Goal: Information Seeking & Learning: Learn about a topic

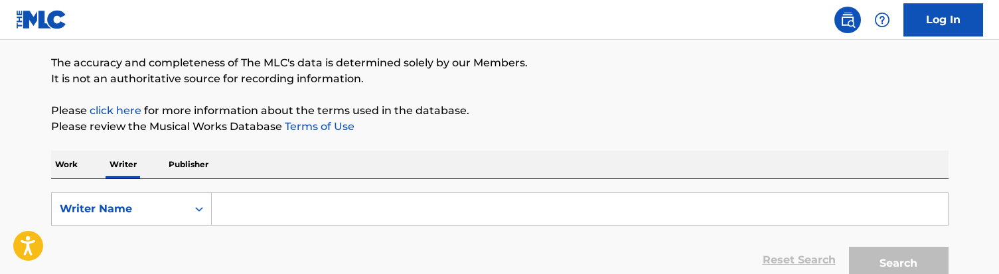
scroll to position [104, 0]
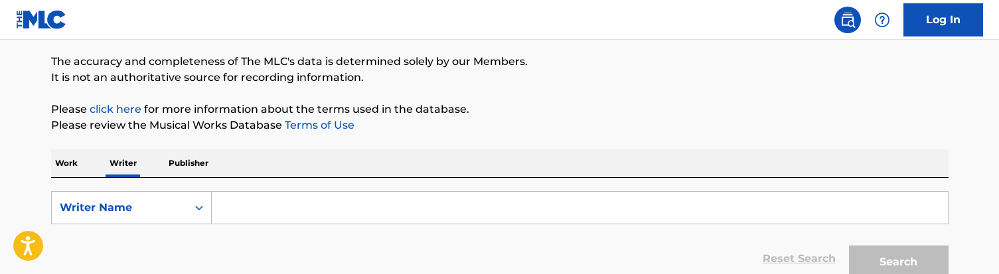
click at [288, 201] on input "Search Form" at bounding box center [580, 208] width 736 height 32
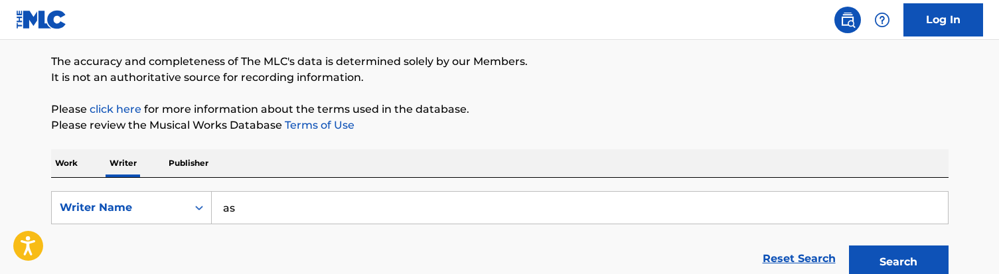
type input "a"
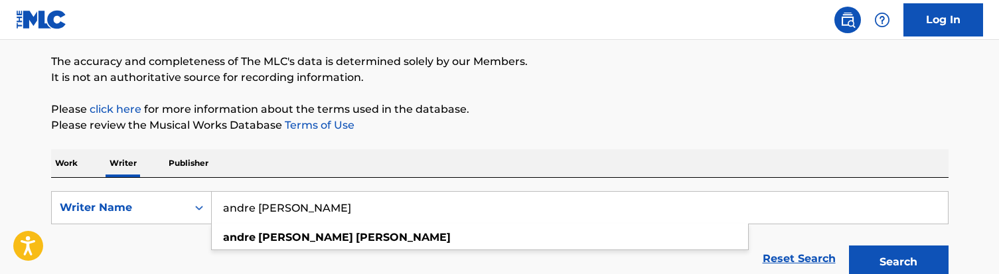
type input "andre [PERSON_NAME]"
click at [898, 262] on button "Search" at bounding box center [899, 262] width 100 height 33
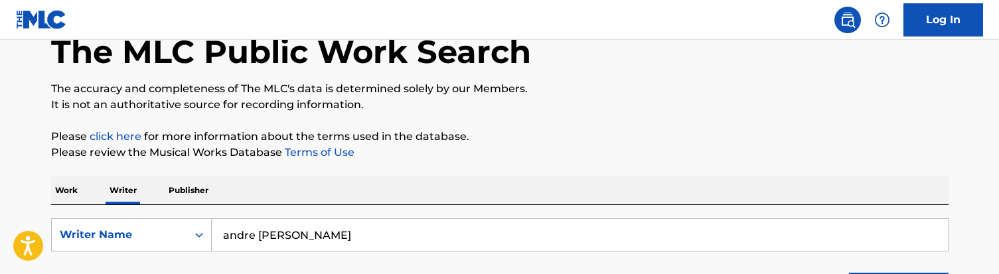
scroll to position [157, 0]
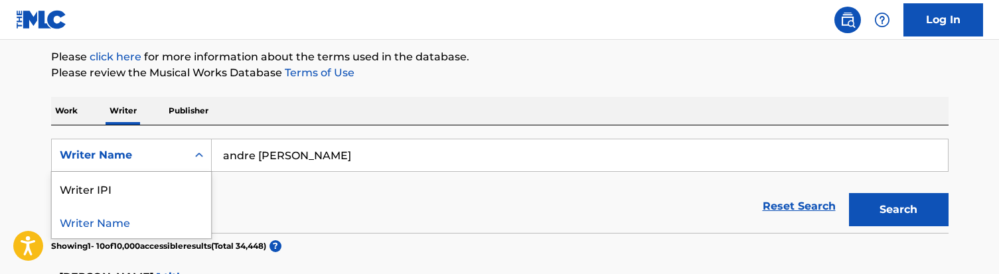
click at [188, 157] on div "Search Form" at bounding box center [199, 155] width 24 height 24
click at [157, 185] on div "Writer IPI" at bounding box center [131, 188] width 159 height 33
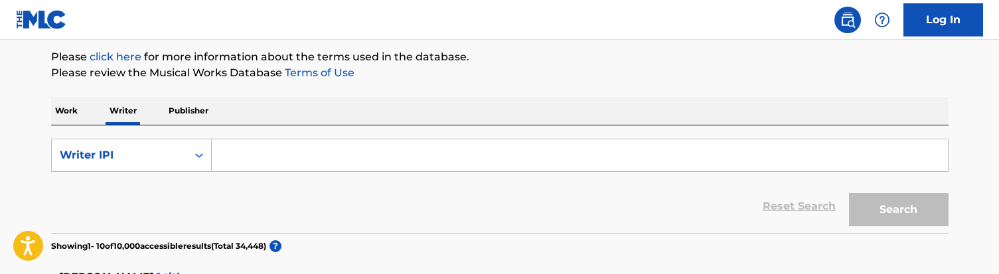
click at [284, 147] on input "Search Form" at bounding box center [580, 155] width 736 height 32
paste input "433796924"
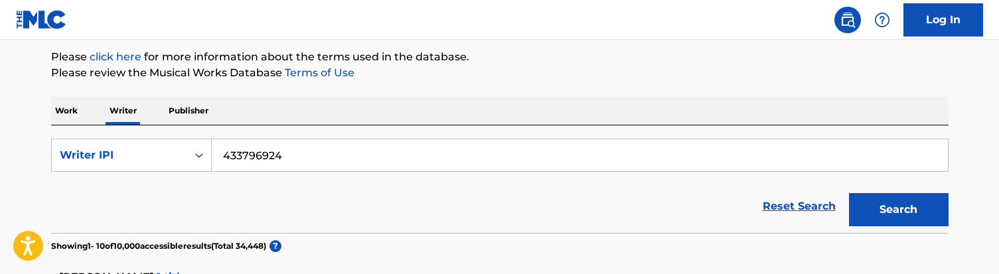
click at [898, 210] on button "Search" at bounding box center [899, 209] width 100 height 33
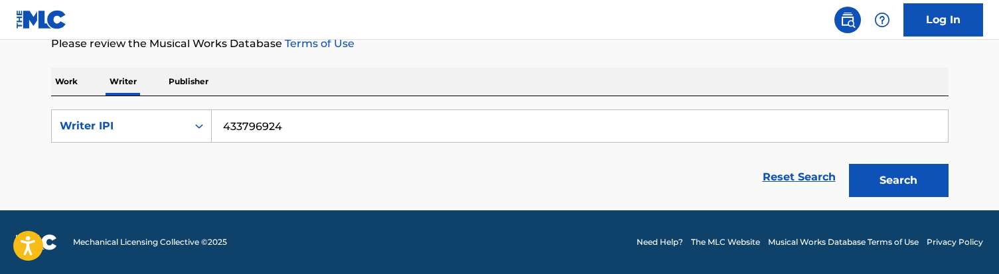
scroll to position [186, 0]
click at [222, 124] on input "433796924" at bounding box center [580, 126] width 736 height 32
click at [898, 181] on button "Search" at bounding box center [899, 180] width 100 height 33
type input "00433796924"
click at [898, 181] on button "Search" at bounding box center [899, 180] width 100 height 33
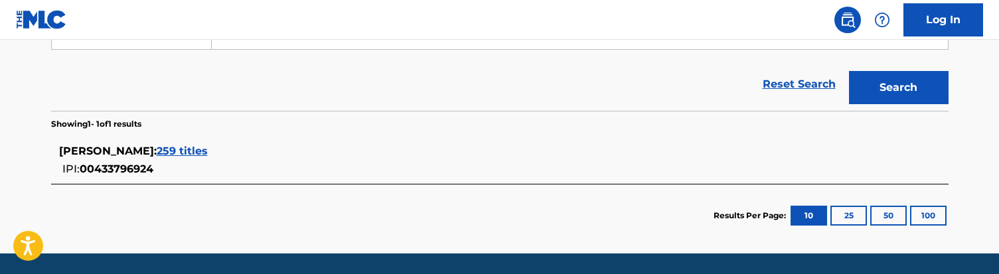
scroll to position [298, 0]
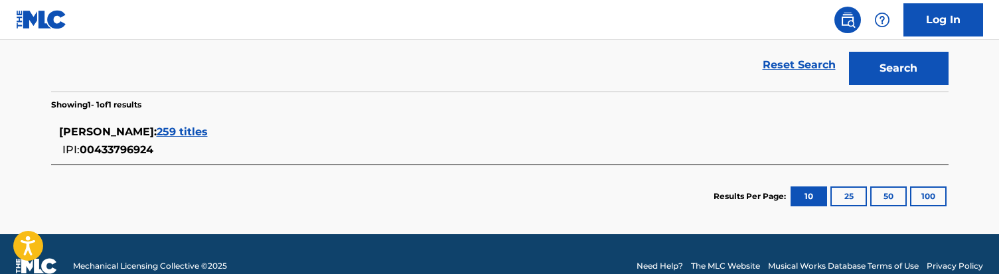
click at [191, 131] on span "259 titles" at bounding box center [182, 131] width 51 height 13
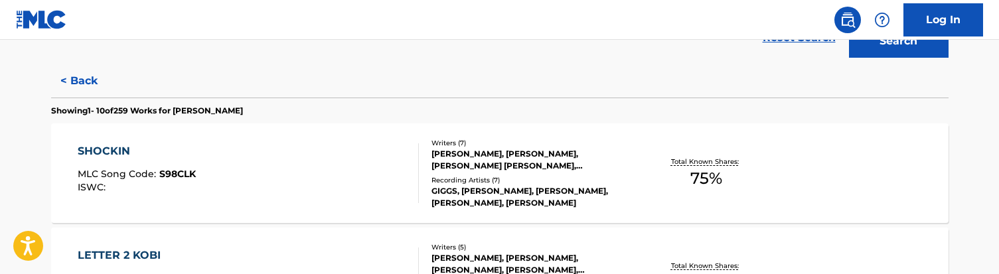
scroll to position [336, 0]
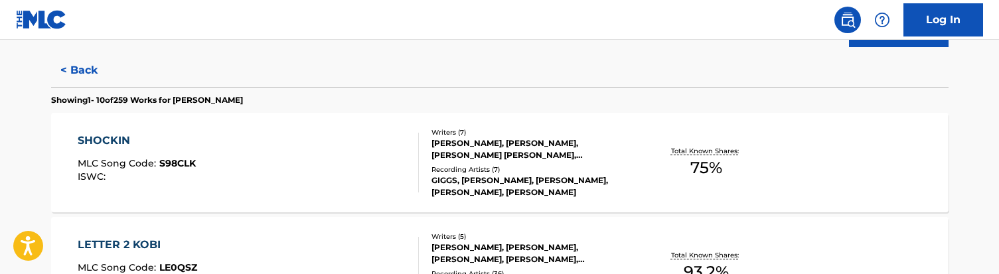
click at [301, 174] on div "SHOCKIN MLC Song Code : S98CLK ISWC :" at bounding box center [248, 163] width 341 height 60
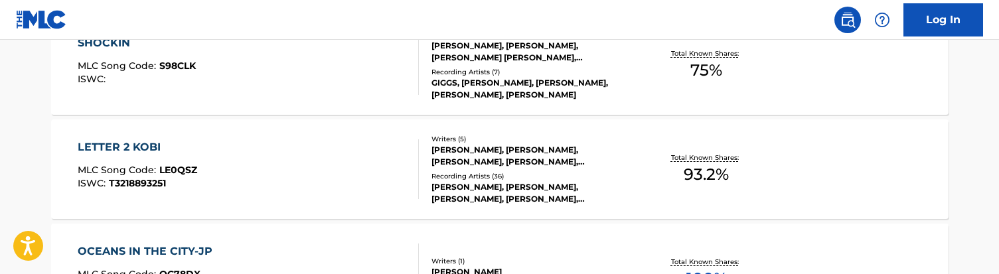
scroll to position [434, 0]
click at [248, 164] on div "LETTER 2 KOBI MLC Song Code : LE0QSZ ISWC : T3218893251" at bounding box center [248, 169] width 341 height 60
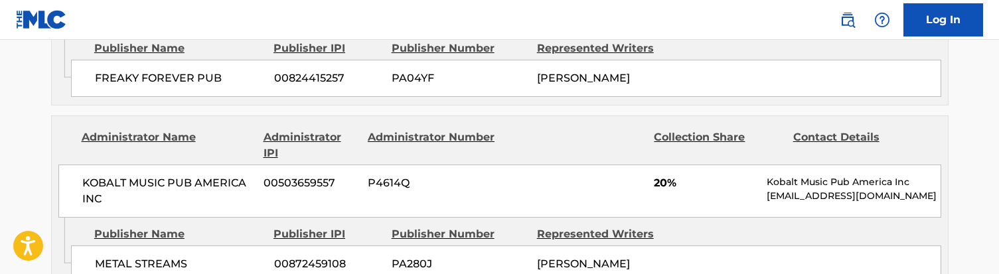
scroll to position [1446, 0]
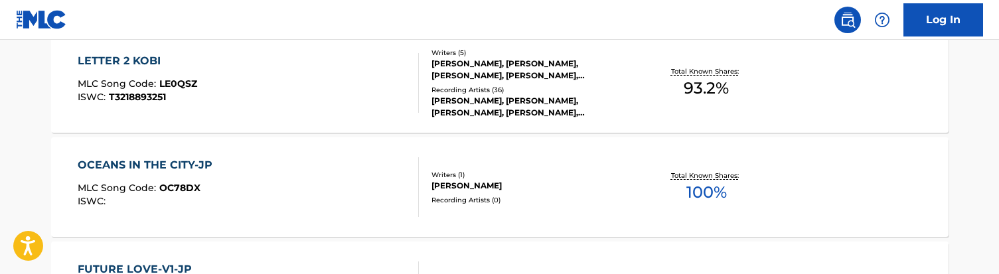
scroll to position [552, 0]
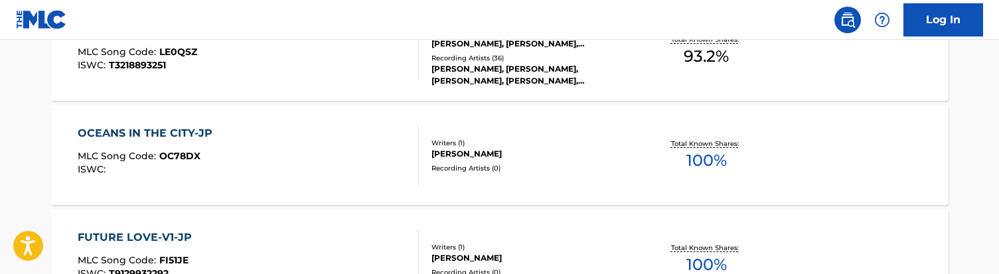
click at [339, 151] on div "OCEANS IN THE CITY-JP MLC Song Code : OC78DX ISWC :" at bounding box center [248, 155] width 341 height 60
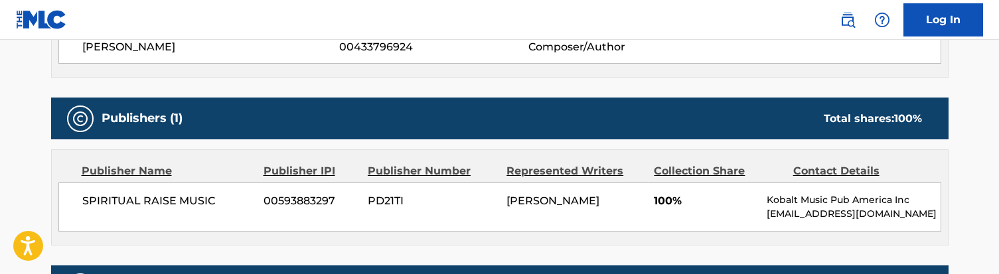
scroll to position [530, 0]
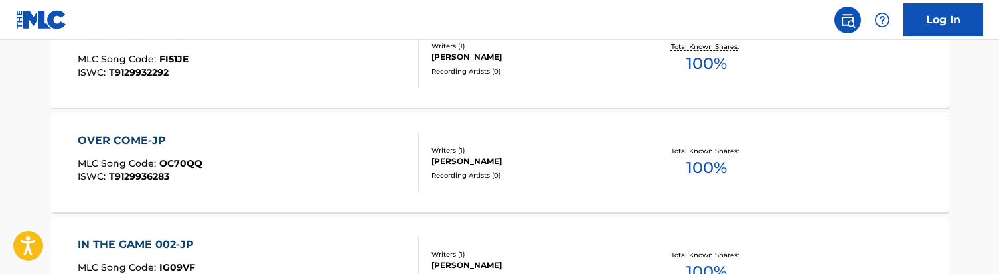
scroll to position [674, 0]
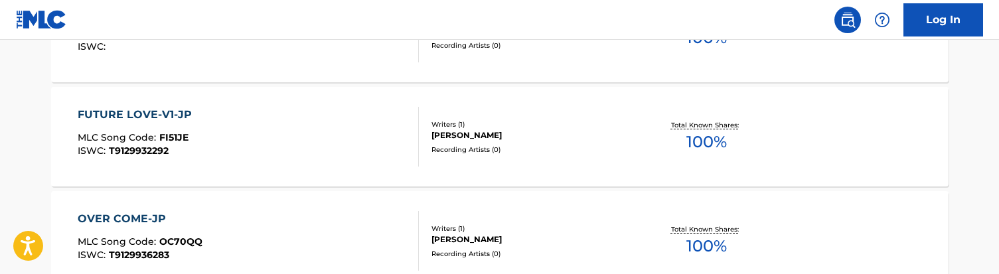
click at [237, 132] on div "FUTURE LOVE-V1-JP MLC Song Code : FI51JE ISWC : T9129932292" at bounding box center [248, 137] width 341 height 60
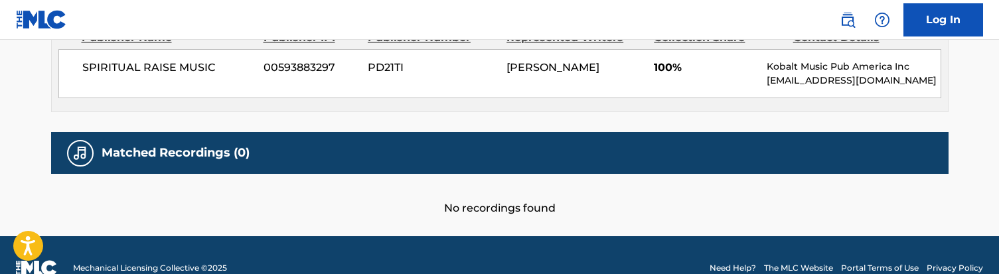
scroll to position [658, 0]
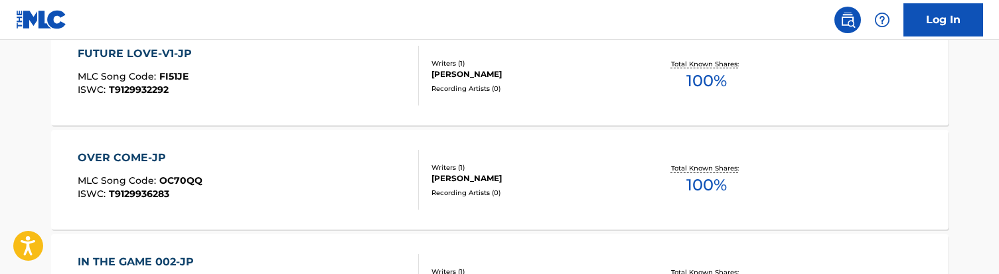
scroll to position [793, 0]
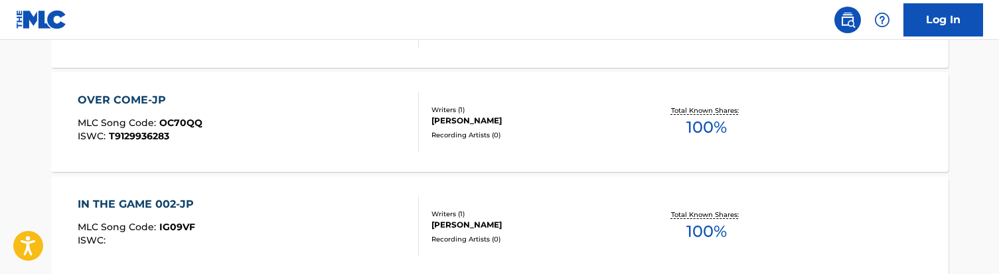
click at [287, 119] on div "OVER COME-JP MLC Song Code : OC70QQ ISWC : T9129936283" at bounding box center [248, 122] width 341 height 60
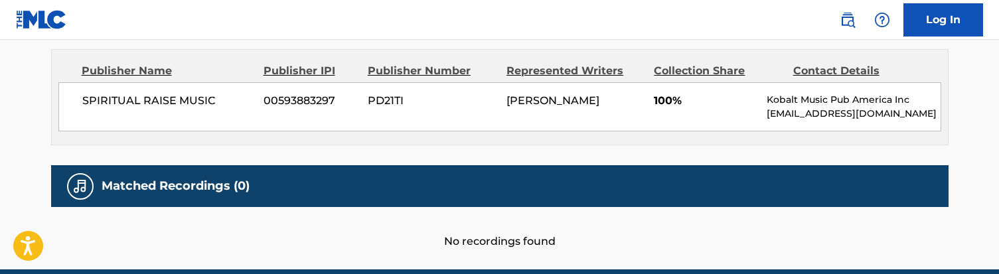
scroll to position [627, 0]
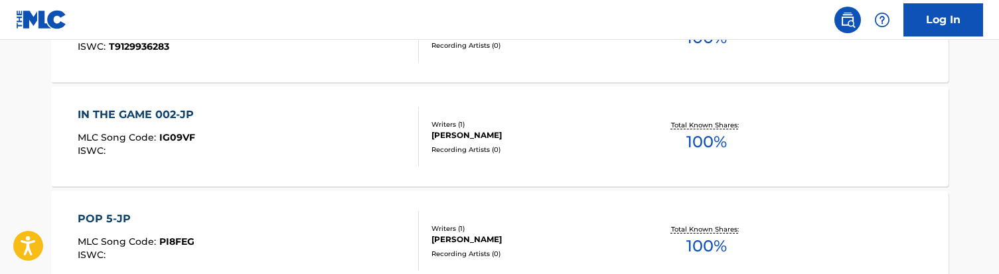
scroll to position [895, 0]
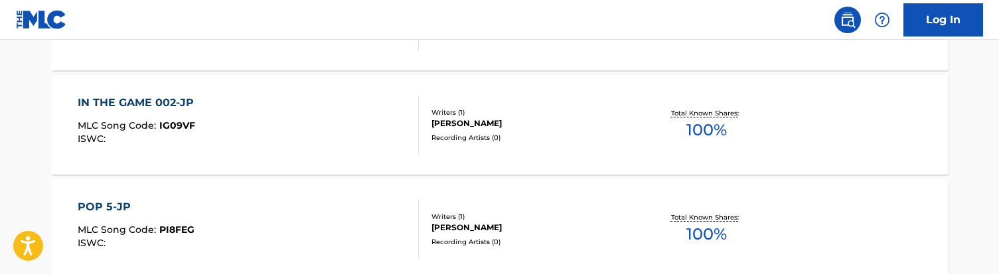
click at [252, 126] on div "IN THE GAME 002-JP MLC Song Code : IG09VF ISWC :" at bounding box center [248, 125] width 341 height 60
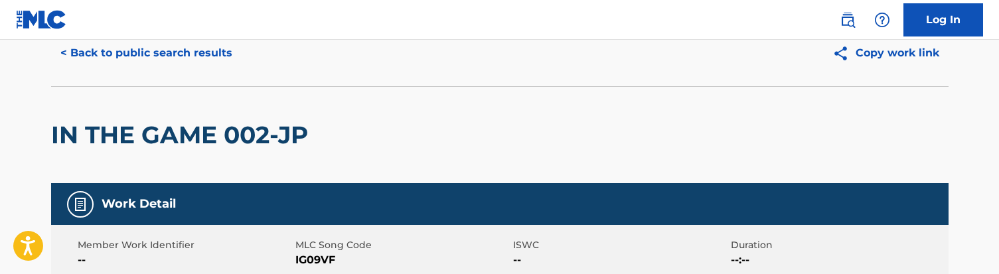
scroll to position [52, 0]
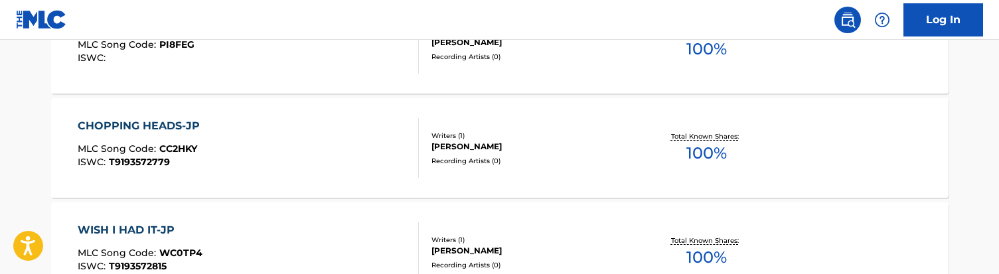
scroll to position [1089, 0]
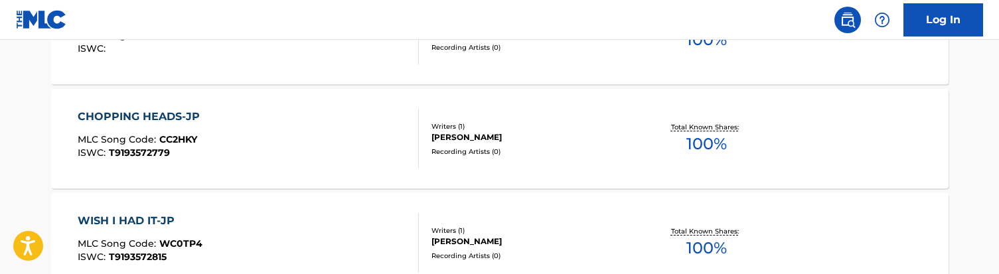
click at [300, 138] on div "CHOPPING HEADS-JP MLC Song Code : CC2HKY ISWC : T9193572779" at bounding box center [248, 139] width 341 height 60
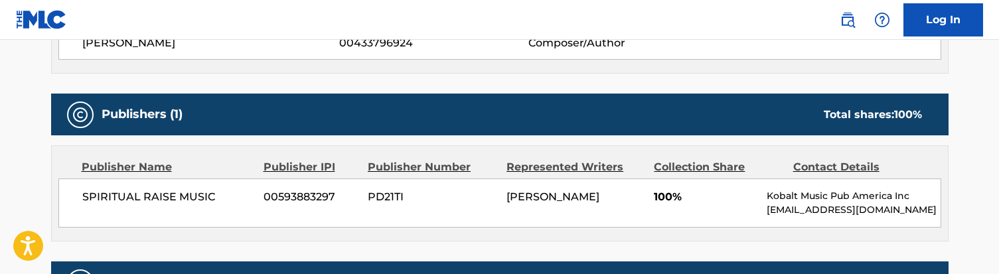
scroll to position [544, 0]
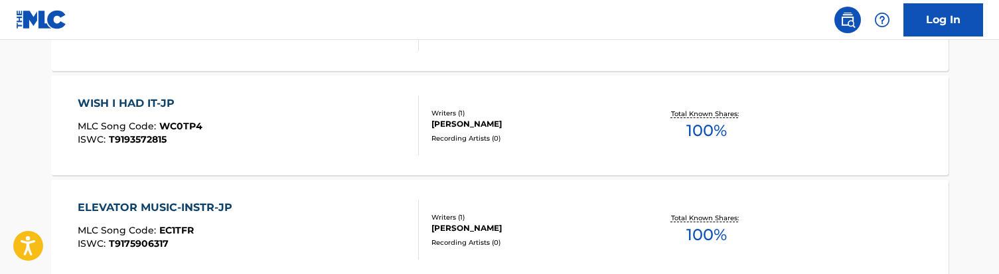
scroll to position [1225, 0]
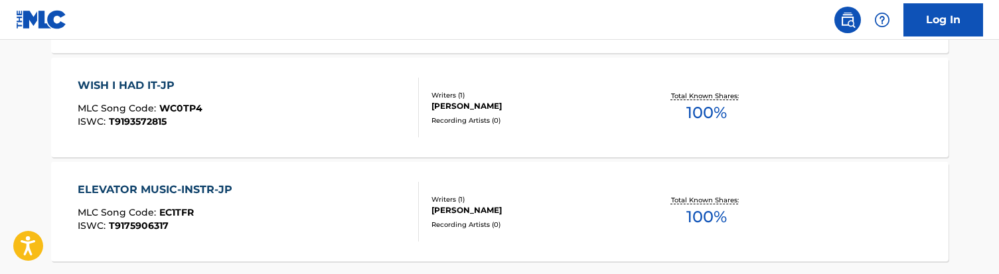
click at [285, 126] on div "WISH I HAD IT-JP MLC Song Code : WC0TP4 ISWC : T9193572815" at bounding box center [248, 108] width 341 height 60
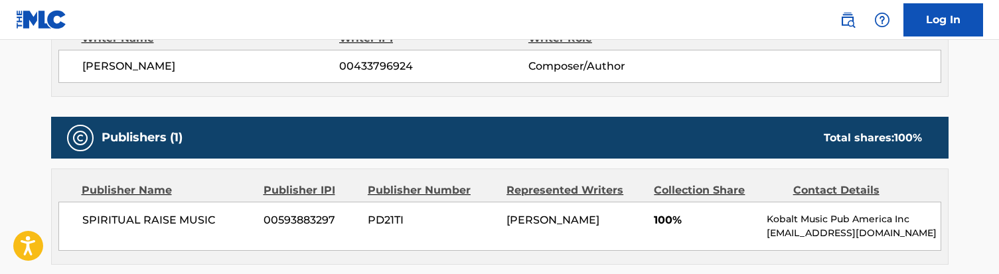
scroll to position [523, 0]
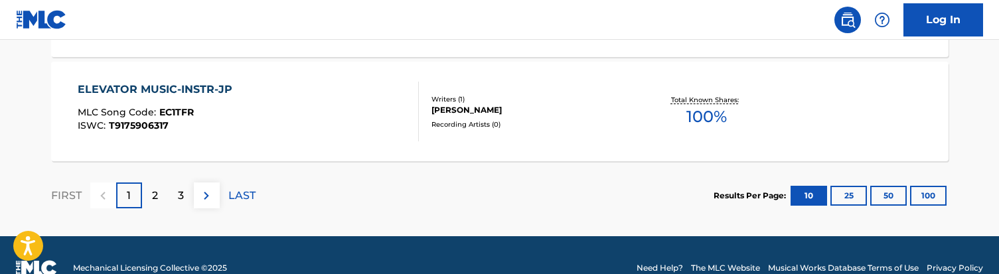
scroll to position [1327, 0]
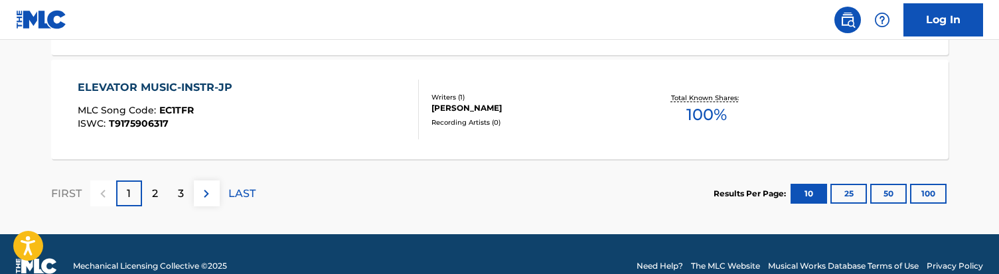
click at [232, 104] on div "ELEVATOR MUSIC-INSTR-JP MLC Song Code : EC1TFR ISWC : T9175906317" at bounding box center [158, 110] width 161 height 60
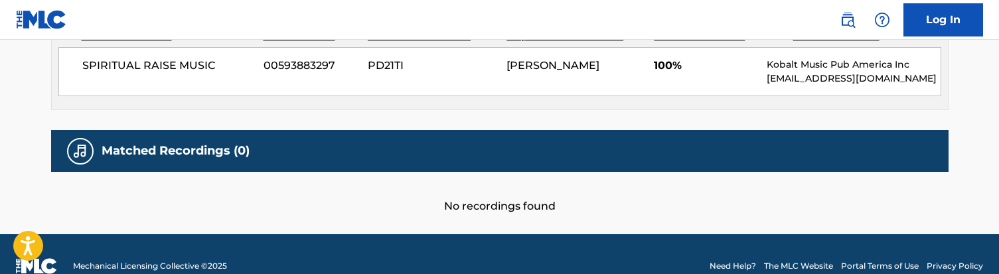
scroll to position [677, 0]
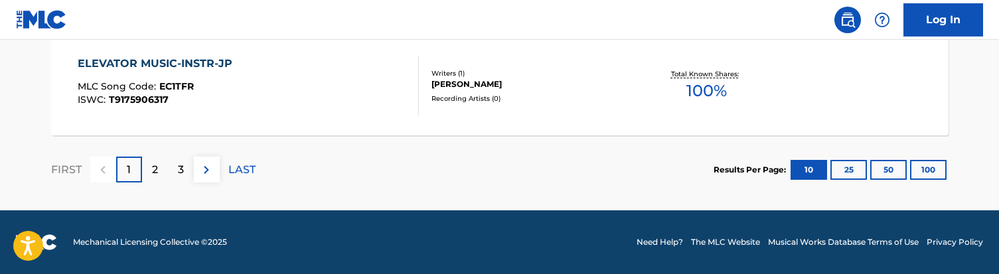
click at [155, 169] on p "2" at bounding box center [155, 170] width 6 height 16
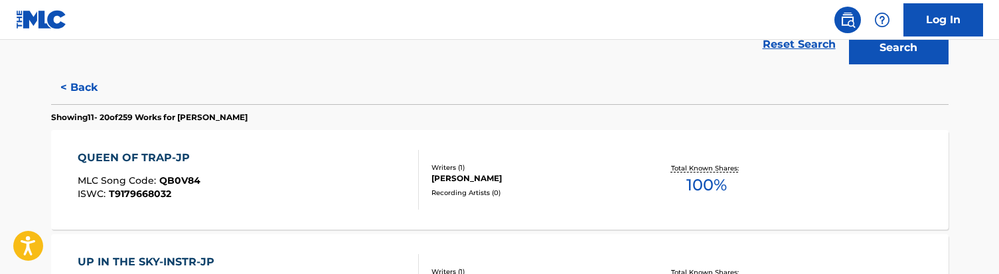
scroll to position [340, 0]
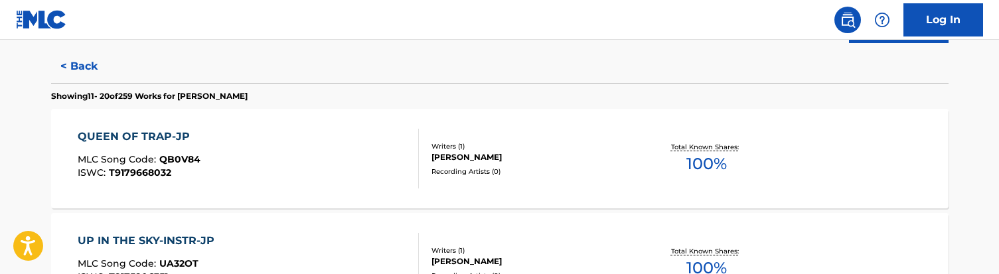
click at [291, 145] on div "QUEEN OF TRAP-JP MLC Song Code : QB0V84 ISWC : T9179668032" at bounding box center [248, 159] width 341 height 60
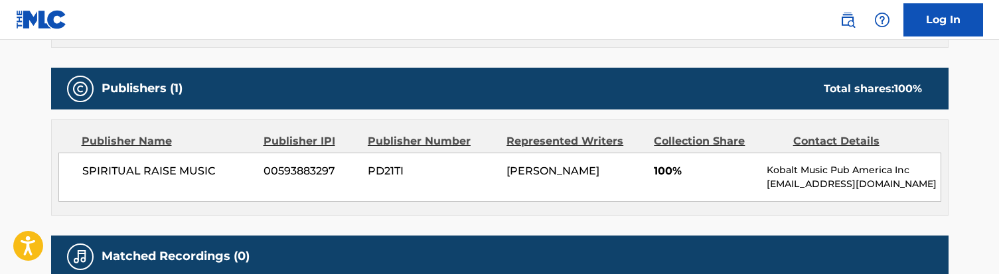
scroll to position [556, 0]
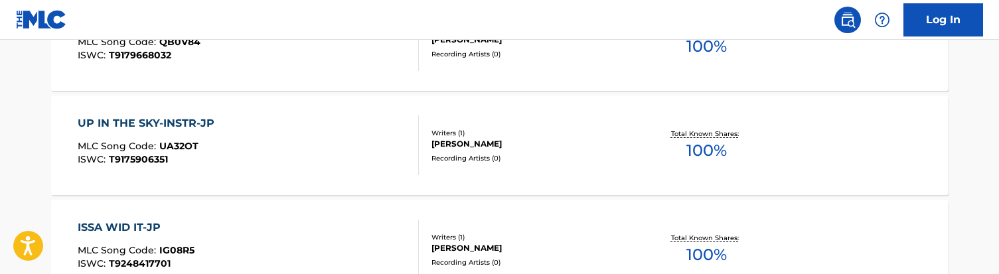
scroll to position [459, 0]
click at [305, 151] on div "UP IN THE SKY-INSTR-JP MLC Song Code : UA32OT ISWC : T9175906351" at bounding box center [248, 144] width 341 height 60
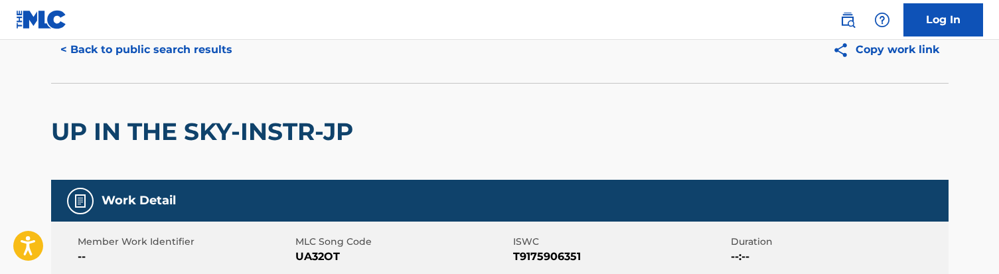
scroll to position [33, 0]
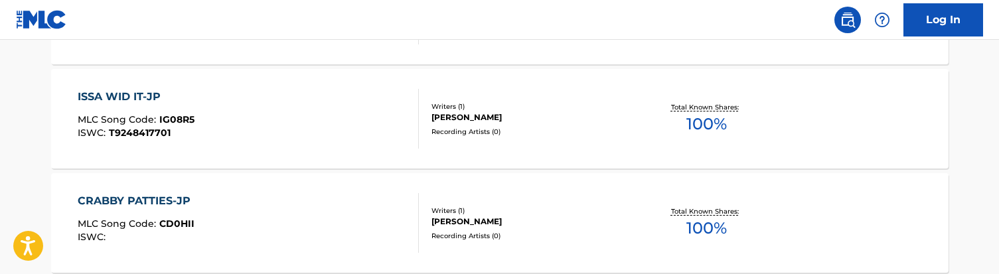
scroll to position [593, 0]
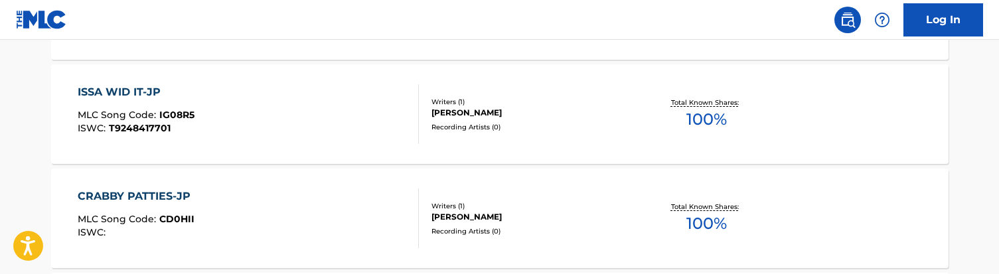
click at [284, 121] on div "ISSA WID IT-JP MLC Song Code : IG08R5 ISWC : T9248417701" at bounding box center [248, 114] width 341 height 60
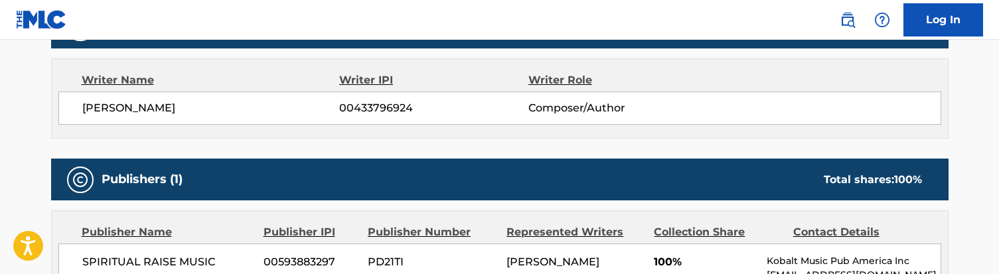
scroll to position [456, 0]
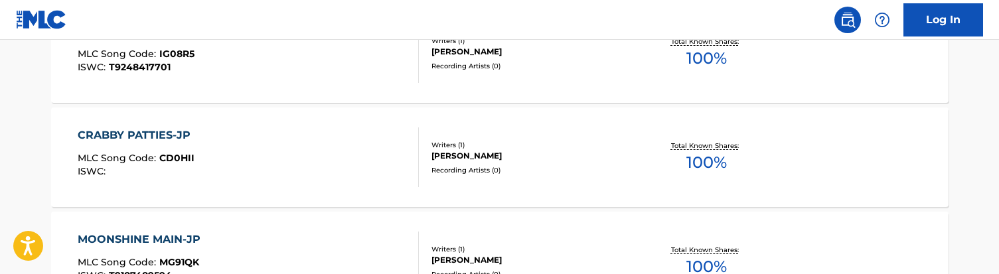
scroll to position [656, 0]
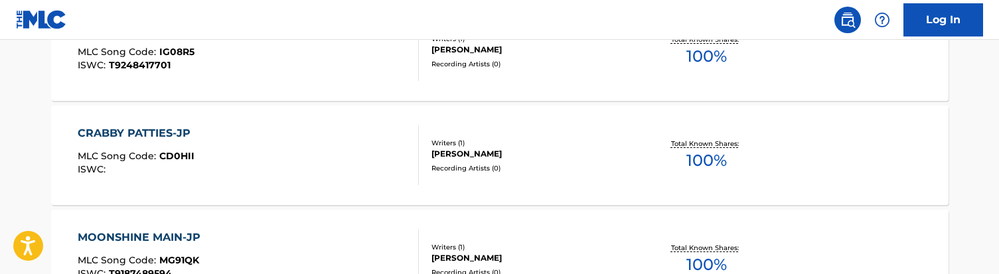
click at [293, 148] on div "CRABBY PATTIES-JP MLC Song Code : CD0HII ISWC :" at bounding box center [248, 155] width 341 height 60
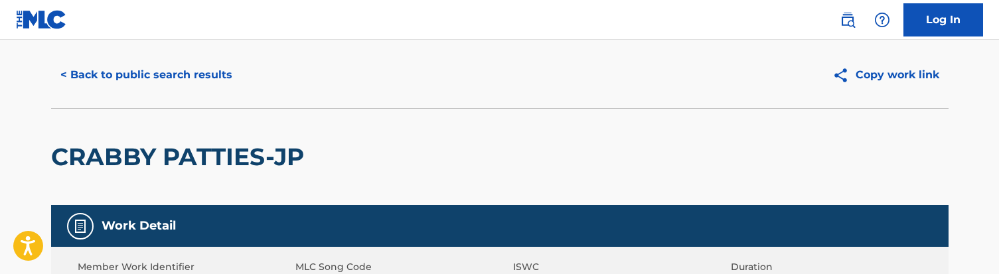
scroll to position [17, 0]
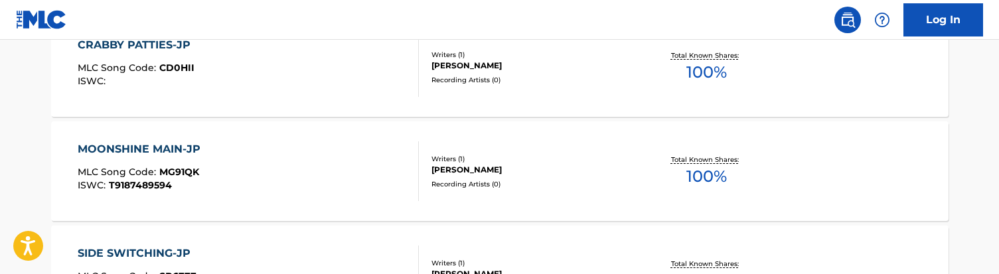
scroll to position [781, 0]
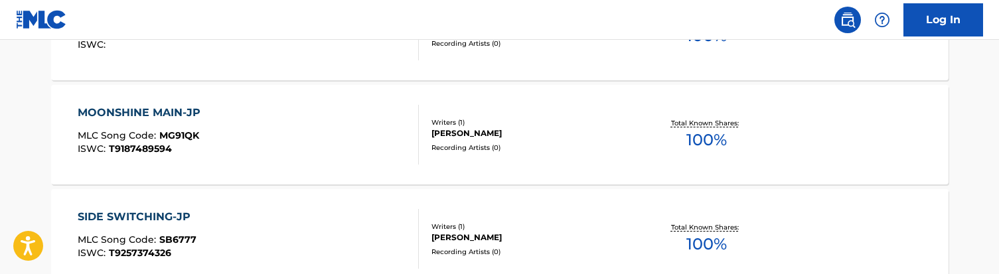
click at [253, 139] on div "MOONSHINE MAIN-JP MLC Song Code : MG91QK ISWC : T9187489594" at bounding box center [248, 135] width 341 height 60
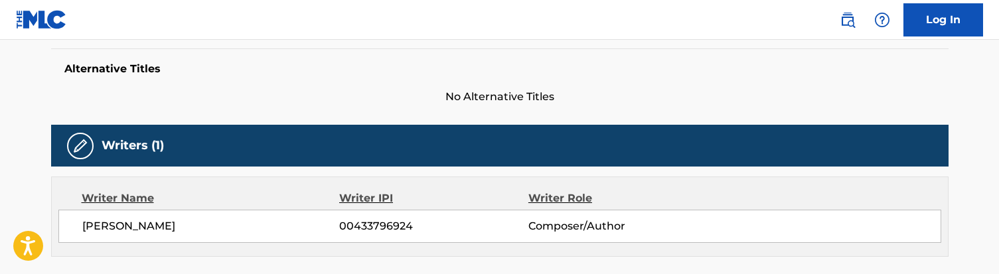
scroll to position [581, 0]
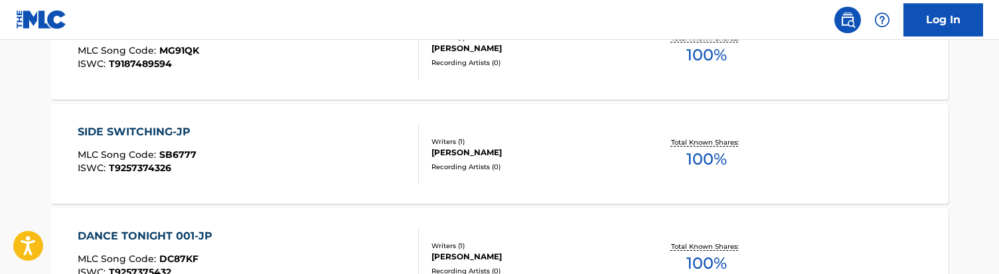
scroll to position [863, 0]
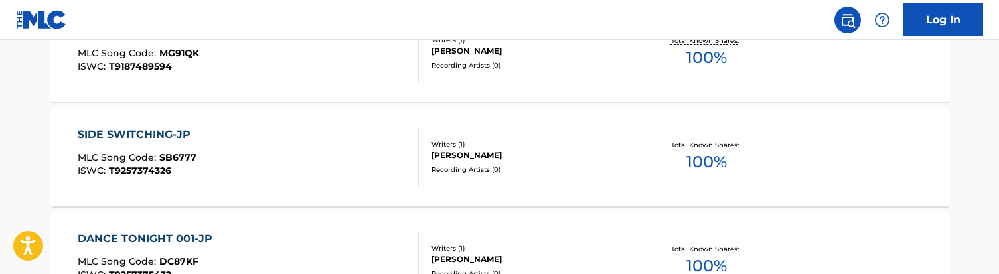
click at [309, 156] on div "SIDE SWITCHING-JP MLC Song Code : SB6777 ISWC : T9257374326" at bounding box center [248, 157] width 341 height 60
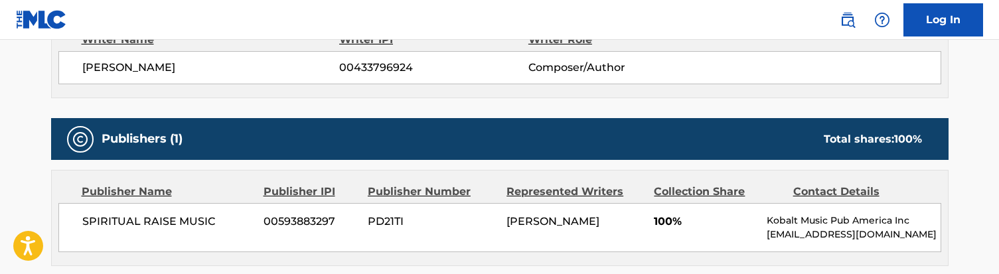
scroll to position [564, 0]
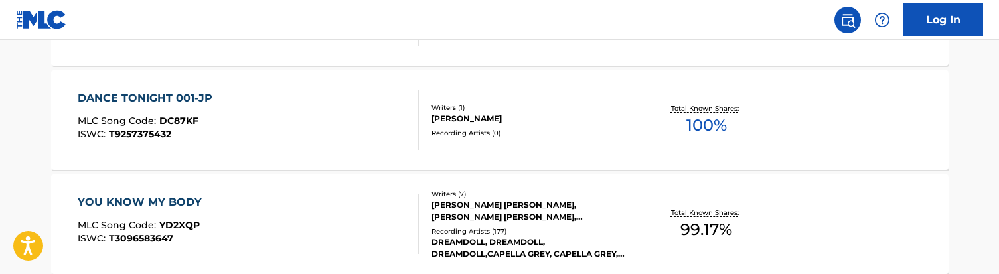
scroll to position [1009, 0]
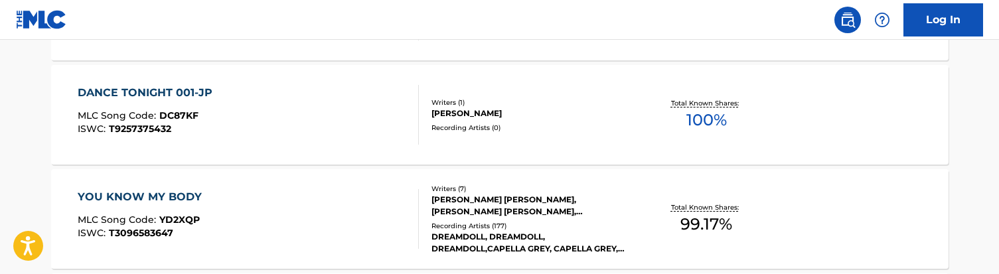
click at [306, 103] on div "DANCE TONIGHT 001-JP MLC Song Code : DC87KF ISWC : T9257375432" at bounding box center [248, 115] width 341 height 60
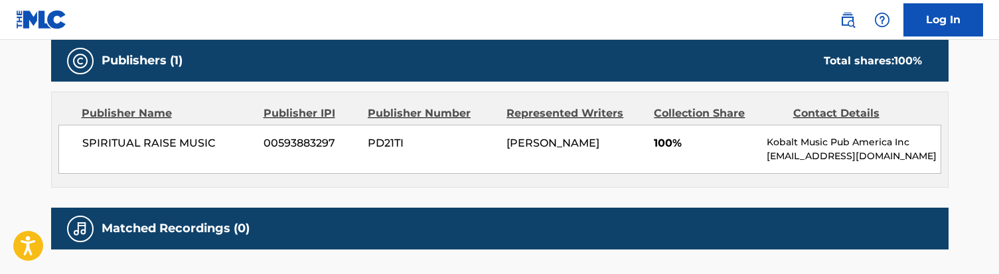
scroll to position [579, 0]
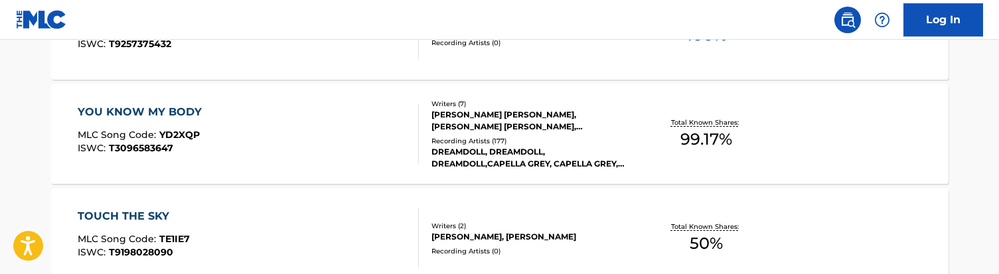
scroll to position [1101, 0]
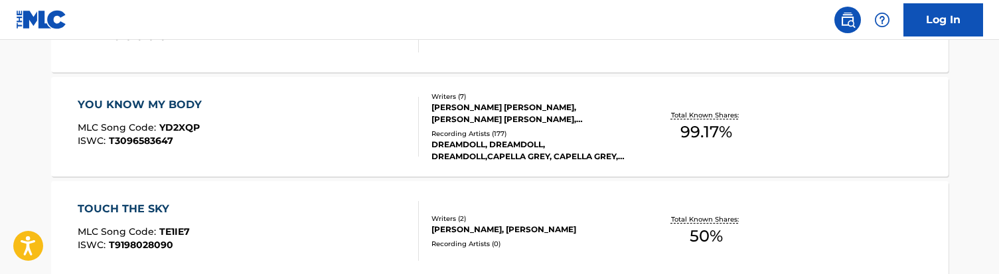
click at [273, 122] on div "YOU KNOW MY BODY MLC Song Code : YD2XQP ISWC : T3096583647" at bounding box center [248, 127] width 341 height 60
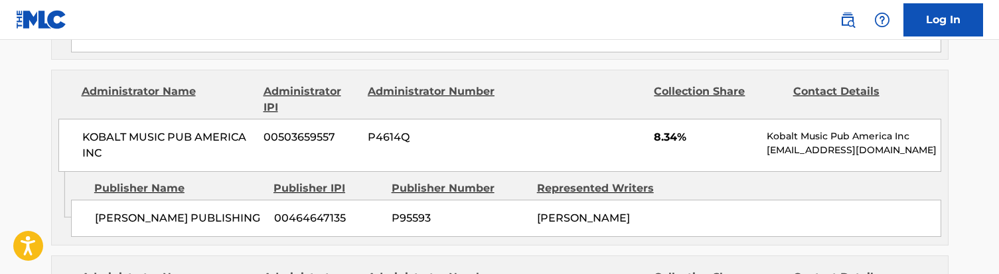
scroll to position [1298, 0]
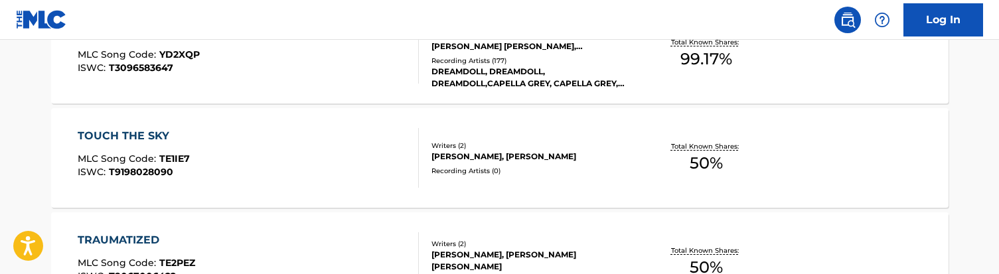
scroll to position [1176, 0]
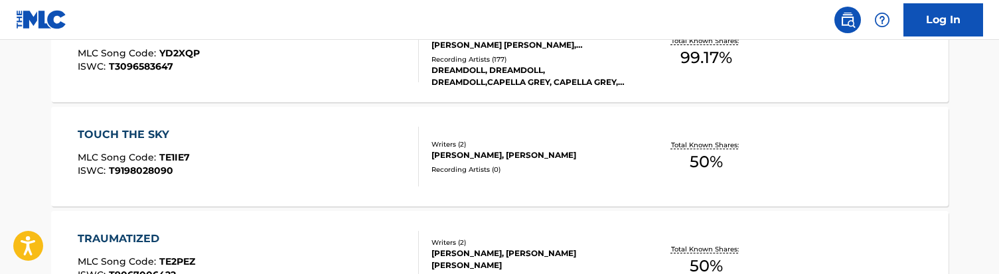
click at [289, 166] on div "TOUCH THE SKY MLC Song Code : TE1IE7 ISWC : T9198028090" at bounding box center [248, 157] width 341 height 60
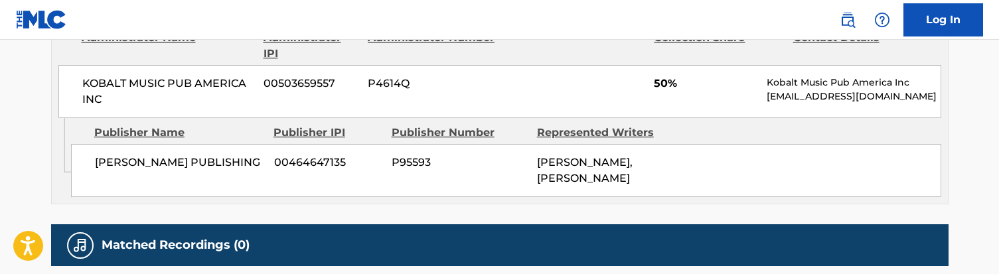
scroll to position [677, 0]
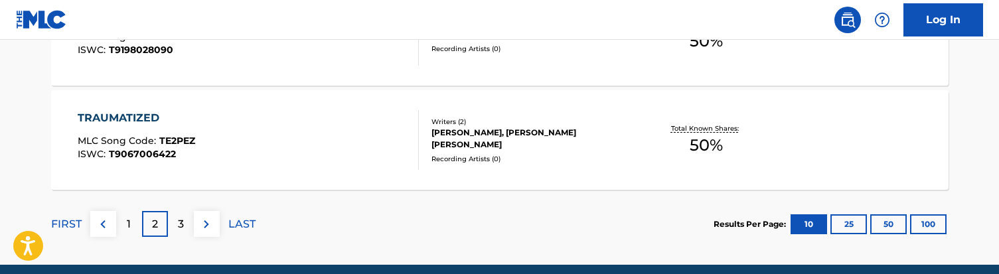
scroll to position [1314, 0]
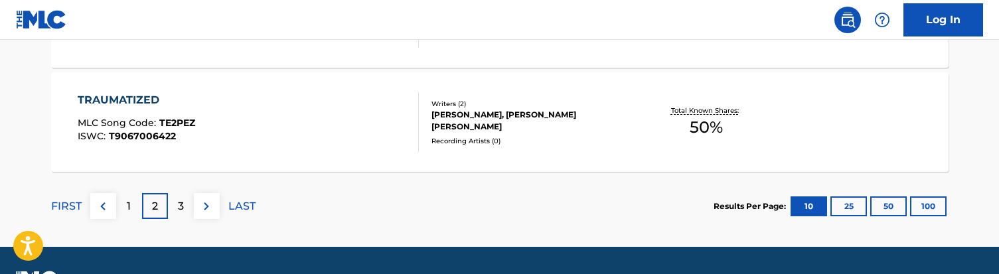
click at [258, 122] on div "TRAUMATIZED MLC Song Code : TE2PEZ ISWC : T9067006422" at bounding box center [248, 122] width 341 height 60
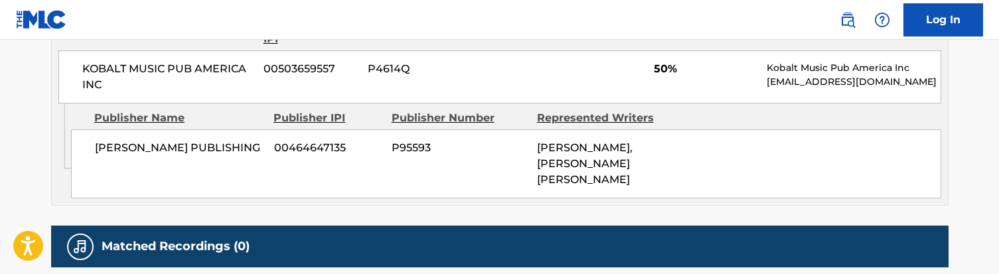
scroll to position [686, 0]
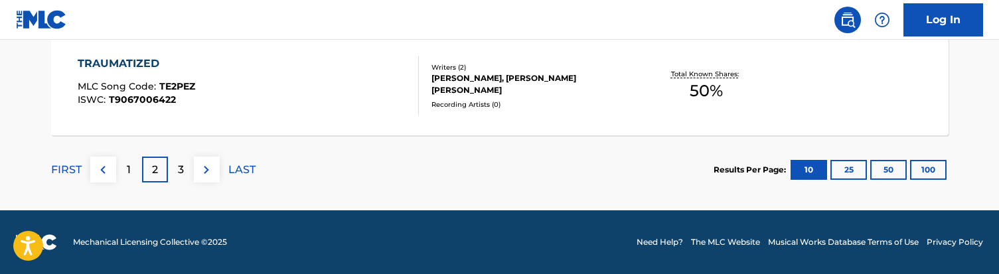
scroll to position [1351, 0]
click at [177, 165] on div "3" at bounding box center [181, 170] width 26 height 26
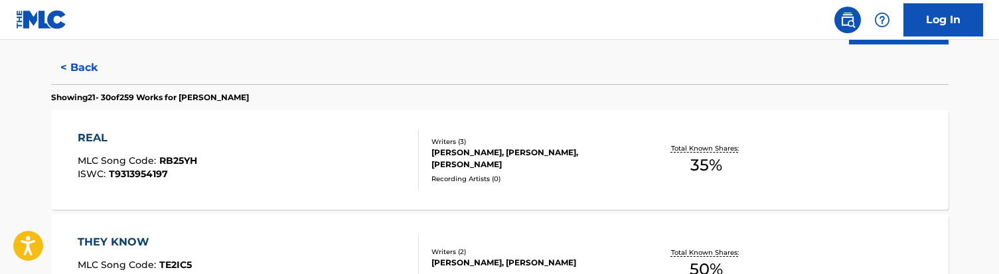
scroll to position [337, 0]
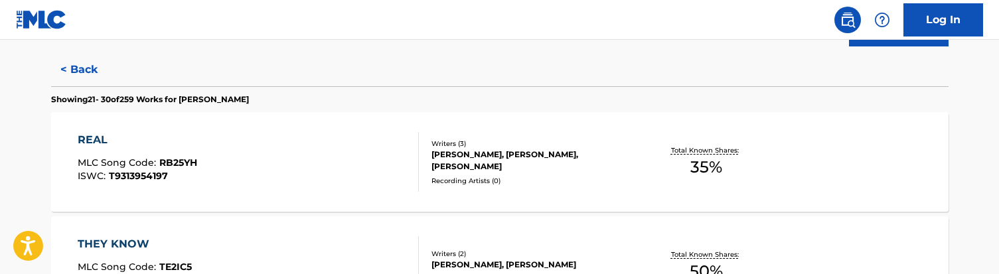
click at [327, 170] on div "REAL MLC Song Code : RB25YH ISWC : T9313954197" at bounding box center [248, 162] width 341 height 60
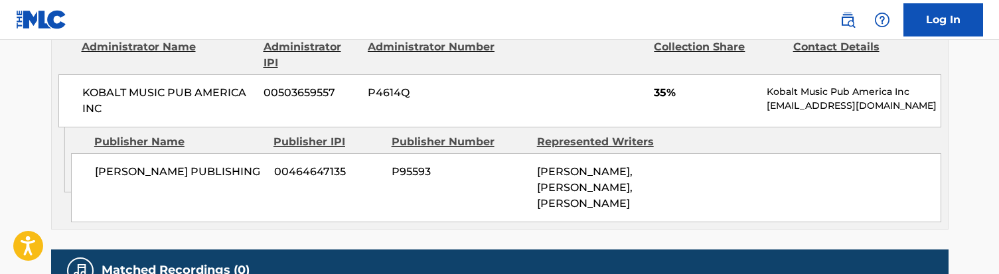
scroll to position [683, 0]
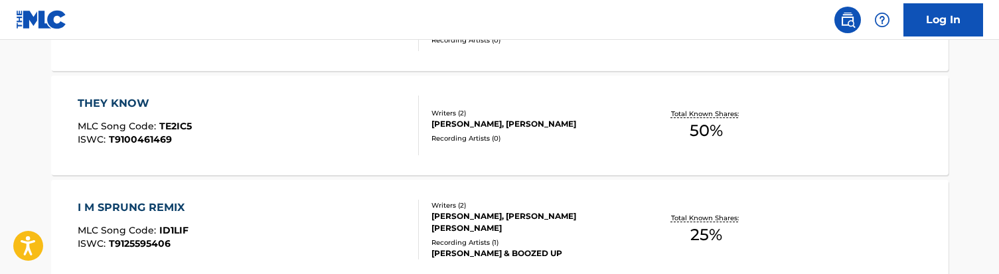
scroll to position [481, 0]
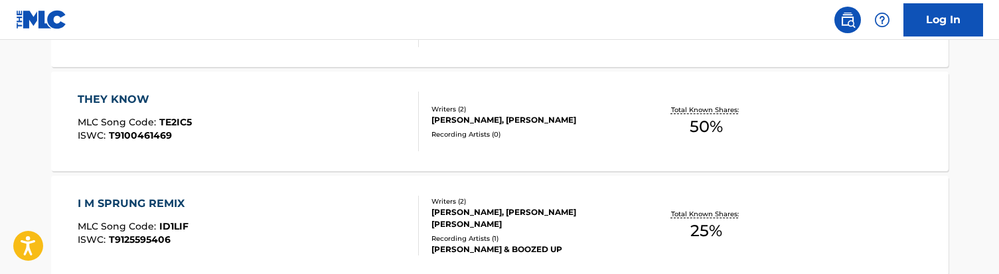
click at [305, 117] on div "THEY KNOW MLC Song Code : TE2IC5 ISWC : T9100461469" at bounding box center [248, 122] width 341 height 60
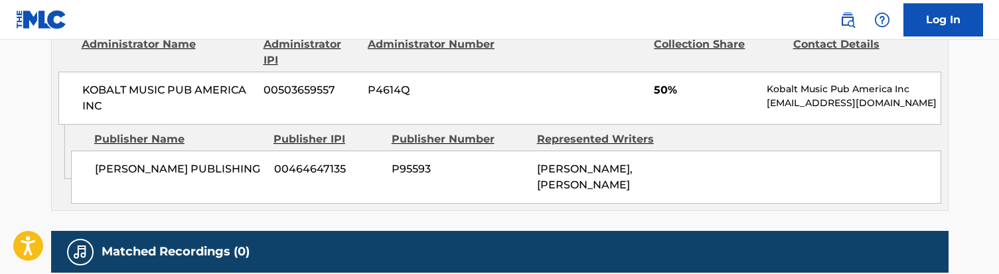
scroll to position [664, 0]
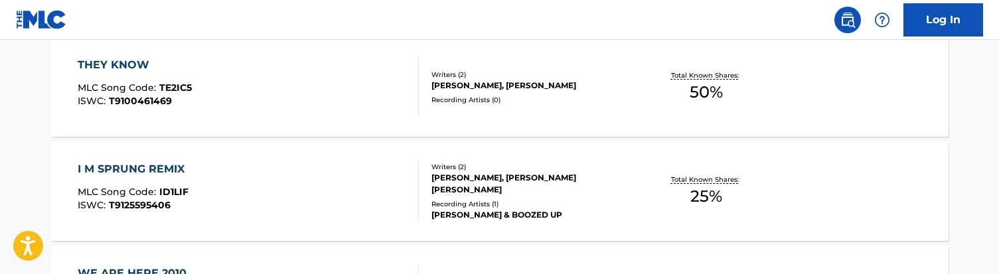
scroll to position [536, 0]
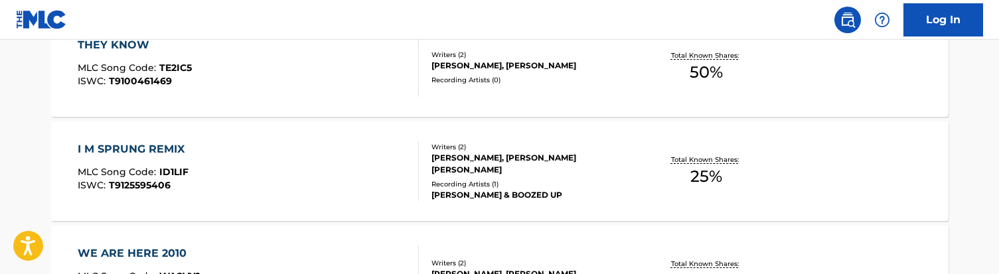
click at [289, 172] on div "I M SPRUNG REMIX MLC Song Code : ID1LIF ISWC : T9125595406" at bounding box center [248, 171] width 341 height 60
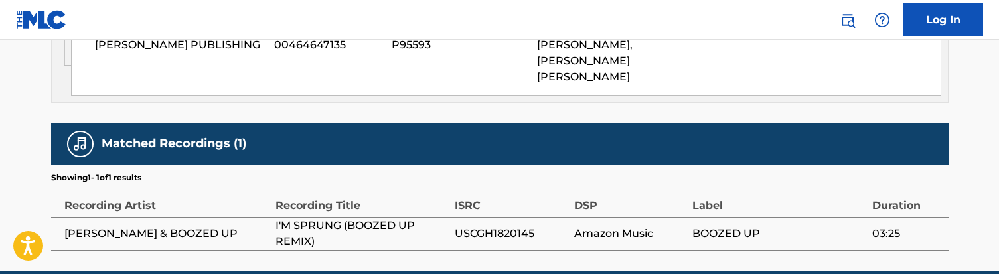
scroll to position [784, 0]
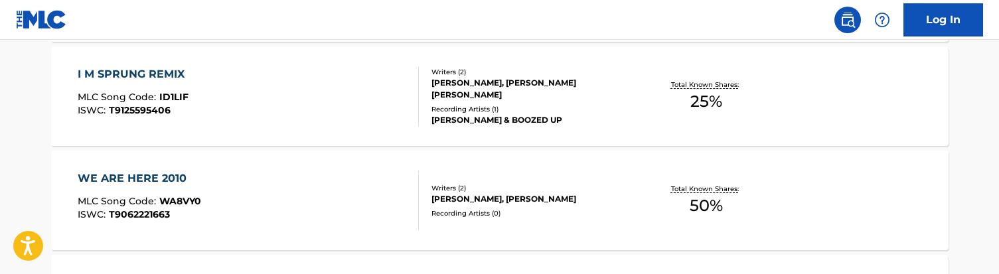
scroll to position [641, 0]
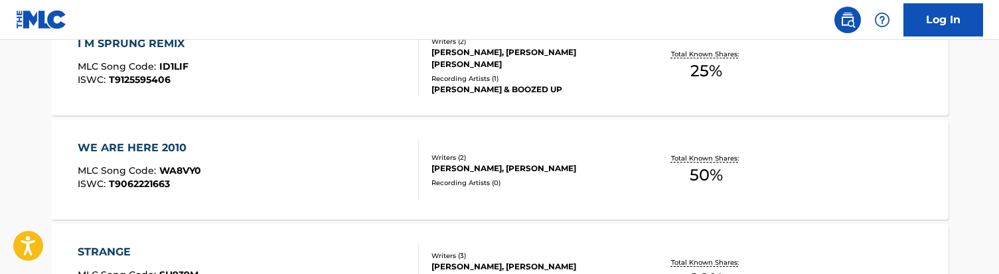
click at [313, 174] on div "WE ARE HERE 2010 MLC Song Code : WA8VY0 ISWC : T9062221663" at bounding box center [248, 170] width 341 height 60
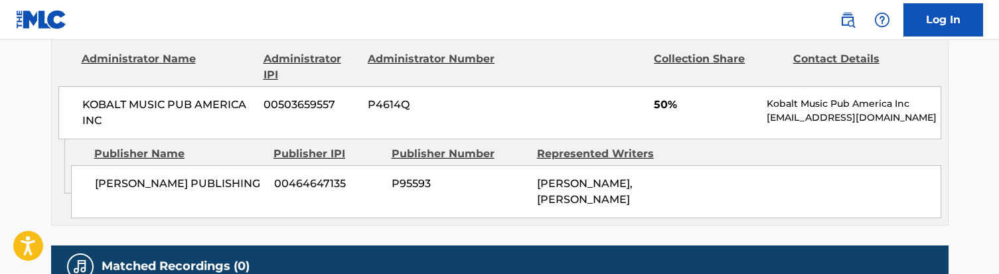
scroll to position [645, 0]
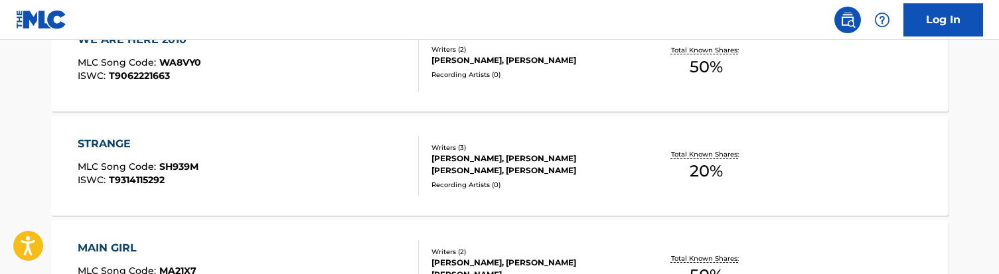
scroll to position [750, 0]
click at [256, 173] on div "STRANGE MLC Song Code : SH939M ISWC : T9314115292" at bounding box center [248, 165] width 341 height 60
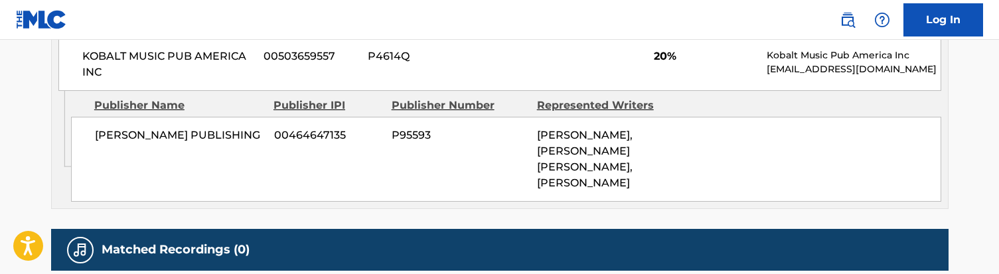
scroll to position [716, 0]
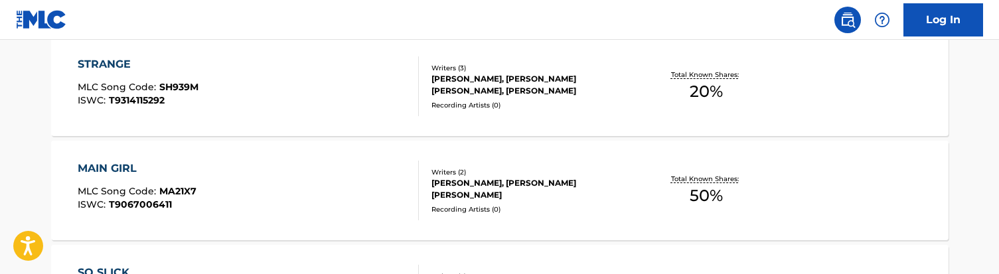
scroll to position [830, 0]
click at [260, 192] on div "MAIN GIRL MLC Song Code : MA21X7 ISWC : T9067006411" at bounding box center [248, 190] width 341 height 60
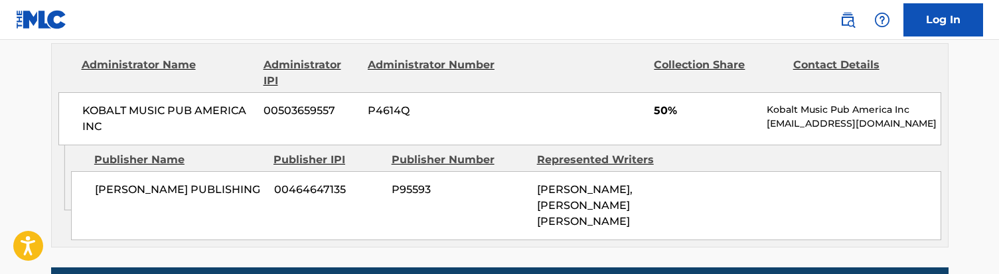
scroll to position [638, 0]
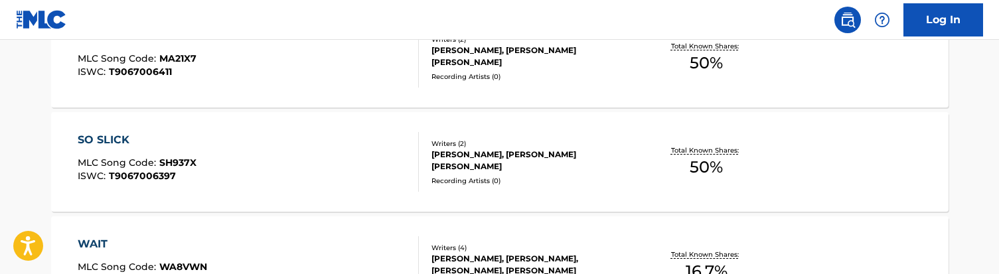
scroll to position [968, 0]
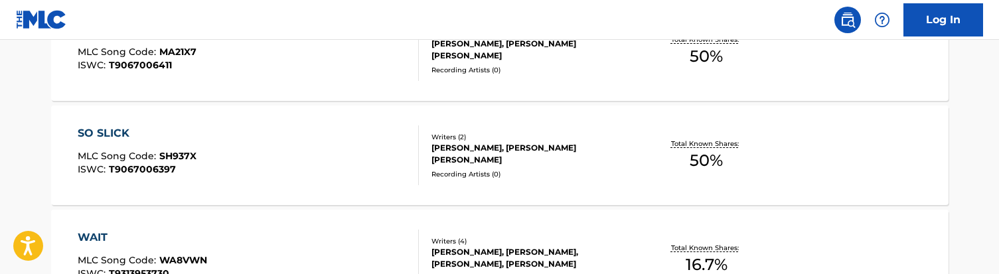
click at [259, 152] on div "SO SLICK MLC Song Code : SH937X ISWC : T9067006397" at bounding box center [248, 155] width 341 height 60
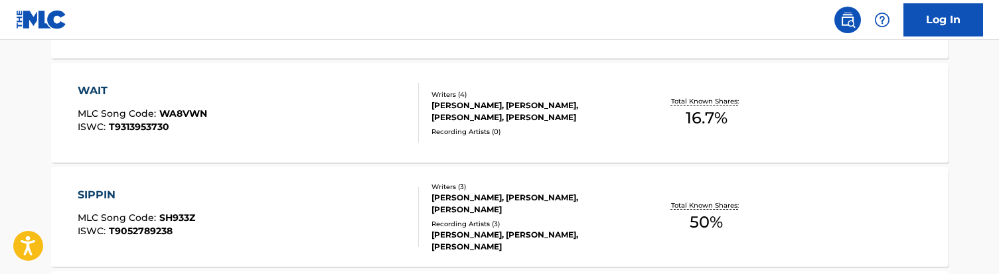
scroll to position [1099, 0]
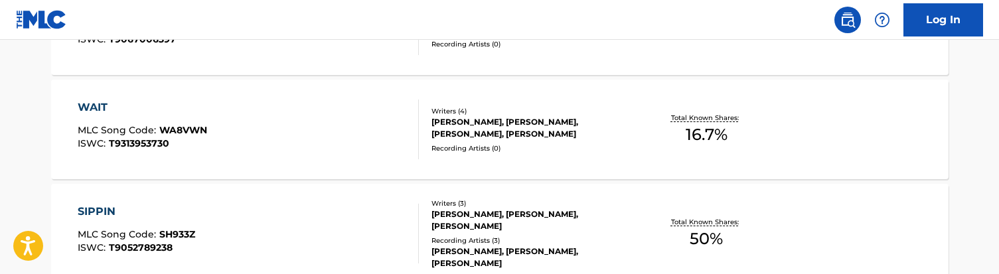
click at [275, 132] on div "WAIT MLC Song Code : WA8VWN ISWC : T9313953730" at bounding box center [248, 130] width 341 height 60
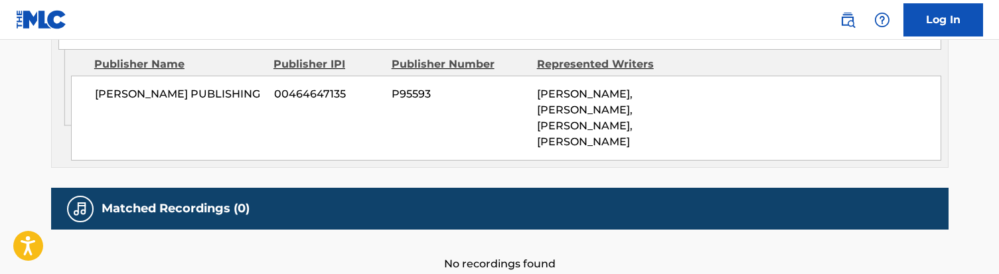
scroll to position [785, 0]
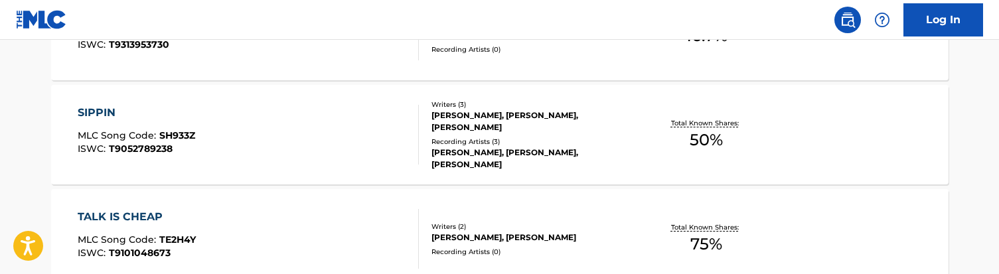
scroll to position [1193, 0]
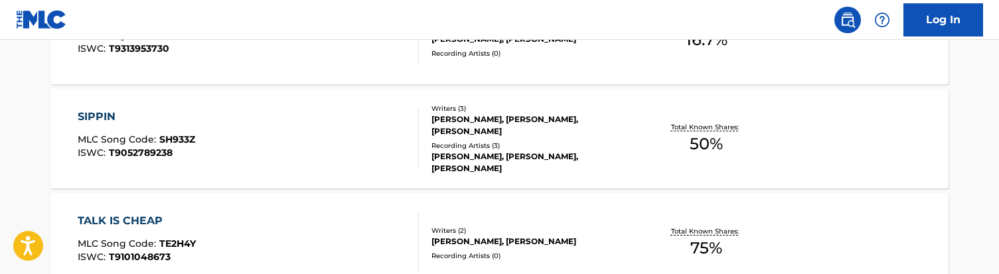
click at [264, 139] on div "SIPPIN MLC Song Code : SH933Z ISWC : T9052789238" at bounding box center [248, 139] width 341 height 60
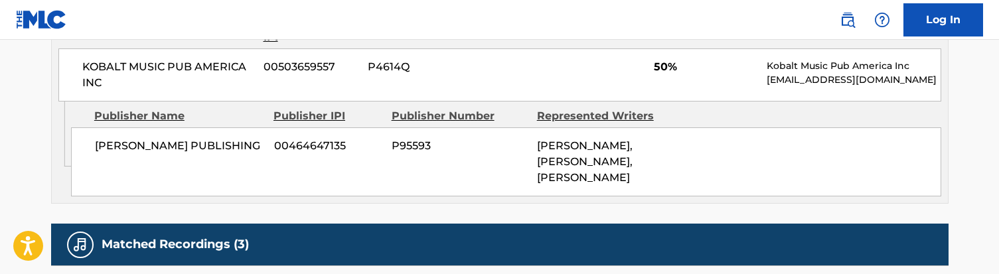
scroll to position [712, 0]
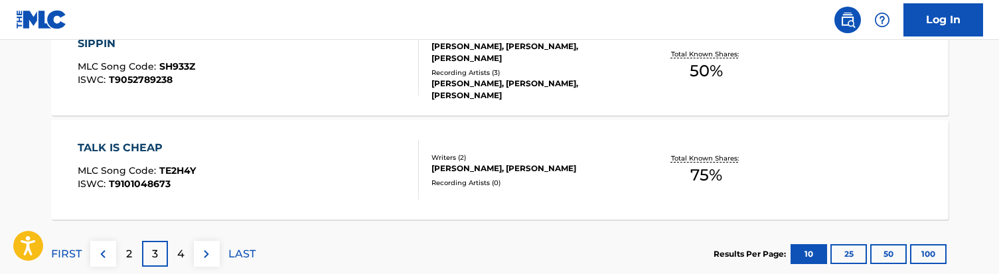
scroll to position [1267, 0]
click at [285, 169] on div "TALK IS CHEAP MLC Song Code : TE2H4Y ISWC : T9101048673" at bounding box center [248, 169] width 341 height 60
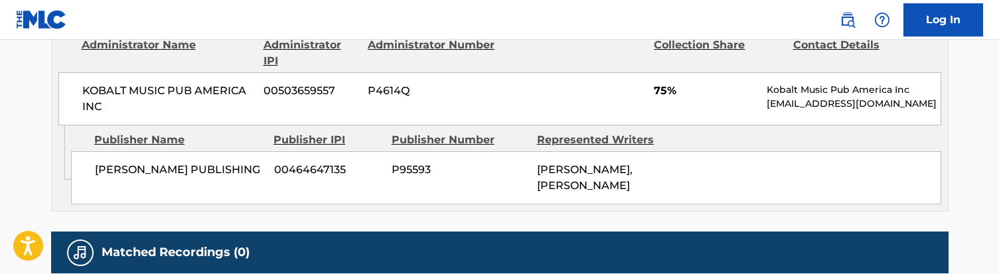
scroll to position [661, 0]
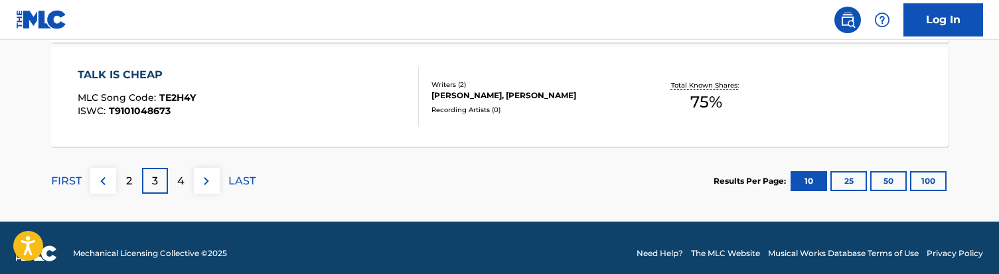
scroll to position [1340, 0]
click at [183, 177] on p "4" at bounding box center [180, 181] width 7 height 16
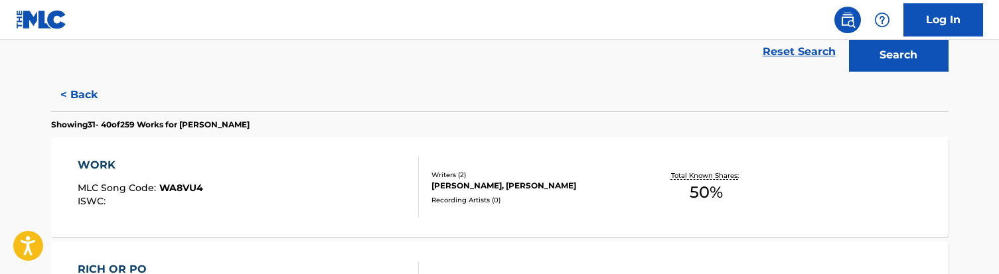
scroll to position [315, 0]
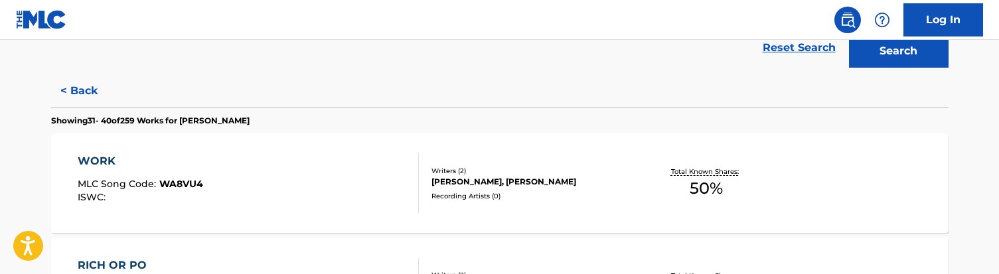
click at [296, 184] on div "WORK MLC Song Code : WA8VU4 ISWC :" at bounding box center [248, 183] width 341 height 60
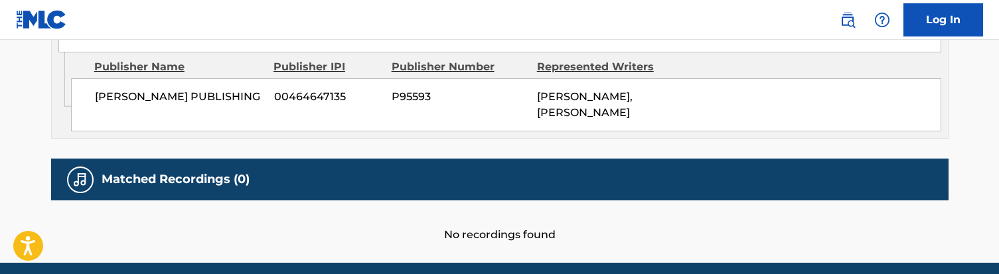
scroll to position [731, 0]
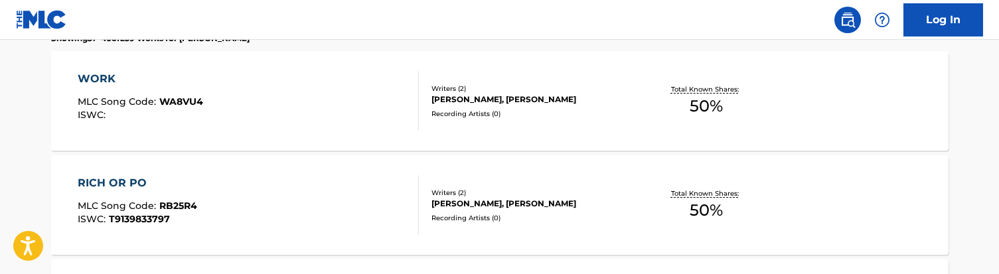
scroll to position [421, 0]
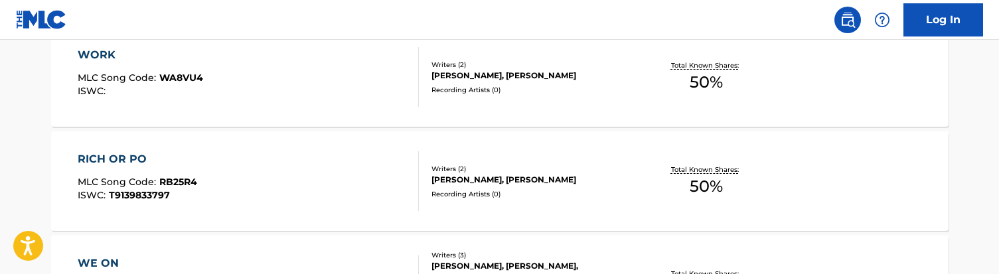
click at [265, 192] on div "RICH OR PO MLC Song Code : RB25R4 ISWC : T9139833797" at bounding box center [248, 181] width 341 height 60
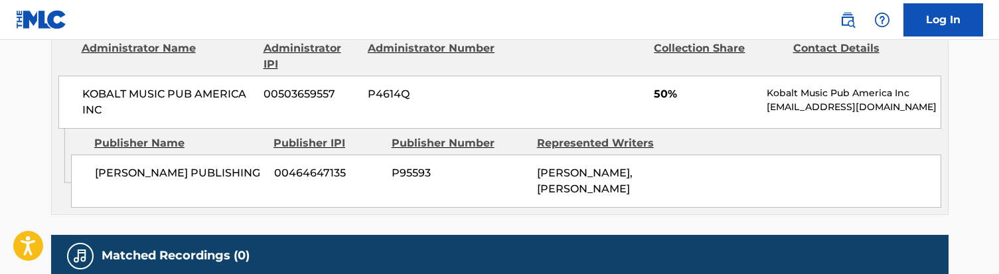
scroll to position [654, 0]
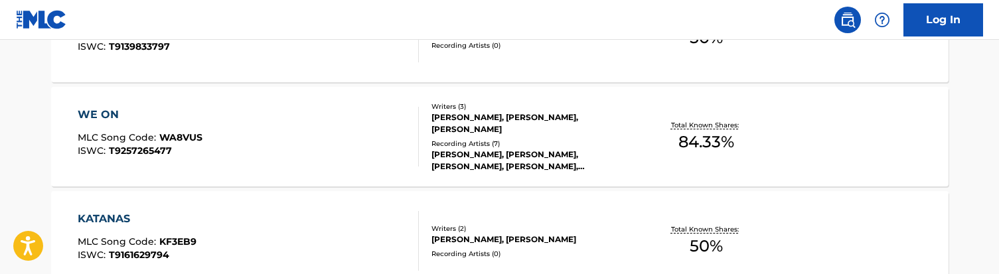
scroll to position [581, 0]
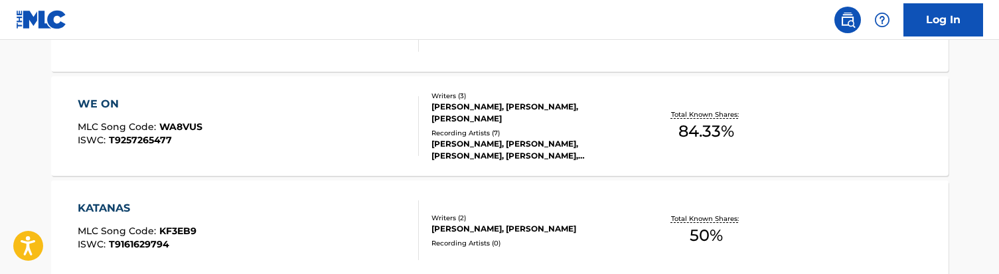
click at [309, 119] on div "WE ON MLC Song Code : WA8VUS ISWC : T9257265477" at bounding box center [248, 126] width 341 height 60
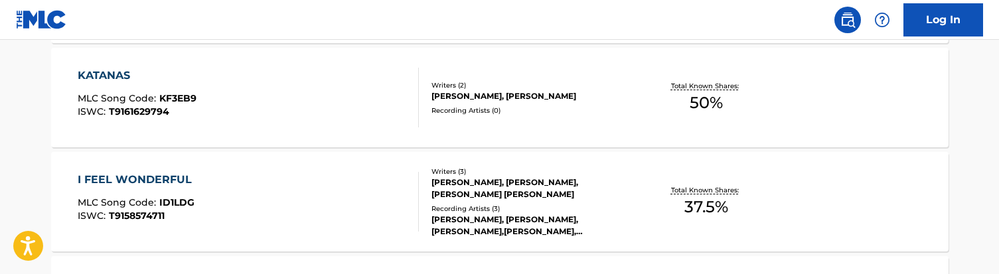
scroll to position [714, 0]
click at [278, 108] on div "KATANAS MLC Song Code : KF3EB9 ISWC : T9161629794" at bounding box center [248, 97] width 341 height 60
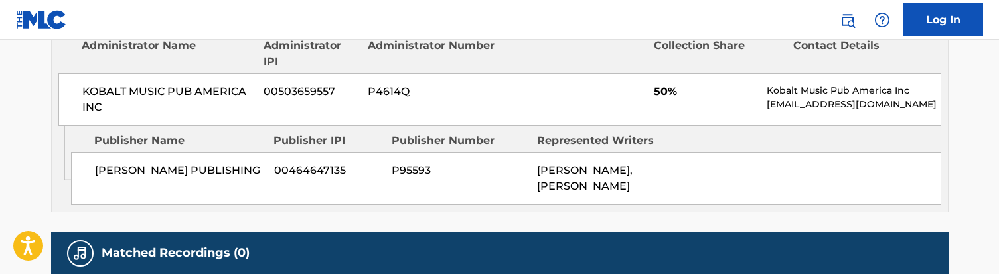
scroll to position [665, 0]
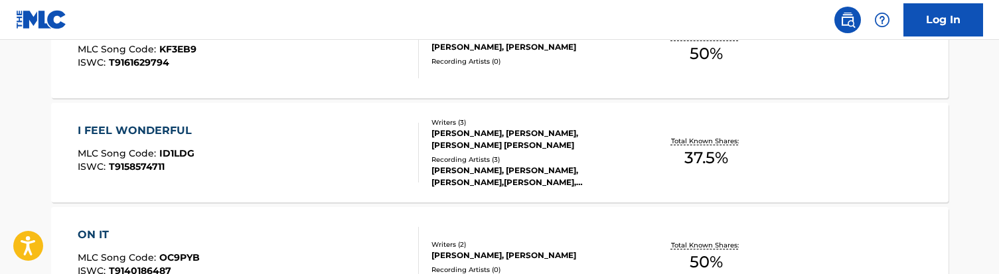
scroll to position [767, 0]
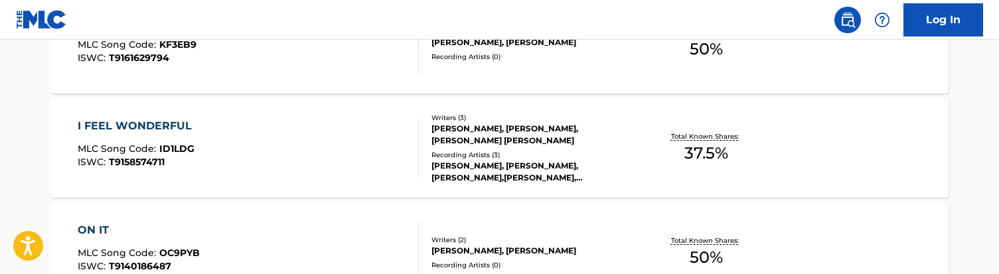
click at [364, 151] on div "I FEEL WONDERFUL MLC Song Code : ID1LDG ISWC : T9158574711" at bounding box center [248, 148] width 341 height 60
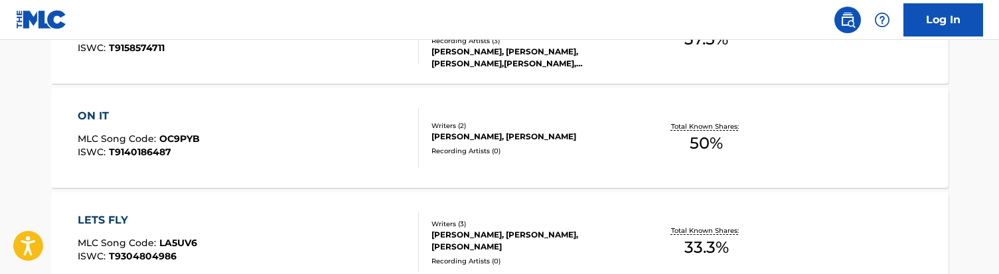
scroll to position [885, 0]
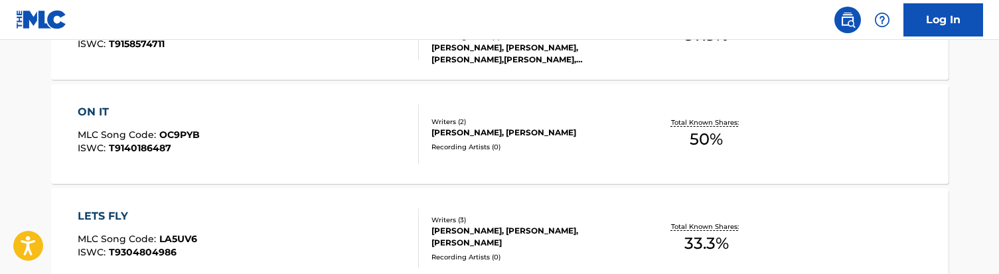
click at [278, 142] on div "ON IT MLC Song Code : OC9PYB ISWC : T9140186487" at bounding box center [248, 134] width 341 height 60
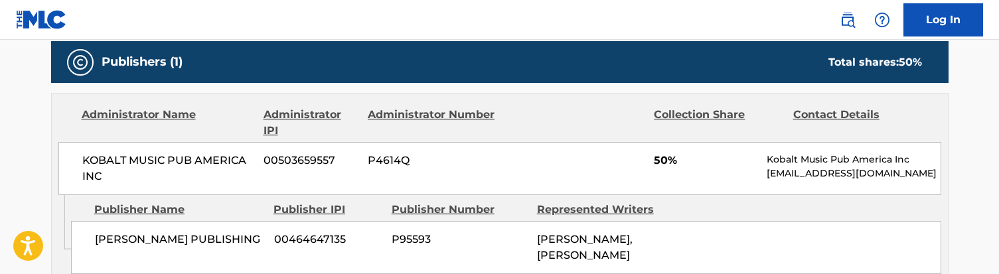
scroll to position [582, 0]
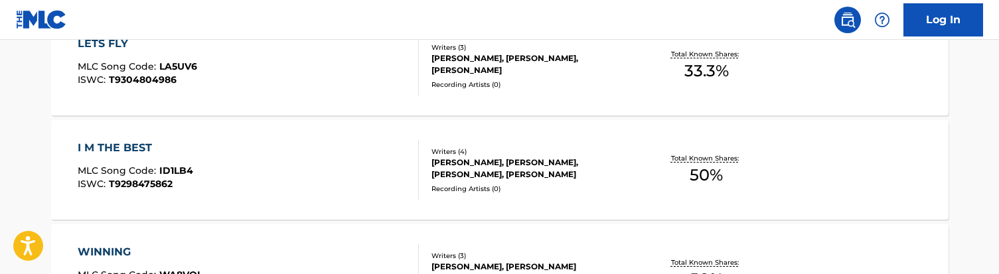
scroll to position [1063, 0]
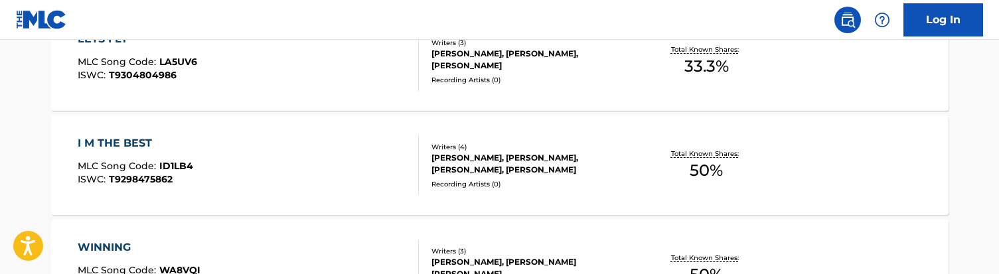
click at [287, 174] on div "I M THE BEST MLC Song Code : ID1LB4 ISWC : T9298475862" at bounding box center [248, 165] width 341 height 60
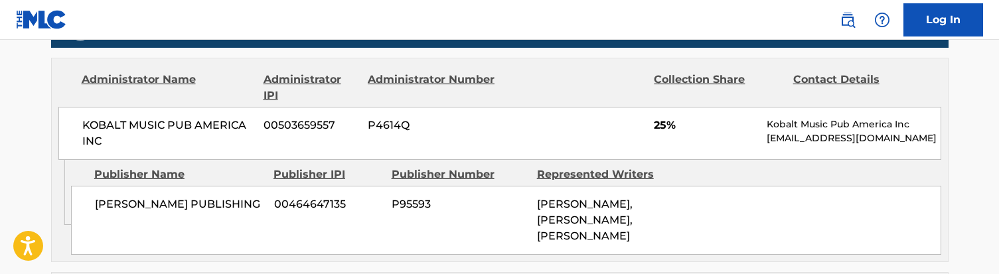
scroll to position [679, 0]
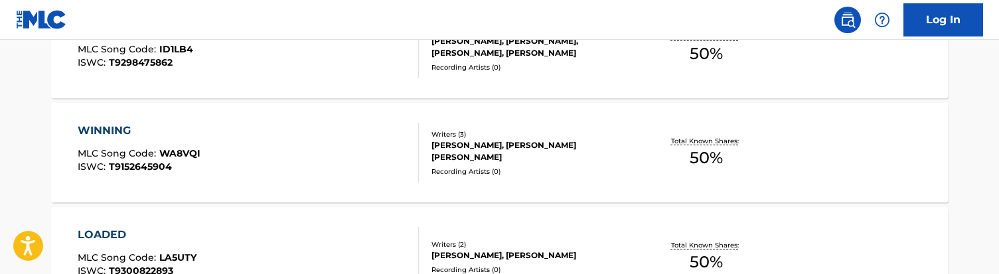
scroll to position [1201, 0]
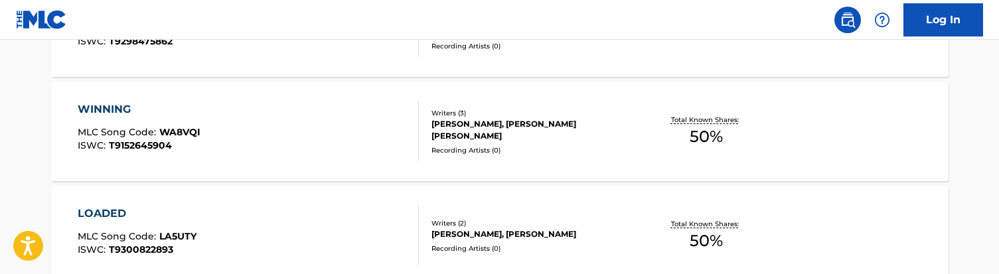
click at [287, 132] on div "WINNING MLC Song Code : WA8VQI ISWC : T9152645904" at bounding box center [248, 132] width 341 height 60
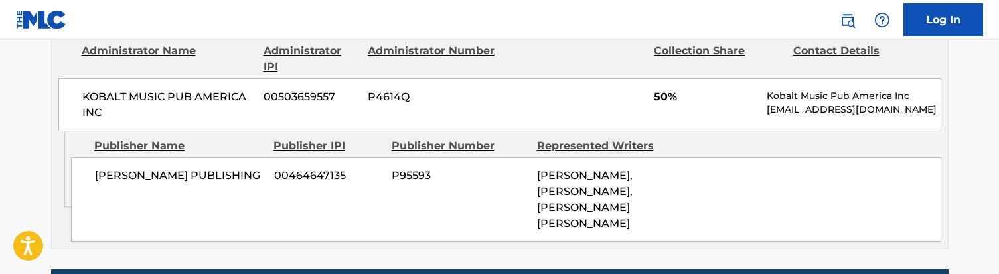
scroll to position [672, 0]
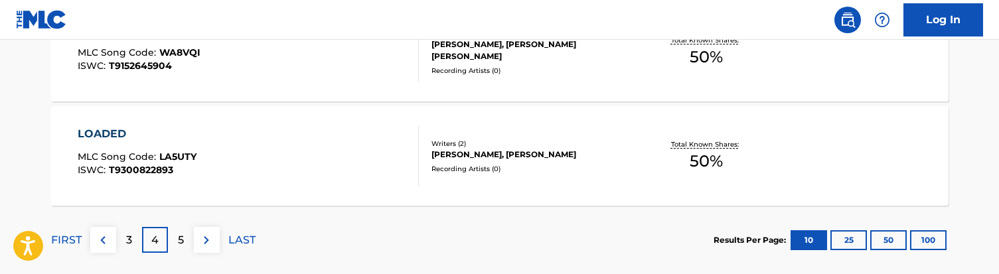
scroll to position [1283, 0]
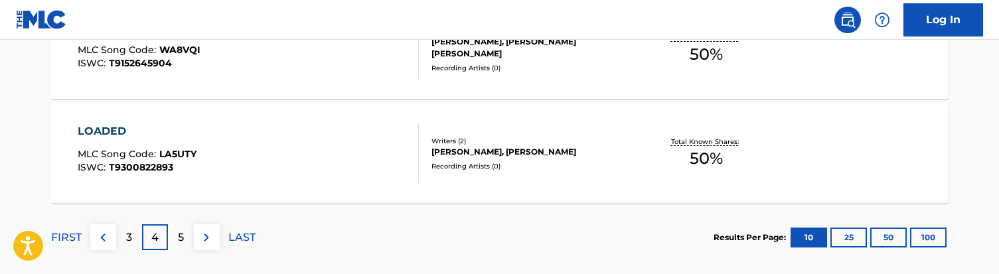
click at [325, 155] on div "LOADED MLC Song Code : LA5UTY ISWC : T9300822893" at bounding box center [248, 153] width 341 height 60
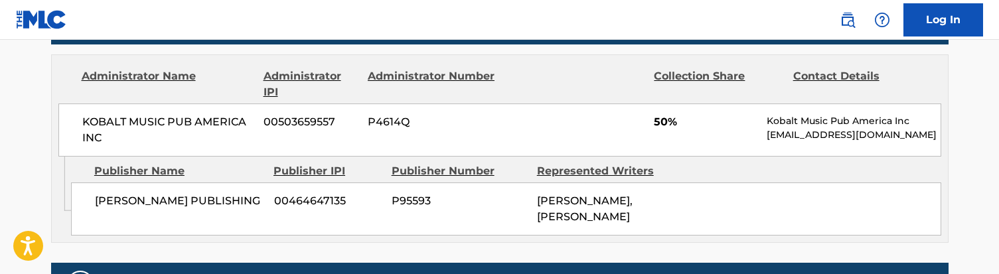
scroll to position [628, 0]
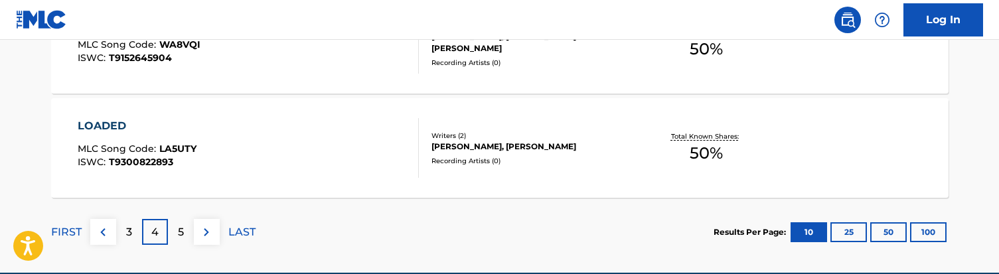
scroll to position [1305, 0]
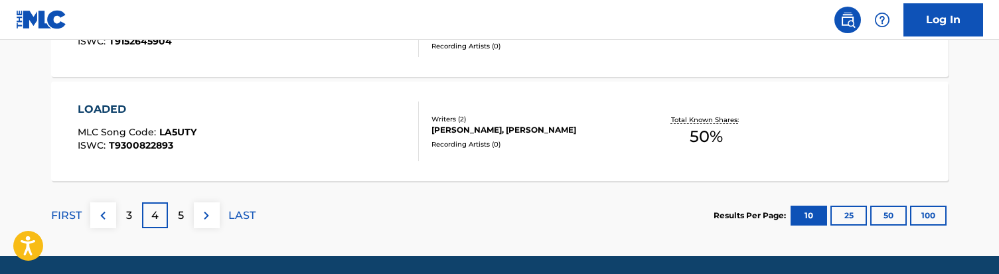
click at [181, 218] on p "5" at bounding box center [181, 216] width 6 height 16
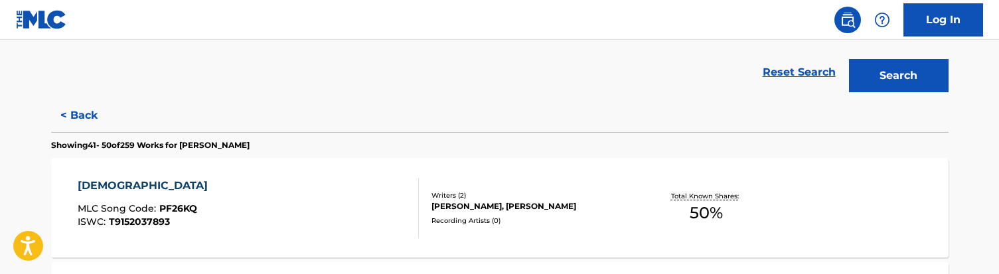
scroll to position [360, 0]
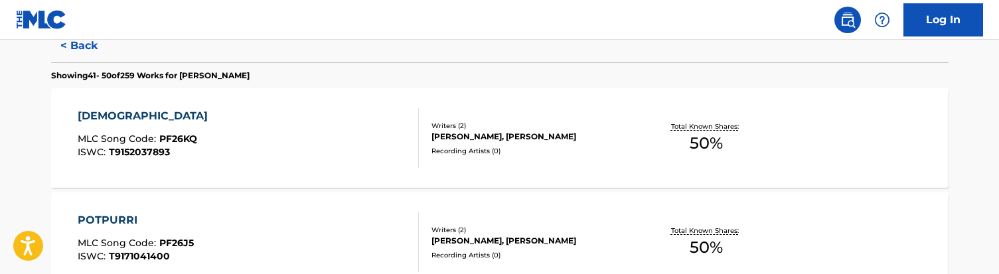
click at [266, 141] on div "PREACH MLC Song Code : PF26KQ ISWC : T9152037893" at bounding box center [248, 138] width 341 height 60
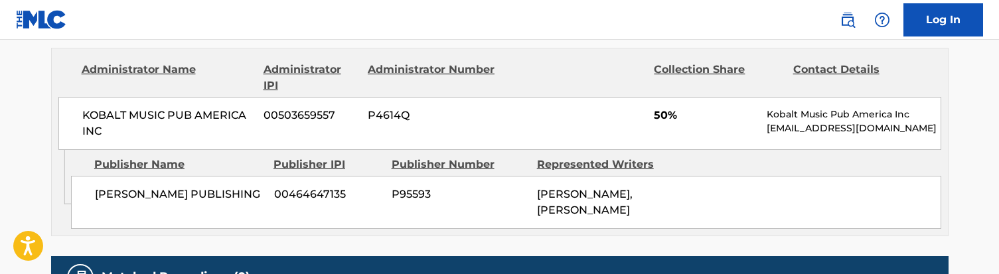
scroll to position [642, 0]
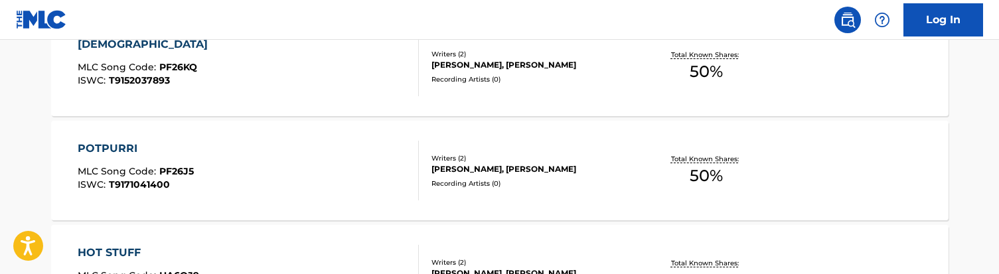
scroll to position [433, 0]
click at [330, 173] on div "POTPURRI MLC Song Code : PF26J5 ISWC : T9171041400" at bounding box center [248, 170] width 341 height 60
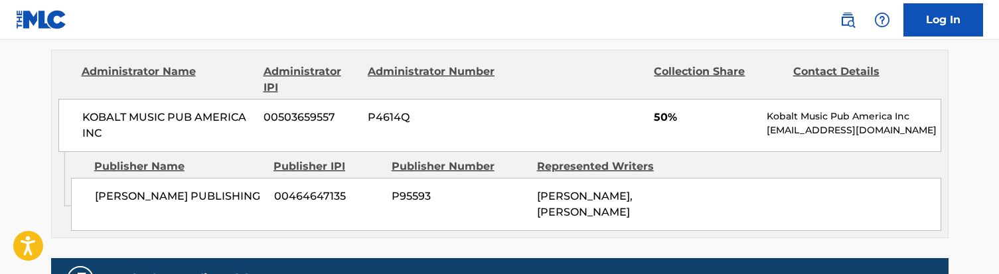
scroll to position [650, 0]
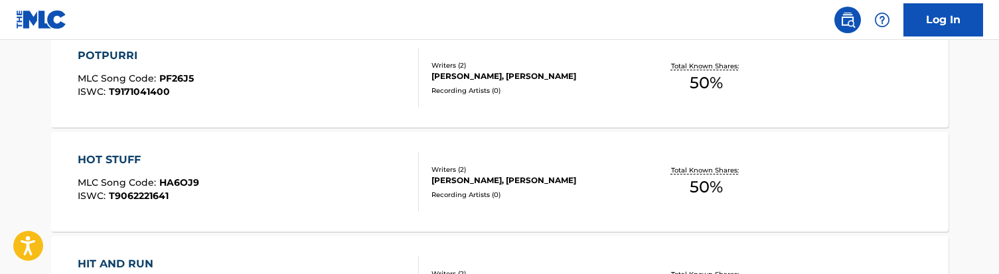
scroll to position [546, 0]
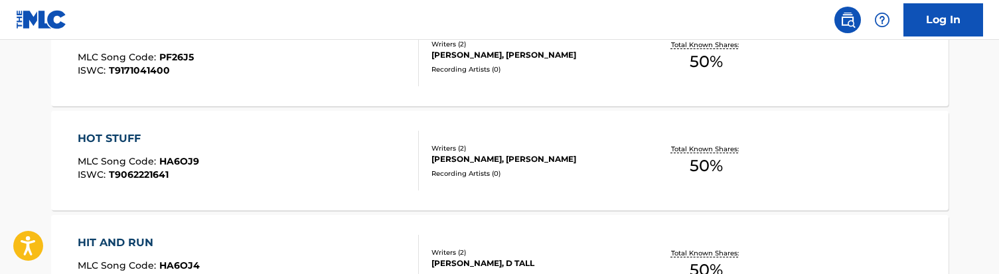
click at [337, 169] on div "HOT STUFF MLC Song Code : HA6OJ9 ISWC : T9062221641" at bounding box center [248, 161] width 341 height 60
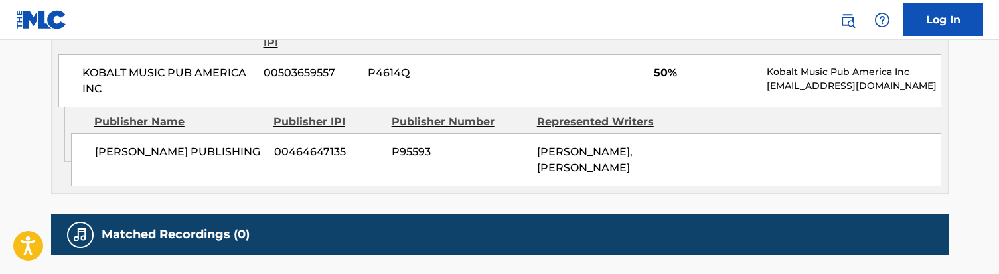
scroll to position [639, 0]
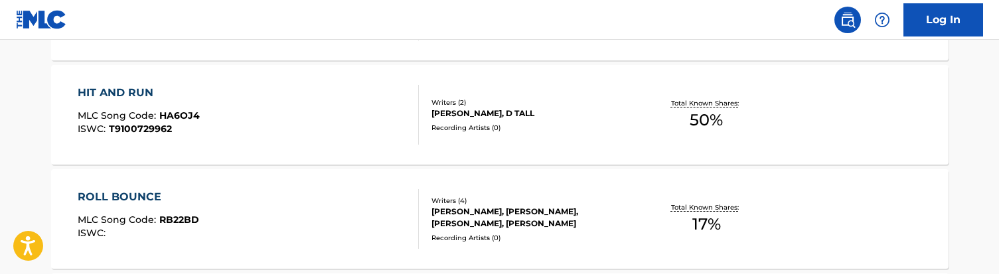
scroll to position [720, 0]
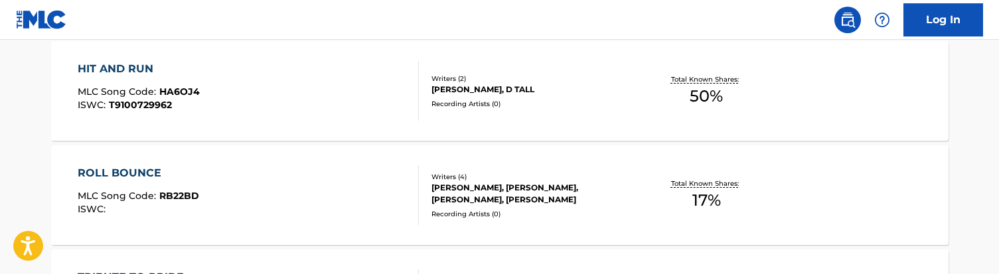
click at [296, 112] on div "HIT AND RUN MLC Song Code : HA6OJ4 ISWC : T9100729962" at bounding box center [248, 91] width 341 height 60
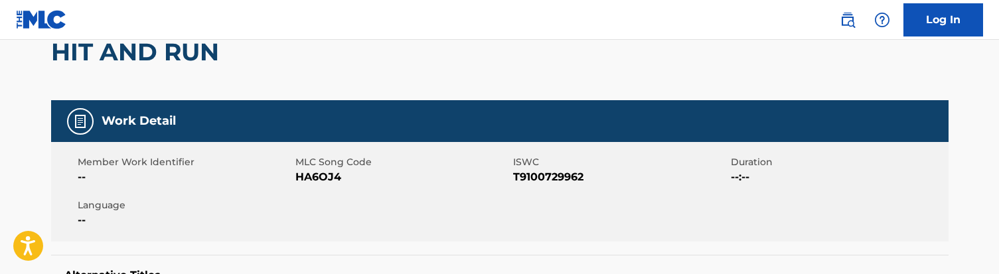
scroll to position [124, 0]
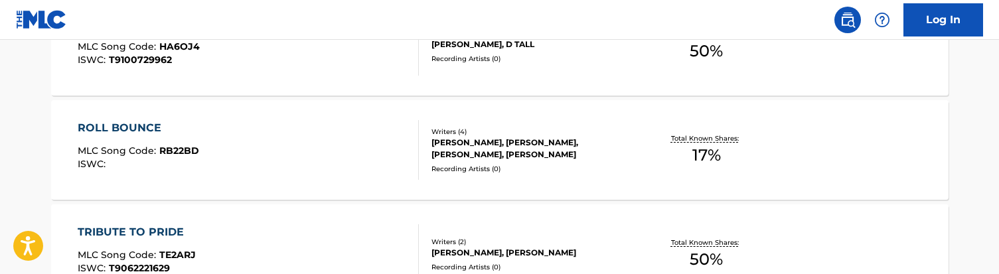
scroll to position [785, 0]
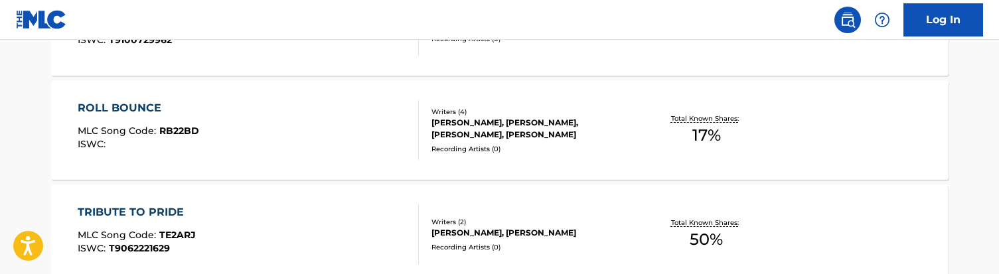
click at [295, 140] on div "ROLL BOUNCE MLC Song Code : RB22BD ISWC :" at bounding box center [248, 130] width 341 height 60
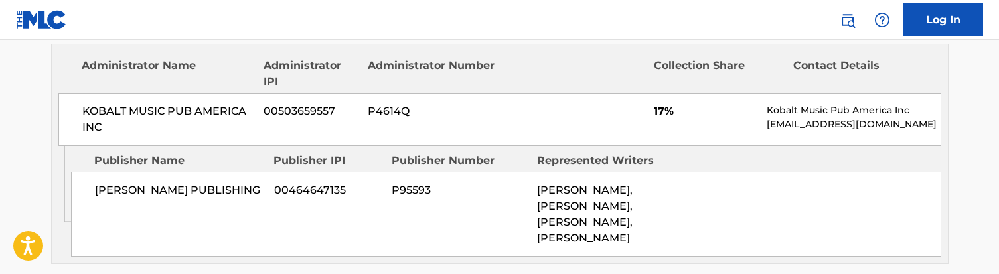
scroll to position [679, 0]
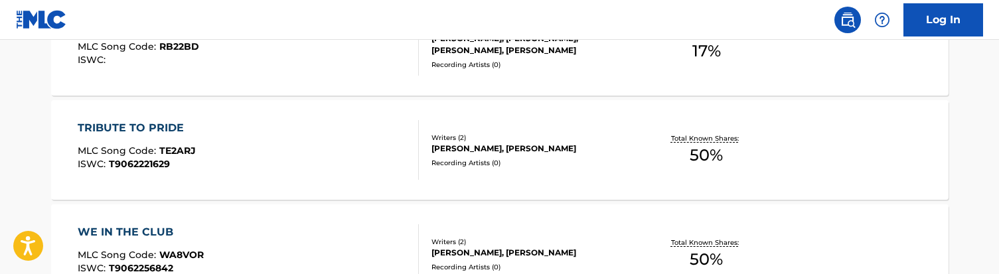
scroll to position [871, 0]
click at [306, 147] on div "TRIBUTE TO PRIDE MLC Song Code : TE2ARJ ISWC : T9062221629" at bounding box center [248, 149] width 341 height 60
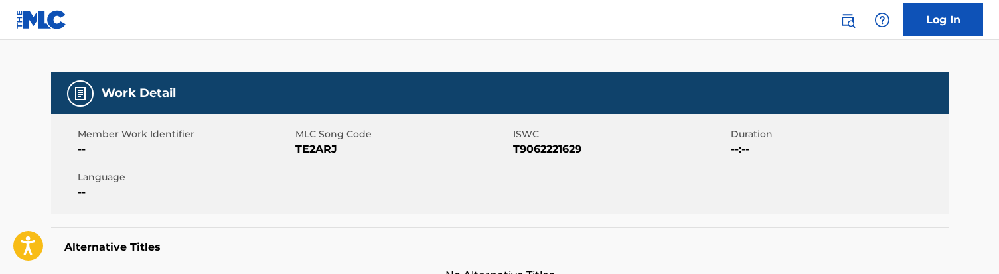
scroll to position [165, 0]
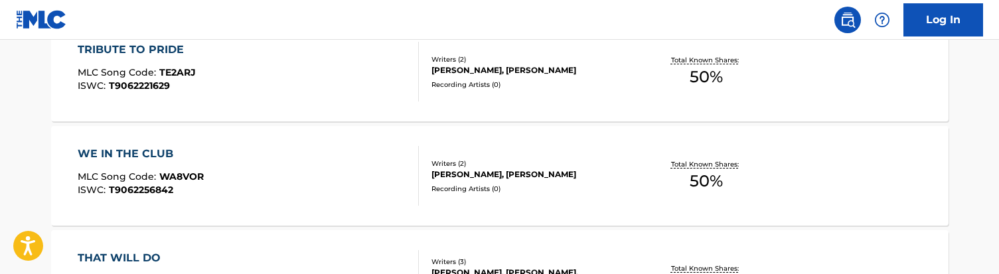
scroll to position [978, 0]
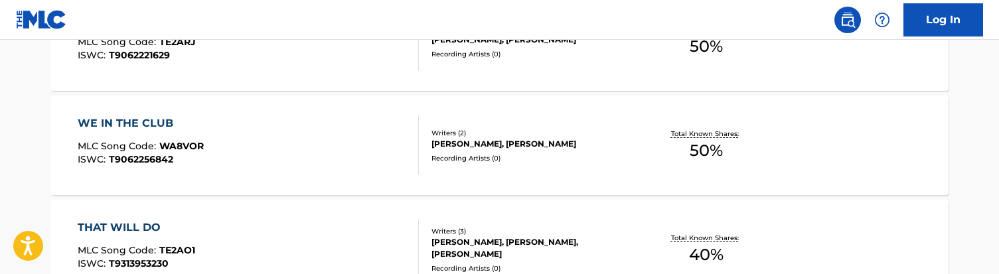
click at [275, 139] on div "WE IN THE CLUB MLC Song Code : WA8VOR ISWC : T9062256842" at bounding box center [248, 145] width 341 height 60
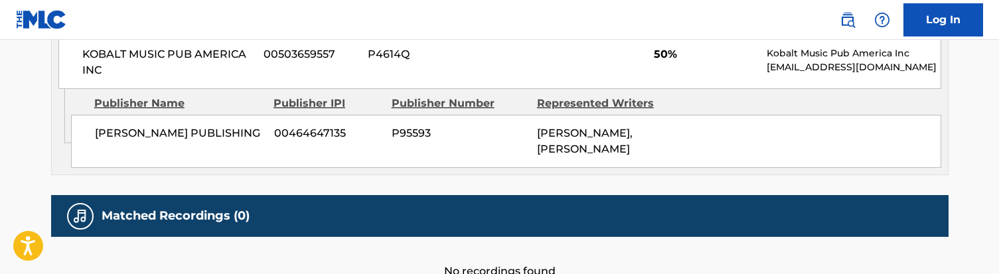
scroll to position [690, 0]
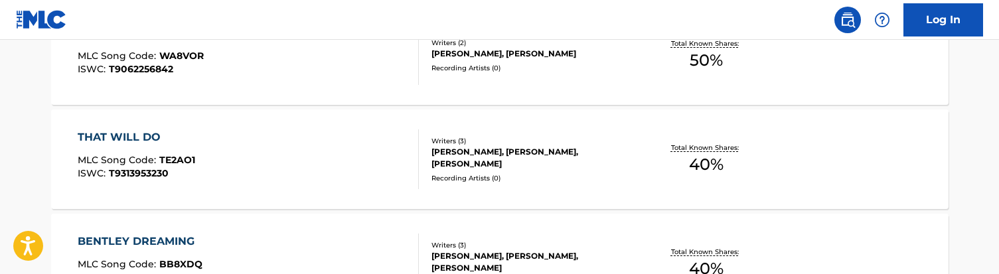
scroll to position [1096, 0]
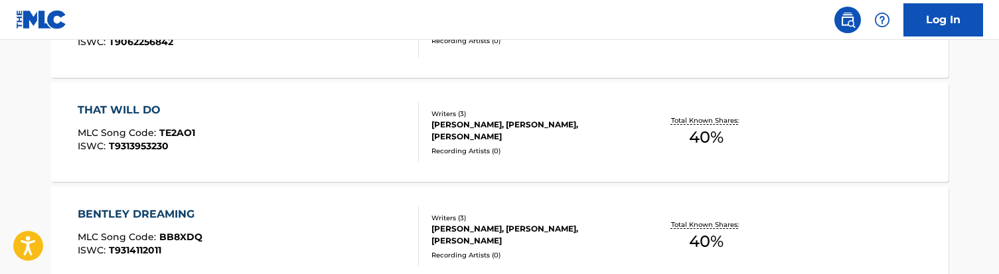
click at [283, 135] on div "THAT WILL DO MLC Song Code : TE2AO1 ISWC : T9313953230" at bounding box center [248, 132] width 341 height 60
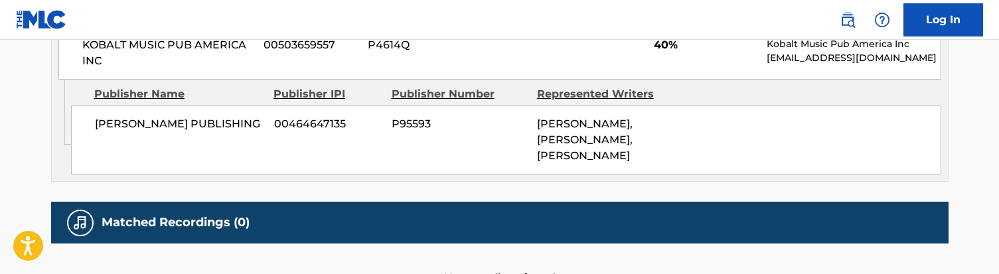
scroll to position [727, 0]
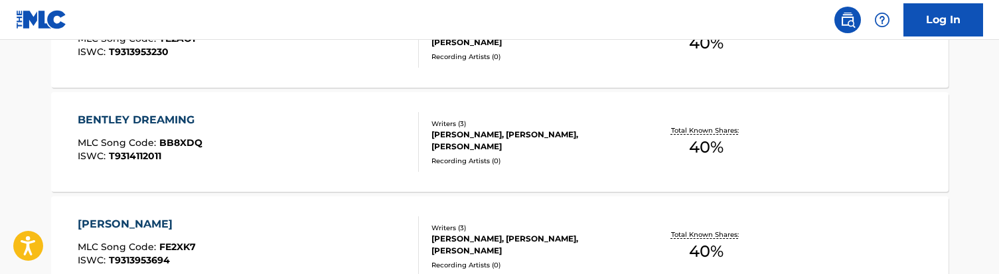
scroll to position [1192, 0]
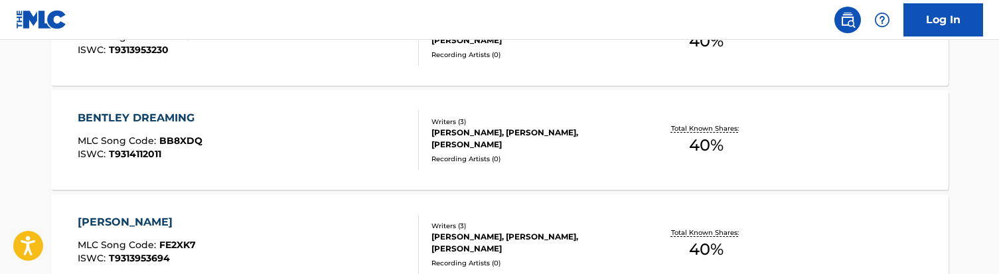
click at [307, 162] on div "BENTLEY DREAMING MLC Song Code : BB8XDQ ISWC : T9314112011" at bounding box center [248, 140] width 341 height 60
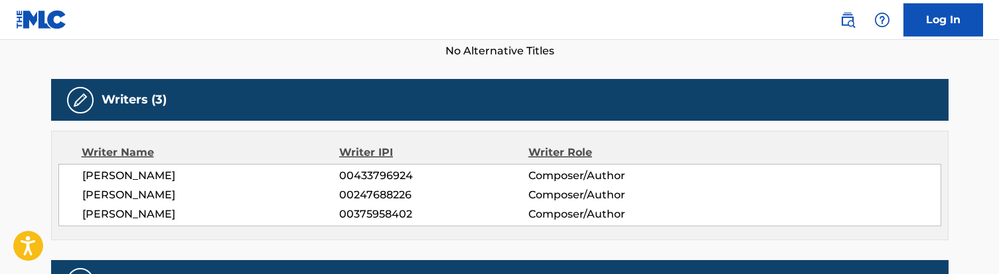
scroll to position [389, 0]
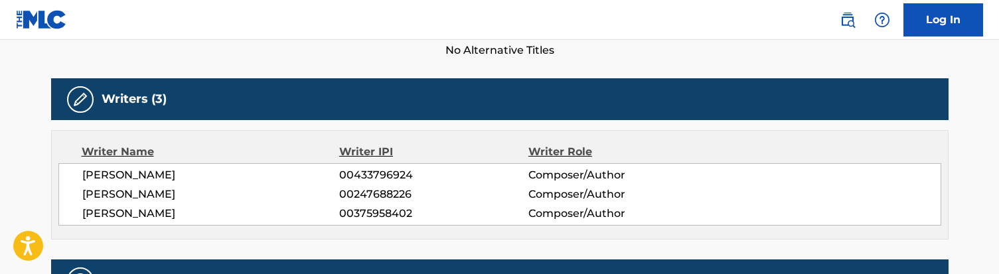
click at [360, 54] on span "No Alternative Titles" at bounding box center [499, 50] width 897 height 16
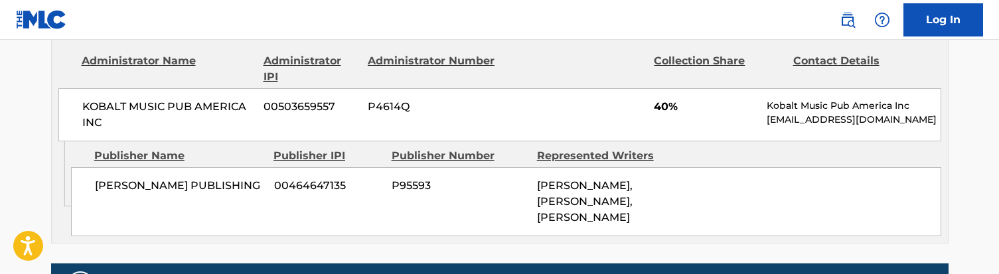
scroll to position [656, 0]
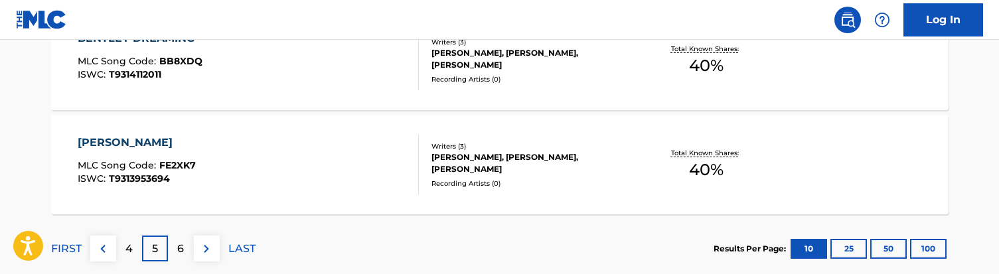
scroll to position [1298, 0]
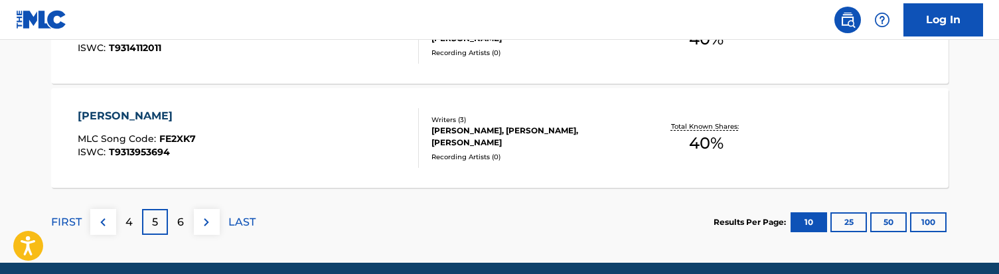
click at [270, 151] on div "[PERSON_NAME] MLC Song Code : FE2XK7 ISWC : T9313953694" at bounding box center [248, 138] width 341 height 60
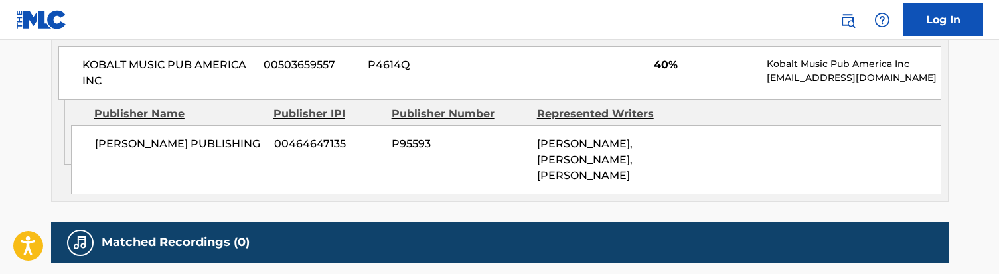
scroll to position [704, 0]
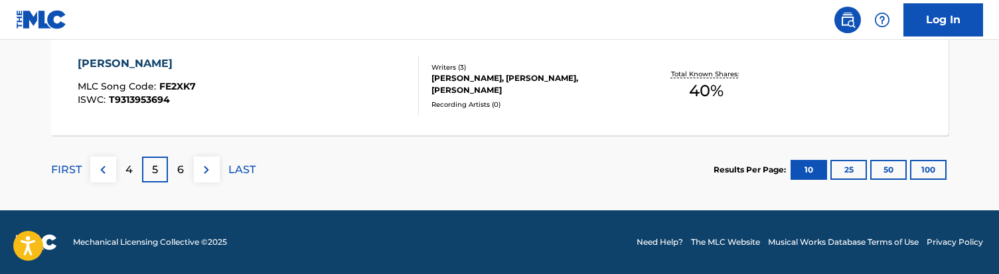
scroll to position [1351, 0]
click at [175, 169] on div "6" at bounding box center [181, 170] width 26 height 26
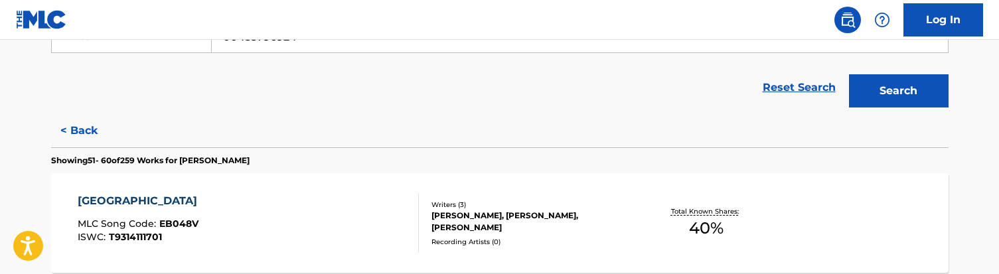
scroll to position [277, 0]
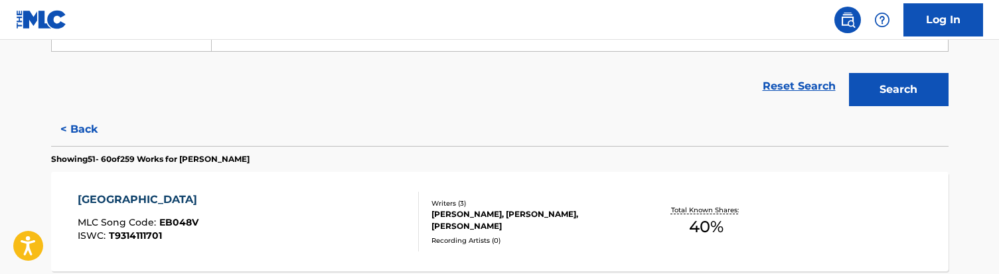
click at [281, 217] on div "EASTSIDE STREETS MLC Song Code : EB048V ISWC : T9314111701" at bounding box center [248, 222] width 341 height 60
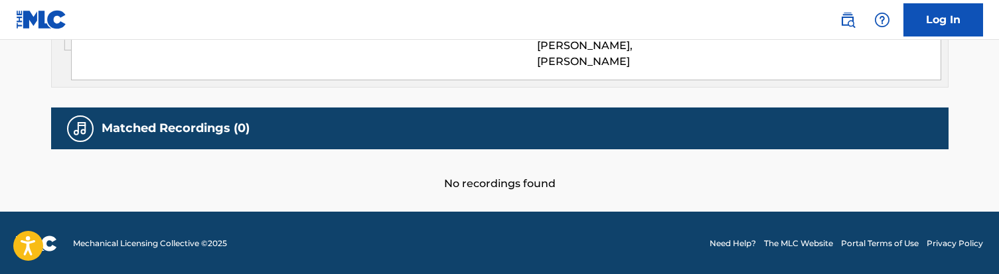
scroll to position [816, 0]
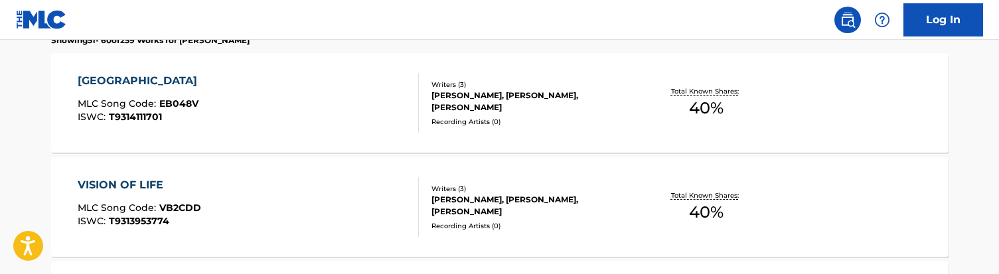
scroll to position [396, 0]
click at [256, 200] on div "VISION OF LIFE MLC Song Code : VB2CDD ISWC : T9313953774" at bounding box center [248, 207] width 341 height 60
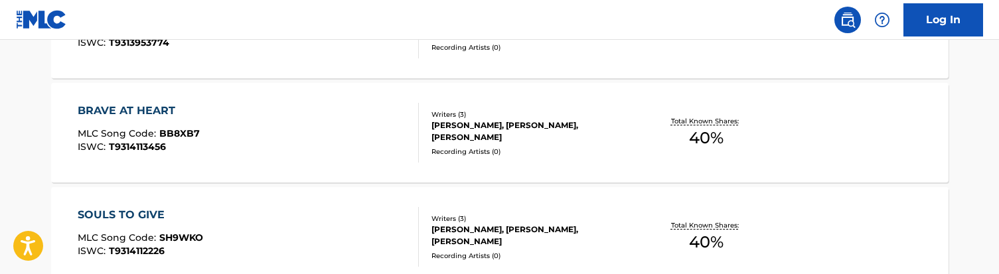
scroll to position [579, 0]
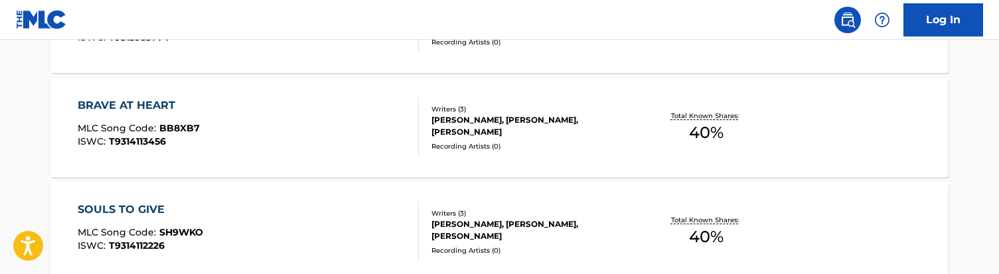
click at [321, 134] on div "BRAVE AT HEART MLC Song Code : BB8XB7 ISWC : T9314113456" at bounding box center [248, 128] width 341 height 60
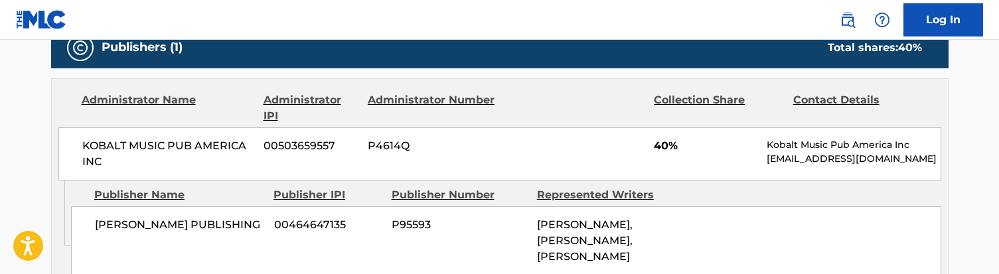
scroll to position [658, 0]
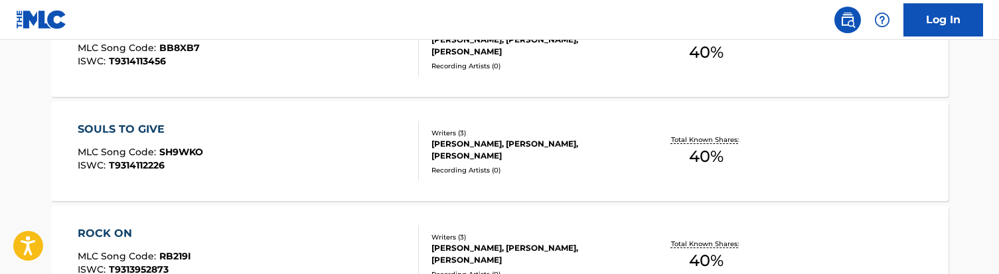
scroll to position [669, 0]
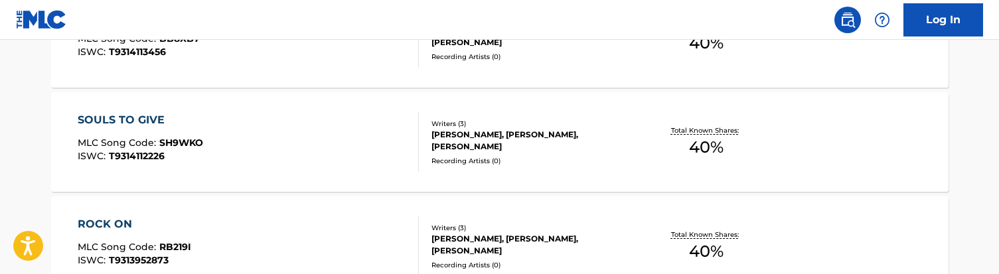
click at [324, 147] on div "SOULS TO GIVE MLC Song Code : SH9WKO ISWC : T9314112226" at bounding box center [248, 142] width 341 height 60
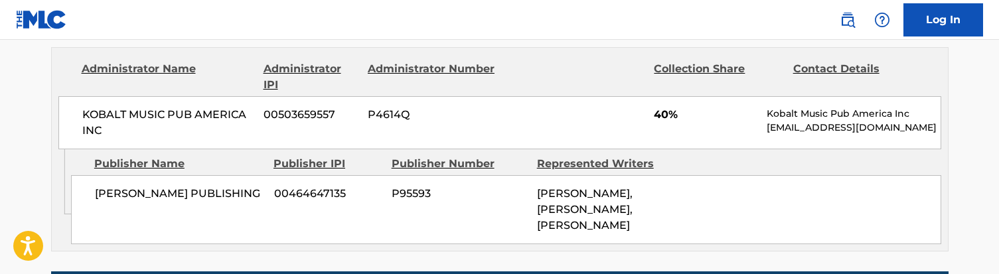
scroll to position [652, 0]
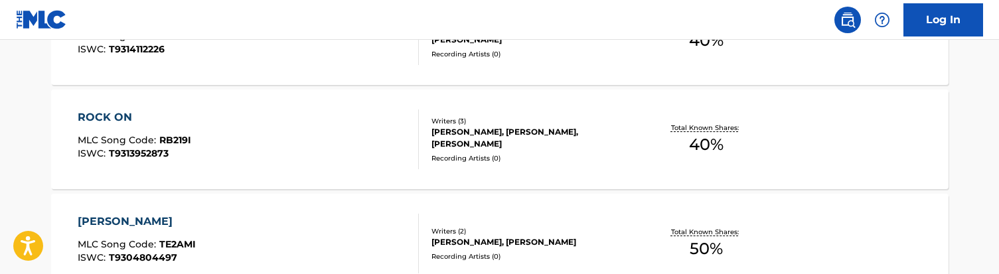
scroll to position [779, 0]
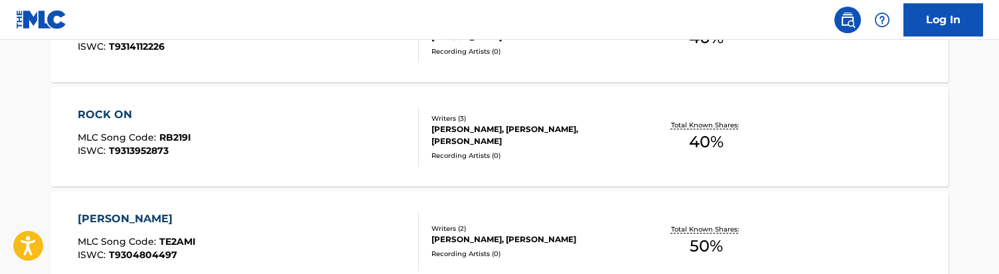
click at [307, 141] on div "ROCK ON MLC Song Code : RB219I ISWC : T9313952873" at bounding box center [248, 137] width 341 height 60
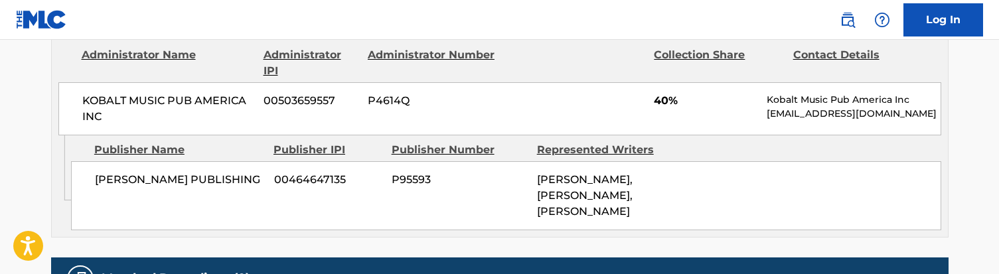
scroll to position [672, 0]
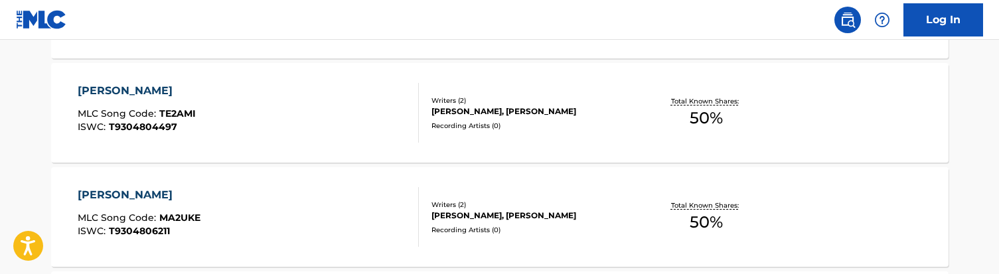
scroll to position [919, 0]
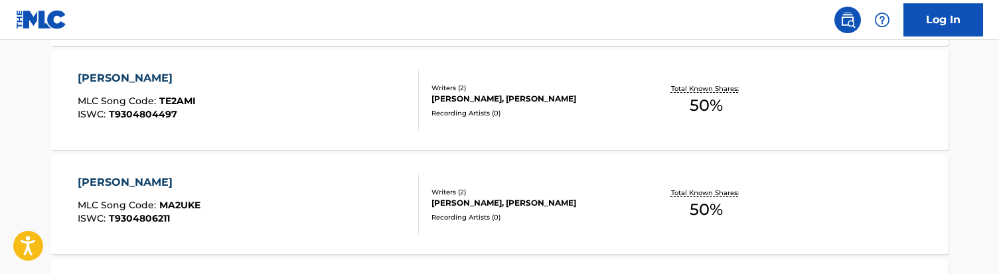
click at [285, 92] on div "[PERSON_NAME] MLC Song Code : TE2AMI ISWC : T9304804497" at bounding box center [248, 100] width 341 height 60
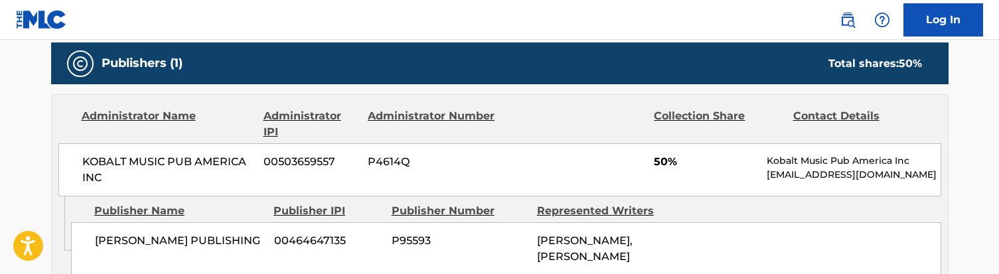
scroll to position [685, 0]
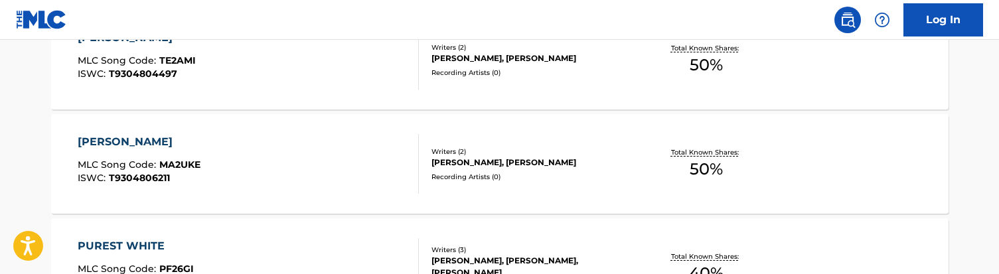
scroll to position [970, 0]
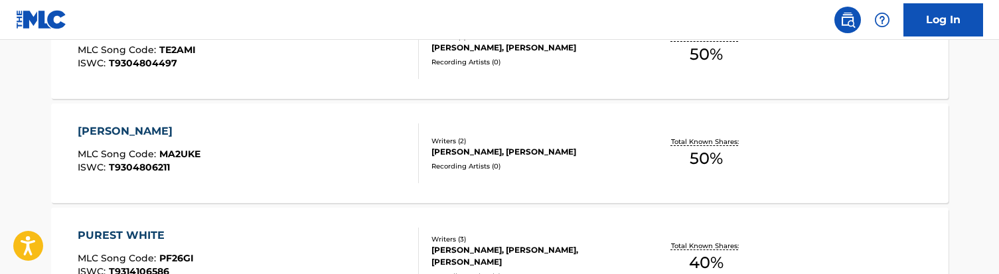
click at [262, 153] on div "[PERSON_NAME] MLC Song Code : MA2UKE ISWC : T9304806211" at bounding box center [248, 153] width 341 height 60
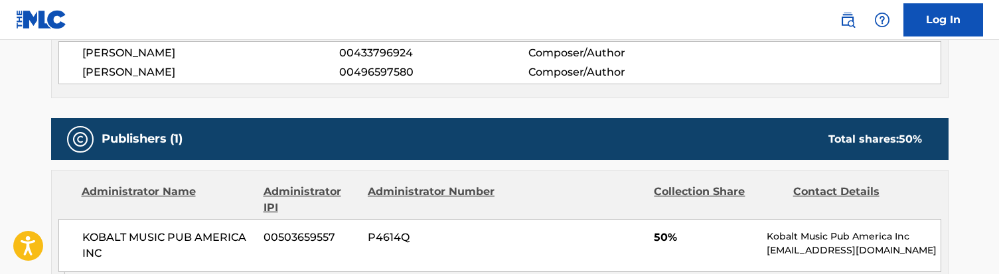
scroll to position [562, 0]
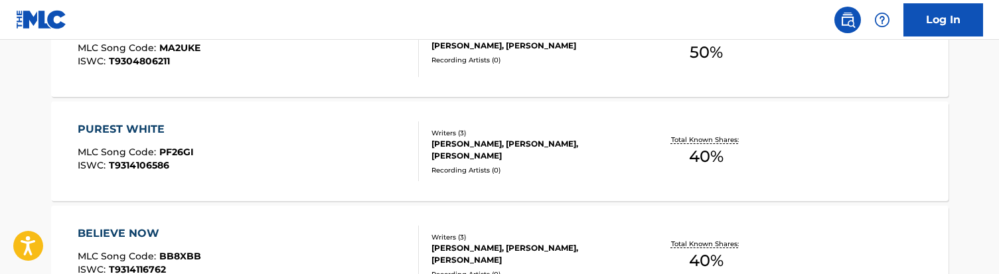
scroll to position [1097, 0]
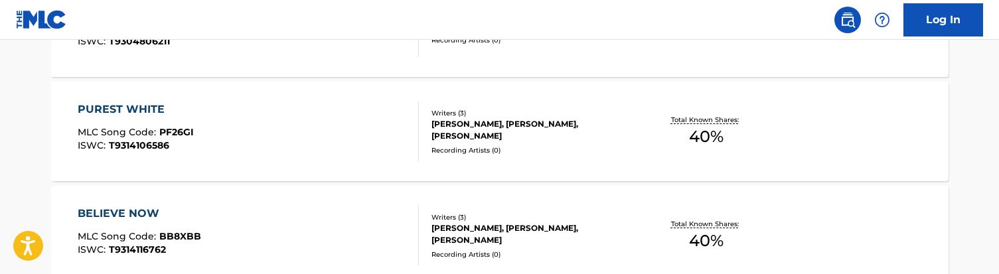
click at [238, 129] on div "PUREST WHITE MLC Song Code : PF26GI ISWC : T9314106586" at bounding box center [248, 132] width 341 height 60
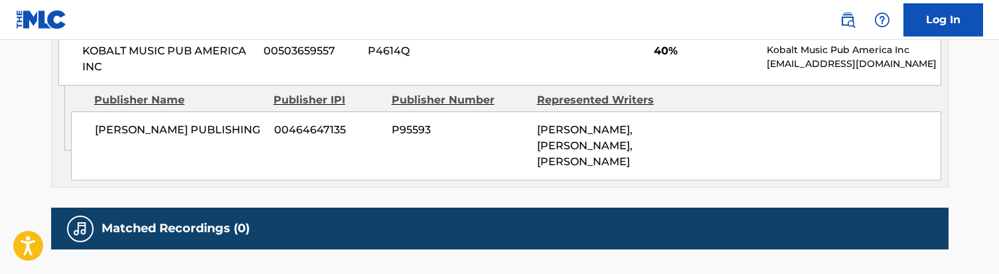
scroll to position [730, 0]
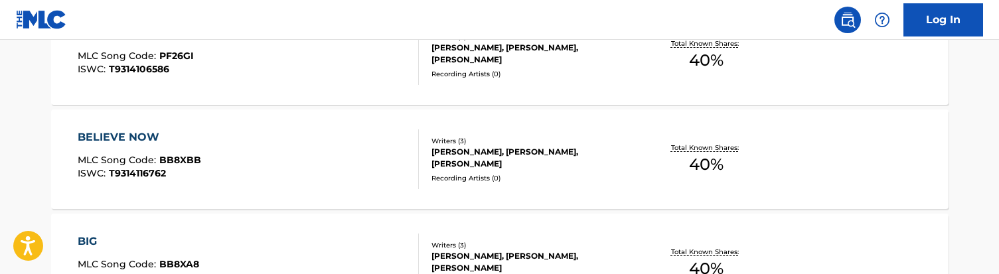
scroll to position [1176, 0]
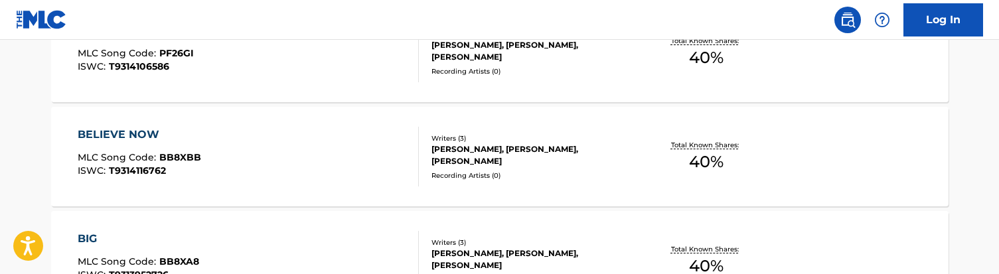
click at [312, 167] on div "BELIEVE NOW MLC Song Code : BB8XBB ISWC : T9314116762" at bounding box center [248, 157] width 341 height 60
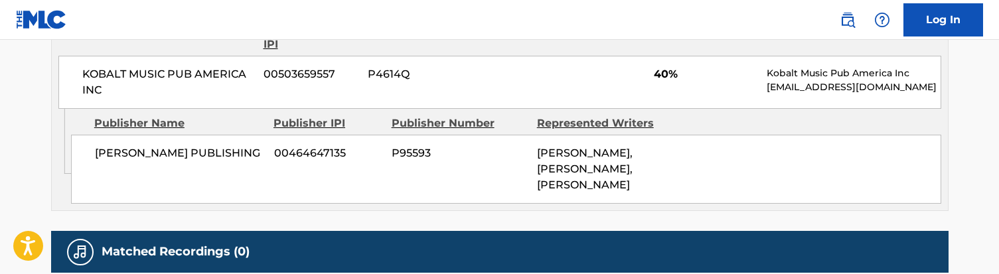
scroll to position [660, 0]
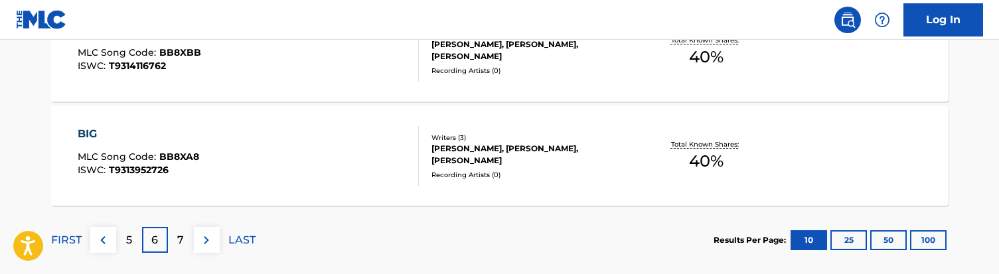
scroll to position [1288, 0]
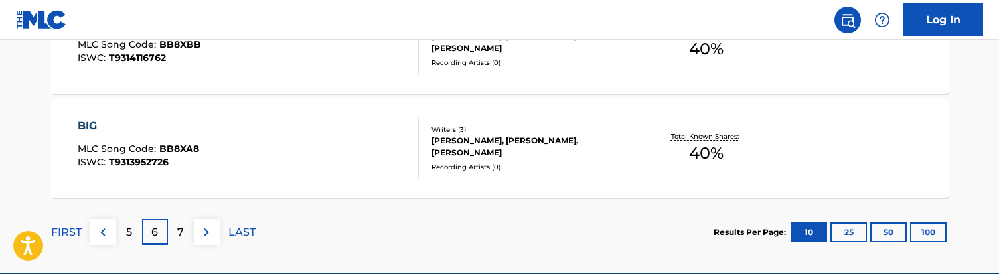
click at [291, 136] on div "BIG MLC Song Code : BB8XA8 ISWC : T9313952726" at bounding box center [248, 148] width 341 height 60
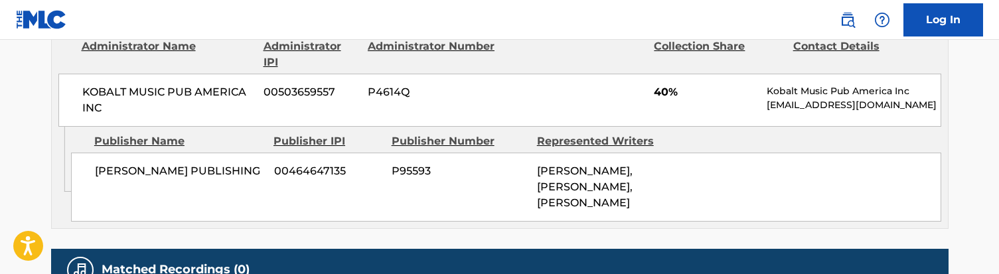
scroll to position [664, 0]
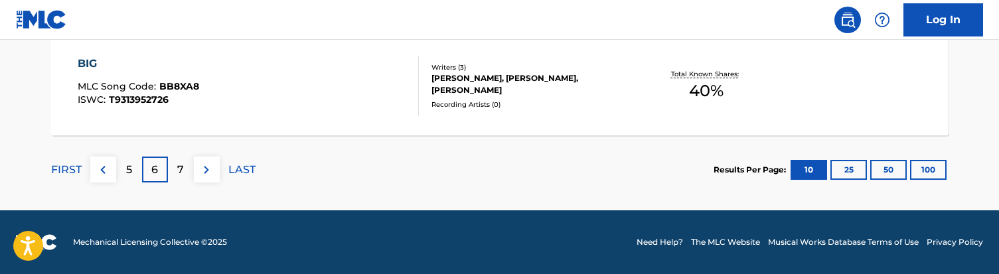
scroll to position [1351, 0]
click at [178, 169] on p "7" at bounding box center [180, 170] width 7 height 16
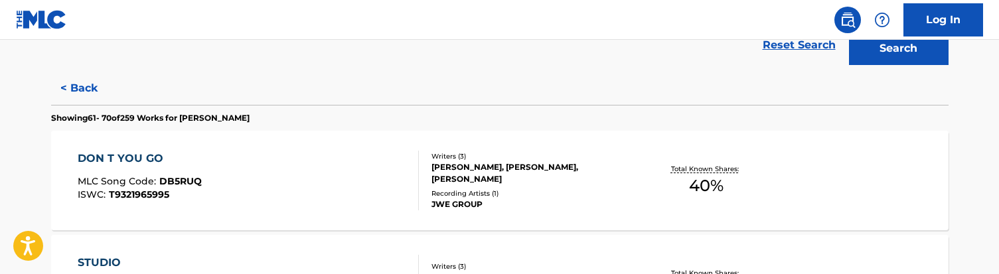
scroll to position [350, 0]
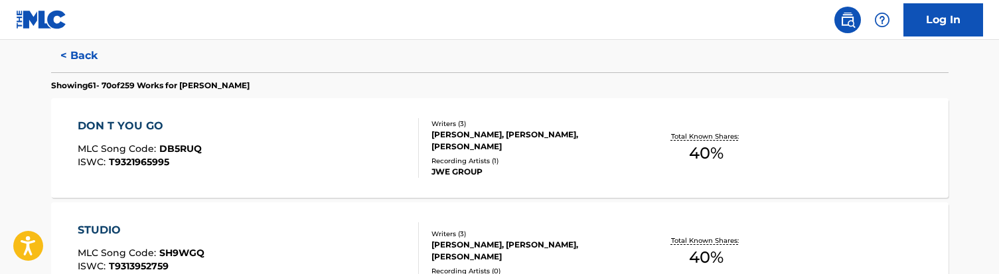
click at [266, 163] on div "DON T YOU GO MLC Song Code : DB5RUQ ISWC : T9321965995" at bounding box center [248, 148] width 341 height 60
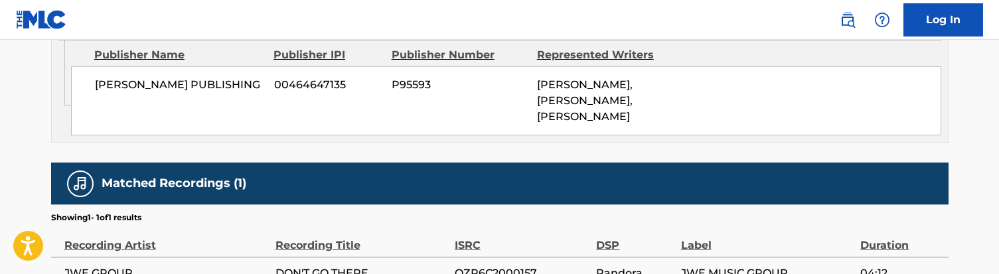
scroll to position [823, 0]
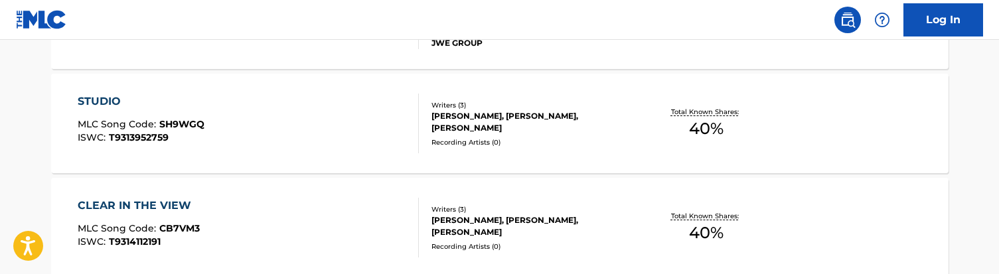
scroll to position [494, 0]
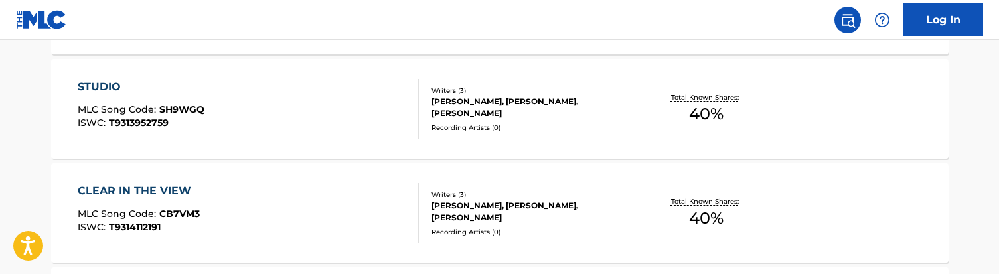
click at [328, 111] on div "STUDIO MLC Song Code : SH9WGQ ISWC : T9313952759" at bounding box center [248, 109] width 341 height 60
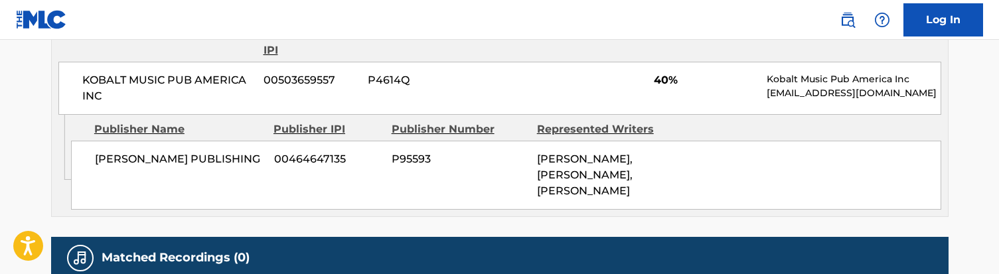
scroll to position [699, 0]
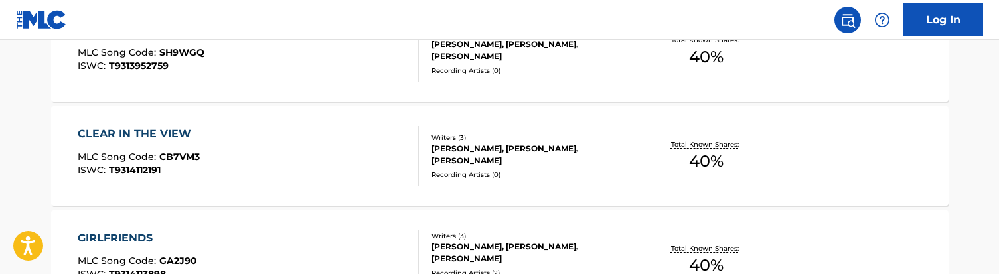
scroll to position [555, 0]
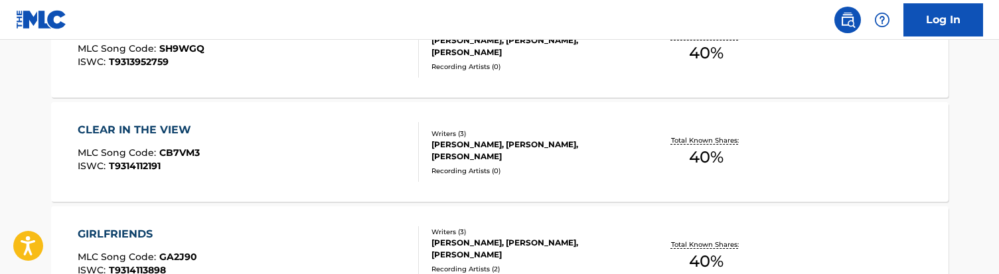
click at [302, 161] on div "CLEAR IN THE VIEW MLC Song Code : CB7VM3 ISWC : T9314112191" at bounding box center [248, 152] width 341 height 60
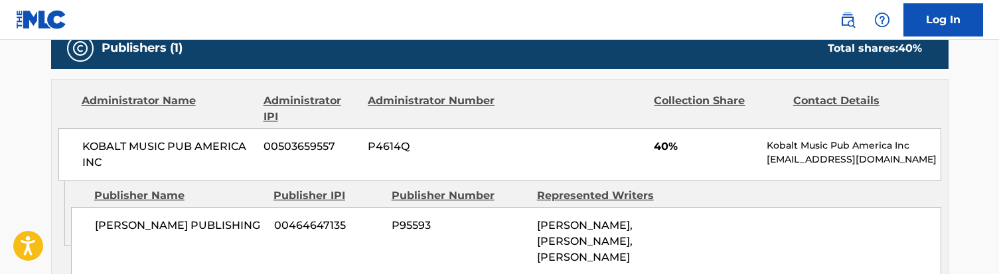
scroll to position [609, 0]
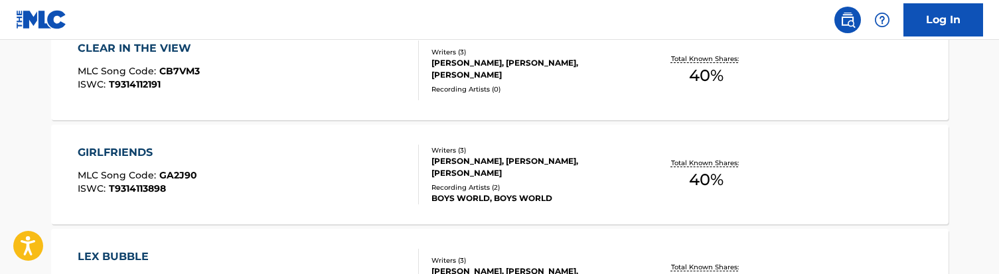
scroll to position [639, 0]
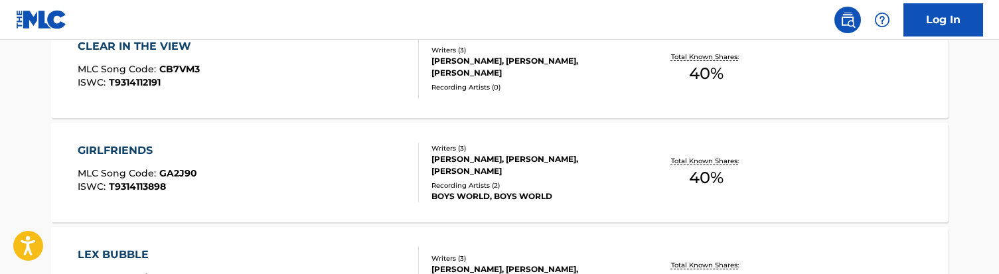
click at [279, 179] on div "GIRLFRIENDS MLC Song Code : GA2J90 ISWC : T9314113898" at bounding box center [248, 173] width 341 height 60
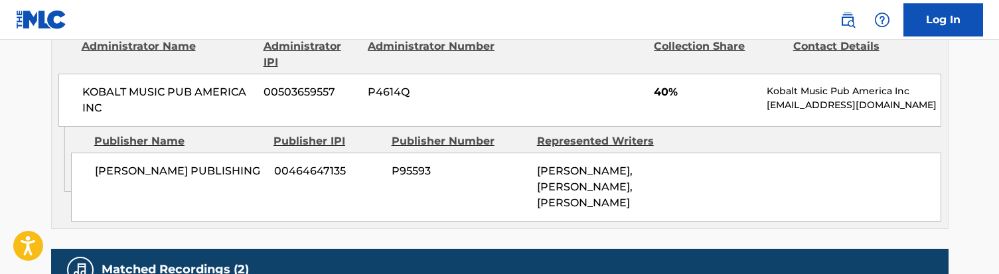
scroll to position [686, 0]
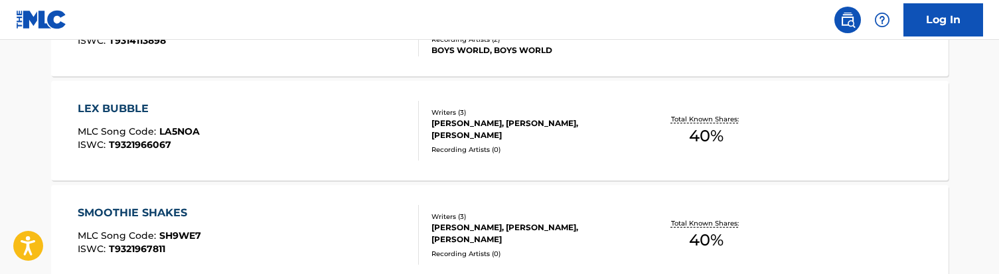
scroll to position [800, 0]
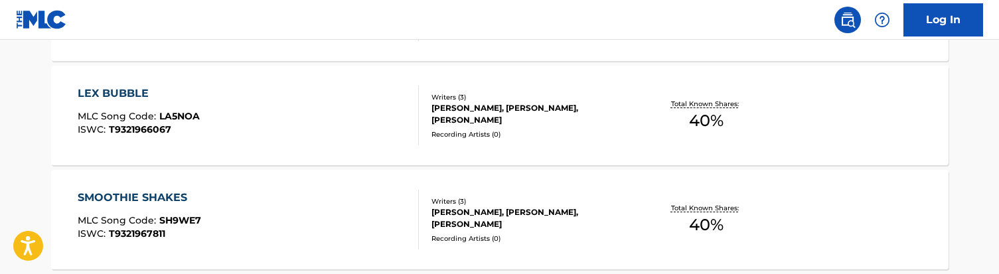
click at [283, 127] on div "LEX BUBBLE MLC Song Code : LA5NOA ISWC : T9321966067" at bounding box center [248, 116] width 341 height 60
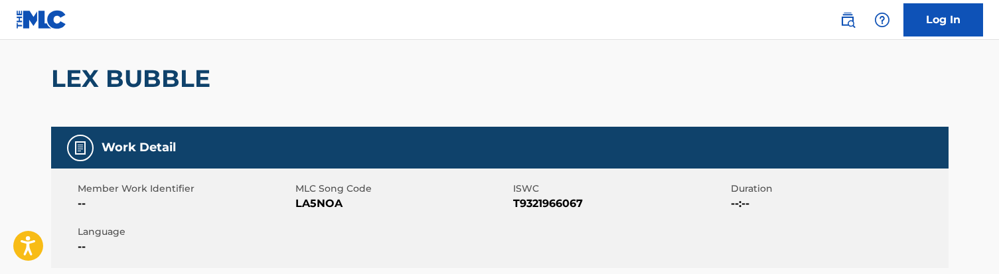
scroll to position [117, 0]
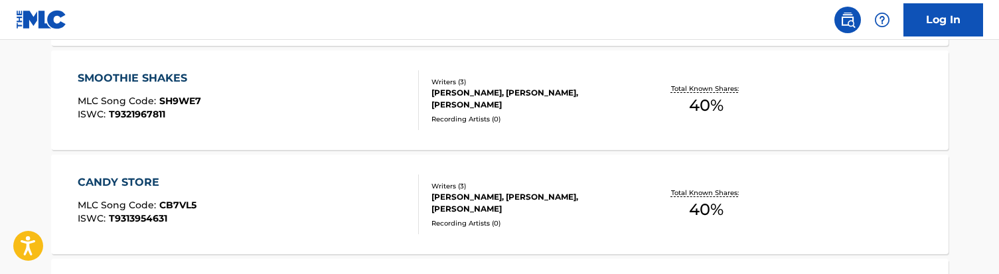
scroll to position [926, 0]
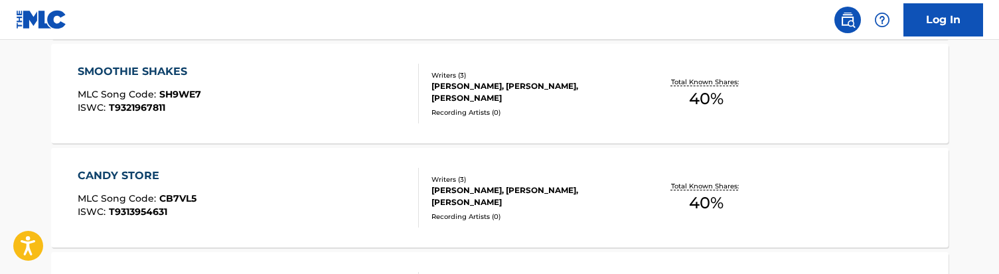
click at [317, 86] on div "SMOOTHIE SHAKES MLC Song Code : SH9WE7 ISWC : T9321967811" at bounding box center [248, 94] width 341 height 60
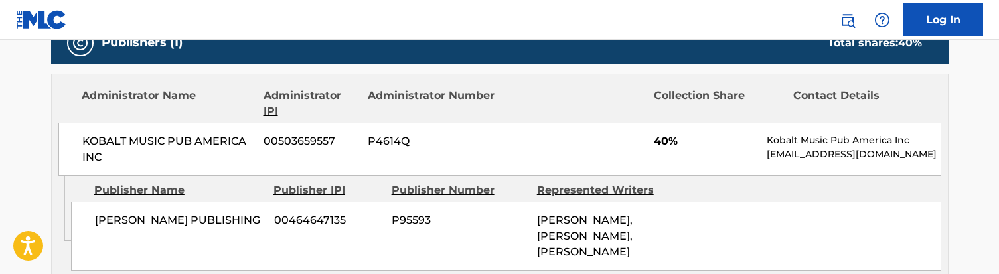
scroll to position [621, 0]
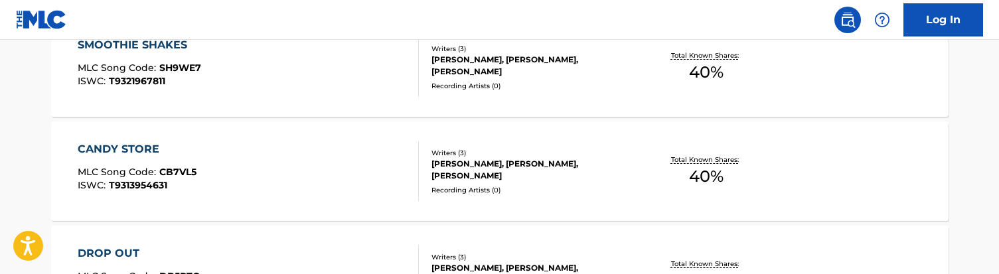
scroll to position [962, 0]
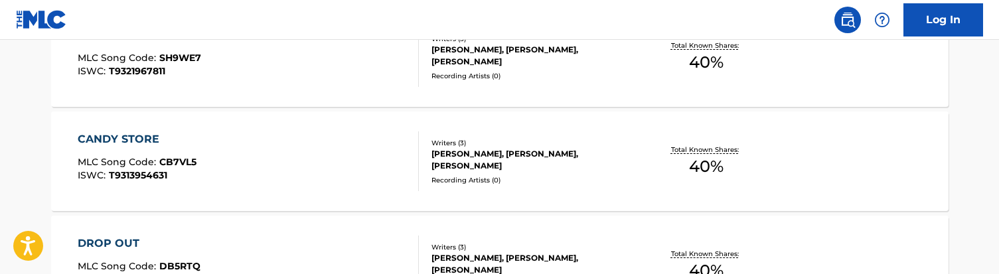
click at [265, 154] on div "CANDY STORE MLC Song Code : CB7VL5 ISWC : T9313954631" at bounding box center [248, 161] width 341 height 60
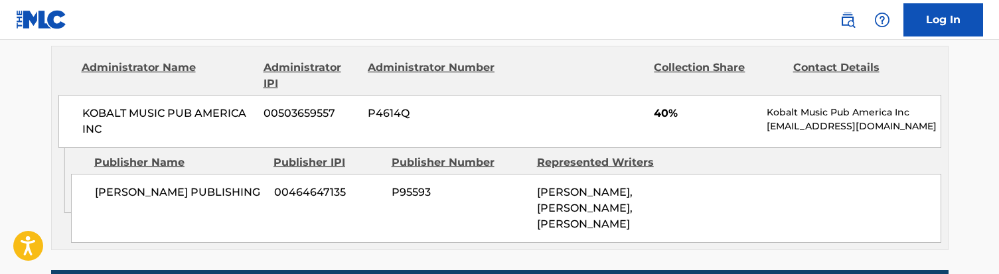
scroll to position [670, 0]
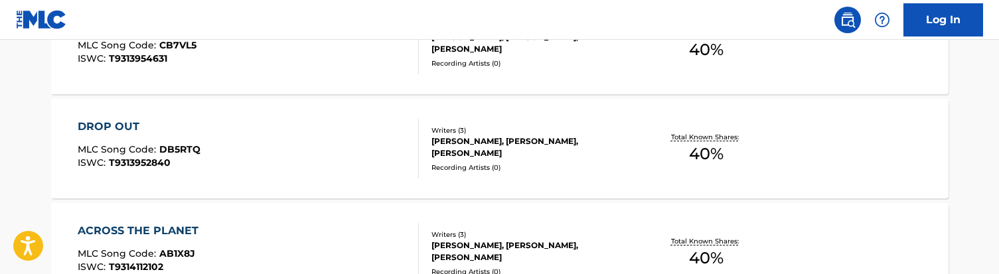
scroll to position [1086, 0]
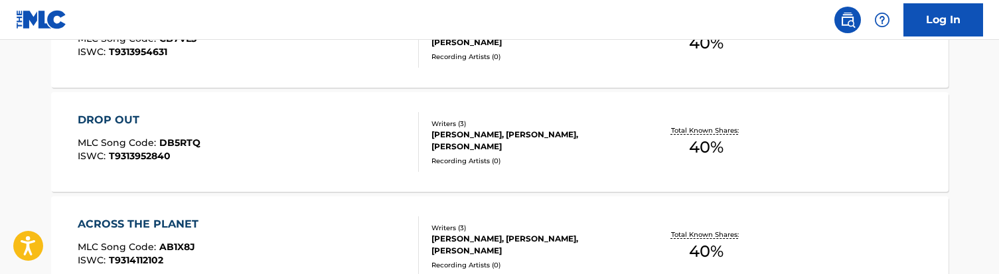
click at [277, 141] on div "DROP OUT MLC Song Code : DB5RTQ ISWC : T9313952840" at bounding box center [248, 142] width 341 height 60
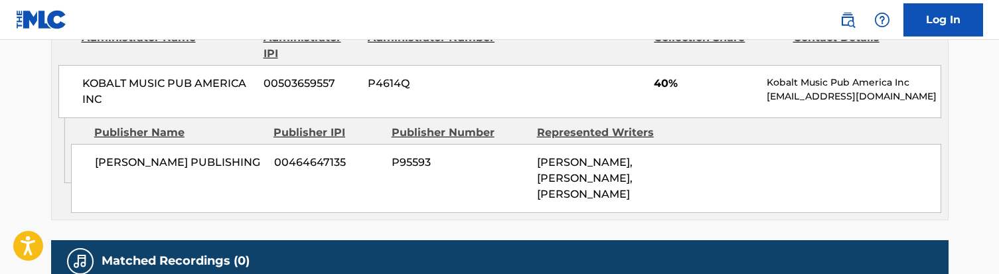
scroll to position [700, 0]
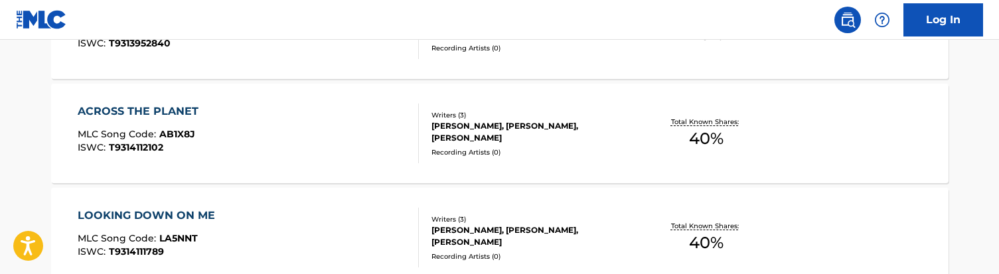
scroll to position [1205, 0]
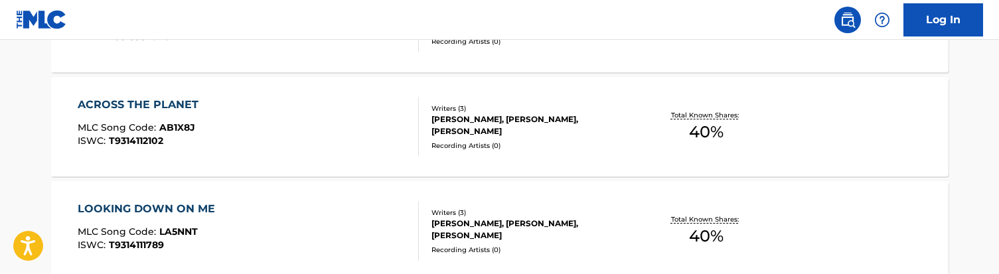
click at [284, 135] on div "ACROSS THE PLANET MLC Song Code : AB1X8J ISWC : T9314112102" at bounding box center [248, 127] width 341 height 60
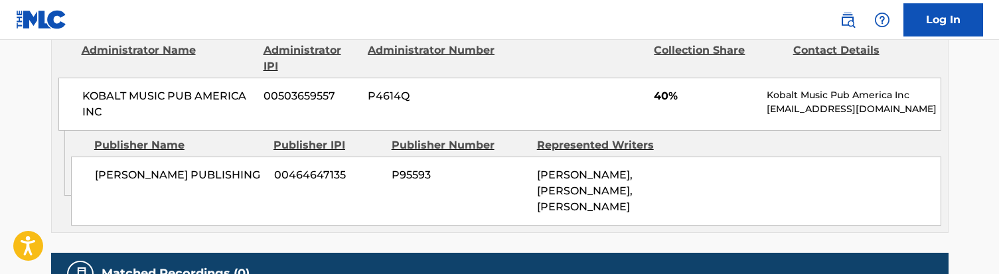
scroll to position [678, 0]
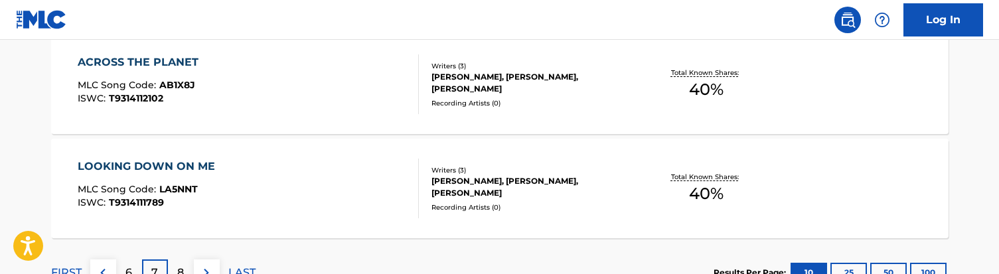
scroll to position [1270, 0]
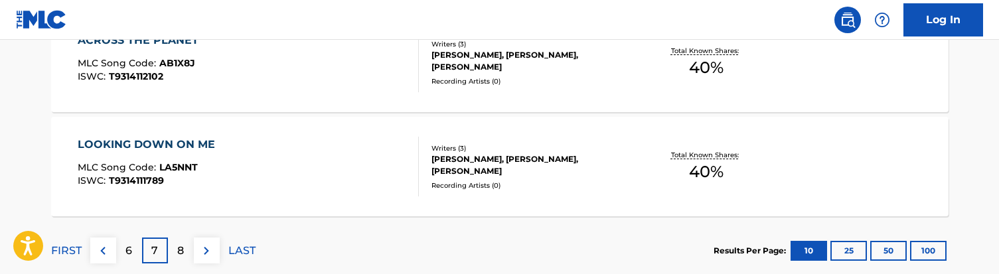
click at [268, 151] on div "LOOKING DOWN ON ME MLC Song Code : LA5NNT ISWC : T9314111789" at bounding box center [248, 167] width 341 height 60
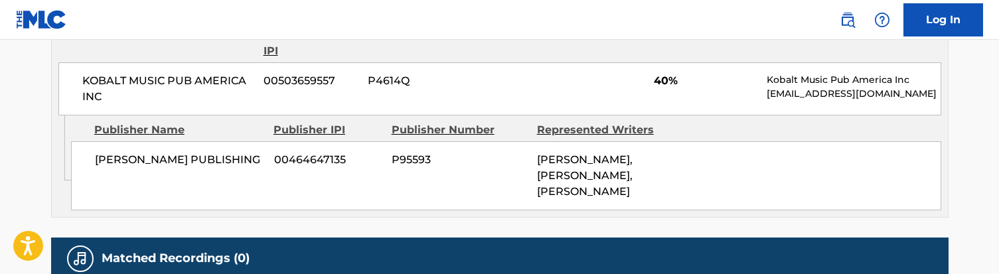
scroll to position [698, 0]
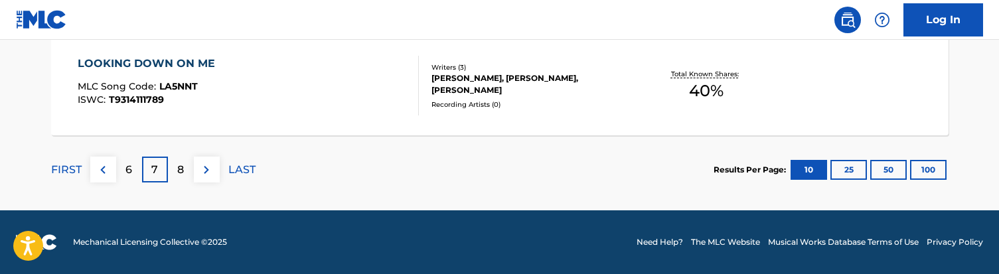
click at [175, 169] on div "8" at bounding box center [181, 170] width 26 height 26
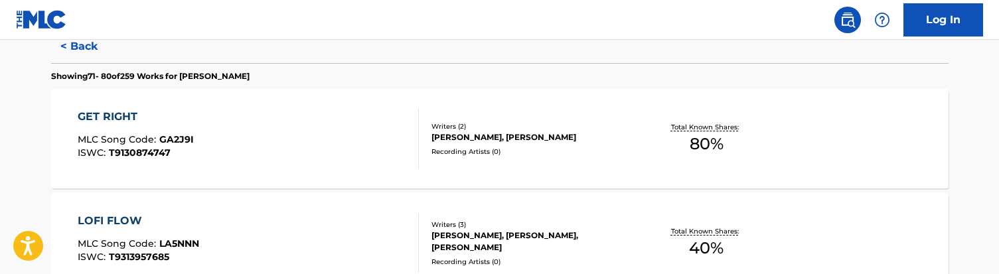
scroll to position [390, 0]
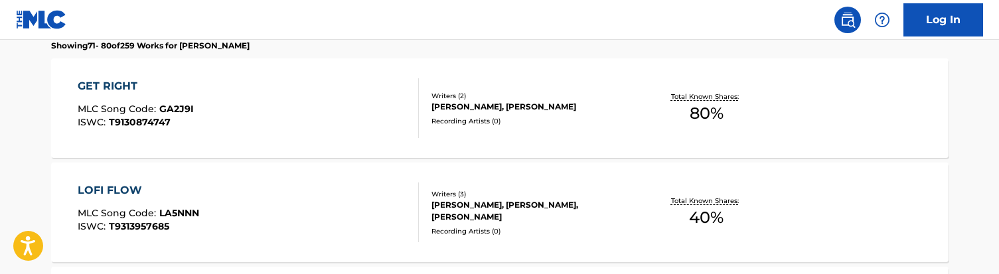
click at [268, 113] on div "GET RIGHT MLC Song Code : GA2J9I ISWC : T9130874747" at bounding box center [248, 108] width 341 height 60
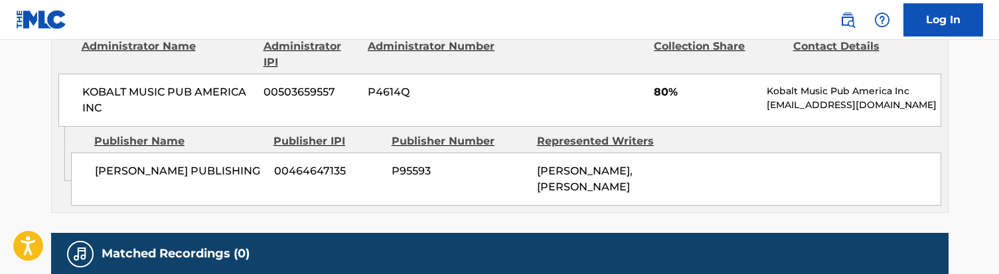
scroll to position [660, 0]
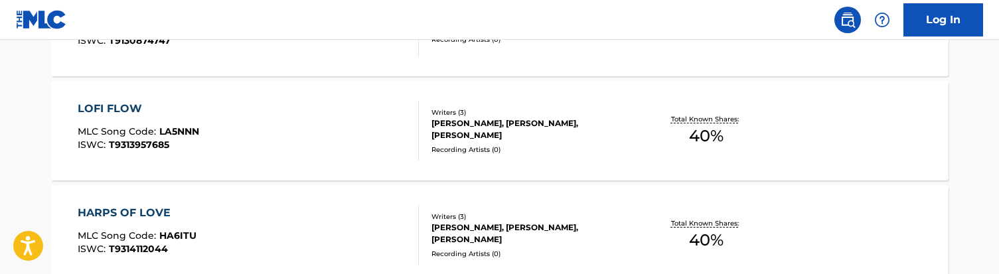
scroll to position [473, 0]
click at [264, 123] on div "LOFI FLOW MLC Song Code : LA5NNN ISWC : T9313957685" at bounding box center [248, 130] width 341 height 60
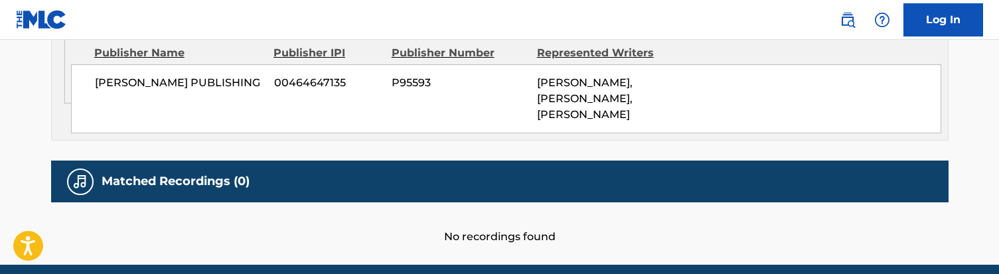
scroll to position [765, 0]
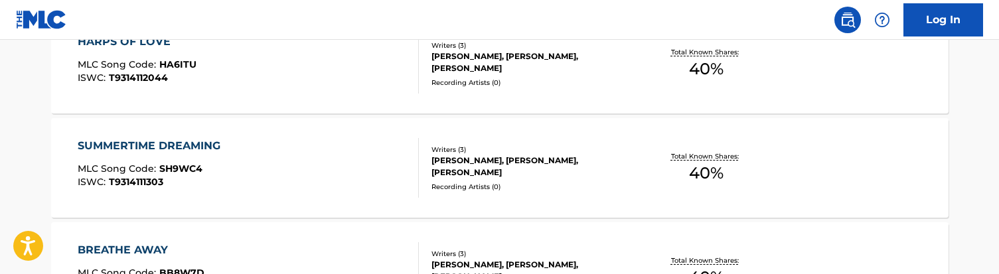
scroll to position [632, 0]
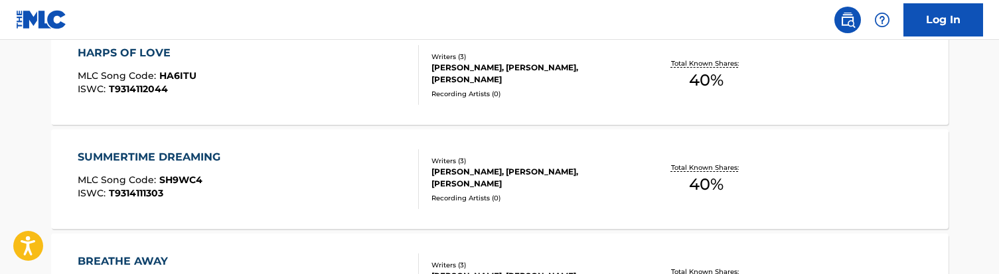
click at [259, 95] on div "HARPS OF LOVE MLC Song Code : HA6ITU ISWC : T9314112044" at bounding box center [248, 75] width 341 height 60
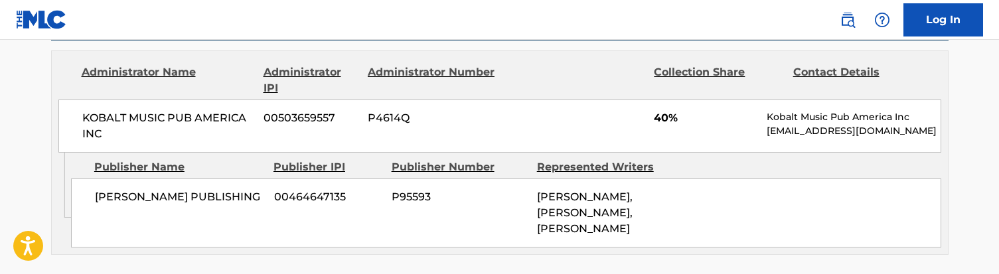
scroll to position [666, 0]
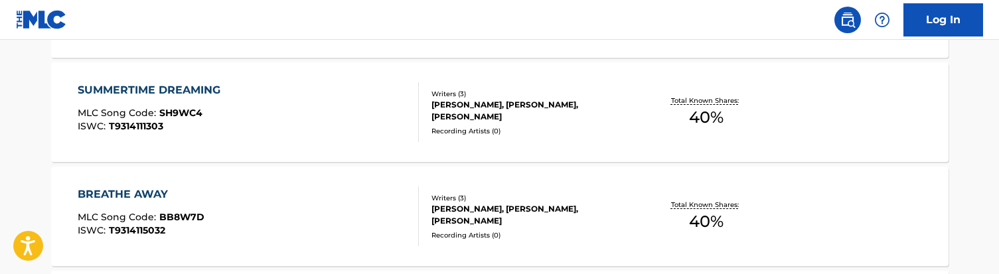
scroll to position [706, 0]
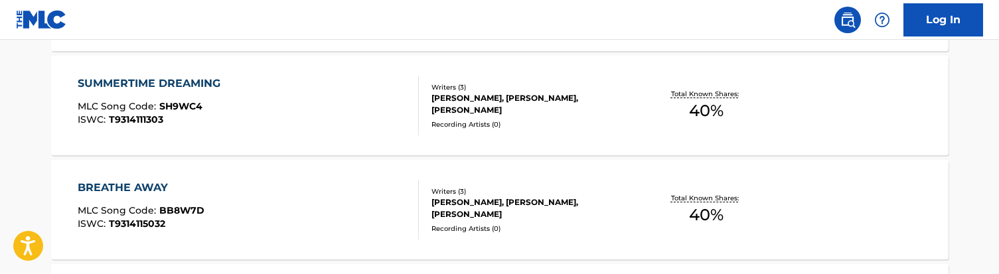
click at [249, 109] on div "SUMMERTIME DREAMING MLC Song Code : SH9WC4 ISWC : T9314111303" at bounding box center [248, 106] width 341 height 60
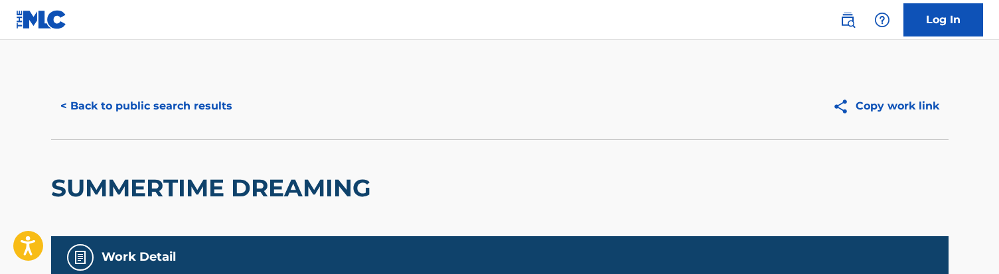
click at [125, 99] on button "< Back to public search results" at bounding box center [146, 106] width 191 height 33
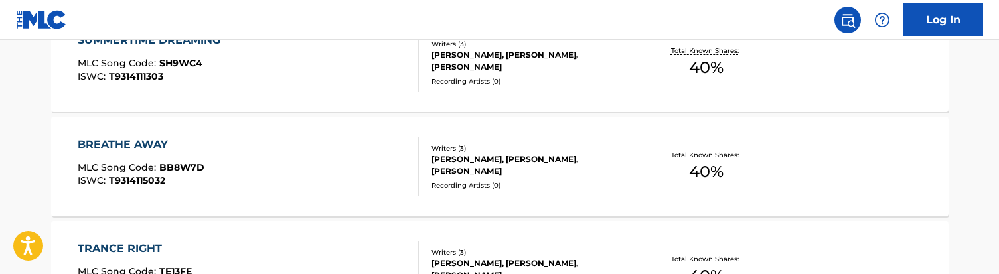
scroll to position [762, 0]
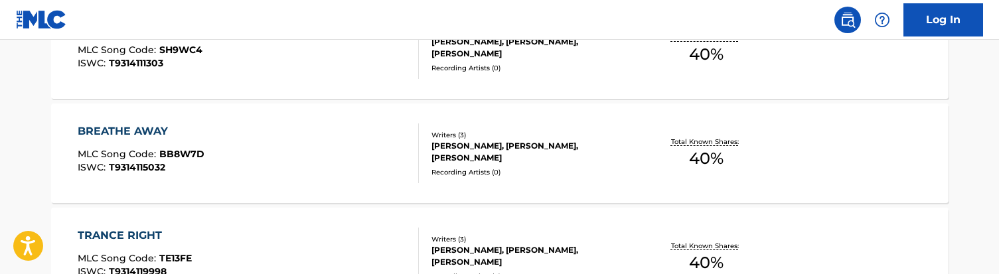
click at [269, 171] on div "BREATHE AWAY MLC Song Code : BB8W7D ISWC : T9314115032" at bounding box center [248, 153] width 341 height 60
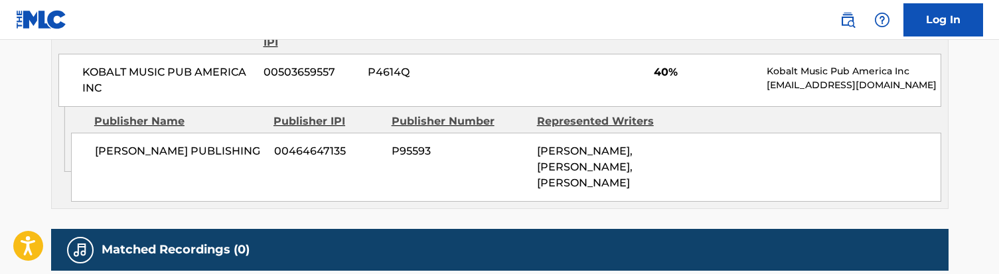
scroll to position [736, 0]
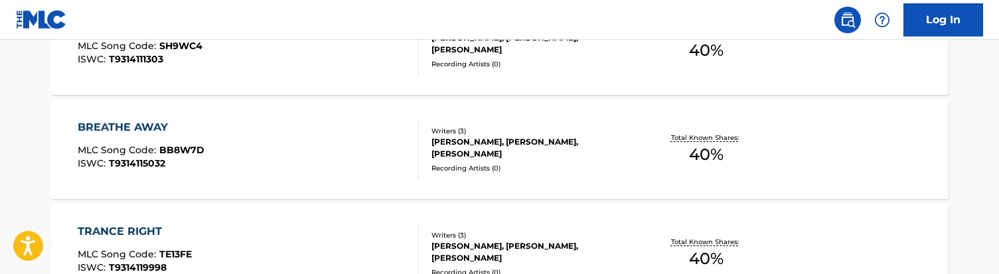
scroll to position [838, 0]
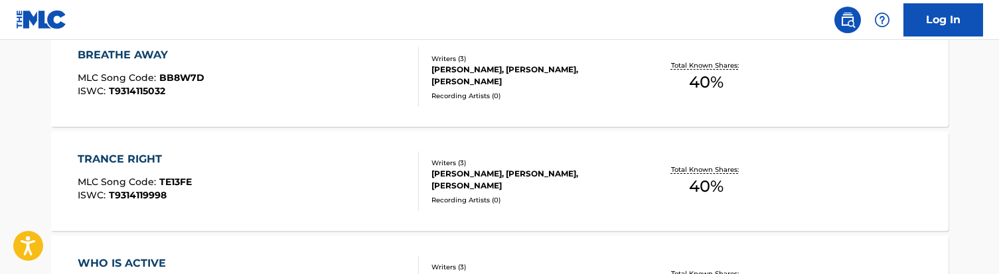
click at [271, 180] on div "TRANCE RIGHT MLC Song Code : TE13FE ISWC : T9314119998" at bounding box center [248, 181] width 341 height 60
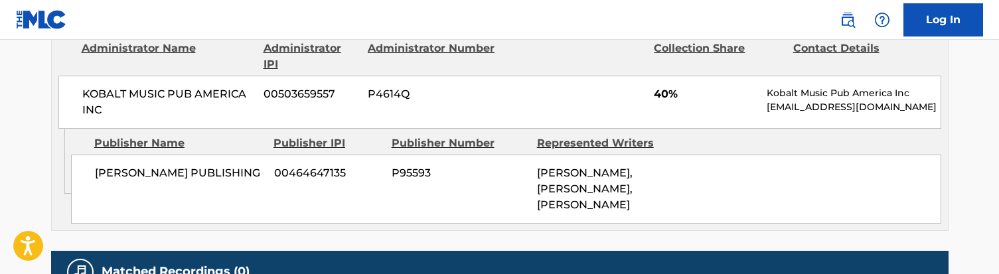
scroll to position [674, 0]
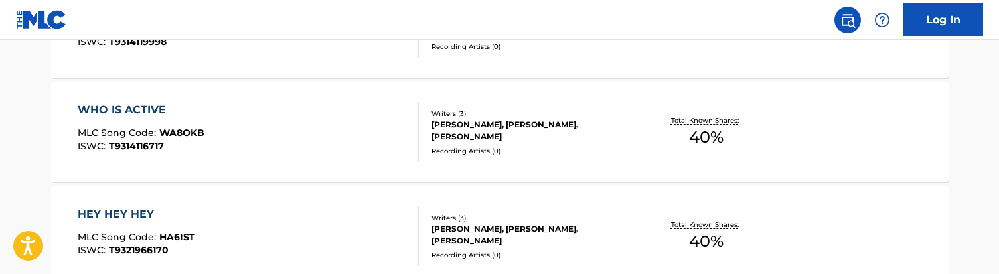
scroll to position [994, 0]
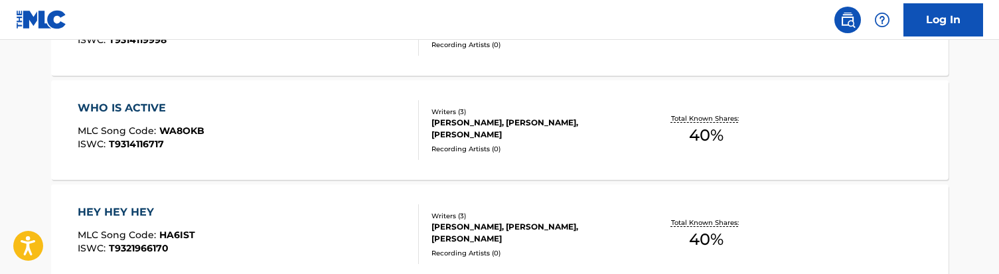
click at [278, 123] on div "WHO IS ACTIVE MLC Song Code : WA8OKB ISWC : T9314116717" at bounding box center [248, 130] width 341 height 60
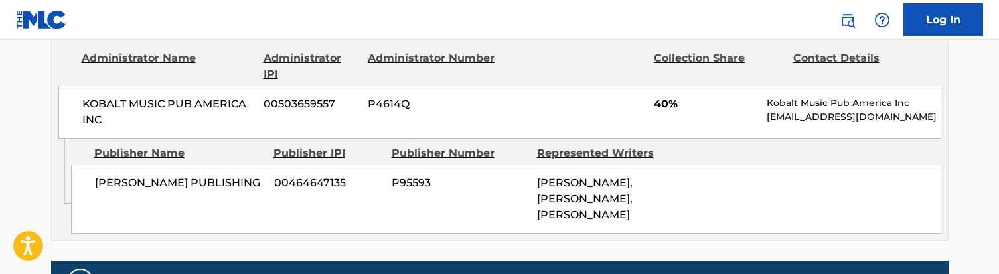
scroll to position [670, 0]
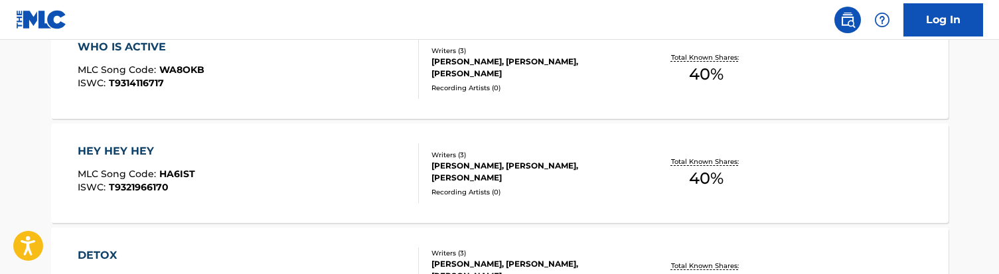
scroll to position [1072, 0]
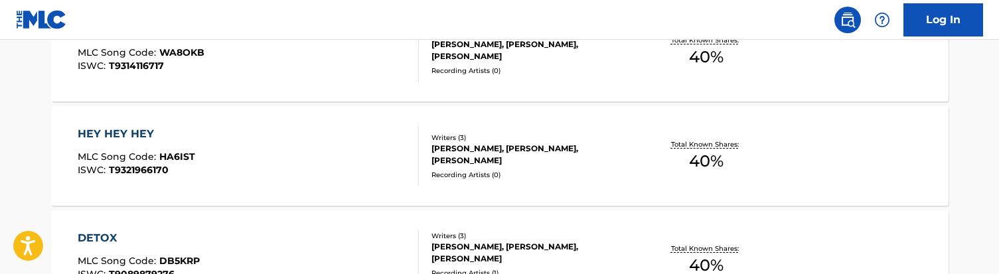
click at [249, 157] on div "HEY HEY HEY MLC Song Code : HA6IST ISWC : T9321966170" at bounding box center [248, 156] width 341 height 60
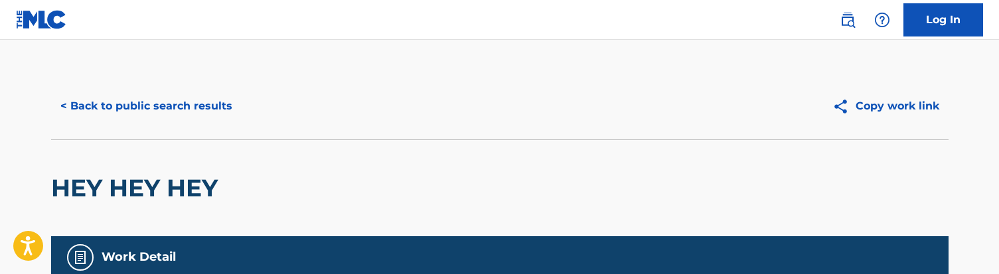
click at [171, 100] on button "< Back to public search results" at bounding box center [146, 106] width 191 height 33
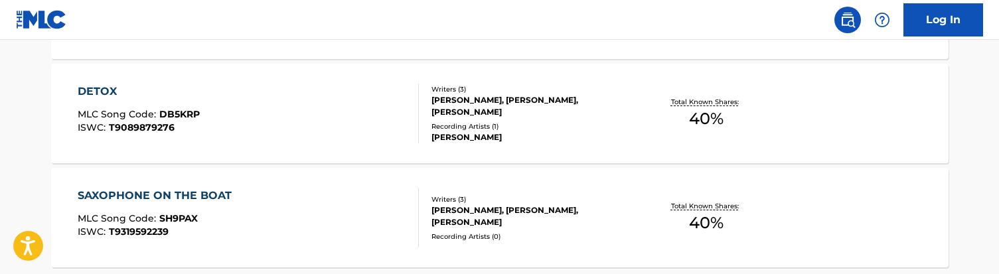
scroll to position [1215, 0]
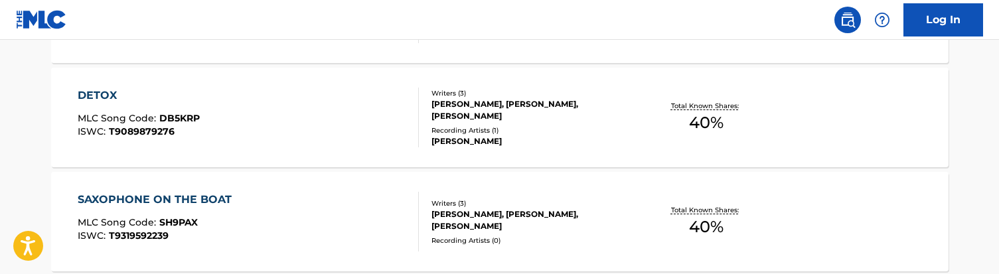
click at [266, 113] on div "DETOX MLC Song Code : DB5KRP ISWC : T9089879276" at bounding box center [248, 118] width 341 height 60
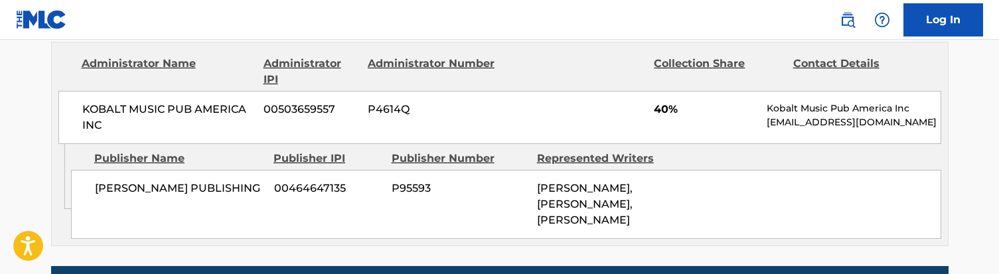
scroll to position [657, 0]
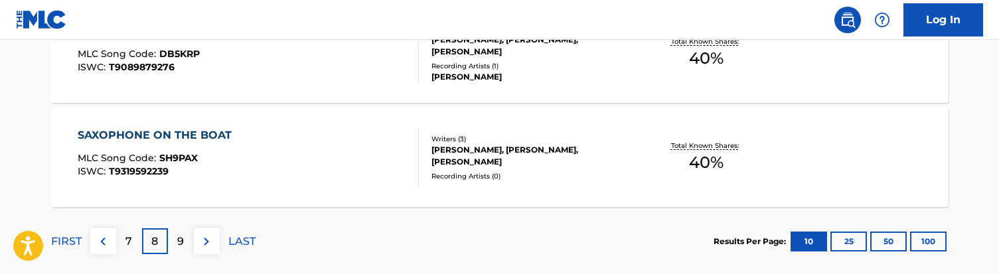
scroll to position [1280, 0]
click at [306, 156] on div "SAXOPHONE ON THE BOAT MLC Song Code : SH9PAX ISWC : T9319592239" at bounding box center [248, 157] width 341 height 60
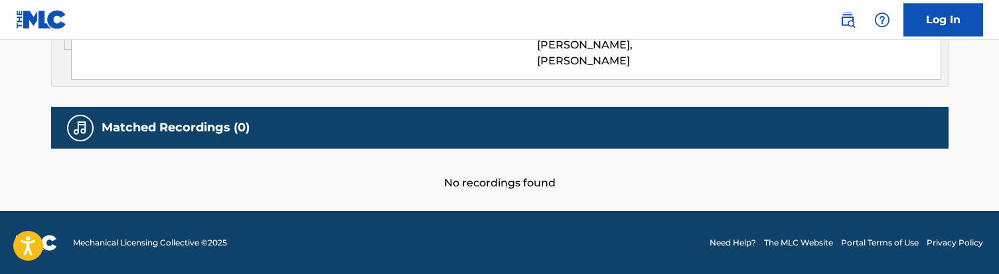
scroll to position [713, 0]
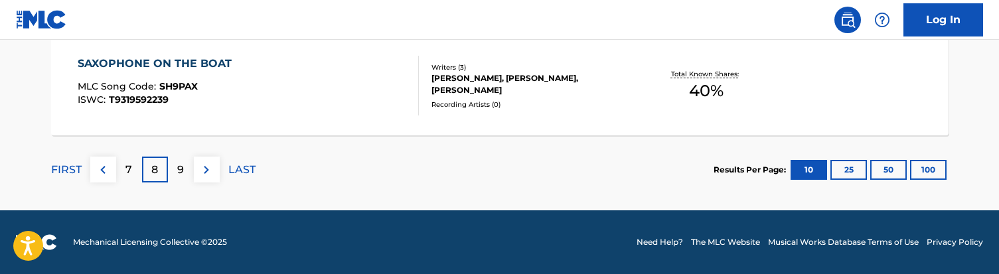
click at [179, 171] on p "9" at bounding box center [180, 170] width 7 height 16
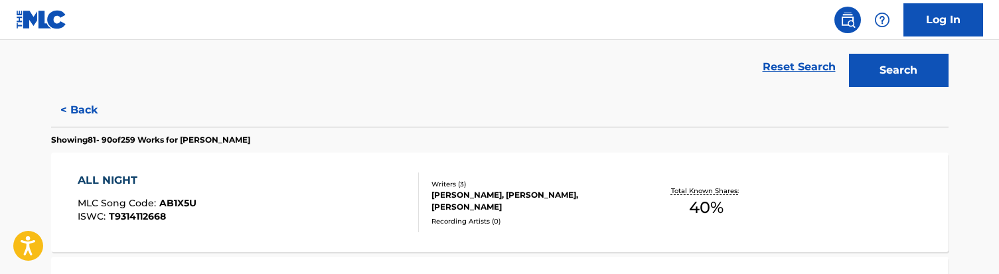
scroll to position [297, 0]
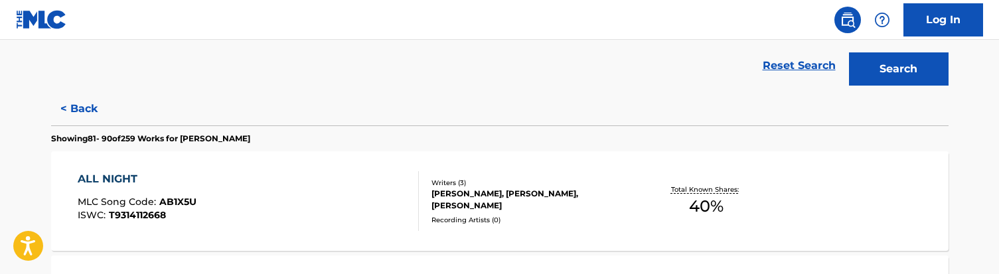
click at [293, 202] on div "ALL NIGHT MLC Song Code : AB1X5U ISWC : T9314112668" at bounding box center [248, 201] width 341 height 60
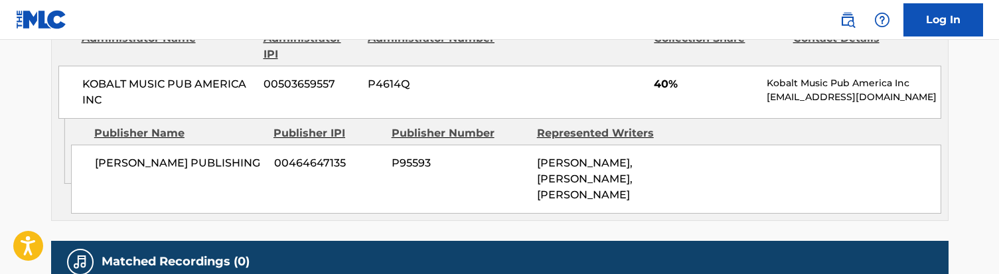
scroll to position [686, 0]
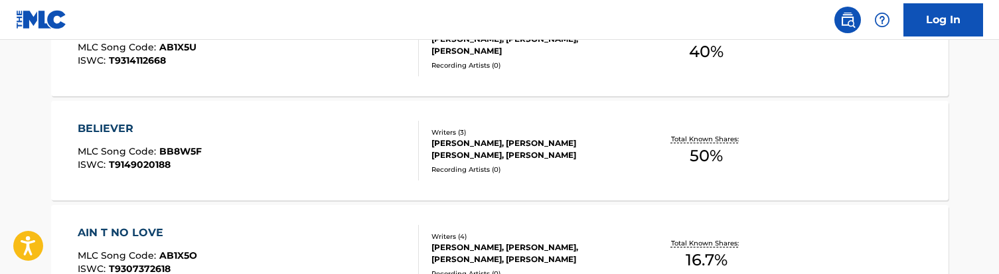
scroll to position [455, 0]
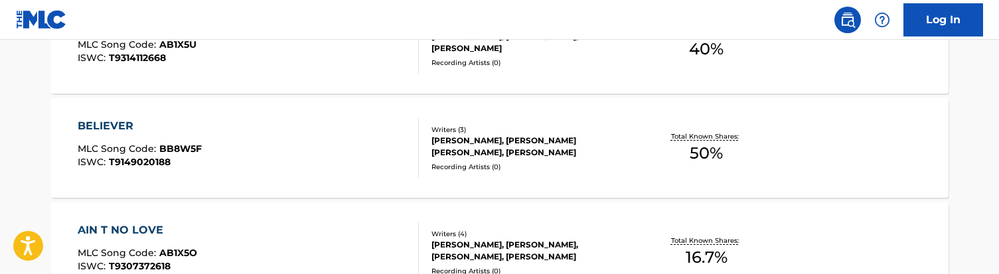
click at [303, 149] on div "BELIEVER MLC Song Code : BB8W5F ISWC : T9149020188" at bounding box center [248, 148] width 341 height 60
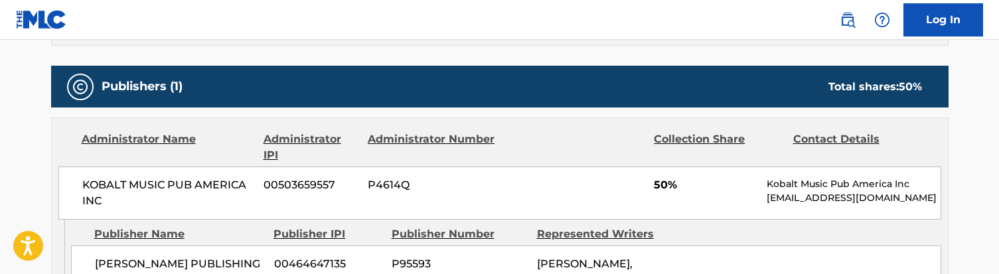
scroll to position [551, 0]
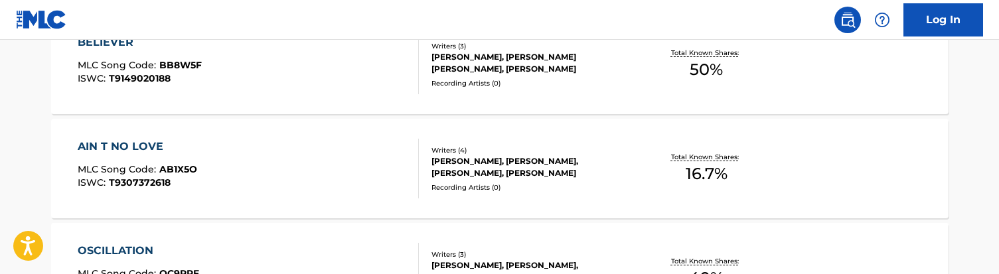
scroll to position [556, 0]
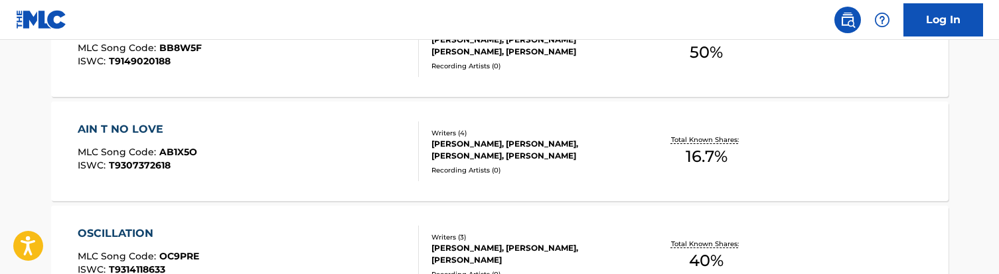
click at [308, 147] on div "AIN T NO LOVE MLC Song Code : AB1X5O ISWC : T9307372618" at bounding box center [248, 151] width 341 height 60
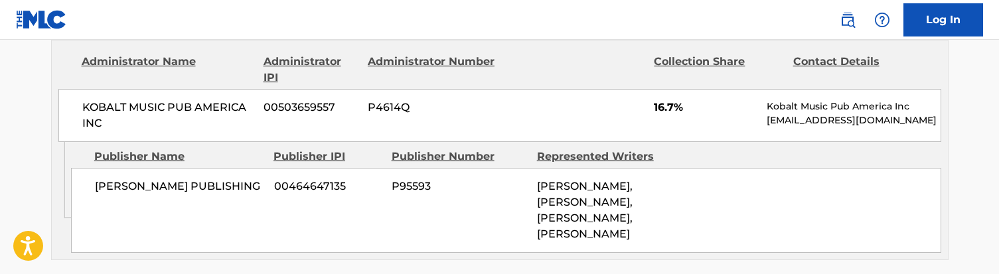
scroll to position [743, 0]
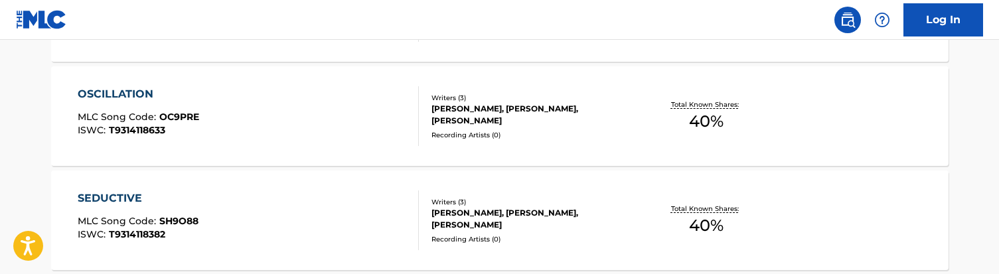
scroll to position [681, 0]
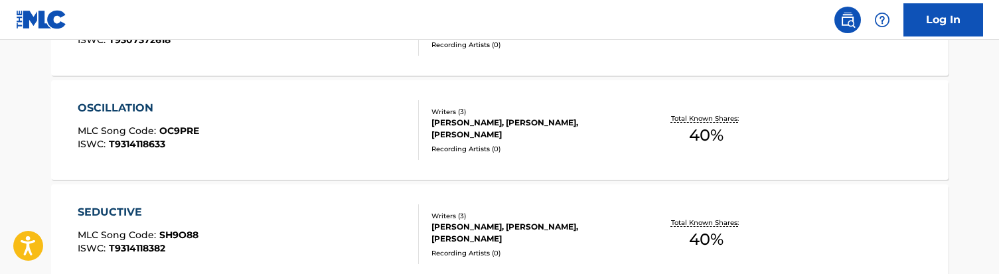
click at [283, 134] on div "OSCILLATION MLC Song Code : OC9PRE ISWC : T9314118633" at bounding box center [248, 130] width 341 height 60
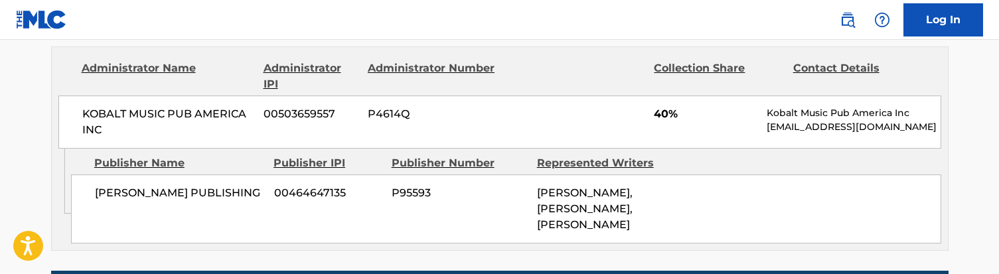
scroll to position [666, 0]
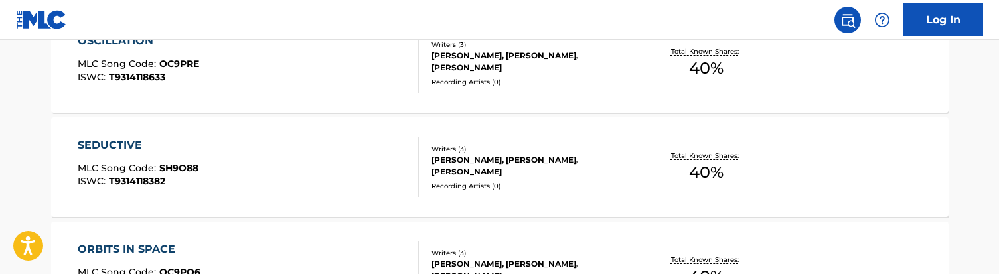
scroll to position [755, 0]
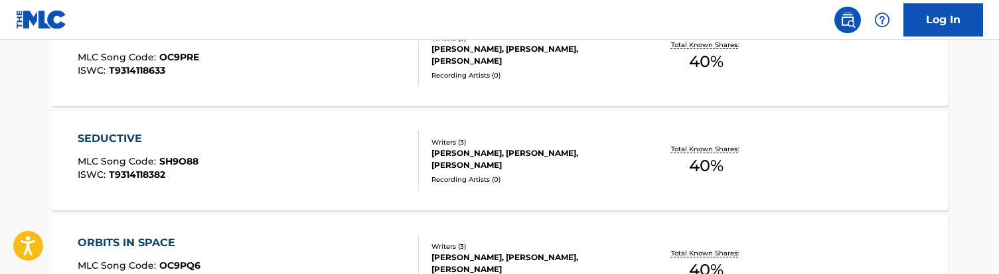
click at [301, 179] on div "SEDUCTIVE MLC Song Code : SH9O88 ISWC : T9314118382" at bounding box center [248, 161] width 341 height 60
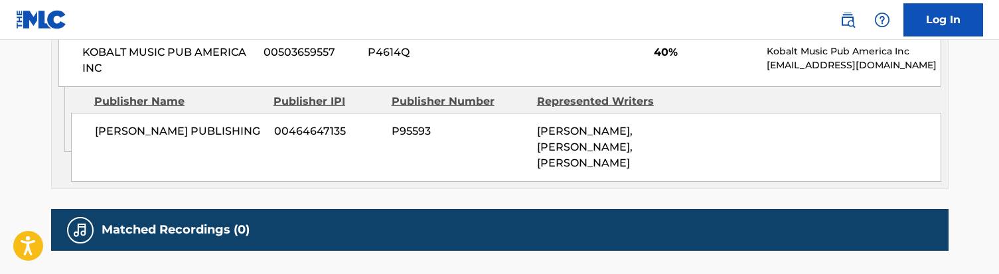
scroll to position [720, 0]
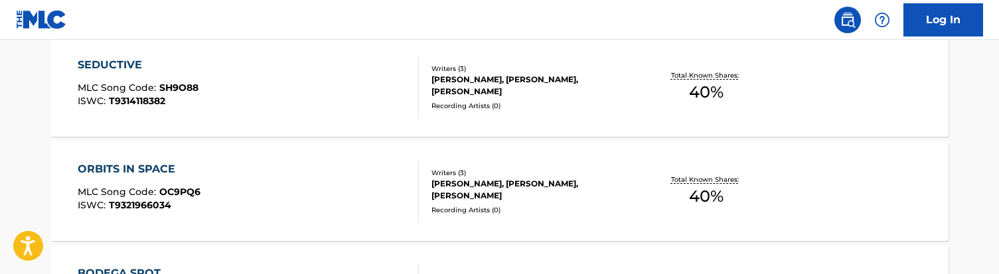
scroll to position [858, 0]
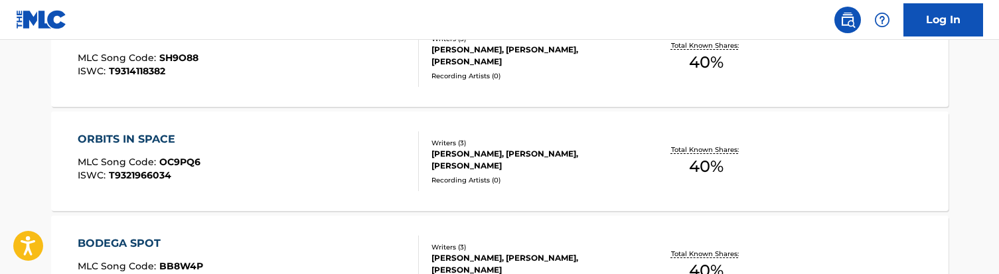
click at [303, 173] on div "ORBITS IN SPACE MLC Song Code : OC9PQ6 ISWC : T9321966034" at bounding box center [248, 161] width 341 height 60
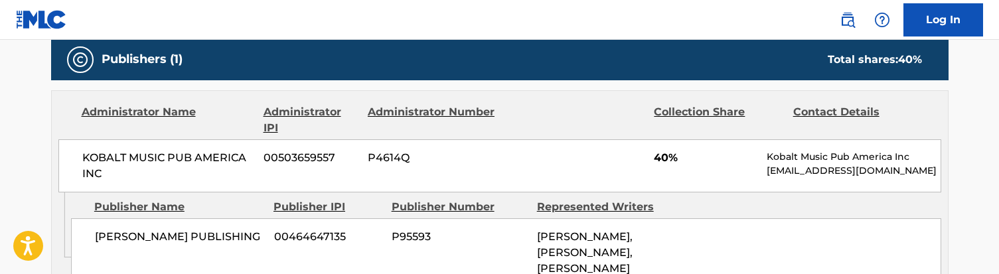
scroll to position [598, 0]
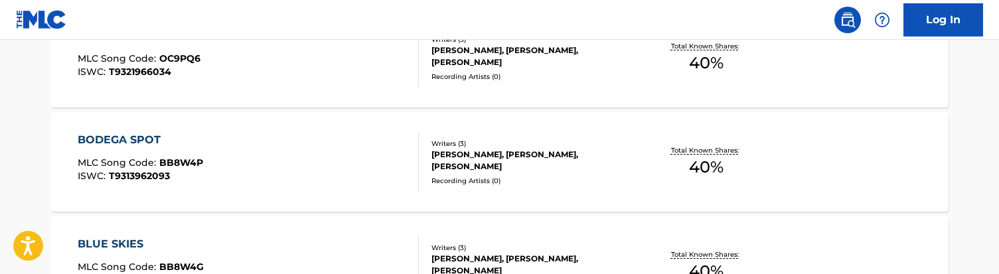
scroll to position [963, 0]
click at [317, 149] on div "BODEGA SPOT MLC Song Code : BB8W4P ISWC : T9313962093" at bounding box center [248, 161] width 341 height 60
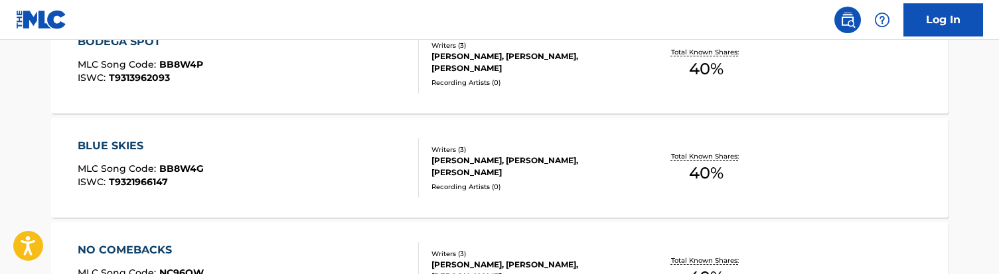
scroll to position [1066, 0]
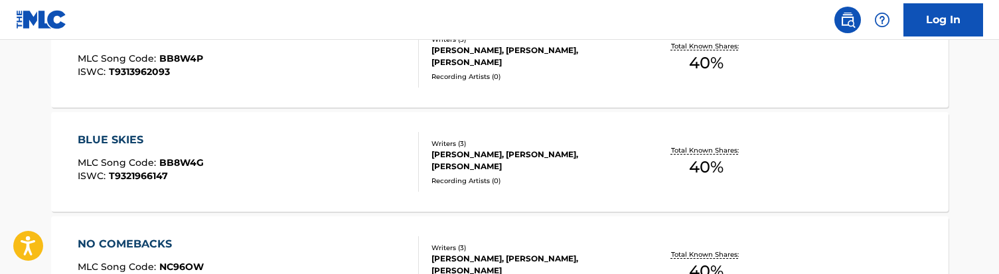
click at [262, 167] on div "BLUE SKIES MLC Song Code : BB8W4G ISWC : T9321966147" at bounding box center [248, 162] width 341 height 60
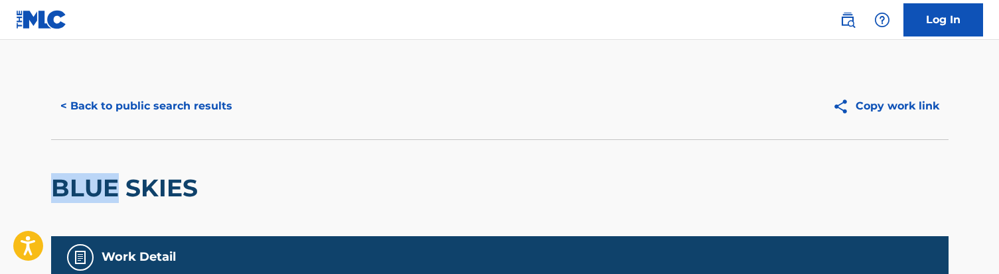
click at [262, 167] on div "BLUE SKIES" at bounding box center [499, 187] width 897 height 97
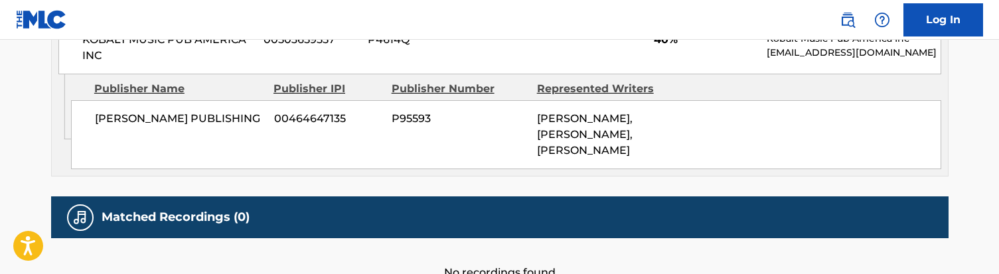
scroll to position [716, 0]
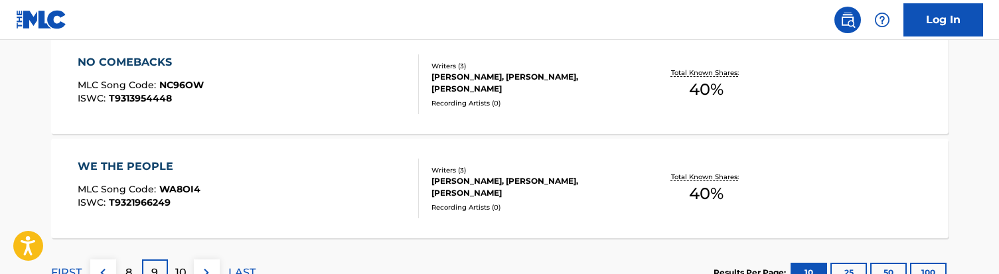
scroll to position [1249, 0]
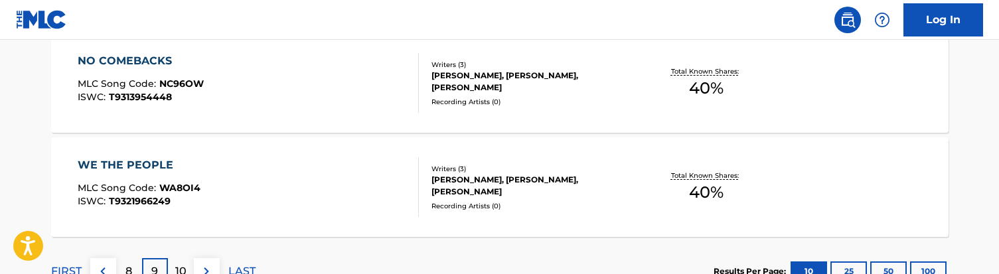
click at [271, 108] on div "NO COMEBACKS MLC Song Code : NC96OW ISWC : T9313954448" at bounding box center [248, 83] width 341 height 60
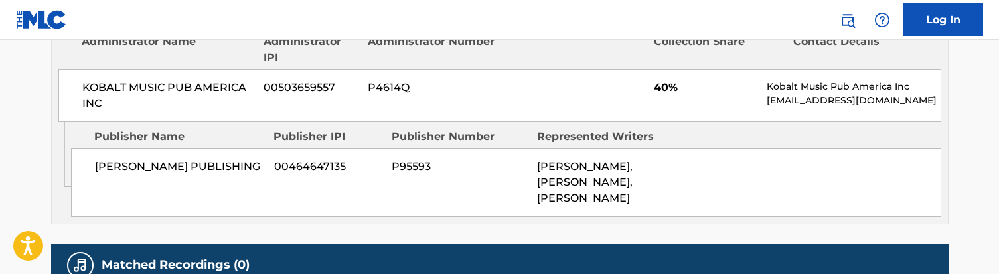
scroll to position [682, 0]
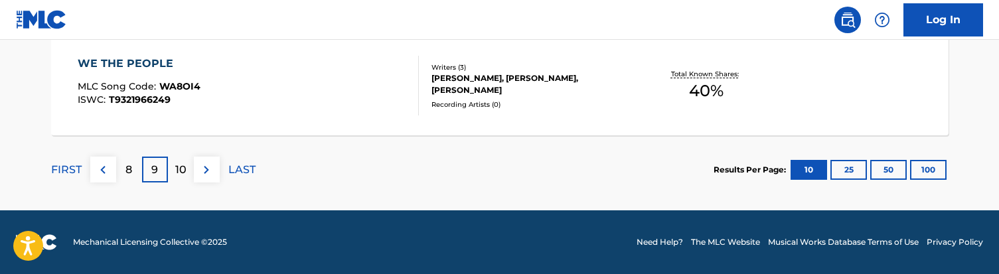
scroll to position [1351, 0]
click at [268, 107] on div "WE THE PEOPLE MLC Song Code : WA8OI4 ISWC : T9321966249" at bounding box center [248, 86] width 341 height 60
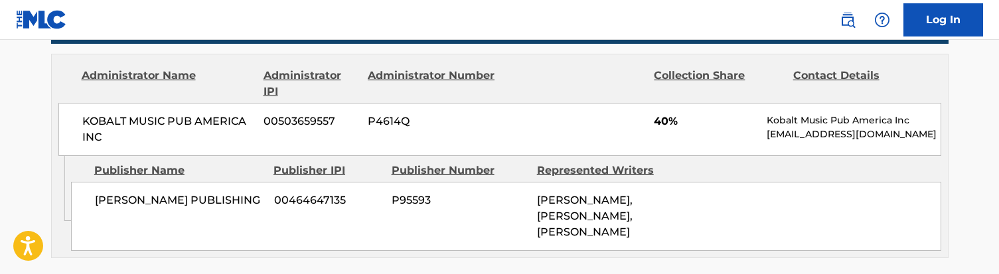
scroll to position [621, 0]
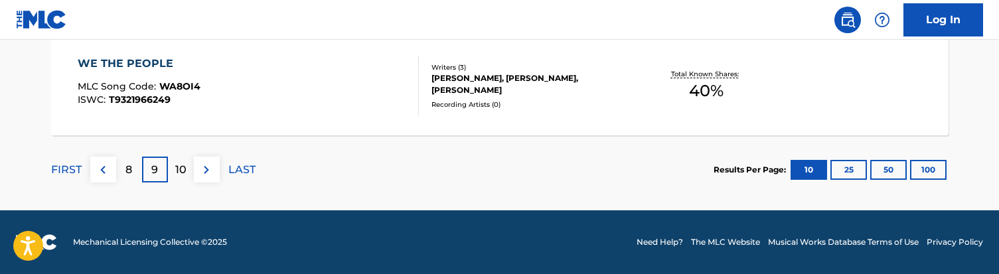
click at [175, 170] on p "10" at bounding box center [180, 170] width 11 height 16
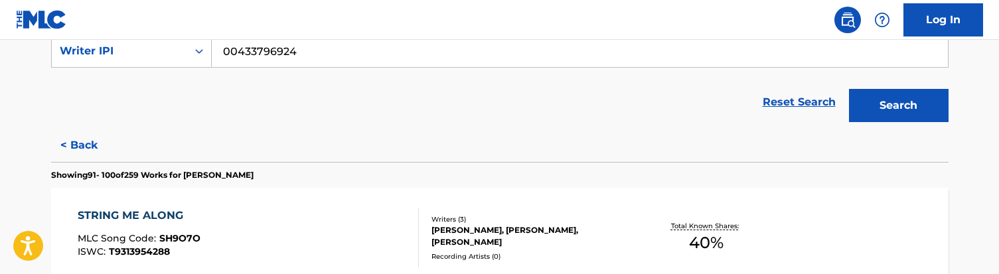
scroll to position [345, 0]
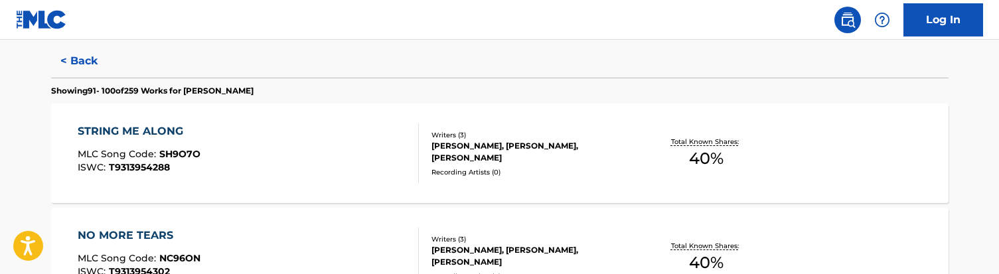
click at [344, 140] on div "STRING ME ALONG MLC Song Code : SH9O7O ISWC : T9313954288" at bounding box center [248, 153] width 341 height 60
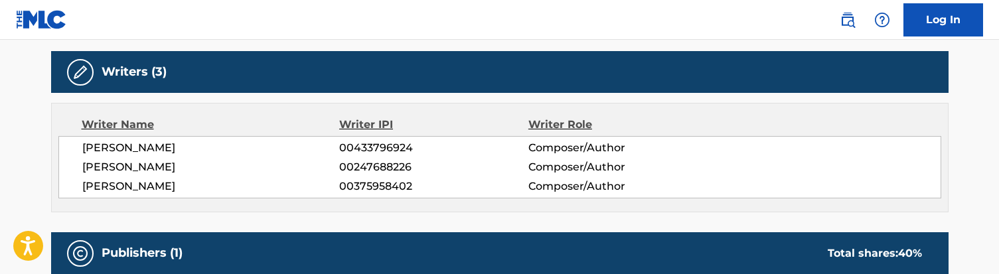
scroll to position [391, 0]
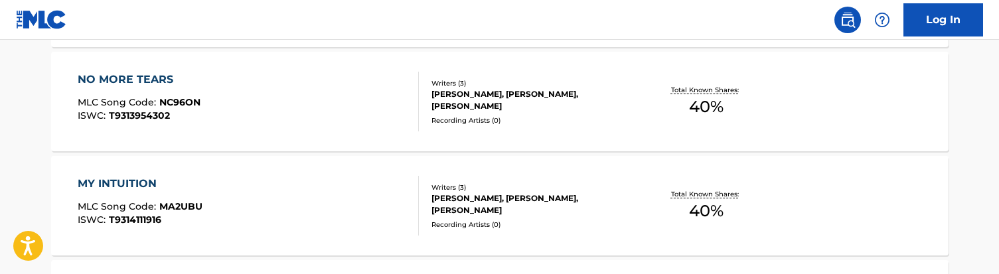
scroll to position [483, 0]
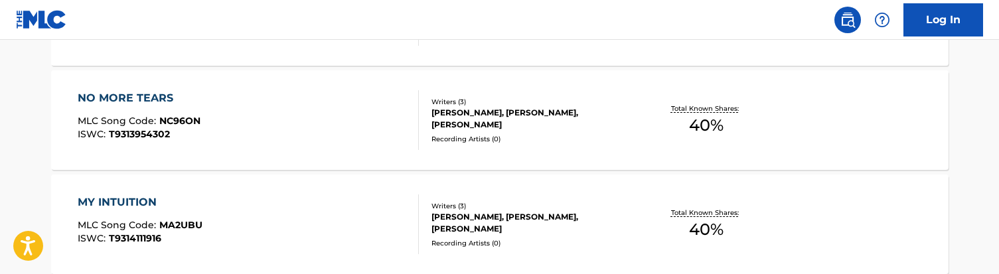
click at [247, 117] on div "NO MORE TEARS MLC Song Code : NC96ON ISWC : T9313954302" at bounding box center [248, 120] width 341 height 60
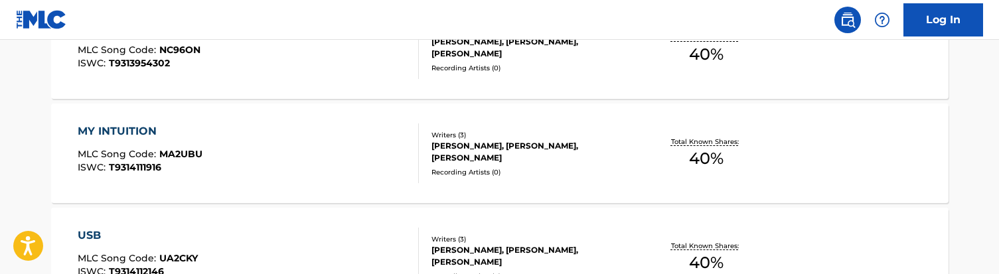
scroll to position [564, 0]
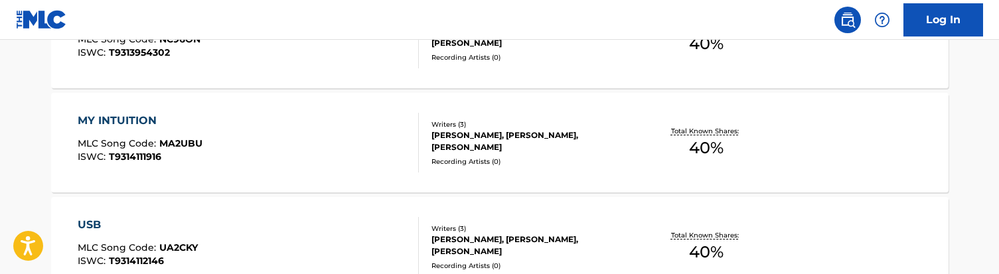
click at [314, 154] on div "MY INTUITION MLC Song Code : MA2UBU ISWC : T9314111916" at bounding box center [248, 143] width 341 height 60
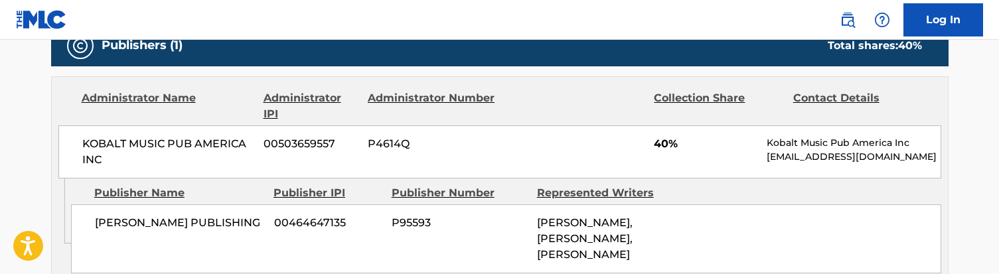
scroll to position [628, 0]
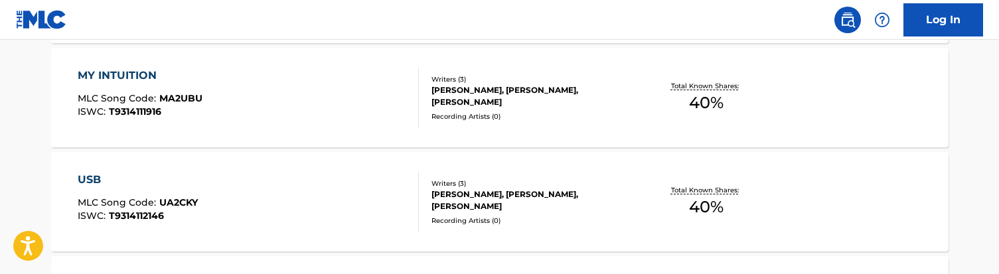
scroll to position [611, 0]
click at [287, 208] on div "USB MLC Song Code : UA2CKY ISWC : T9314112146" at bounding box center [248, 201] width 341 height 60
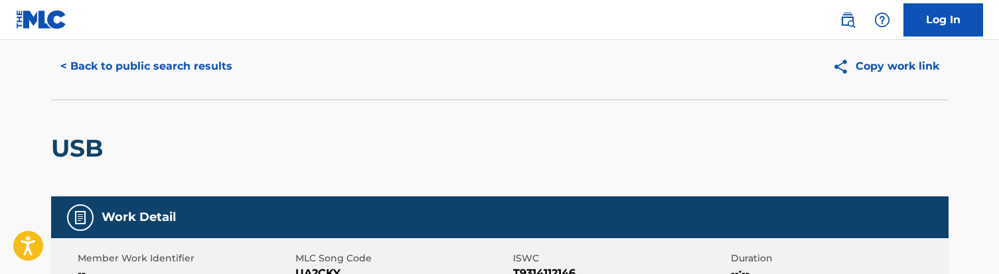
scroll to position [38, 0]
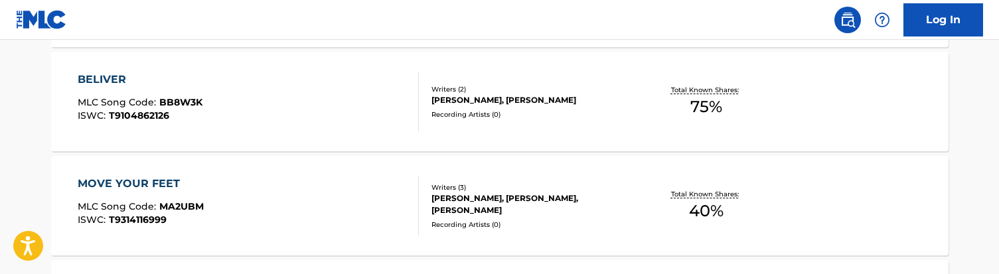
scroll to position [816, 0]
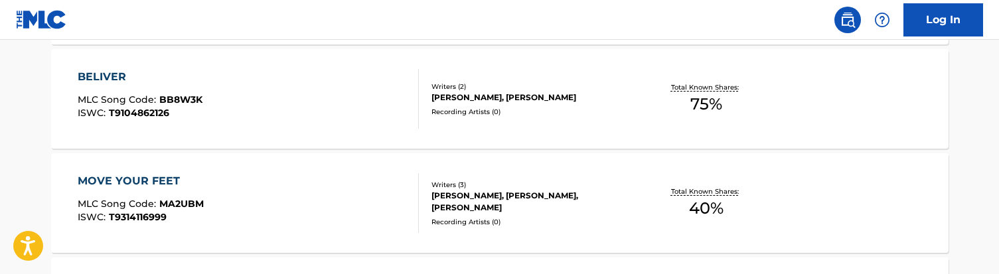
click at [275, 201] on div "MOVE YOUR FEET MLC Song Code : MA2UBM ISWC : T9314116999" at bounding box center [248, 203] width 341 height 60
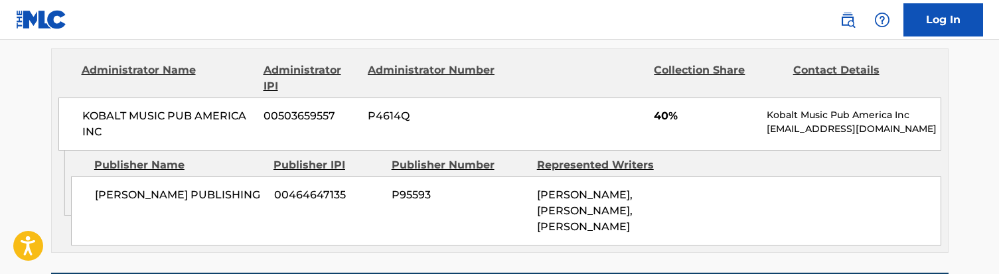
scroll to position [635, 0]
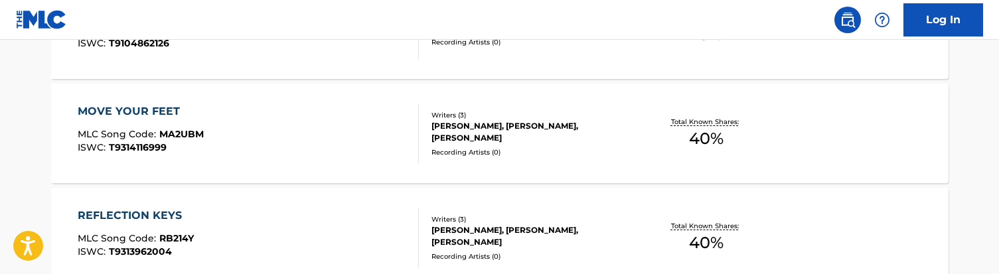
scroll to position [897, 0]
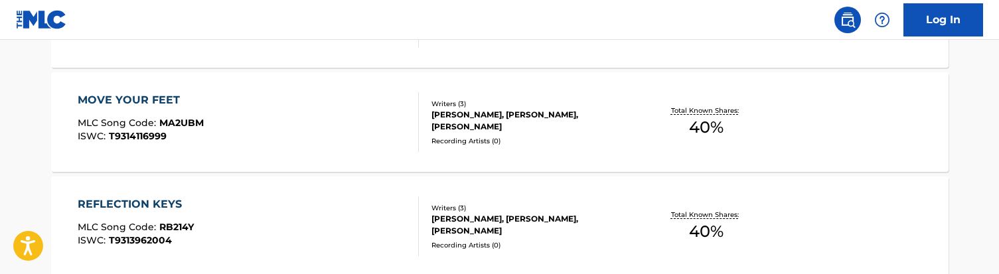
click at [232, 224] on div "REFLECTION KEYS MLC Song Code : RB214Y ISWC : T9313962004" at bounding box center [248, 226] width 341 height 60
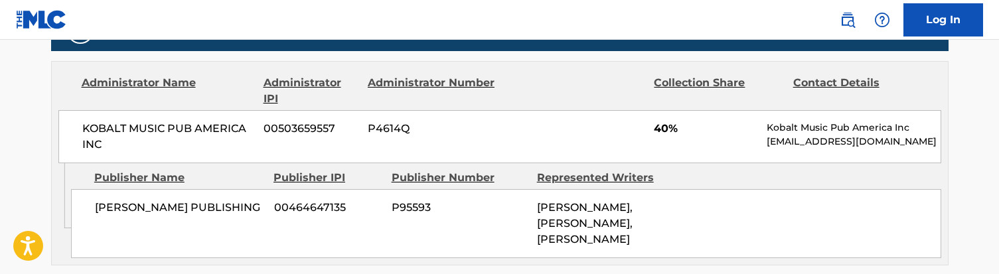
scroll to position [650, 0]
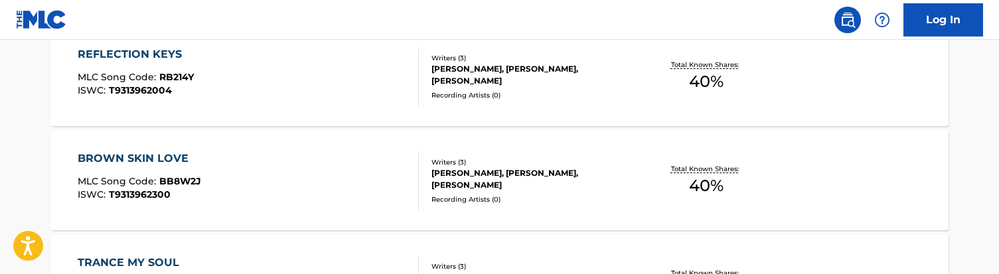
scroll to position [1074, 0]
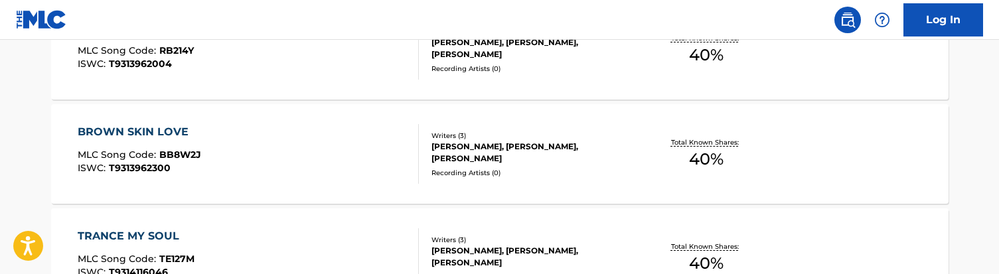
click at [290, 160] on div "BROWN SKIN LOVE MLC Song Code : BB8W2J ISWC : T9313962300" at bounding box center [248, 154] width 341 height 60
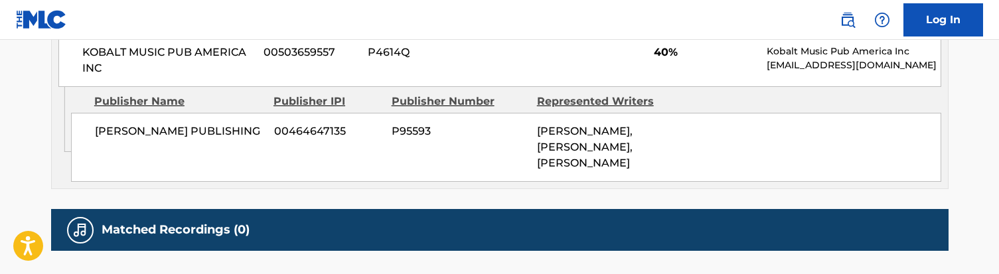
scroll to position [687, 0]
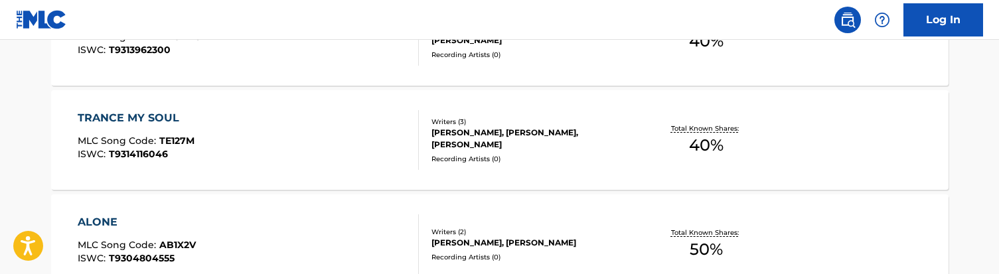
scroll to position [1193, 0]
click at [321, 161] on div "TRANCE MY SOUL MLC Song Code : TE127M ISWC : T9314116046" at bounding box center [248, 140] width 341 height 60
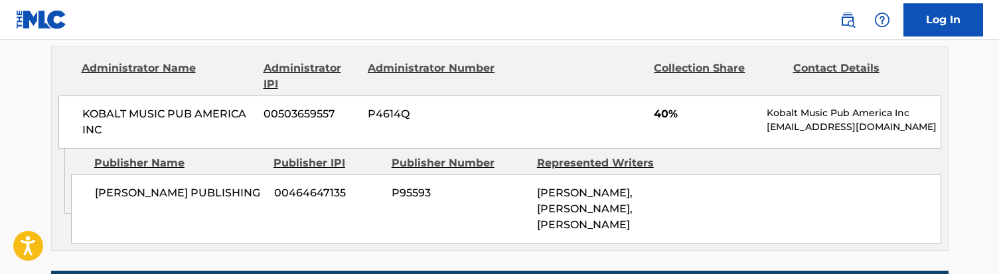
scroll to position [665, 0]
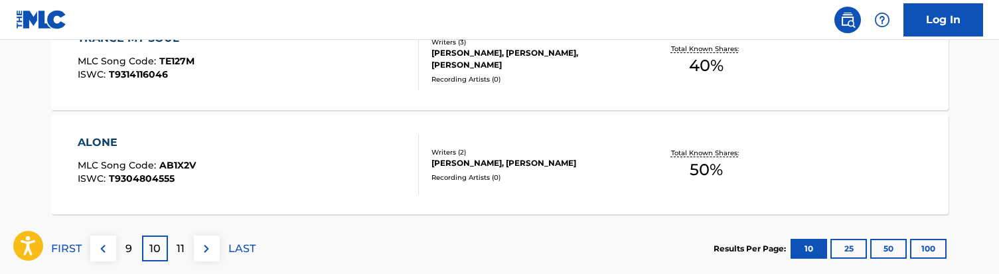
scroll to position [1281, 0]
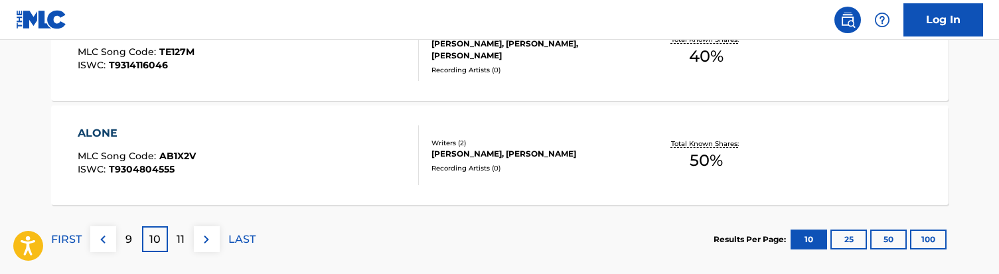
click at [244, 159] on div "ALONE MLC Song Code : AB1X2V ISWC : T9304804555" at bounding box center [248, 155] width 341 height 60
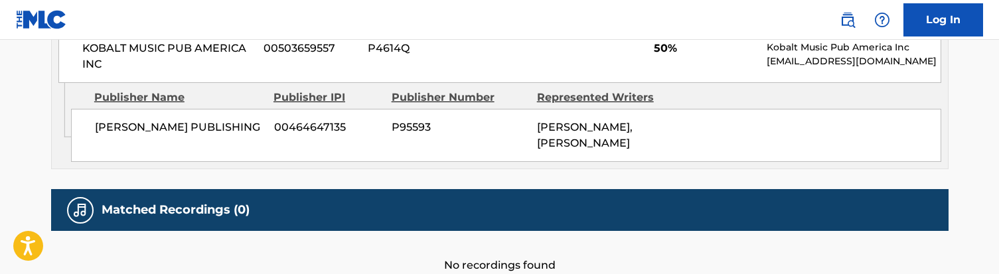
scroll to position [704, 0]
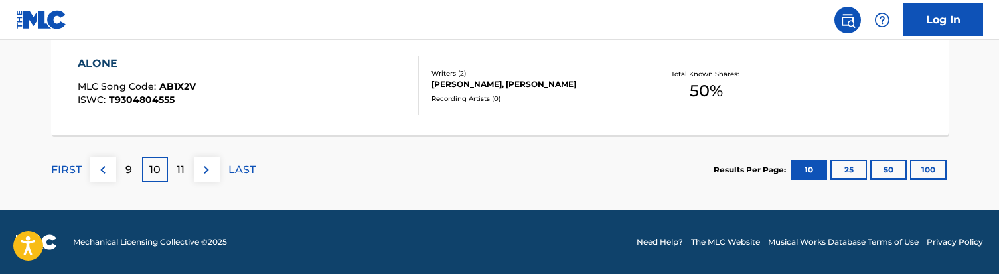
click at [185, 164] on div "11" at bounding box center [181, 170] width 26 height 26
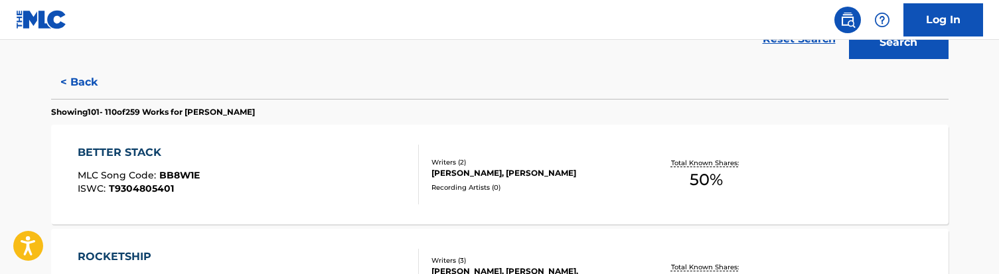
scroll to position [368, 0]
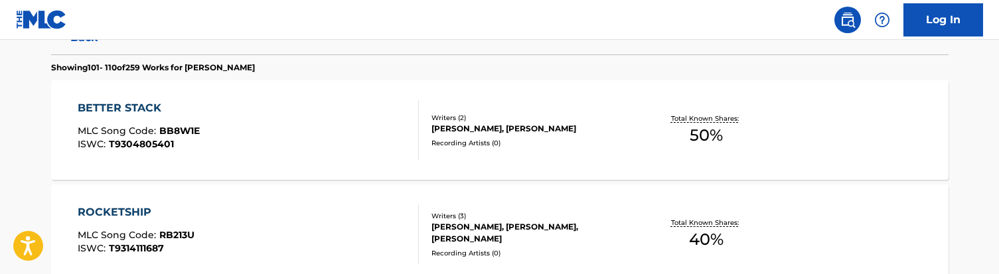
click at [295, 123] on div "BETTER STACK MLC Song Code : BB8W1E ISWC : T9304805401" at bounding box center [248, 130] width 341 height 60
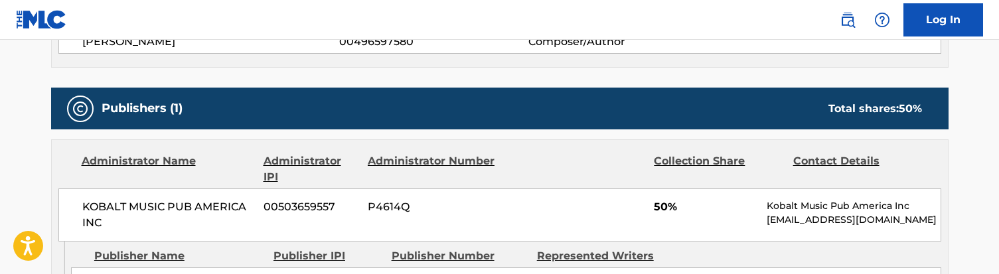
scroll to position [654, 0]
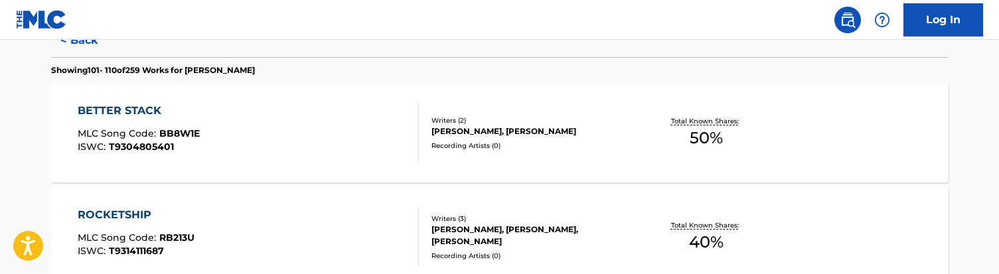
scroll to position [371, 0]
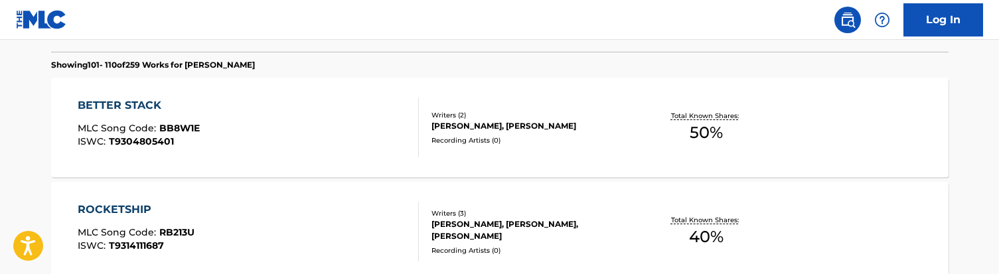
click at [321, 236] on div "ROCKETSHIP MLC Song Code : RB213U ISWC : T9314111687" at bounding box center [248, 232] width 341 height 60
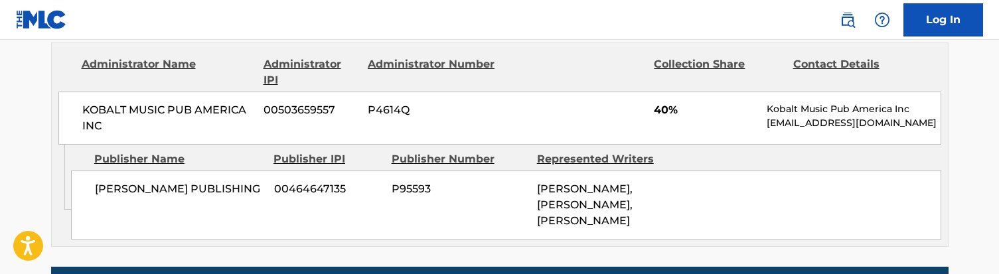
scroll to position [666, 0]
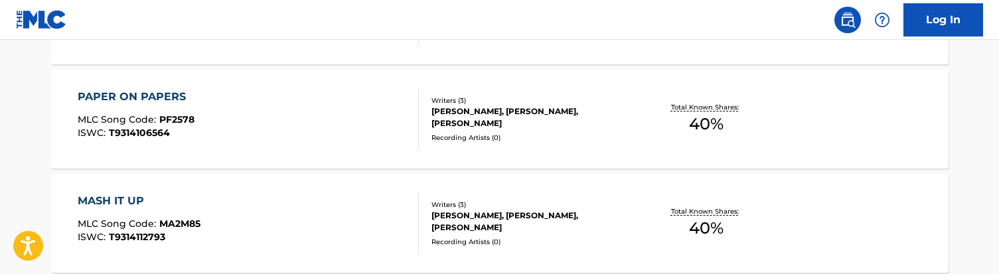
scroll to position [589, 0]
click at [254, 123] on div "PAPER ON PAPERS MLC Song Code : PF2578 ISWC : T9314106564" at bounding box center [248, 118] width 341 height 60
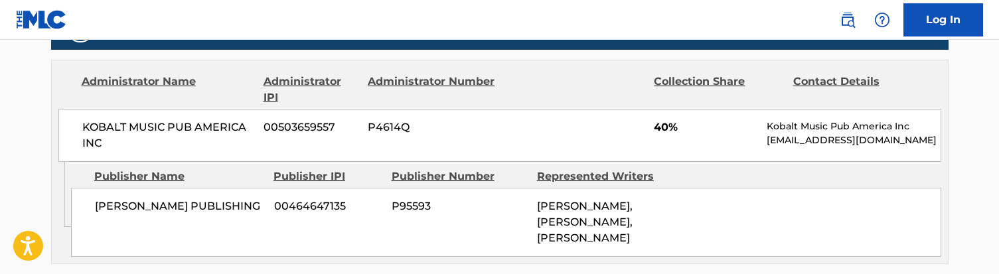
scroll to position [647, 0]
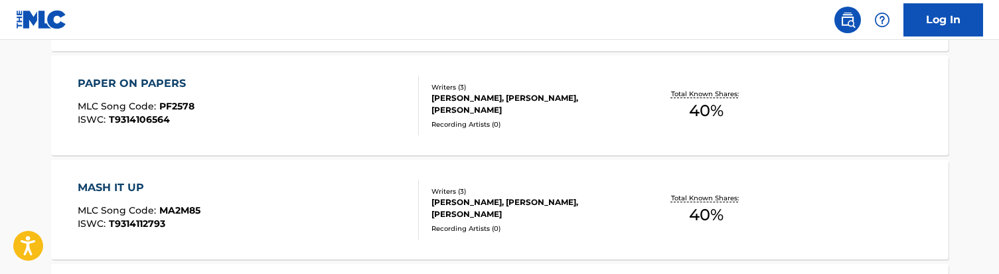
scroll to position [616, 0]
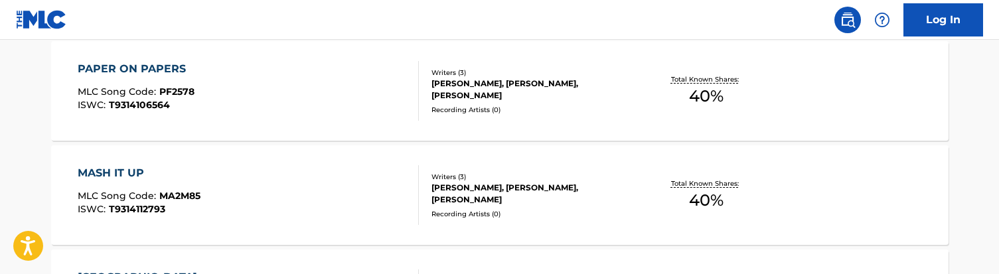
click at [271, 194] on div "MASH IT UP MLC Song Code : MA2M85 ISWC : T9314112793" at bounding box center [248, 195] width 341 height 60
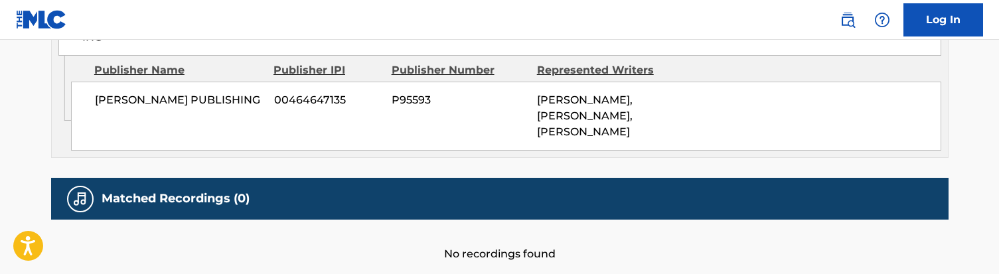
scroll to position [754, 0]
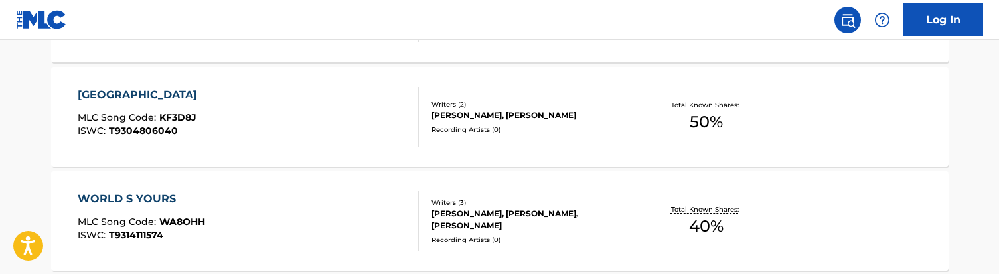
scroll to position [779, 0]
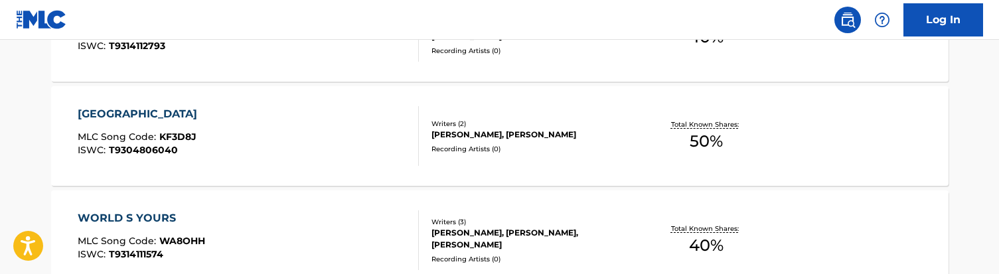
click at [321, 131] on div "KINGS DOME MLC Song Code : KF3D8J ISWC : T9304806040" at bounding box center [248, 136] width 341 height 60
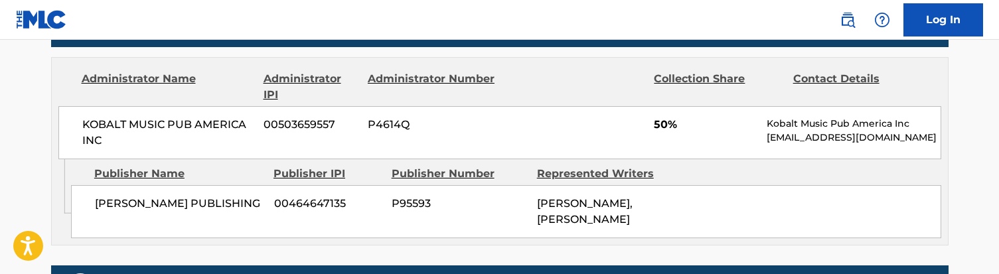
scroll to position [623, 0]
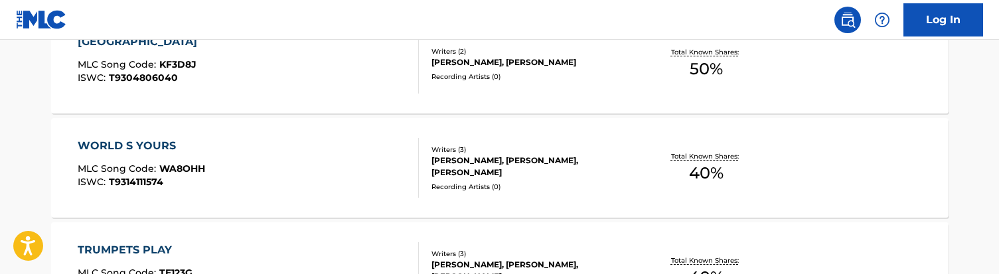
scroll to position [874, 0]
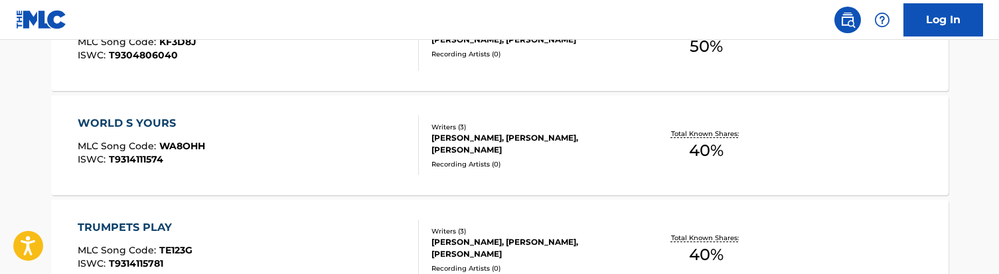
click at [301, 153] on div "WORLD S YOURS MLC Song Code : WA8OHH ISWC : T9314111574" at bounding box center [248, 145] width 341 height 60
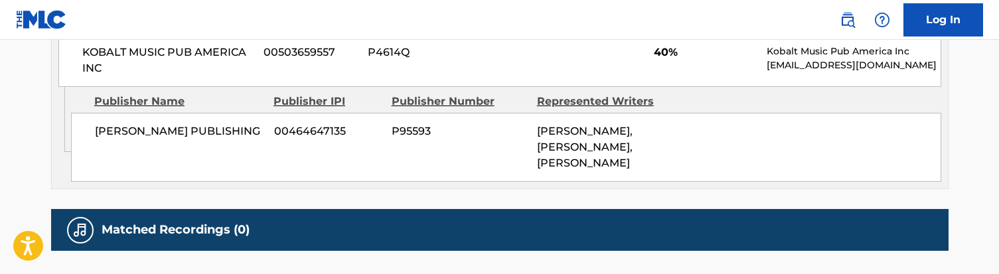
scroll to position [790, 0]
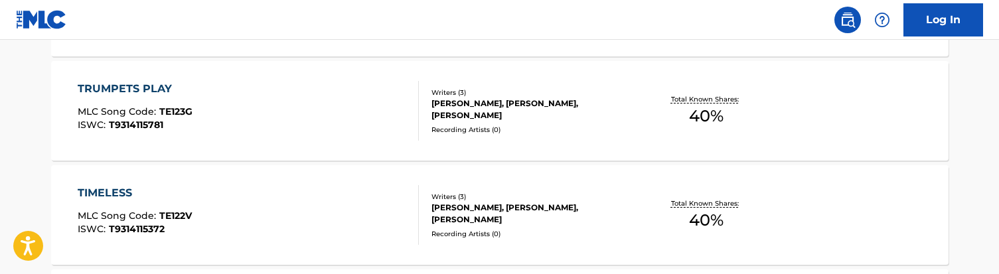
scroll to position [1007, 0]
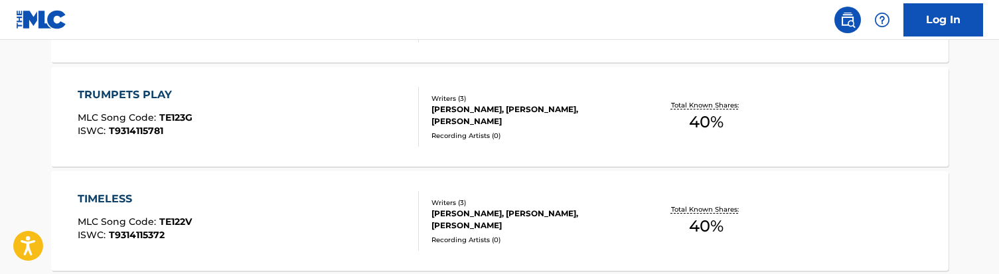
click at [320, 127] on div "TRUMPETS PLAY MLC Song Code : TE123G ISWC : T9314115781" at bounding box center [248, 117] width 341 height 60
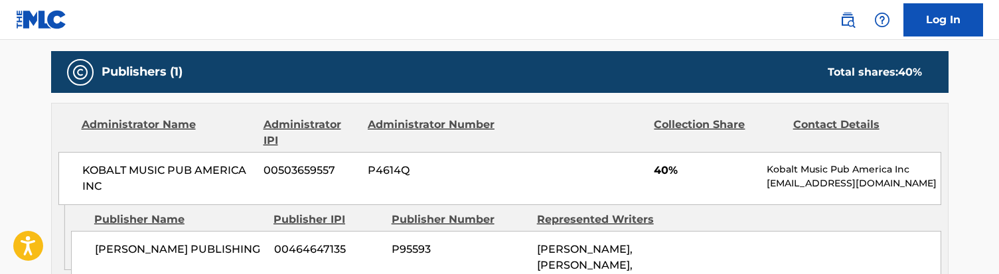
scroll to position [600, 1]
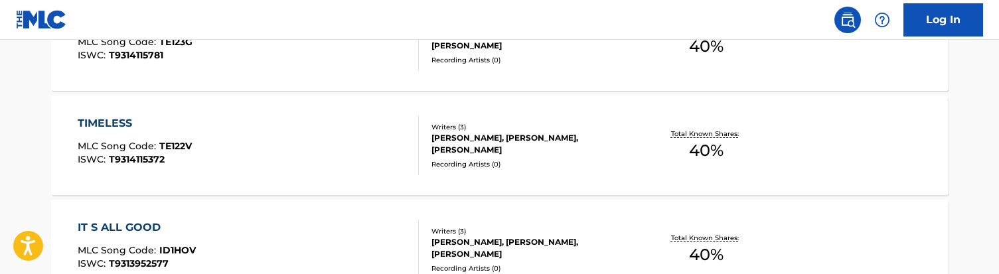
scroll to position [1085, 0]
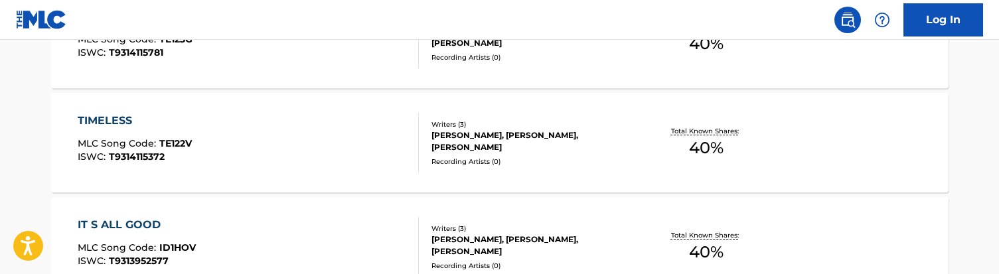
click at [289, 143] on div "TIMELESS MLC Song Code : TE122V ISWC : T9314115372" at bounding box center [248, 143] width 341 height 60
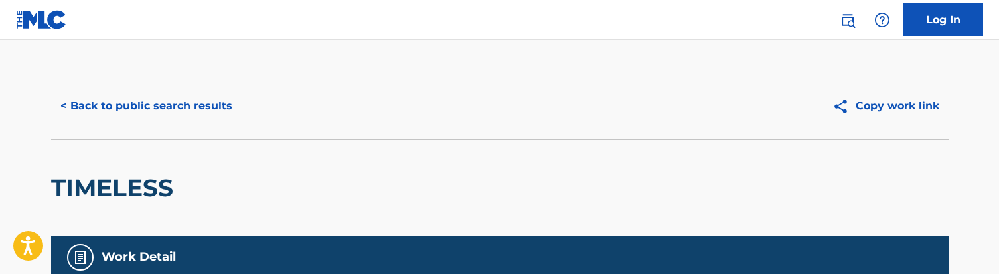
click at [157, 106] on button "< Back to public search results" at bounding box center [146, 106] width 191 height 33
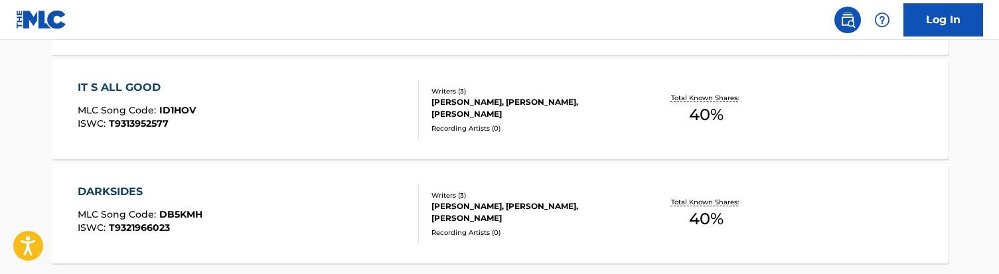
scroll to position [1223, 0]
click at [255, 123] on div "IT S ALL GOOD MLC Song Code : ID1HOV ISWC : T9313952577" at bounding box center [248, 109] width 341 height 60
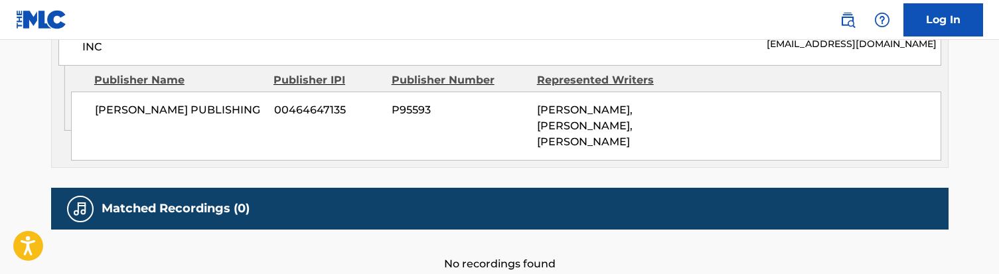
scroll to position [818, 0]
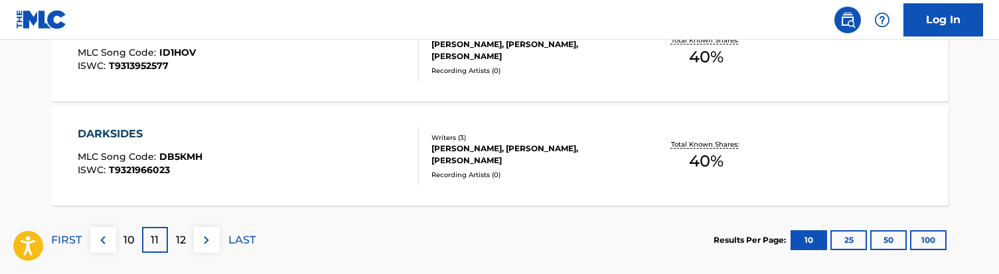
scroll to position [1302, 0]
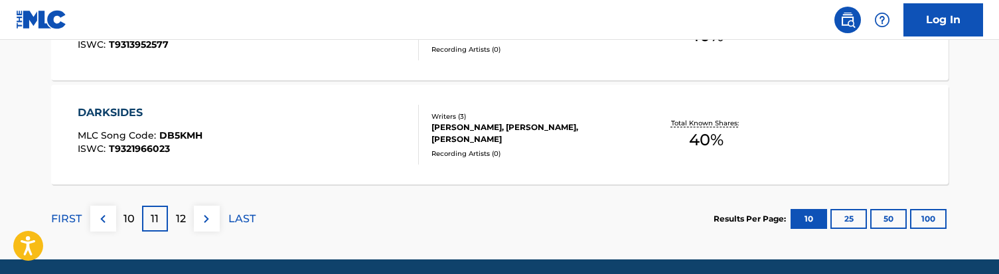
click at [287, 118] on div "DARKSIDES MLC Song Code : DB5KMH ISWC : T9321966023" at bounding box center [248, 135] width 341 height 60
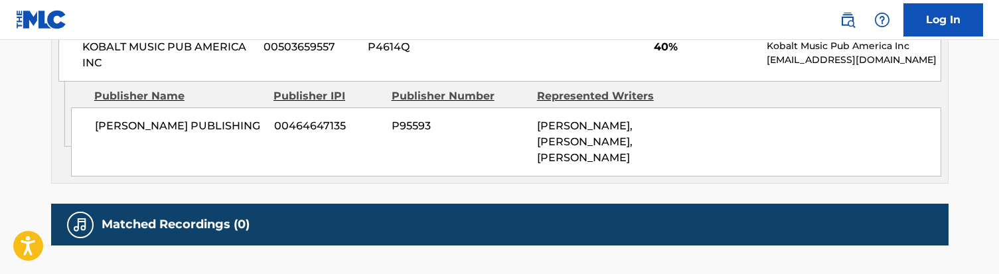
scroll to position [730, 0]
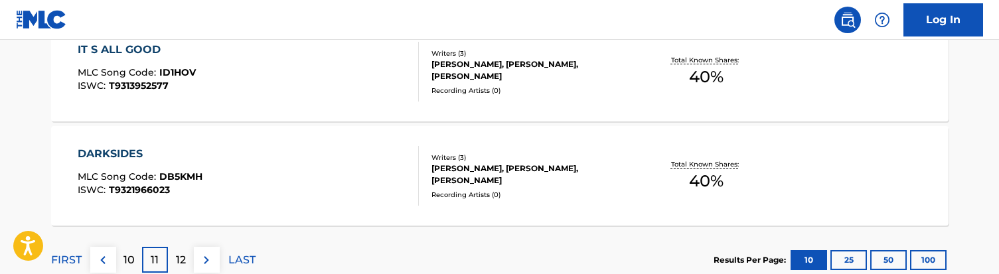
scroll to position [1259, 0]
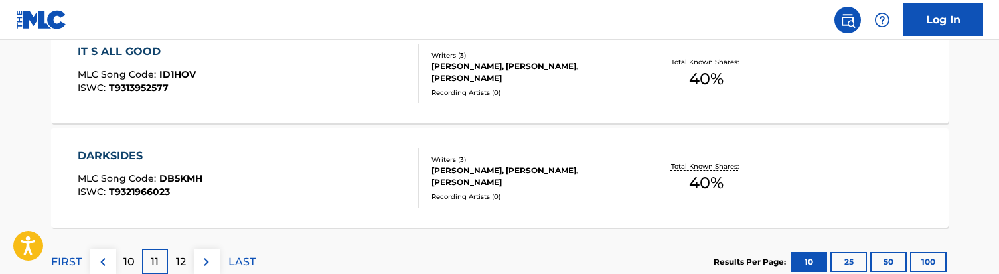
click at [175, 259] on div "12" at bounding box center [181, 262] width 26 height 26
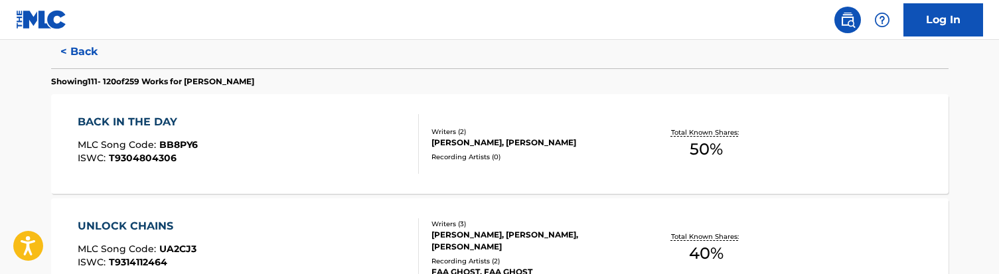
scroll to position [368, 0]
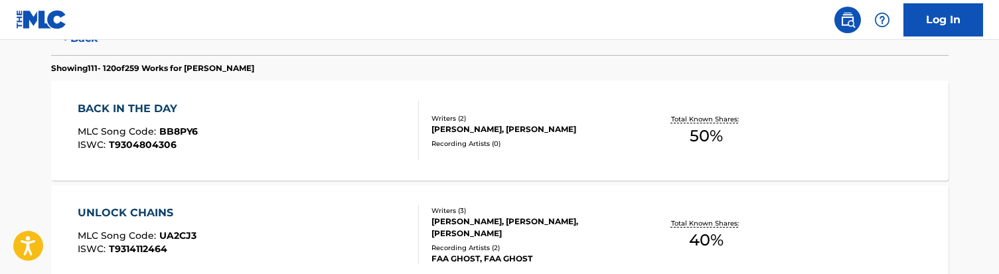
click at [278, 143] on div "BACK IN THE DAY MLC Song Code : BB8PY6 ISWC : T9304804306" at bounding box center [248, 131] width 341 height 60
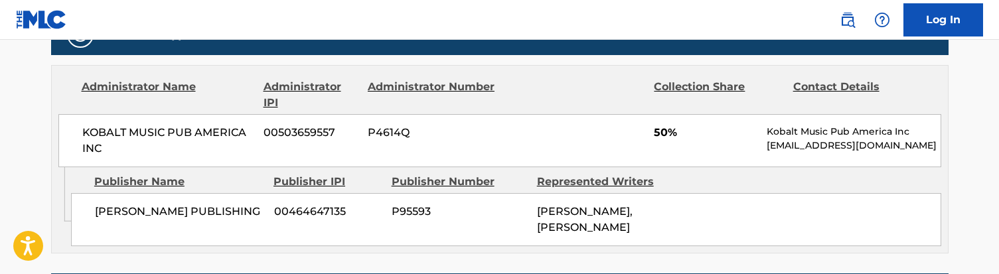
scroll to position [662, 0]
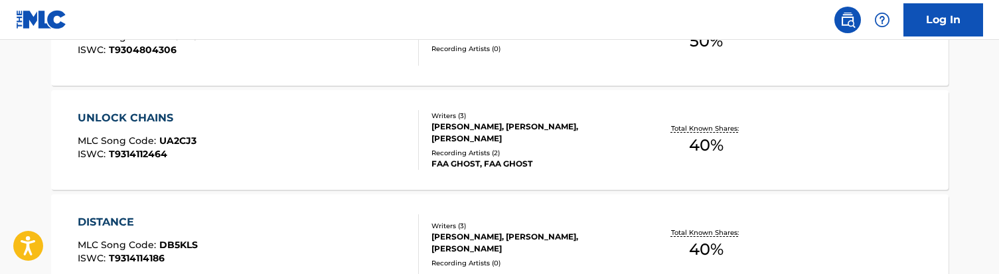
scroll to position [469, 0]
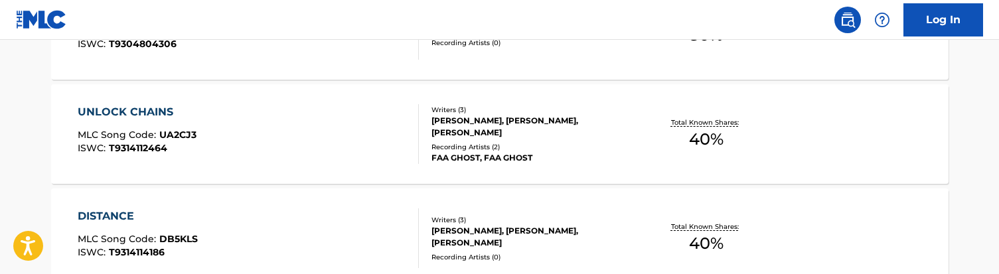
click at [228, 134] on div "UNLOCK CHAINS MLC Song Code : UA2CJ3 ISWC : T9314112464" at bounding box center [248, 134] width 341 height 60
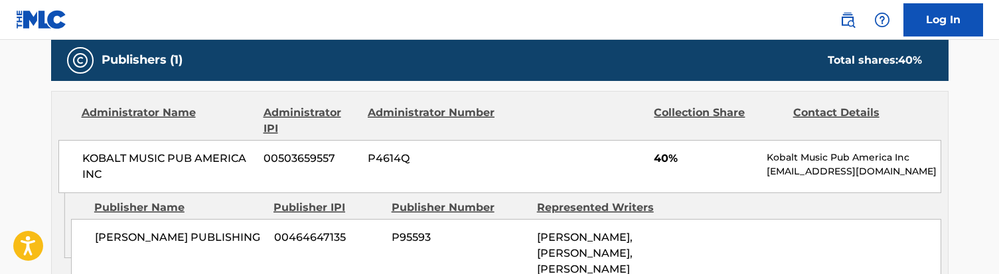
scroll to position [658, 0]
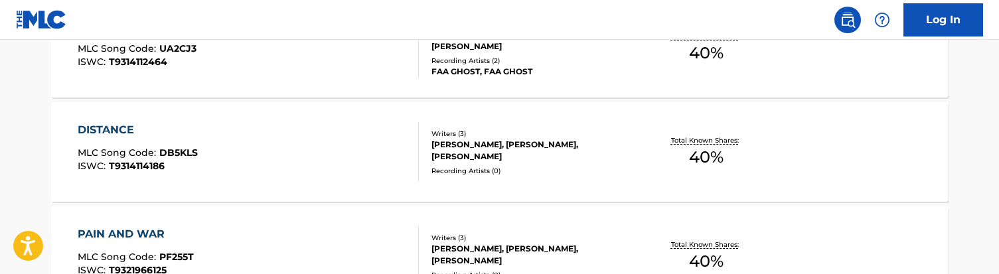
scroll to position [569, 0]
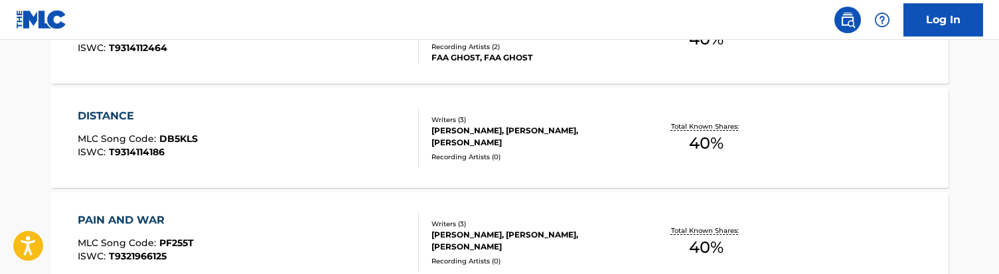
click at [228, 142] on div "DISTANCE MLC Song Code : DB5KLS ISWC : T9314114186" at bounding box center [248, 138] width 341 height 60
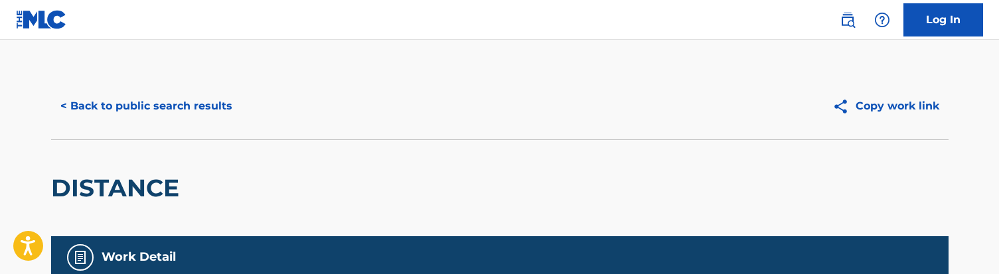
click at [234, 156] on div "DISTANCE" at bounding box center [499, 187] width 897 height 97
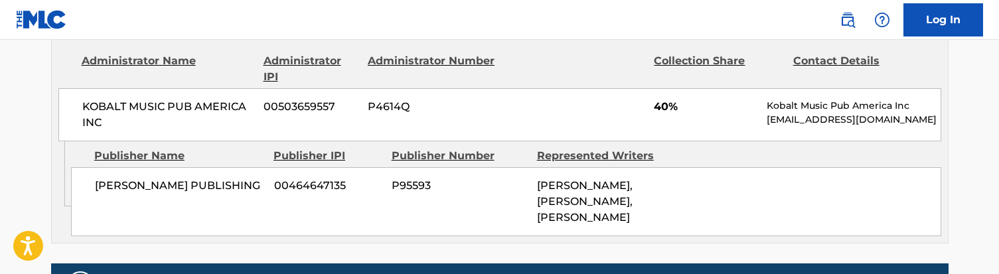
scroll to position [662, 0]
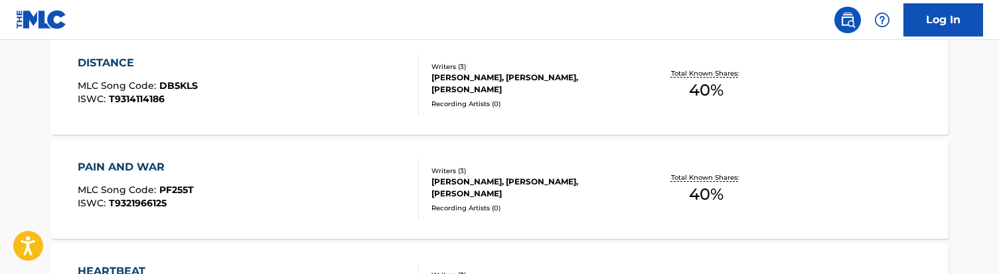
scroll to position [632, 0]
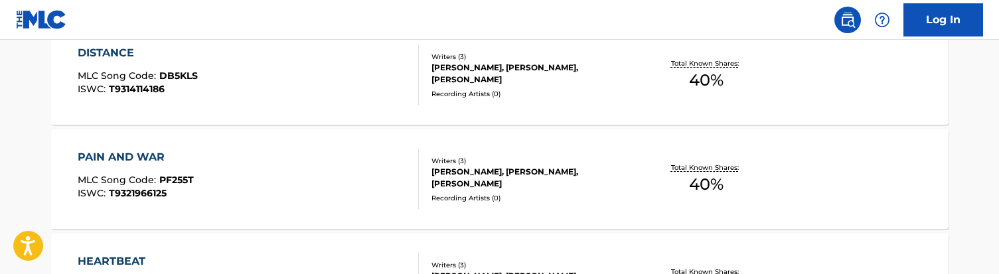
click at [230, 173] on div "PAIN AND WAR MLC Song Code : PF255T ISWC : T9321966125" at bounding box center [248, 179] width 341 height 60
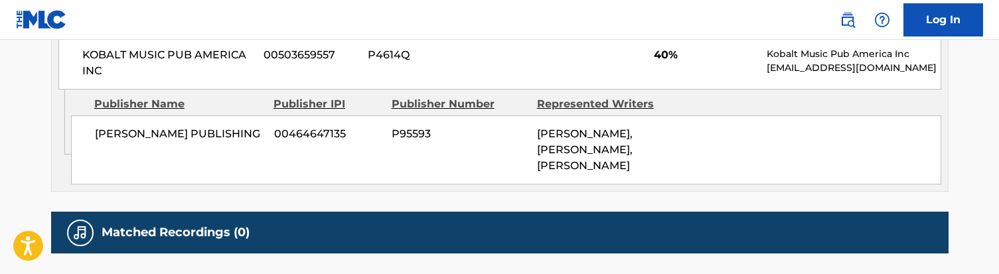
scroll to position [717, 0]
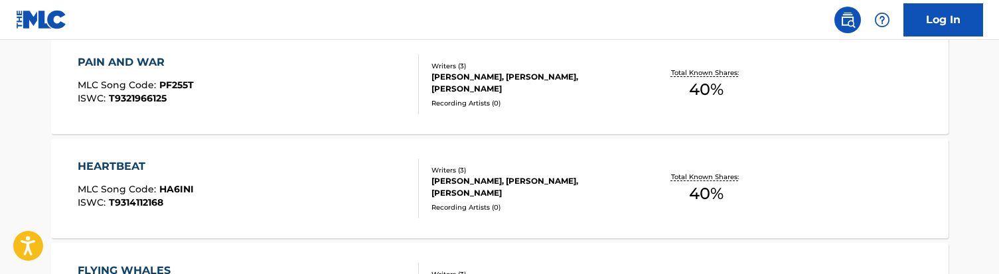
scroll to position [731, 0]
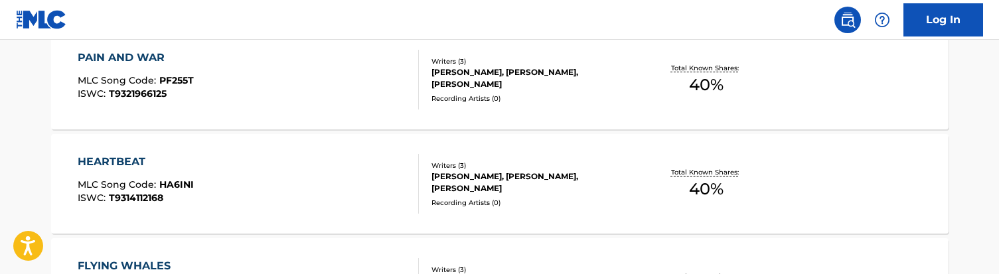
click at [225, 169] on div "HEARTBEAT MLC Song Code : HA6INI ISWC : T9314112168" at bounding box center [248, 184] width 341 height 60
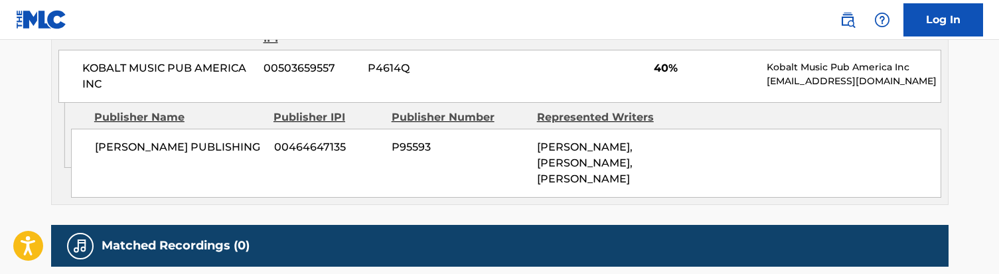
scroll to position [701, 0]
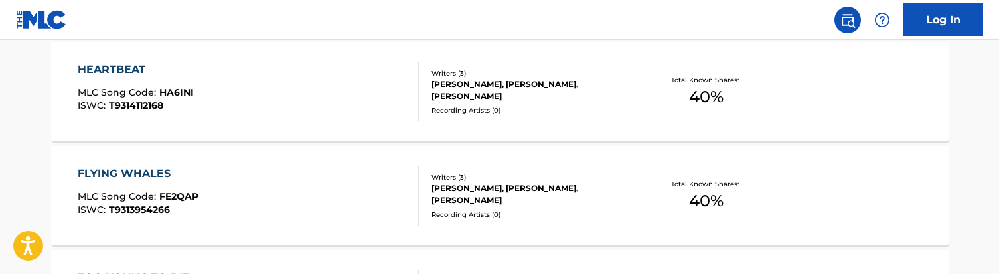
scroll to position [826, 0]
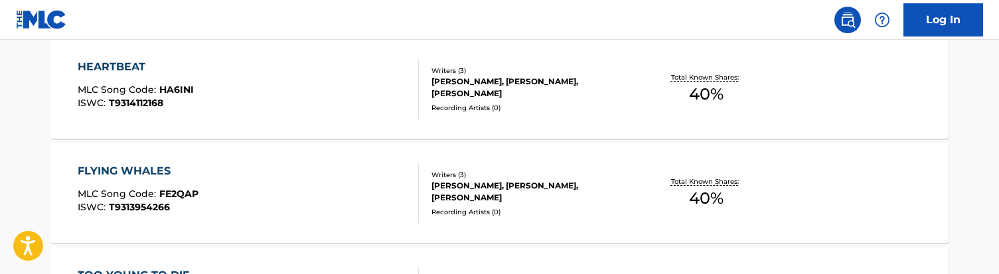
click at [255, 212] on div "FLYING WHALES MLC Song Code : FE2QAP ISWC : T9313954266" at bounding box center [248, 193] width 341 height 60
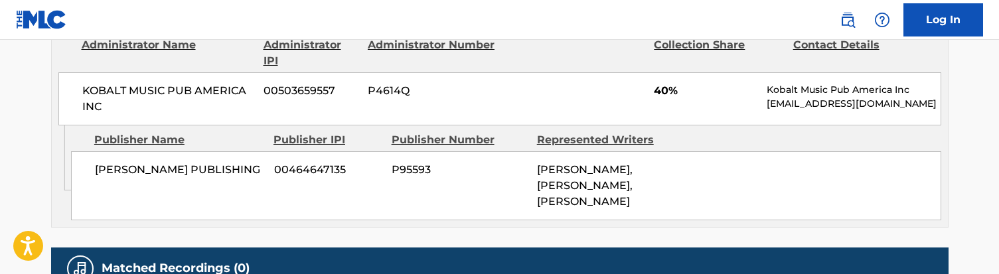
scroll to position [681, 0]
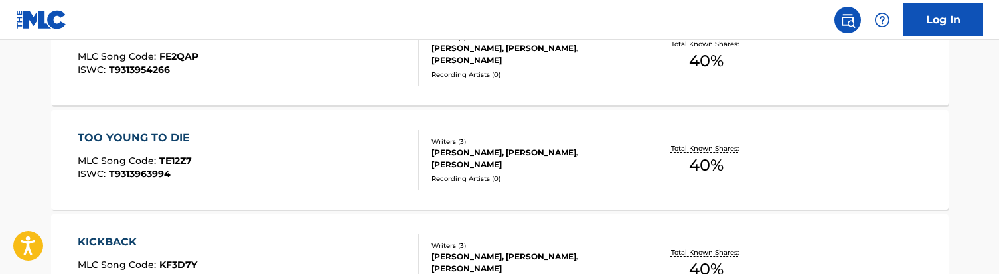
scroll to position [963, 0]
click at [297, 169] on div "TOO YOUNG TO DIE MLC Song Code : TE12Z7 ISWC : T9313963994" at bounding box center [248, 161] width 341 height 60
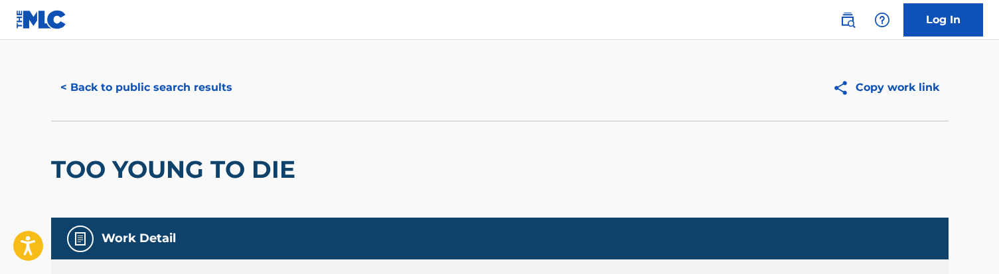
scroll to position [29, 0]
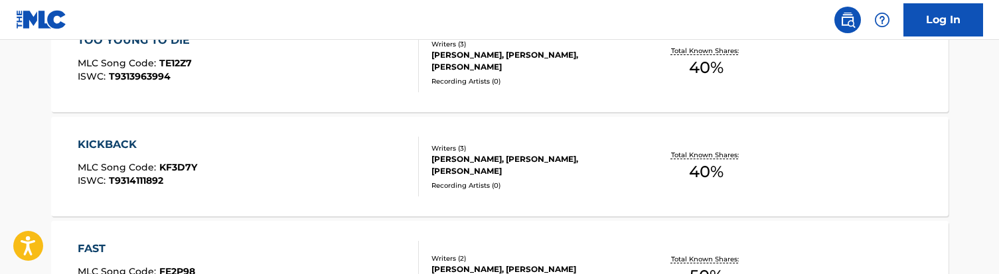
scroll to position [1078, 0]
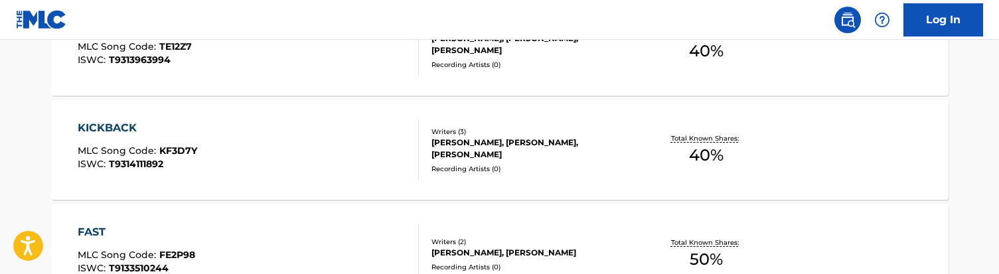
click at [298, 153] on div "KICKBACK MLC Song Code : KF3D7Y ISWC : T9314111892" at bounding box center [248, 150] width 341 height 60
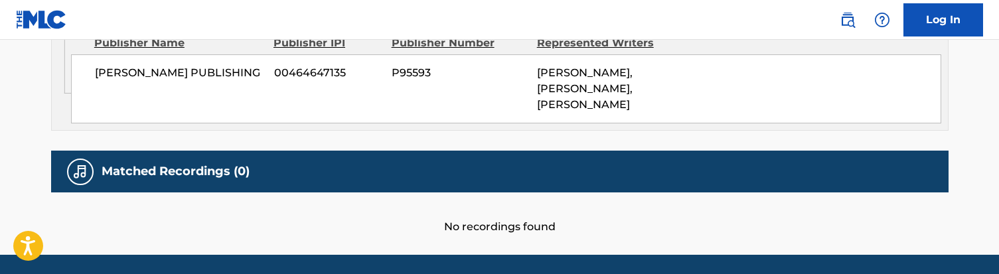
scroll to position [775, 0]
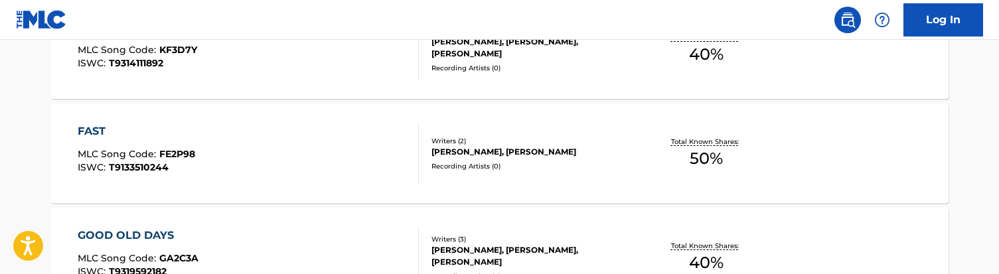
scroll to position [1167, 0]
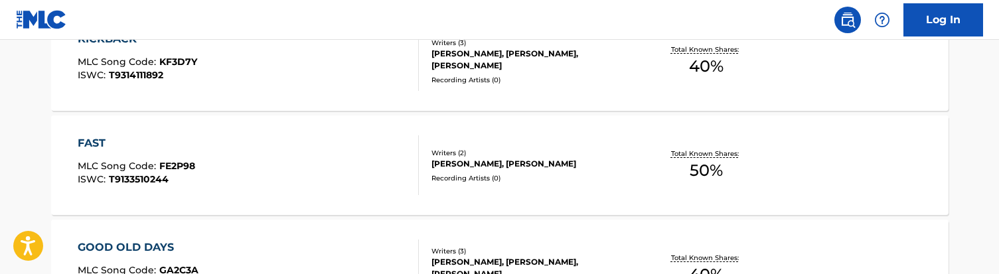
click at [299, 165] on div "FAST MLC Song Code : FE2P98 ISWC : T9133510244" at bounding box center [248, 165] width 341 height 60
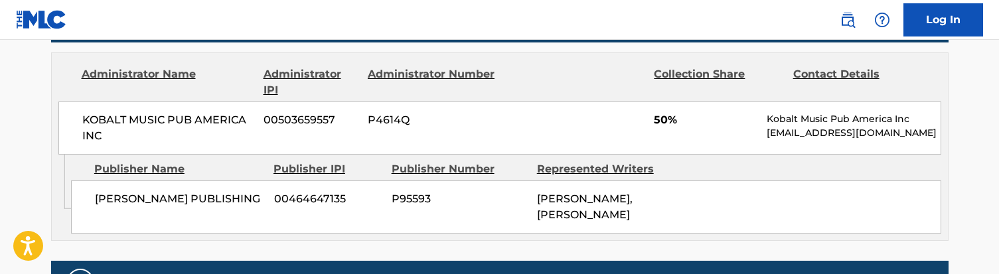
scroll to position [649, 0]
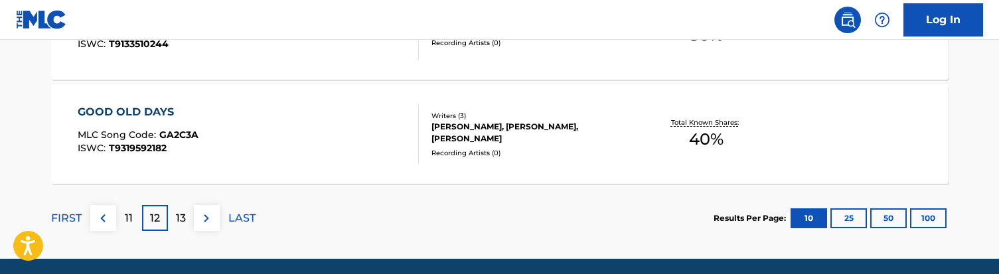
scroll to position [1304, 0]
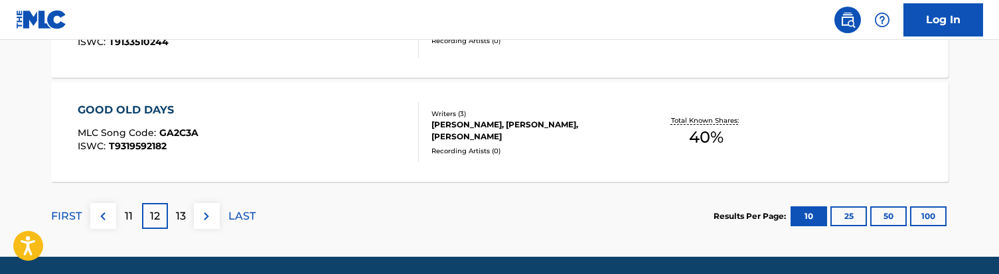
click at [307, 132] on div "GOOD OLD DAYS MLC Song Code : GA2C3A ISWC : T9319592182" at bounding box center [248, 132] width 341 height 60
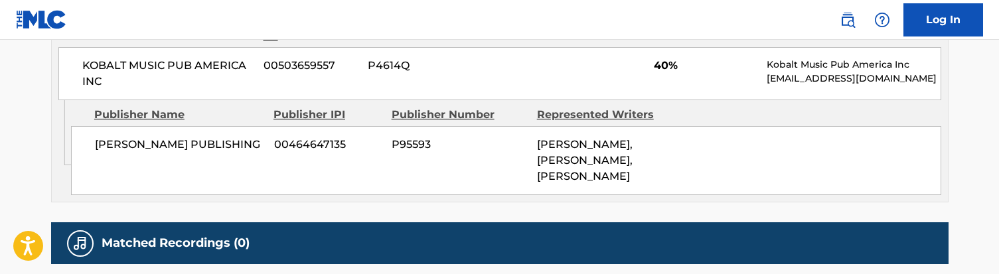
scroll to position [707, 0]
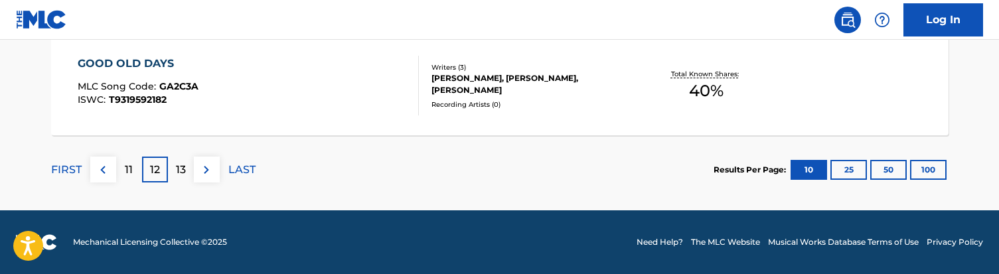
click at [179, 171] on p "13" at bounding box center [181, 170] width 10 height 16
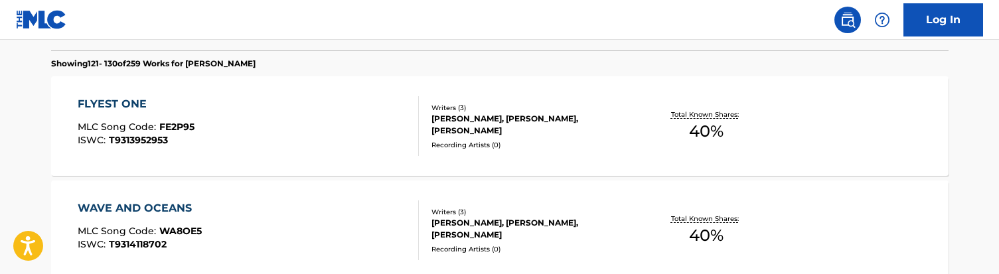
scroll to position [381, 0]
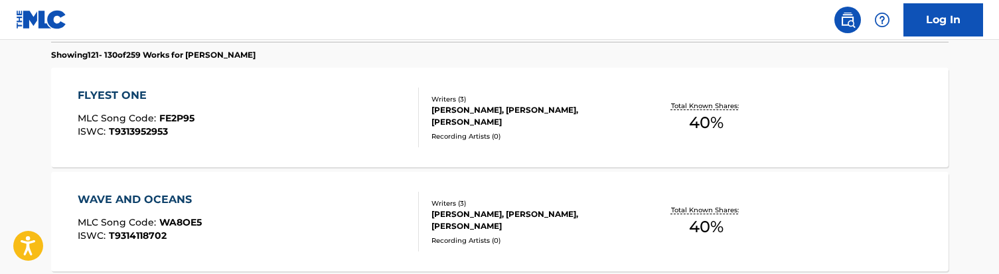
click at [270, 127] on div "FLYEST ONE MLC Song Code : FE2P95 ISWC : T9313952953" at bounding box center [248, 118] width 341 height 60
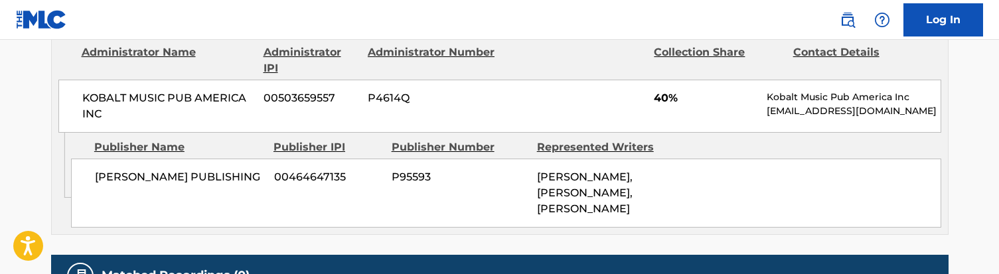
scroll to position [678, 0]
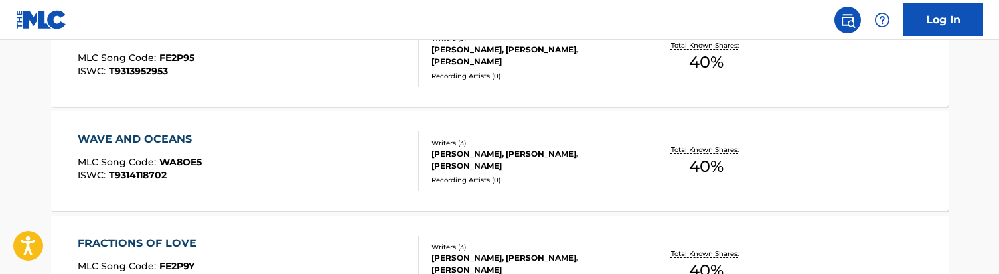
scroll to position [447, 0]
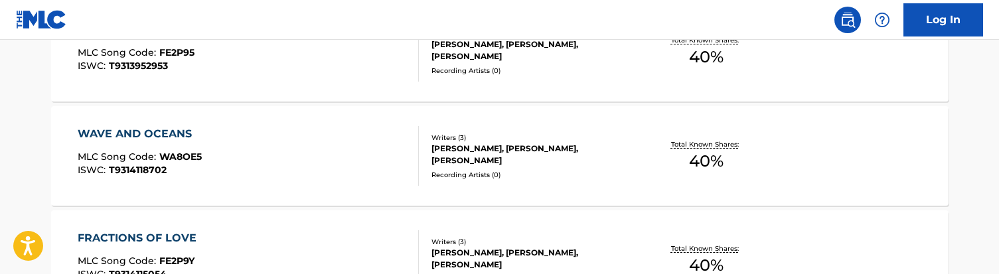
click at [281, 157] on div "WAVE AND OCEANS MLC Song Code : WA8OE5 ISWC : T9314118702" at bounding box center [248, 156] width 341 height 60
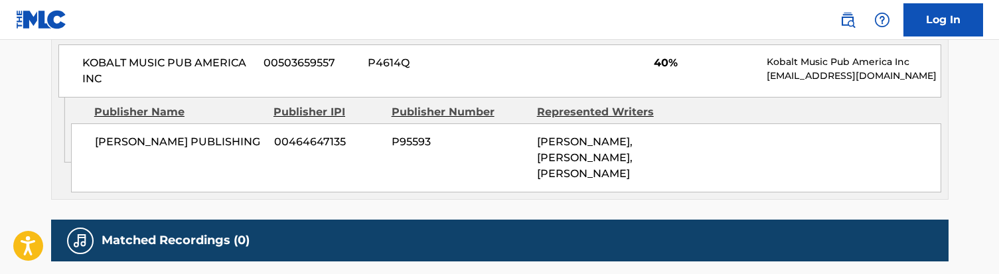
scroll to position [710, 0]
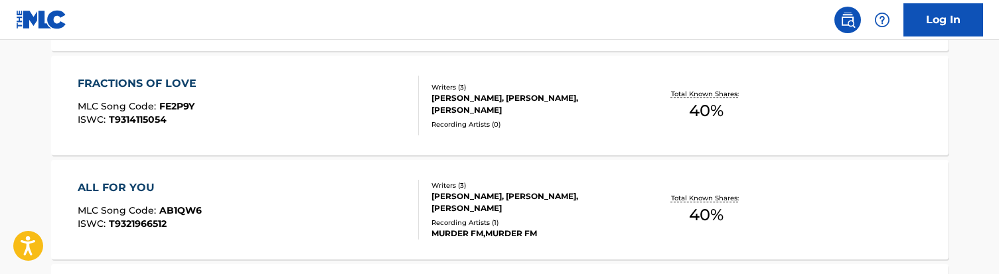
scroll to position [597, 0]
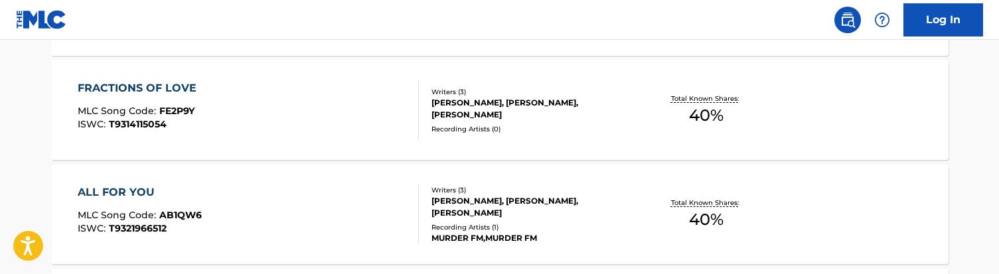
click at [222, 114] on div "FRACTIONS OF LOVE MLC Song Code : FE2P9Y ISWC : T9314115054" at bounding box center [248, 110] width 341 height 60
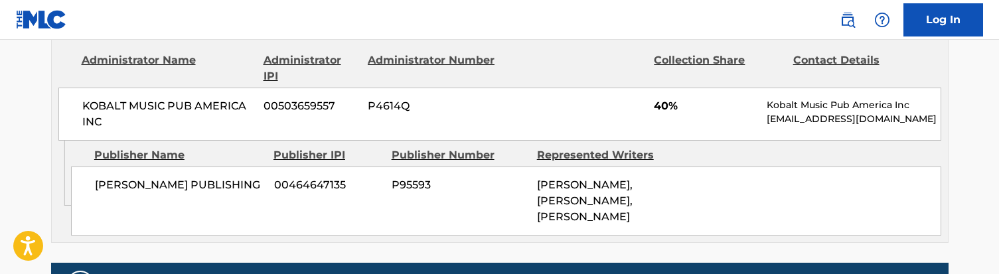
scroll to position [661, 0]
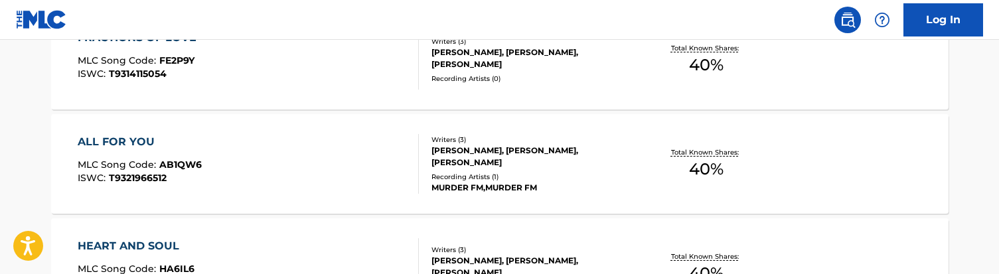
scroll to position [661, 0]
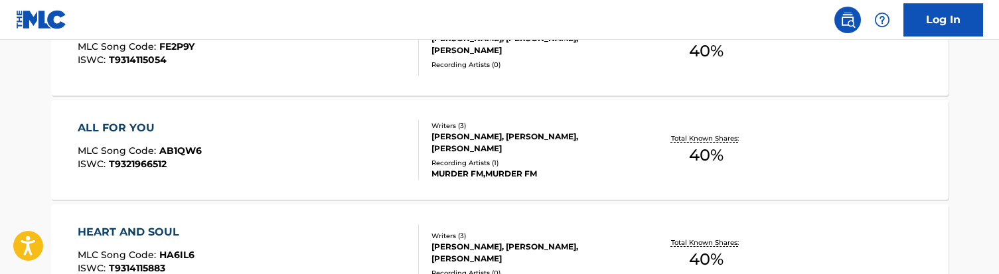
click at [268, 153] on div "ALL FOR YOU MLC Song Code : AB1QW6 ISWC : T9321966512" at bounding box center [248, 150] width 341 height 60
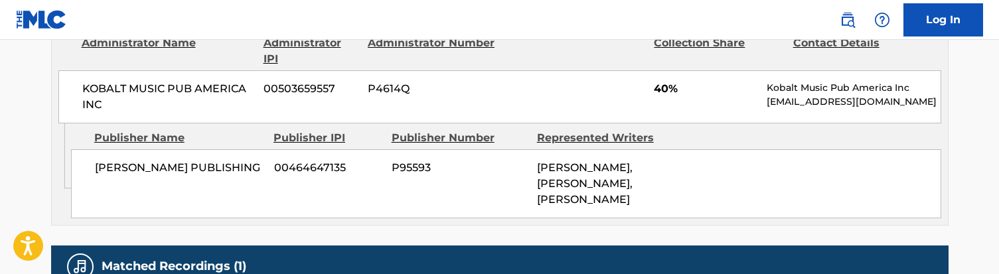
scroll to position [686, 0]
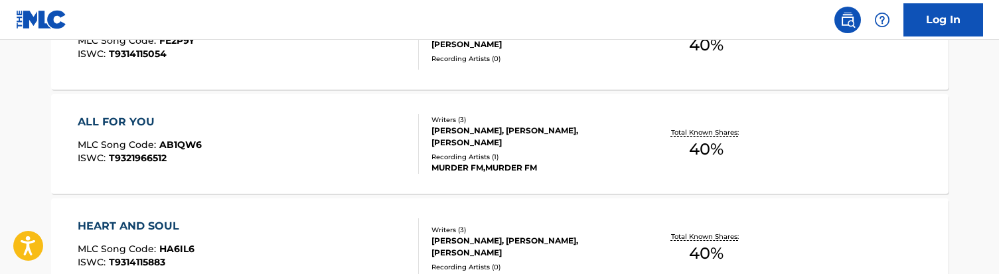
scroll to position [736, 0]
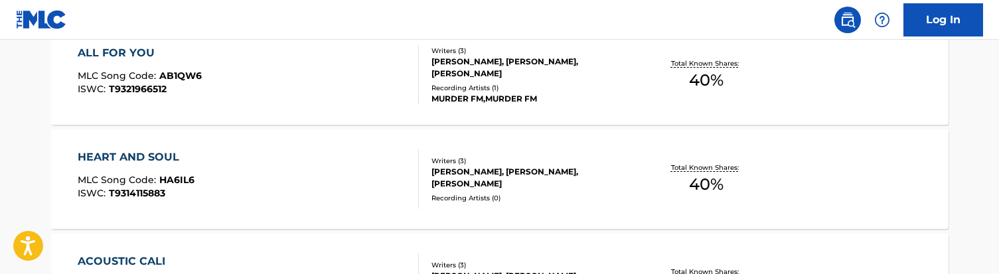
click at [244, 194] on div "HEART AND SOUL MLC Song Code : HA6IL6 ISWC : T9314115883" at bounding box center [248, 179] width 341 height 60
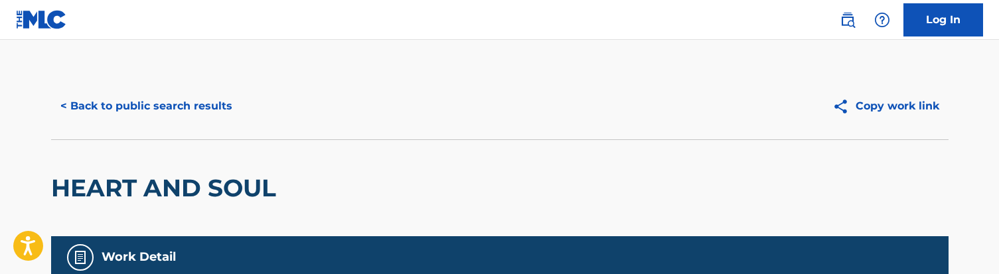
click at [176, 102] on button "< Back to public search results" at bounding box center [146, 106] width 191 height 33
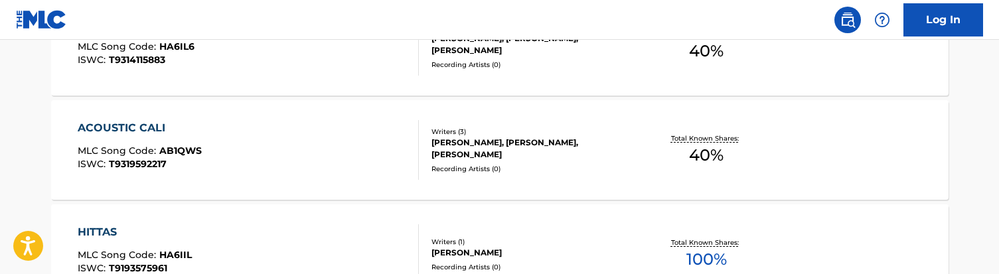
scroll to position [878, 0]
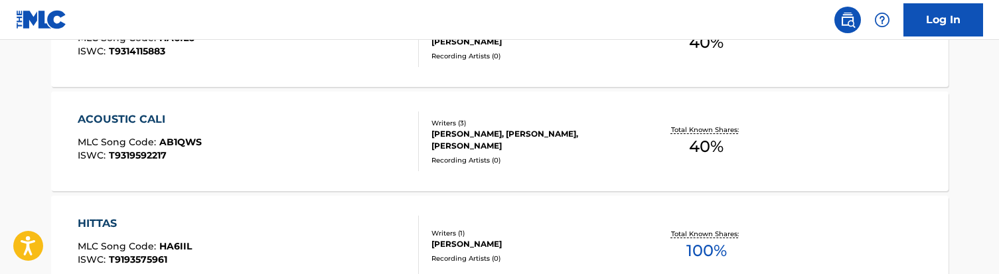
click at [283, 147] on div "ACOUSTIC CALI MLC Song Code : AB1QWS ISWC : T9319592217" at bounding box center [248, 142] width 341 height 60
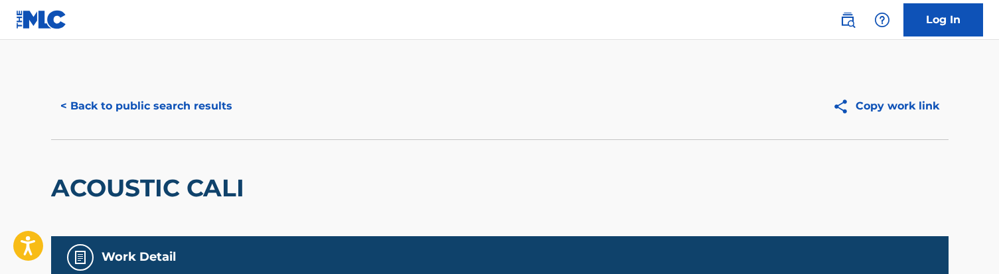
click at [114, 114] on button "< Back to public search results" at bounding box center [146, 106] width 191 height 33
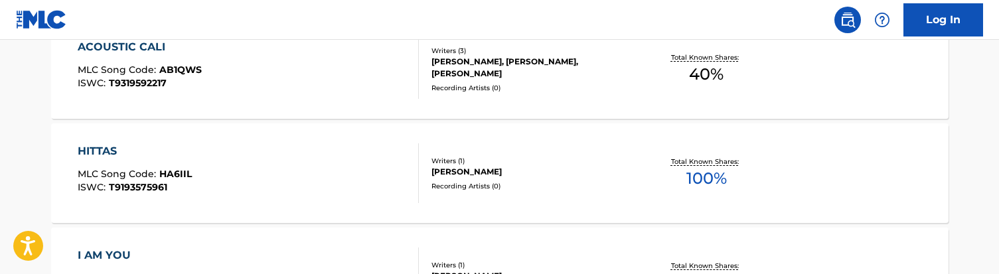
scroll to position [969, 0]
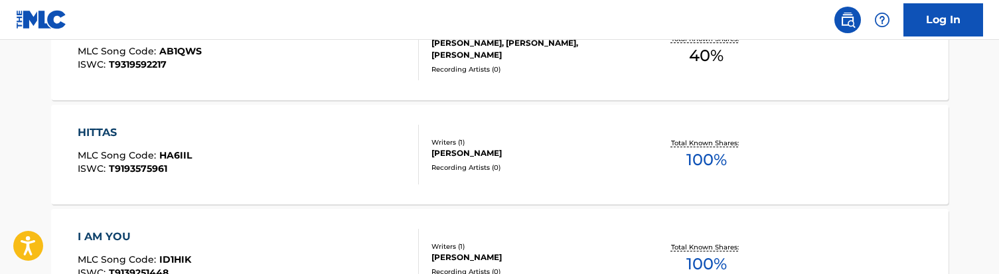
click at [329, 170] on div "HITTAS MLC Song Code : HA6IIL ISWC : T9193575961" at bounding box center [248, 155] width 341 height 60
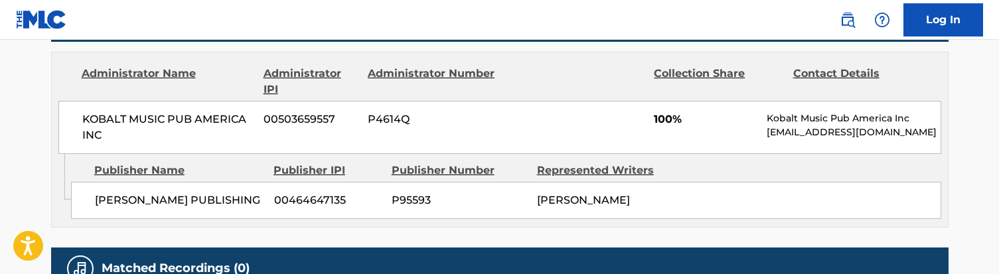
scroll to position [613, 0]
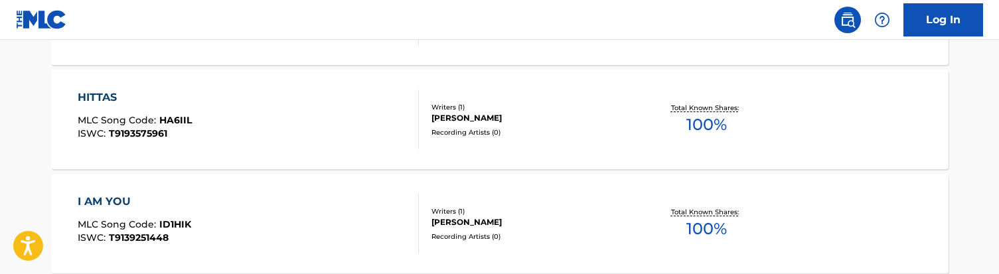
scroll to position [1071, 0]
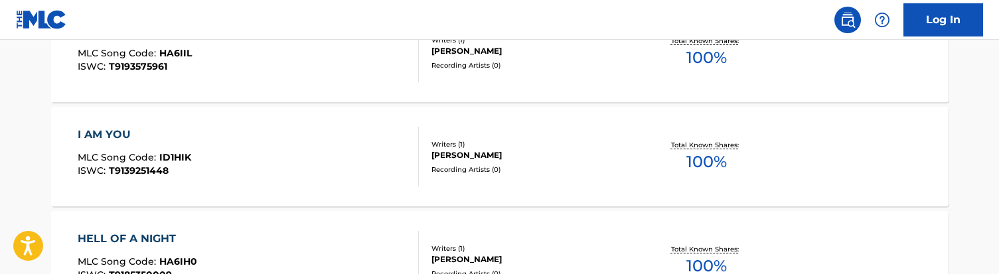
click at [249, 162] on div "I AM YOU MLC Song Code : ID1HIK ISWC : T9139251448" at bounding box center [248, 157] width 341 height 60
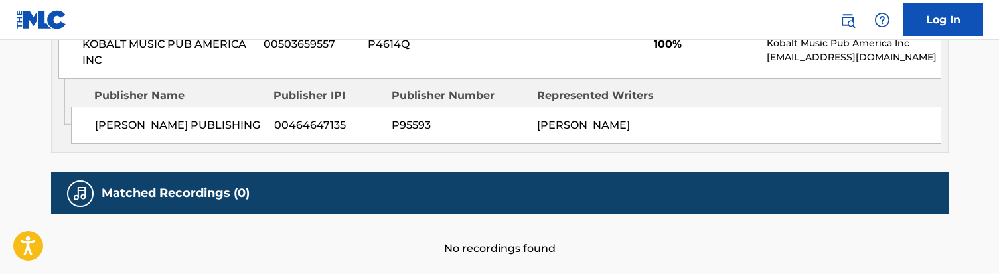
scroll to position [694, 0]
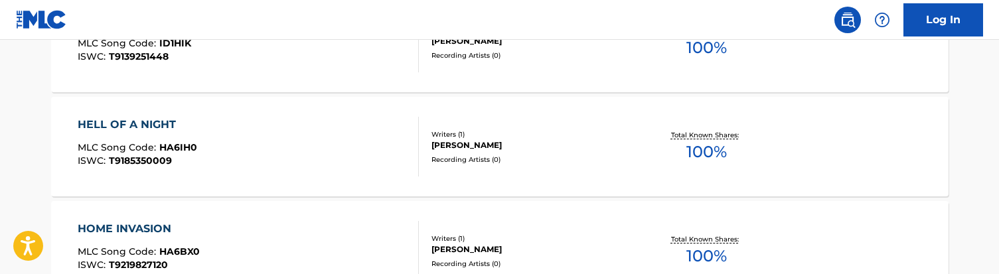
scroll to position [1201, 0]
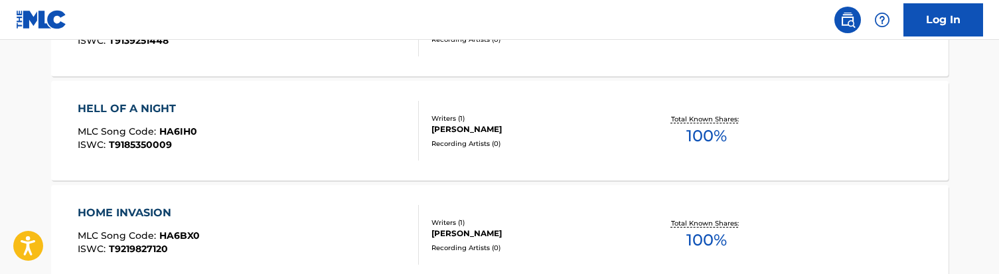
click at [268, 129] on div "HELL OF A NIGHT MLC Song Code : HA6IH0 ISWC : T9185350009" at bounding box center [248, 131] width 341 height 60
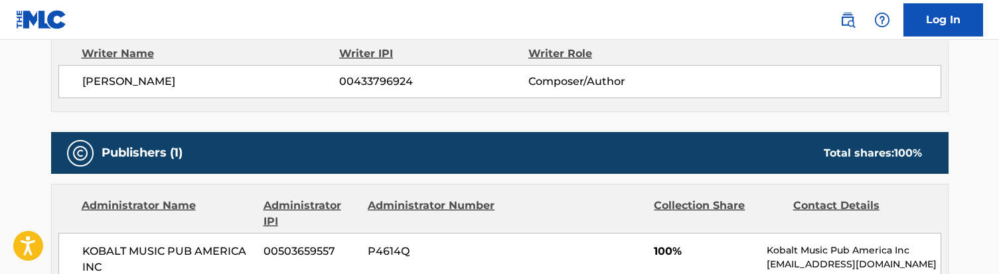
scroll to position [649, 0]
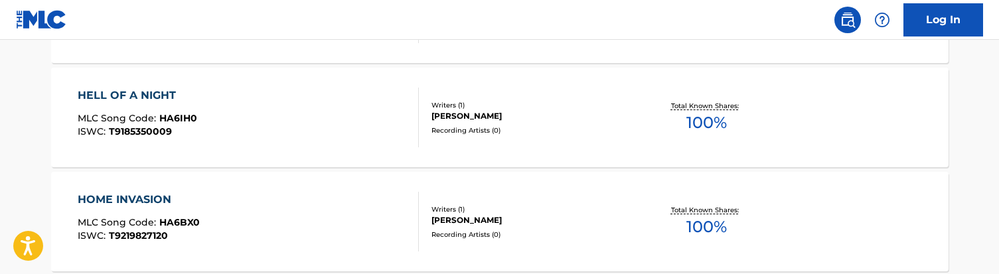
scroll to position [1216, 0]
click at [279, 223] on div "HOME INVASION MLC Song Code : HA6BX0 ISWC : T9219827120" at bounding box center [248, 221] width 341 height 60
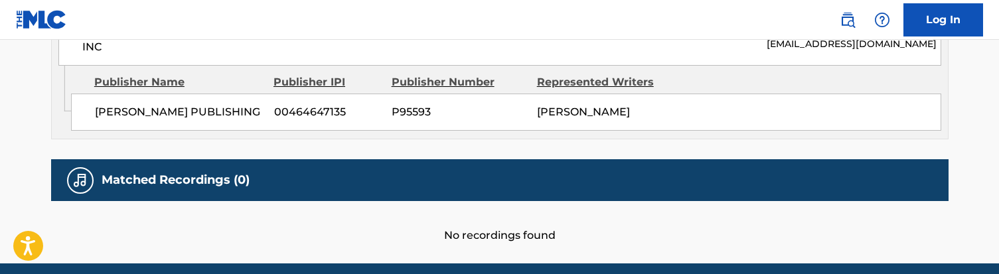
scroll to position [708, 0]
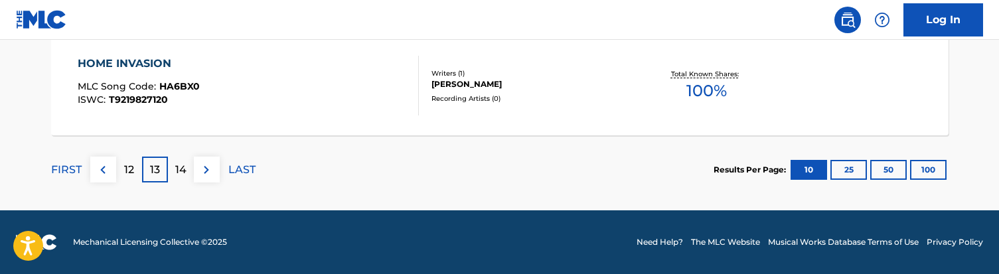
click at [181, 169] on p "14" at bounding box center [180, 170] width 11 height 16
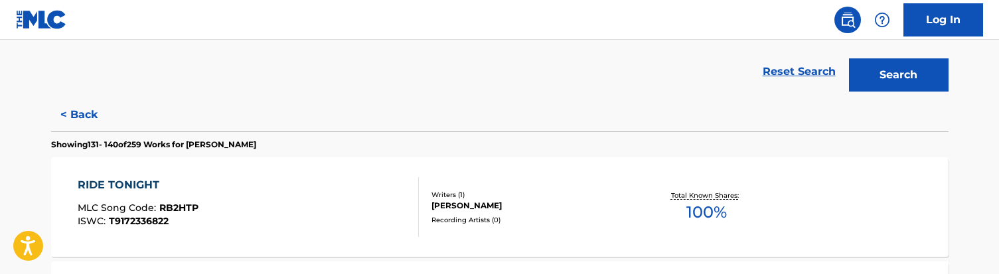
scroll to position [302, 0]
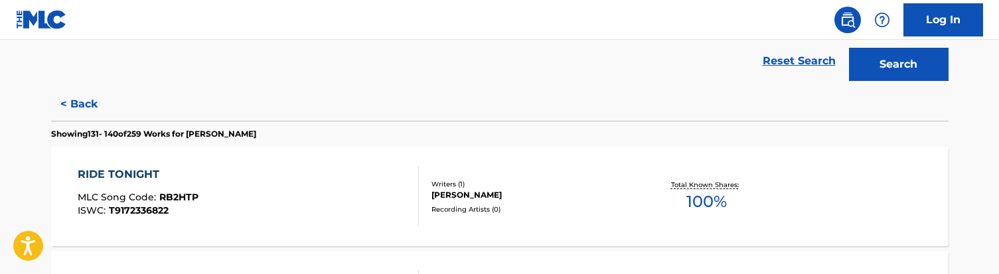
click at [270, 210] on div "RIDE TONIGHT MLC Song Code : RB2HTP ISWC : T9172336822" at bounding box center [248, 197] width 341 height 60
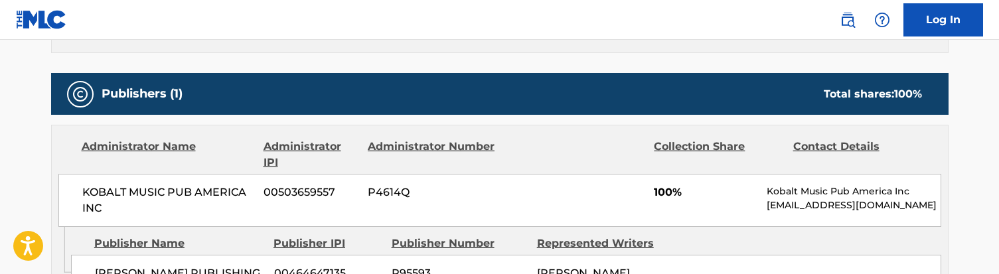
scroll to position [550, 0]
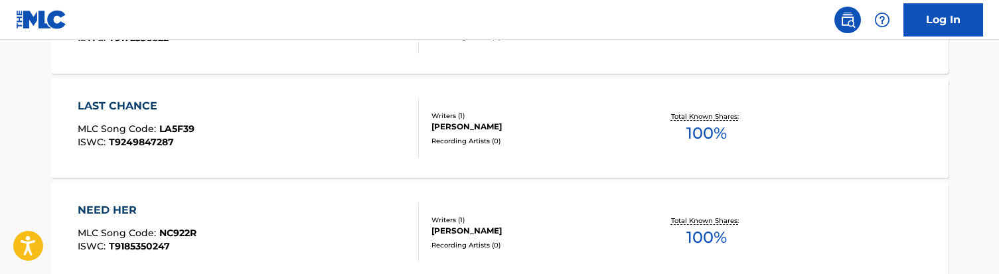
scroll to position [489, 0]
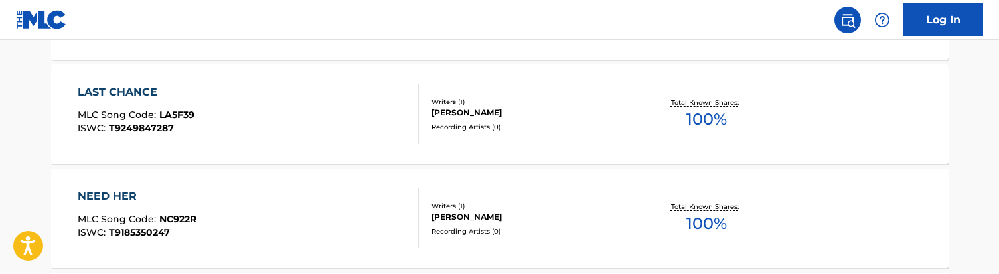
click at [337, 114] on div "LAST CHANCE MLC Song Code : LA5F39 ISWC : T9249847287" at bounding box center [248, 114] width 341 height 60
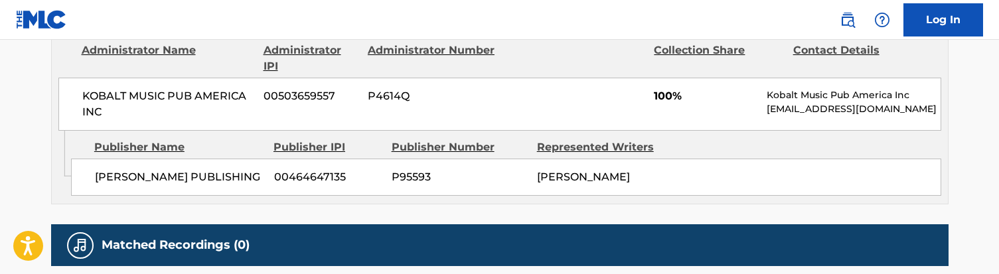
scroll to position [659, 0]
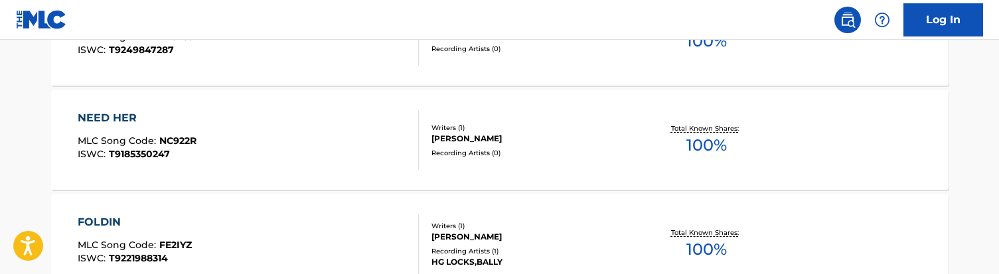
scroll to position [574, 0]
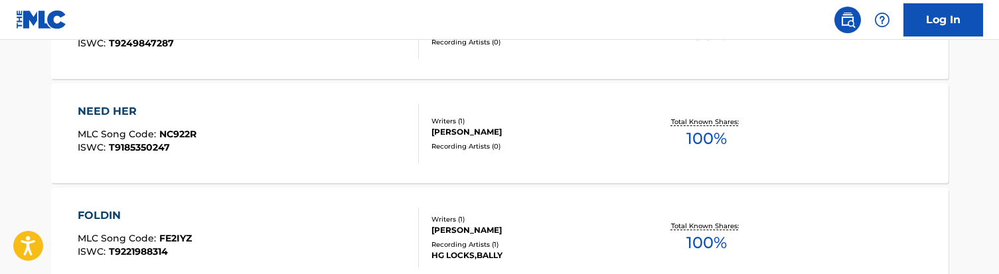
click at [344, 142] on div "NEED HER MLC Song Code : NC922R ISWC : T9185350247" at bounding box center [248, 134] width 341 height 60
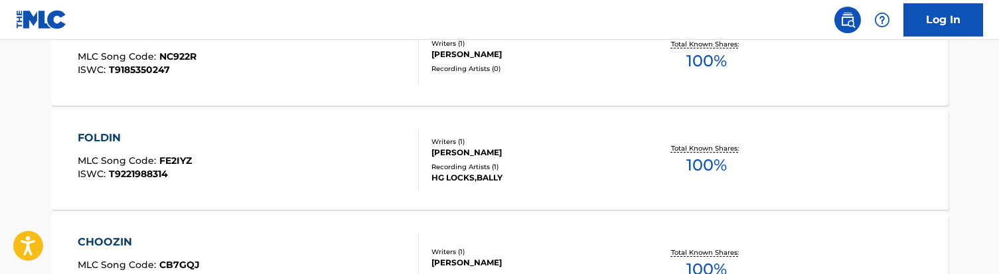
scroll to position [676, 0]
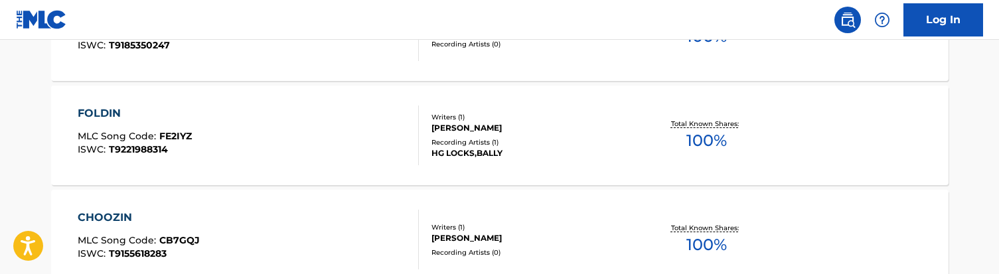
click at [300, 139] on div "FOLDIN MLC Song Code : FE2IYZ ISWC : T9221988314" at bounding box center [248, 136] width 341 height 60
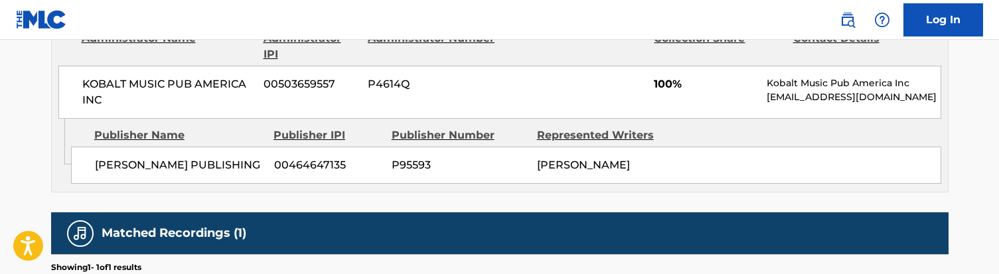
scroll to position [663, 0]
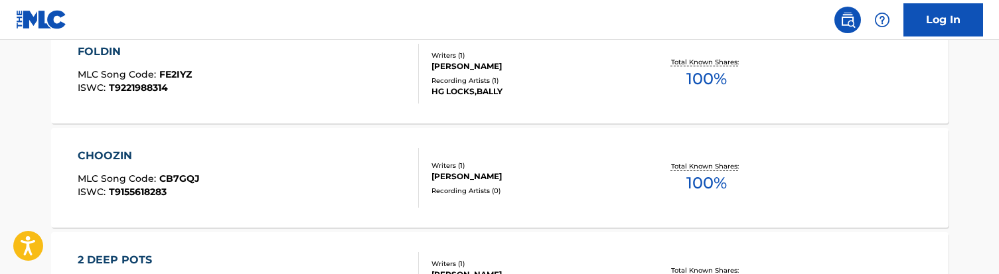
scroll to position [764, 0]
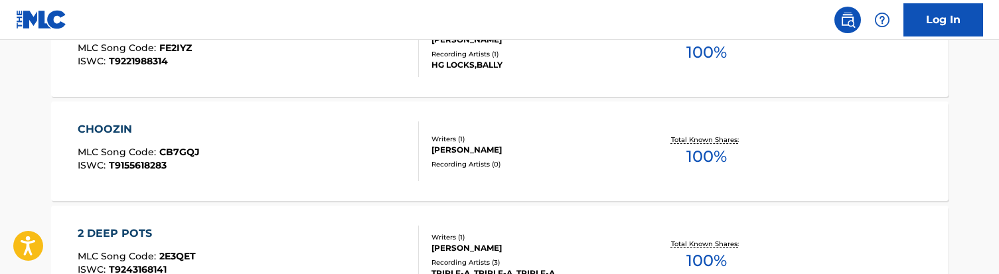
click at [290, 152] on div "CHOOZIN MLC Song Code : CB7GQJ ISWC : T9155618283" at bounding box center [248, 151] width 341 height 60
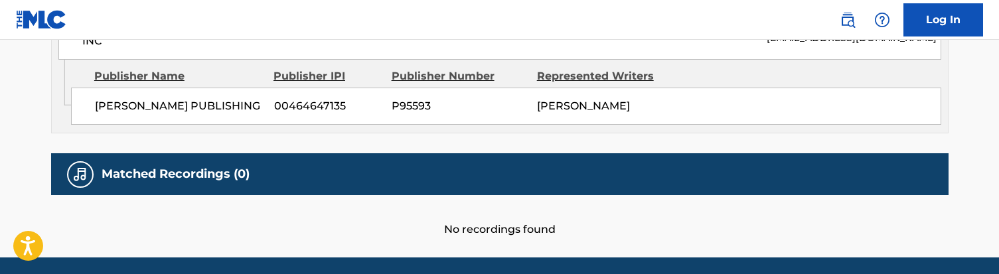
scroll to position [714, 0]
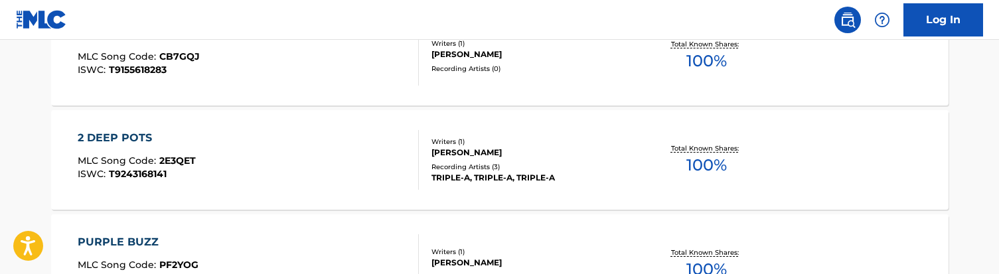
scroll to position [867, 0]
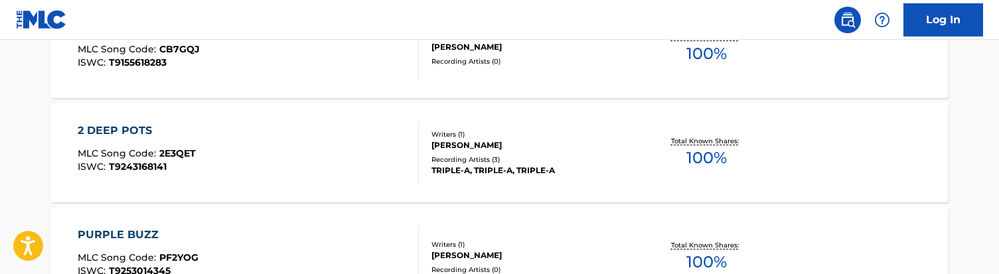
click at [254, 151] on div "2 DEEP POTS MLC Song Code : 2E3QET ISWC : T9243168141" at bounding box center [248, 153] width 341 height 60
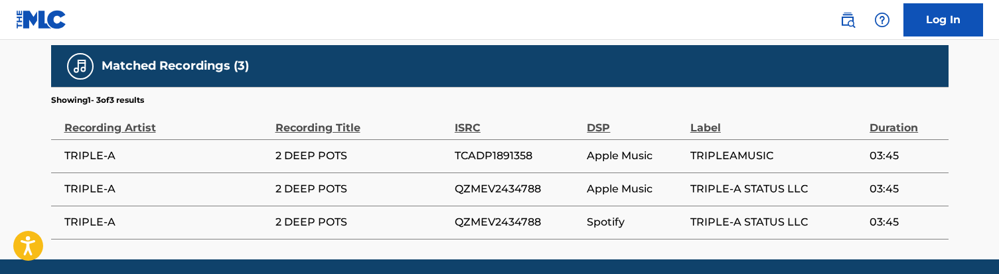
scroll to position [816, 0]
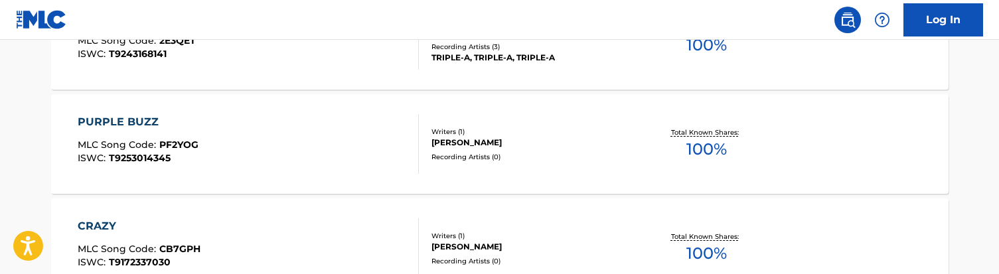
scroll to position [988, 0]
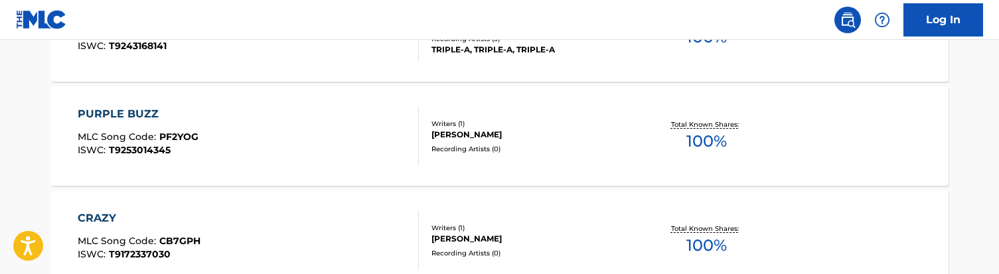
click at [313, 153] on div "PURPLE BUZZ MLC Song Code : PF2YOG ISWC : T9253014345" at bounding box center [248, 136] width 341 height 60
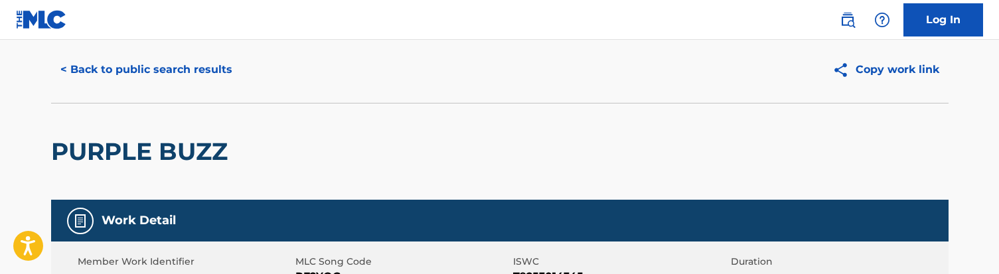
scroll to position [11, 0]
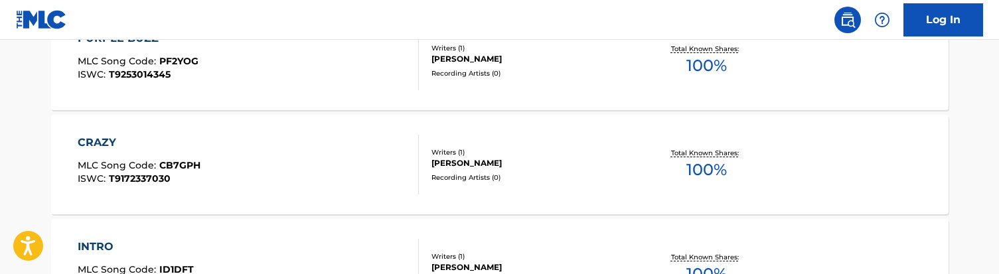
scroll to position [1071, 0]
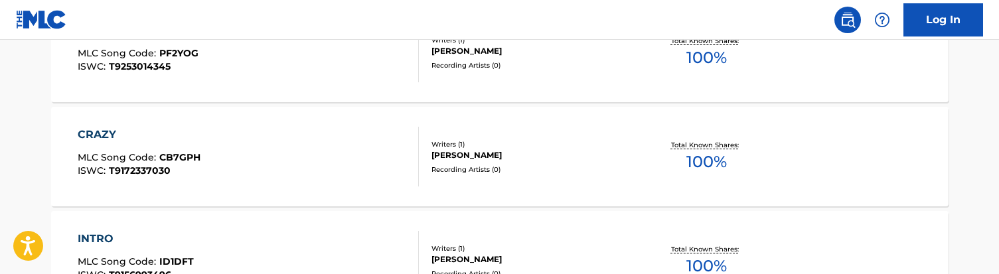
click at [284, 172] on div "CRAZY MLC Song Code : CB7GPH ISWC : T9172337030" at bounding box center [248, 157] width 341 height 60
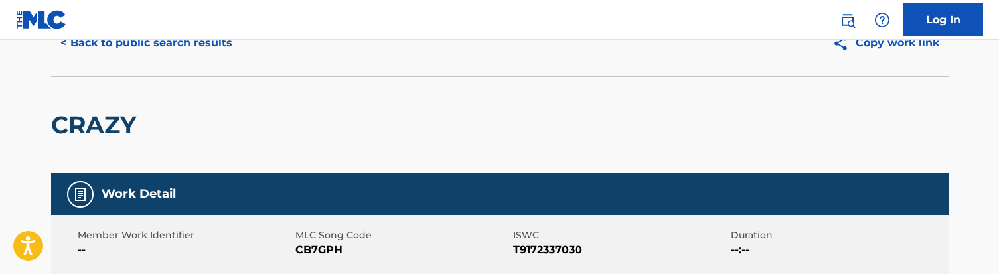
scroll to position [64, 0]
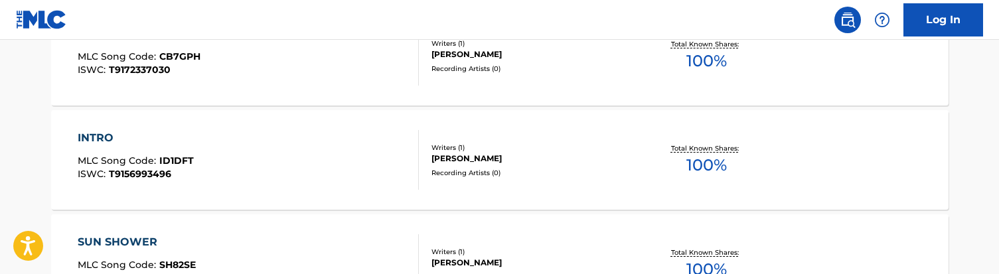
scroll to position [1178, 0]
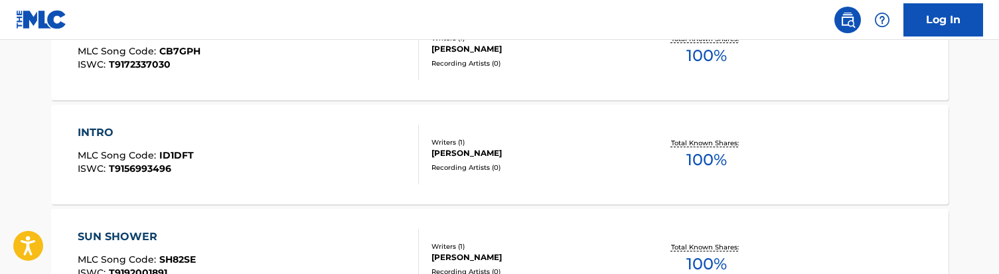
click at [196, 190] on div "INTRO MLC Song Code : ID1DFT ISWC : T9156993496 Writers ( 1 ) [PERSON_NAME] Rec…" at bounding box center [499, 155] width 897 height 100
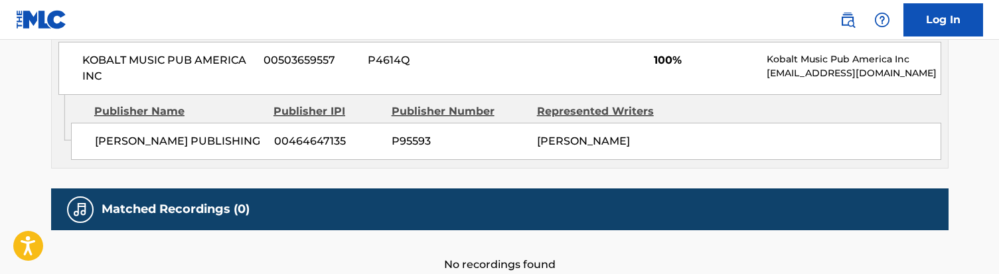
scroll to position [688, 0]
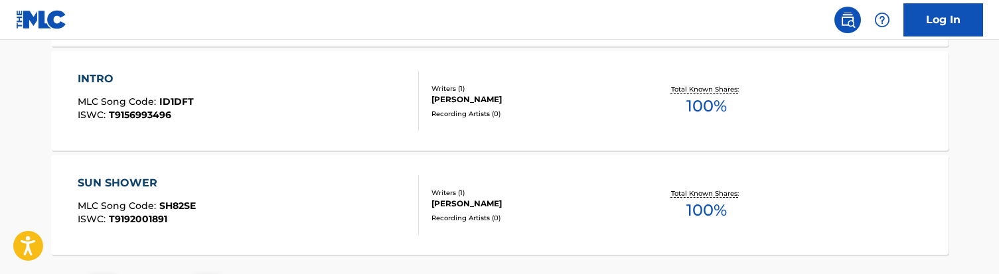
scroll to position [1257, 0]
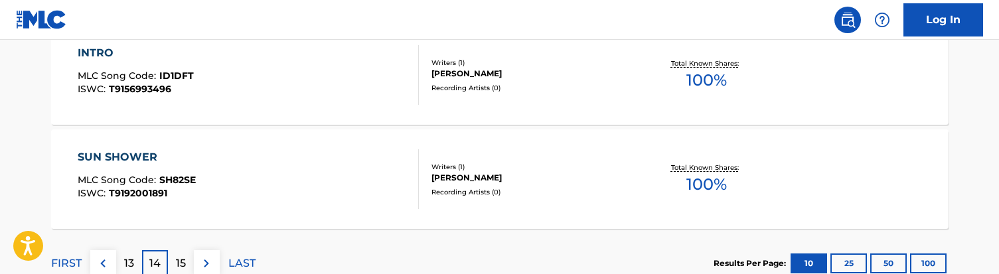
click at [280, 167] on div "SUN SHOWER MLC Song Code : SH82SE ISWC : T9192001891" at bounding box center [248, 179] width 341 height 60
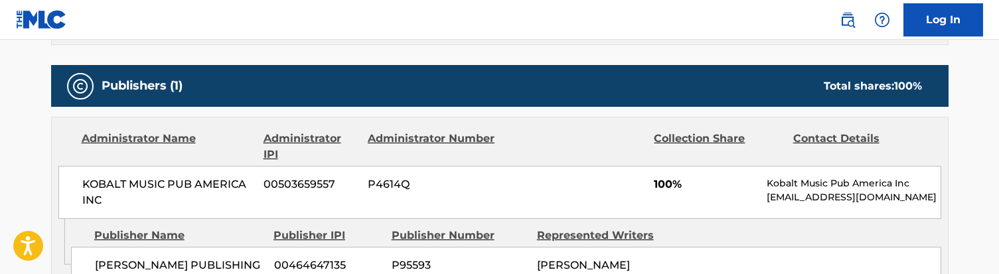
scroll to position [562, 0]
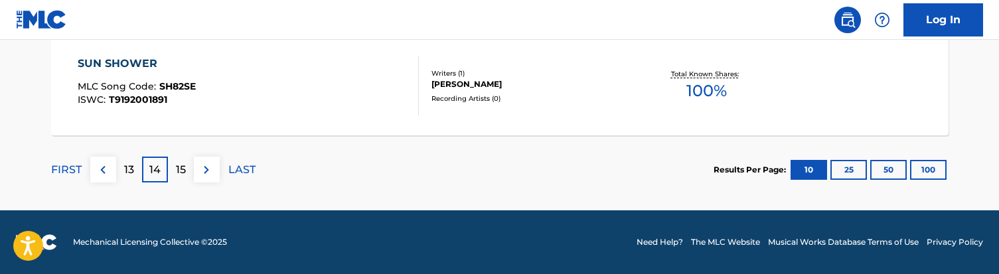
click at [179, 176] on p "15" at bounding box center [181, 170] width 10 height 16
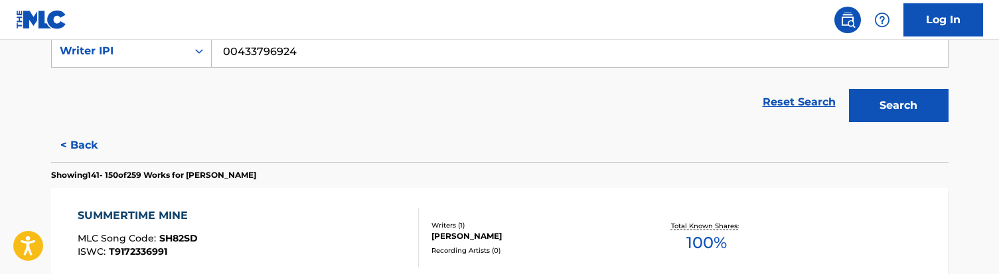
scroll to position [297, 0]
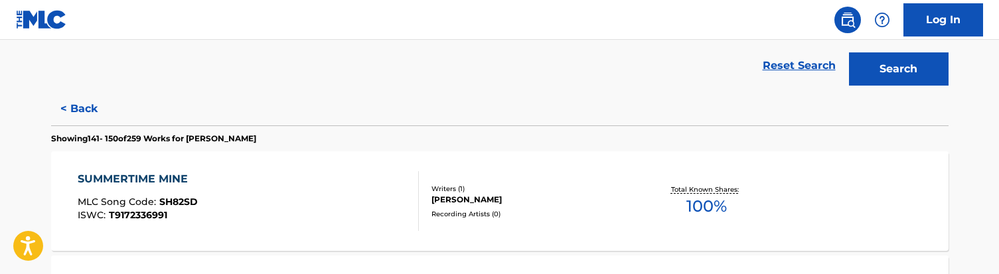
click at [317, 206] on div "SUMMERTIME MINE MLC Song Code : SH82SD ISWC : T9172336991" at bounding box center [248, 201] width 341 height 60
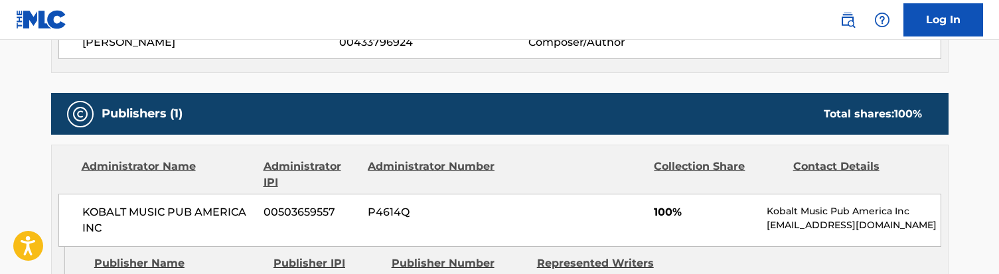
scroll to position [534, 0]
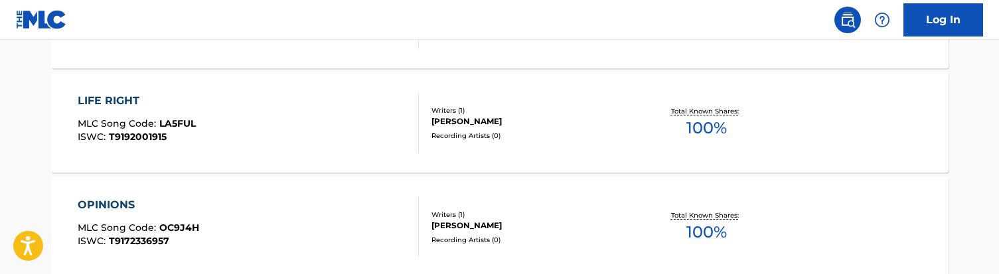
scroll to position [474, 0]
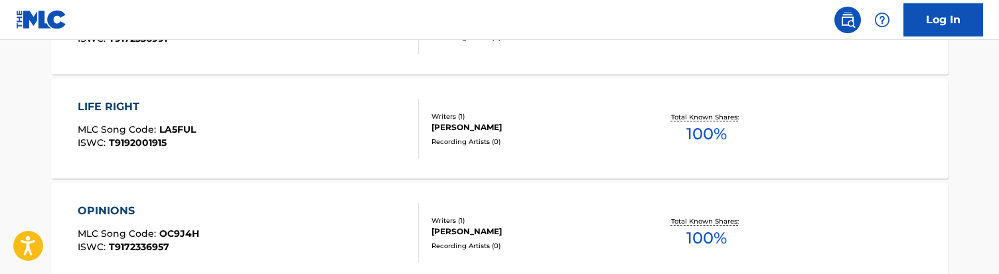
click at [279, 127] on div "LIFE RIGHT MLC Song Code : LA5FUL ISWC : T9192001915" at bounding box center [248, 129] width 341 height 60
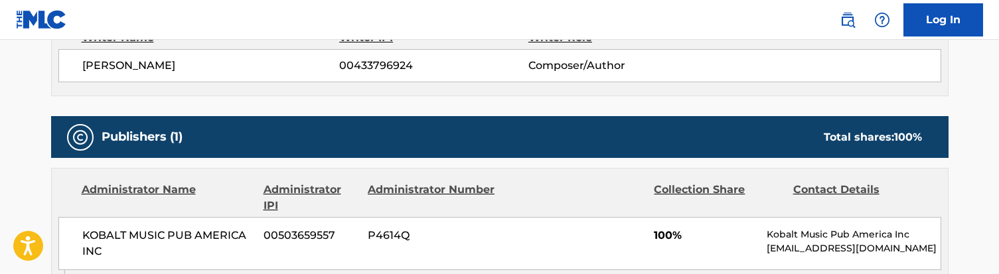
scroll to position [497, 0]
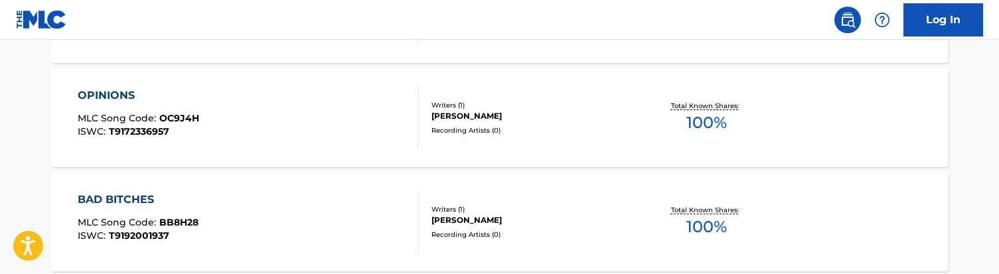
scroll to position [604, 0]
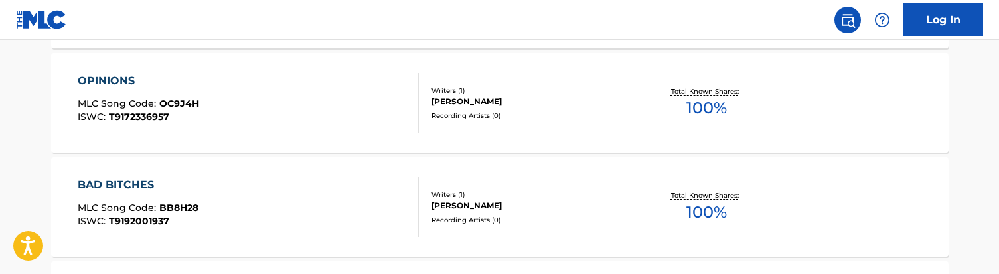
click at [237, 112] on div "OPINIONS MLC Song Code : OC9J4H ISWC : T9172336957" at bounding box center [248, 103] width 341 height 60
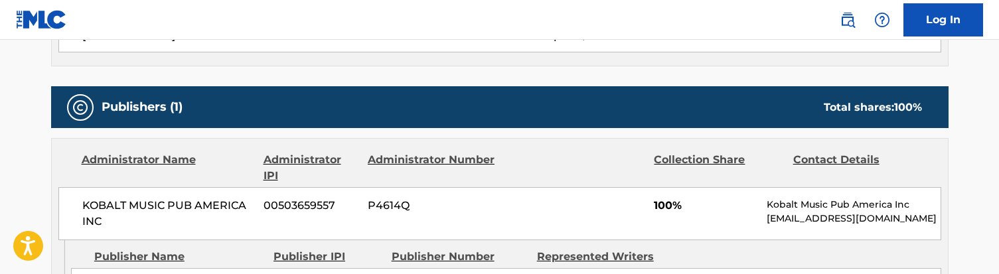
scroll to position [527, 0]
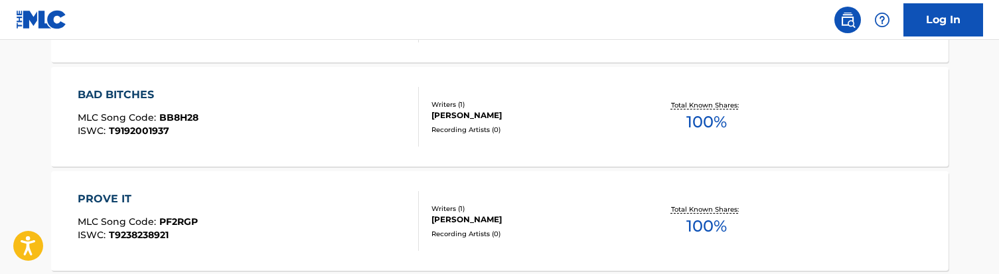
scroll to position [702, 0]
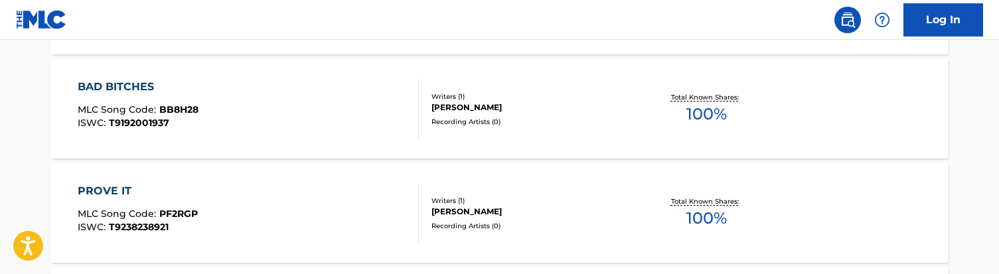
click at [273, 118] on div "BAD BITCHES MLC Song Code : BB8H28 ISWC : T9192001937" at bounding box center [248, 109] width 341 height 60
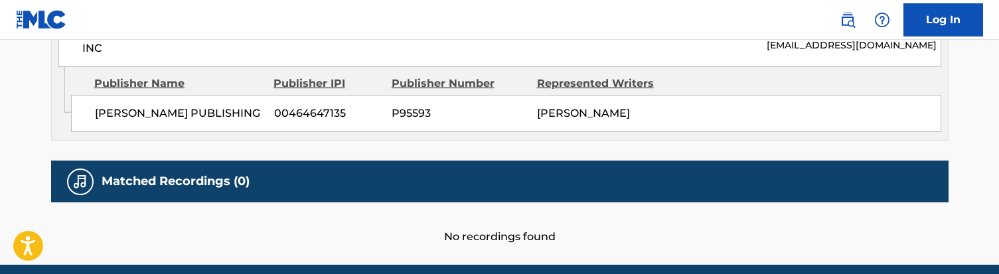
scroll to position [706, 0]
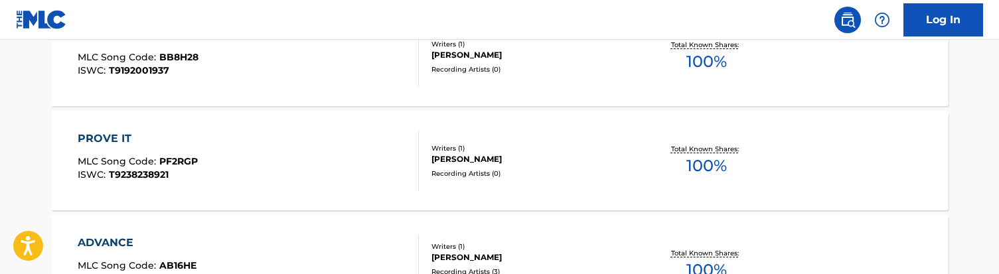
scroll to position [775, 0]
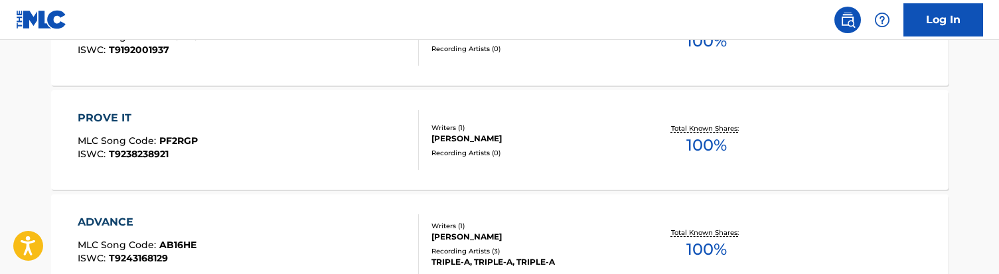
click at [267, 144] on div "PROVE IT MLC Song Code : PF2RGP ISWC : T9238238921" at bounding box center [248, 140] width 341 height 60
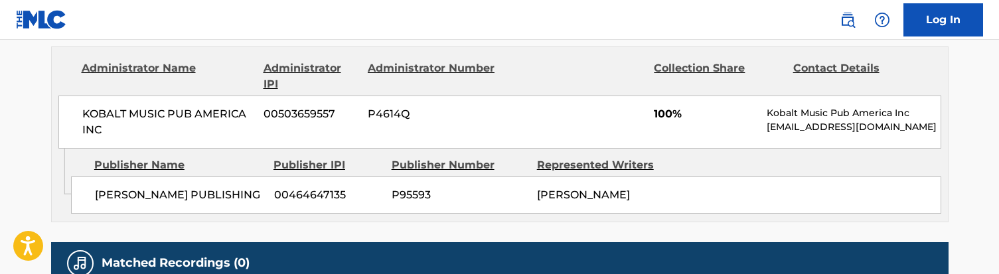
scroll to position [626, 0]
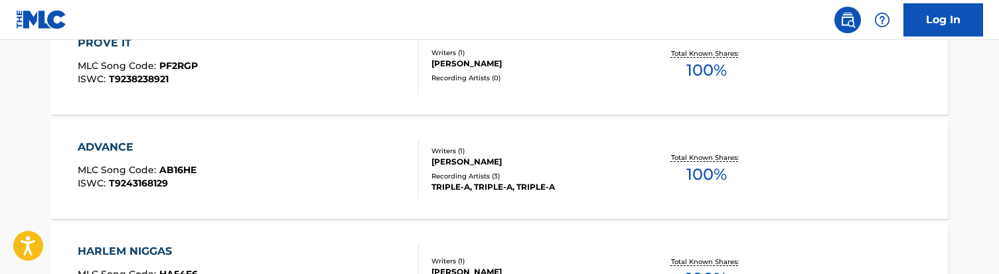
scroll to position [856, 0]
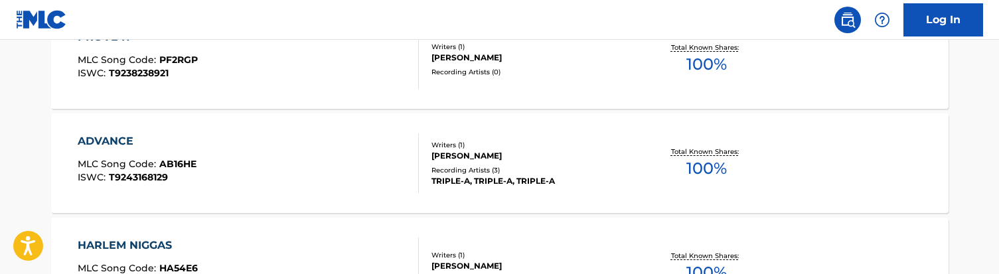
click at [289, 153] on div "ADVANCE MLC Song Code : AB16HE ISWC : T9243168129" at bounding box center [248, 163] width 341 height 60
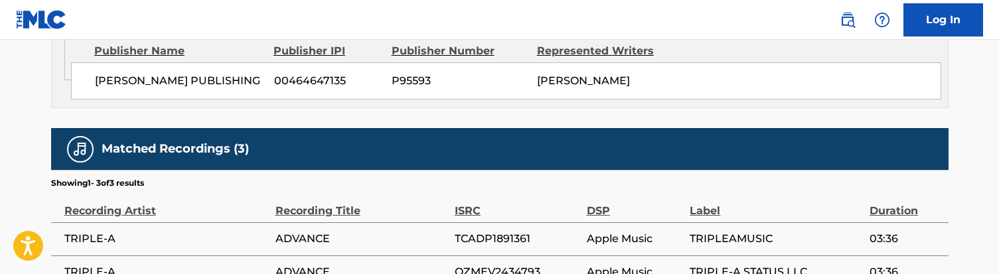
scroll to position [759, 0]
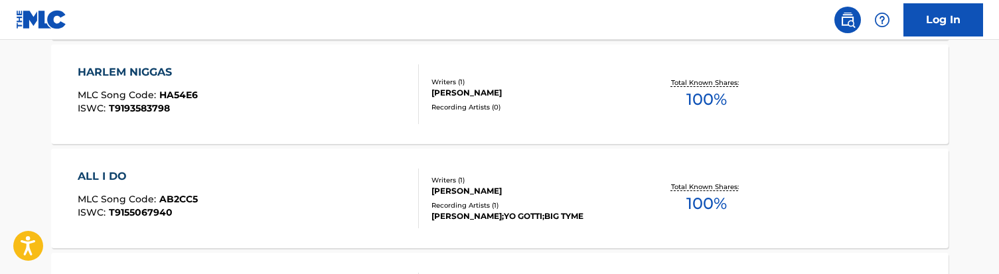
scroll to position [1019, 0]
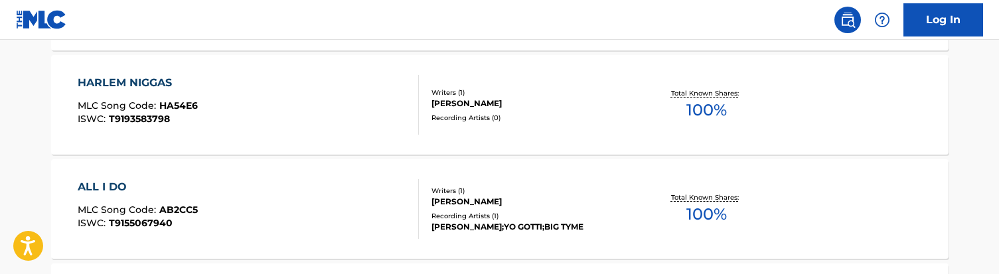
click at [282, 117] on div "HARLEM NIGGAS MLC Song Code : HA54E6 ISWC : T9193583798" at bounding box center [248, 105] width 341 height 60
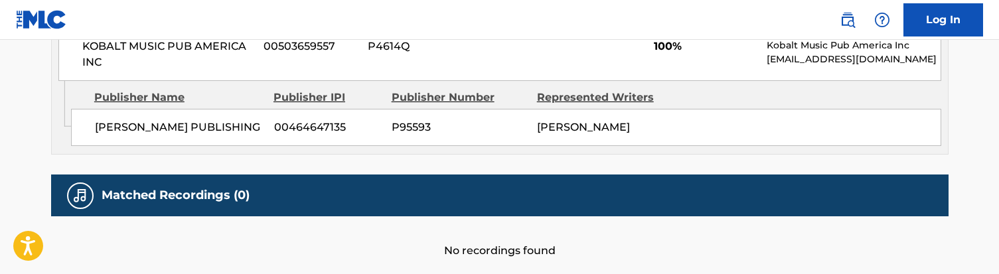
scroll to position [716, 0]
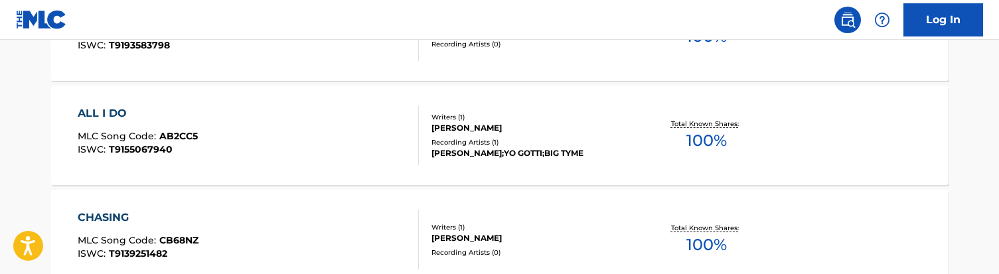
scroll to position [1071, 0]
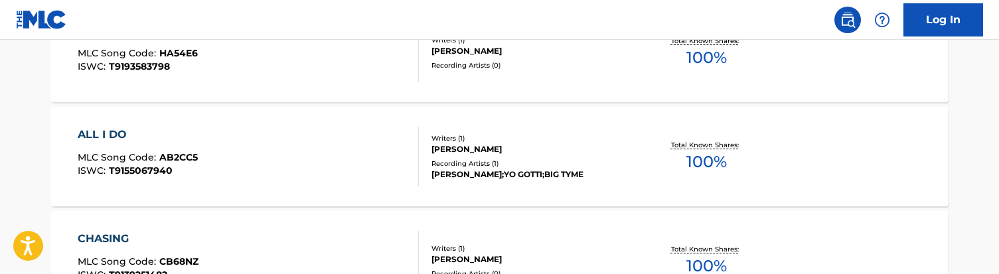
click at [304, 163] on div "ALL I DO MLC Song Code : AB2CC5 ISWC : T9155067940" at bounding box center [248, 157] width 341 height 60
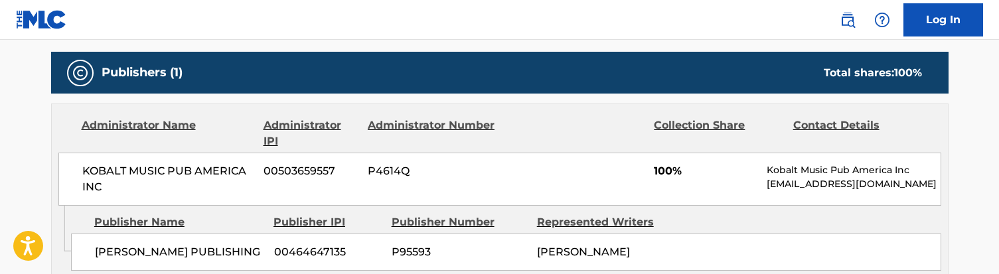
scroll to position [577, 0]
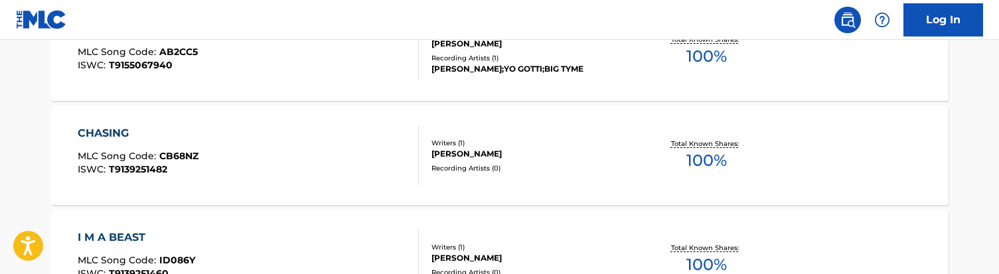
scroll to position [1207, 0]
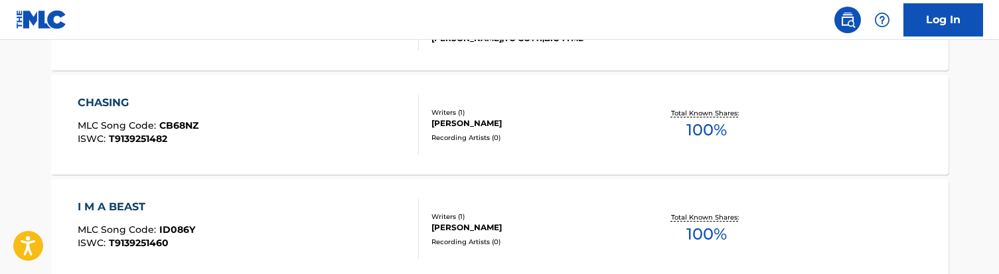
click at [280, 133] on div "CHASING MLC Song Code : CB68NZ ISWC : T9139251482" at bounding box center [248, 125] width 341 height 60
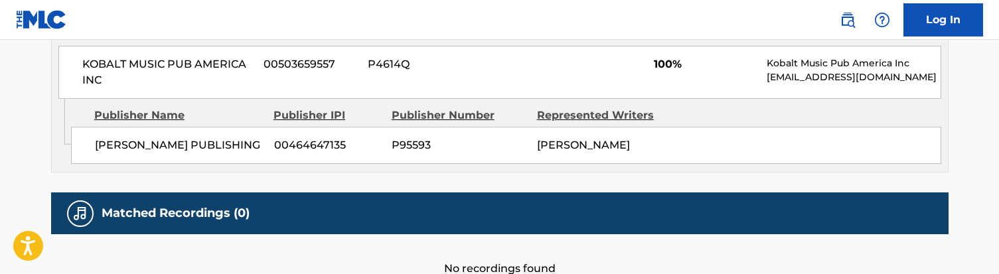
scroll to position [676, 0]
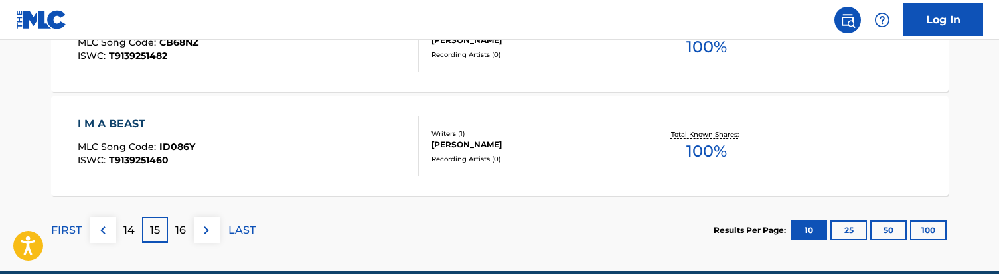
scroll to position [1289, 0]
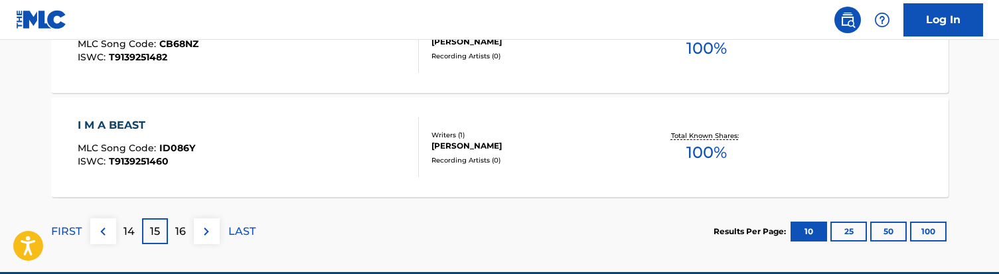
click at [267, 152] on div "I M A BEAST MLC Song Code : ID086Y ISWC : T9139251460" at bounding box center [248, 147] width 341 height 60
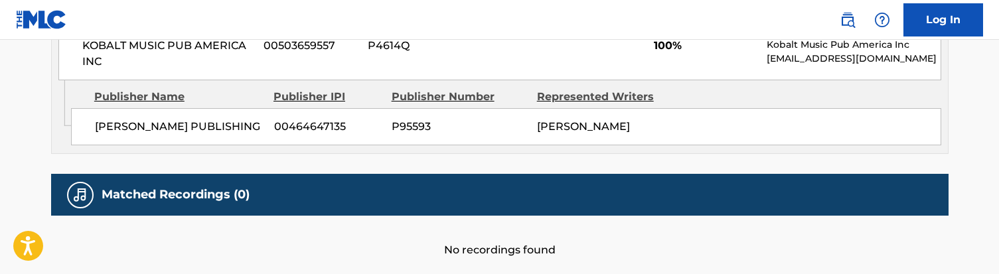
scroll to position [694, 0]
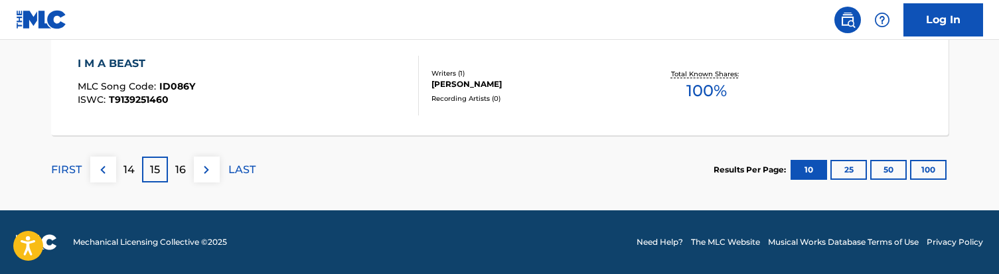
click at [179, 182] on div "16" at bounding box center [181, 170] width 26 height 26
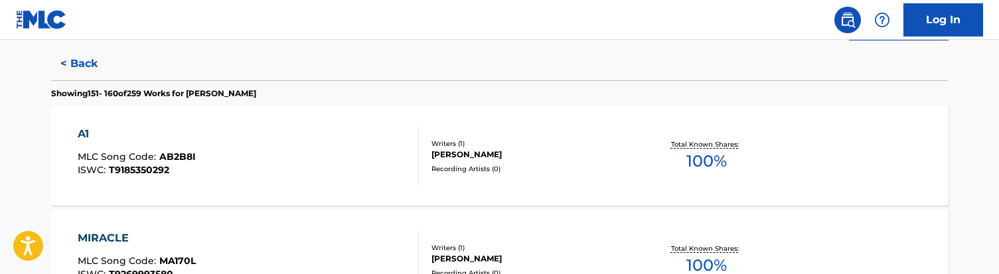
scroll to position [355, 0]
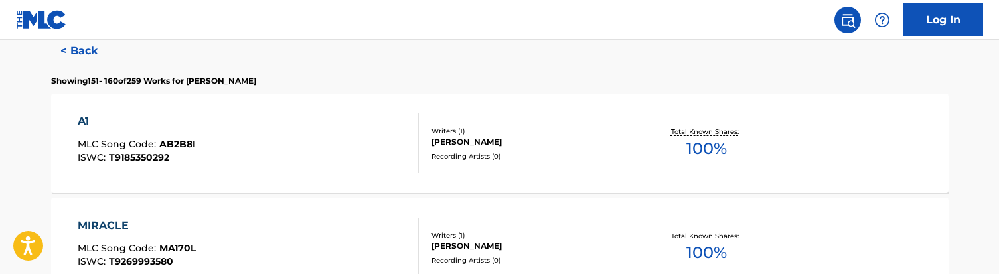
click at [269, 143] on div "A1 MLC Song Code : AB2B8I ISWC : T9185350292" at bounding box center [248, 144] width 341 height 60
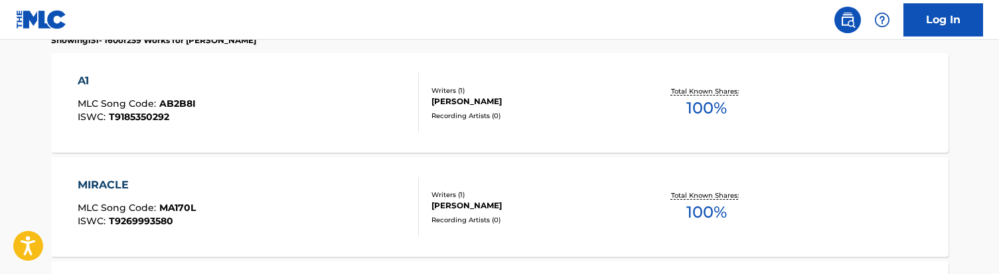
scroll to position [404, 0]
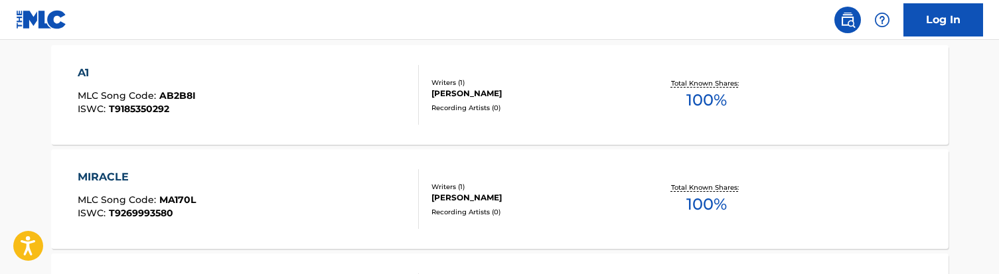
click at [281, 186] on div "MIRACLE MLC Song Code : MA170L ISWC : T9269993580" at bounding box center [248, 199] width 341 height 60
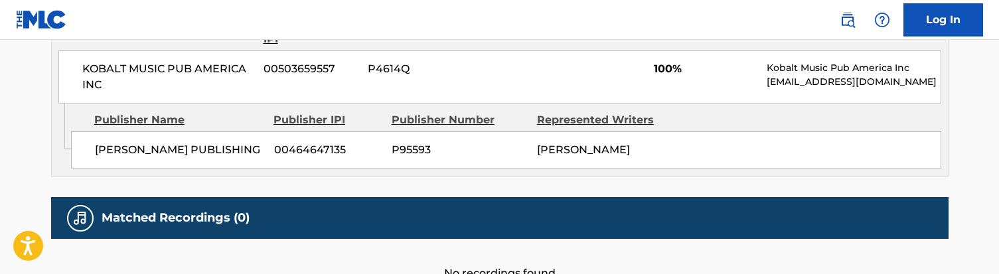
scroll to position [667, 0]
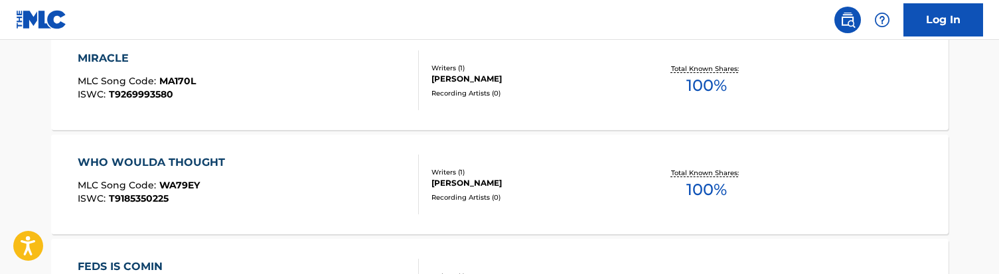
scroll to position [527, 0]
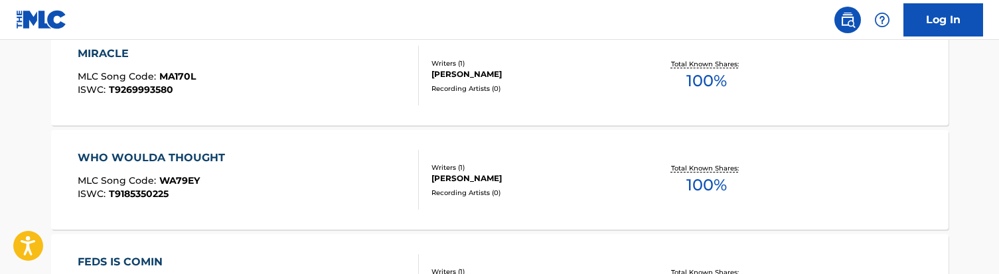
click at [333, 182] on div "WHO WOULDA THOUGHT MLC Song Code : WA79EY ISWC : T9185350225" at bounding box center [248, 180] width 341 height 60
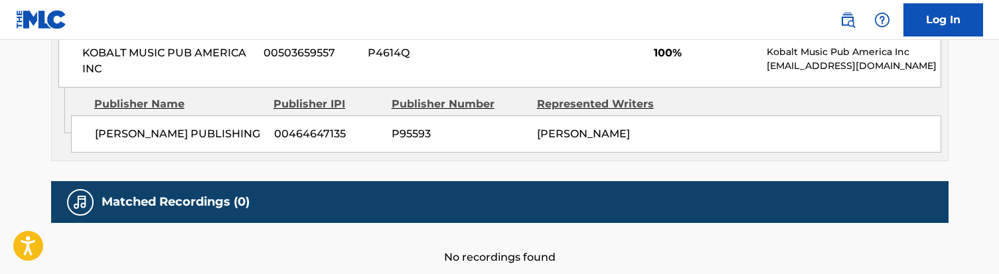
scroll to position [700, 0]
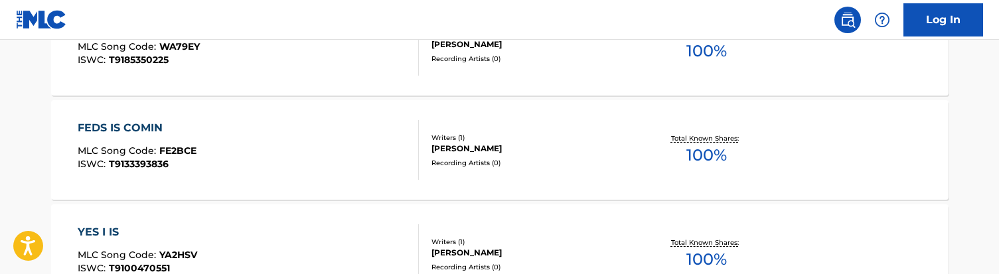
scroll to position [671, 0]
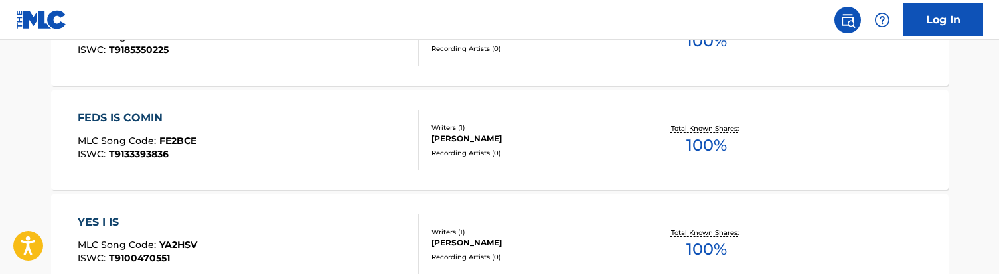
click at [256, 165] on div "FEDS IS COMIN MLC Song Code : FE2BCE ISWC : T9133393836" at bounding box center [248, 140] width 341 height 60
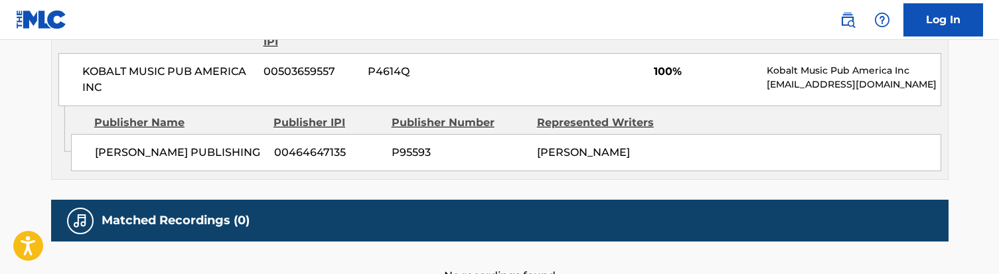
scroll to position [678, 0]
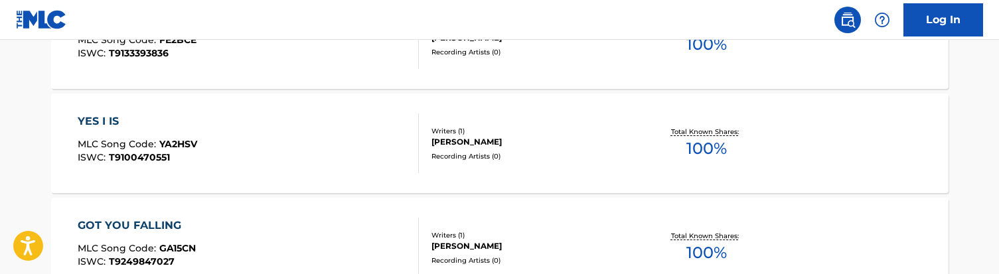
scroll to position [777, 0]
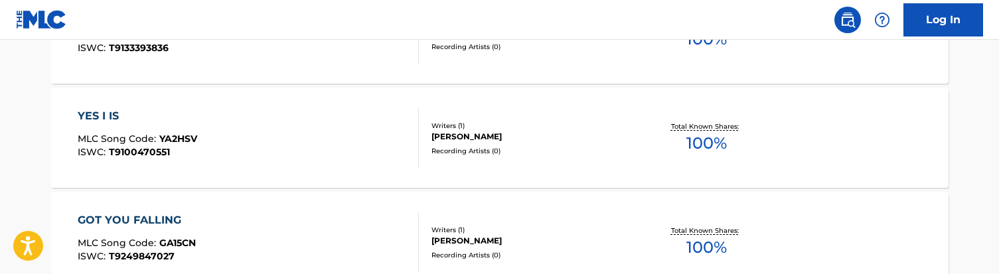
click at [289, 130] on div "YES I IS MLC Song Code : YA2HSV ISWC : T9100470551" at bounding box center [248, 138] width 341 height 60
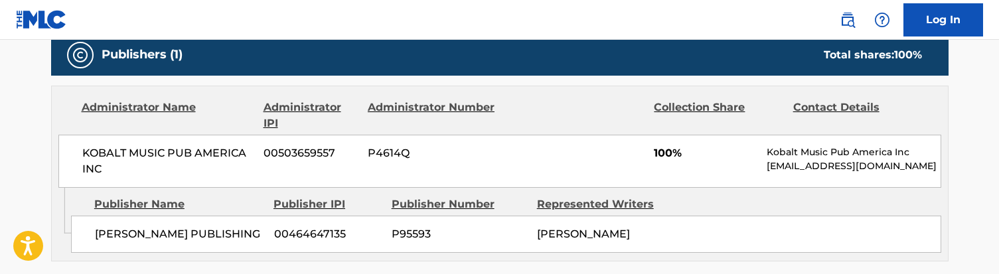
scroll to position [586, 0]
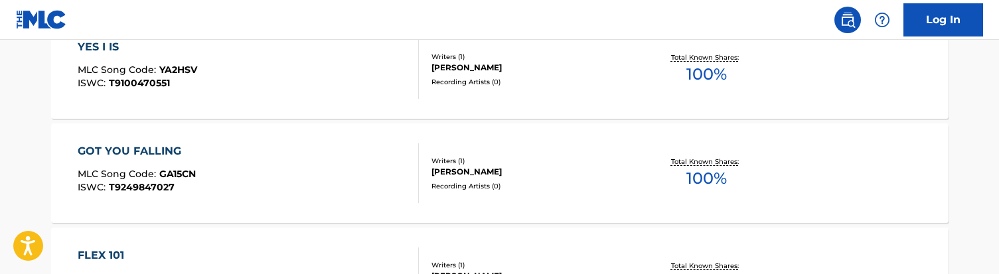
scroll to position [848, 0]
click at [295, 173] on div "GOT YOU FALLING MLC Song Code : GA15CN ISWC : T9249847027" at bounding box center [248, 172] width 341 height 60
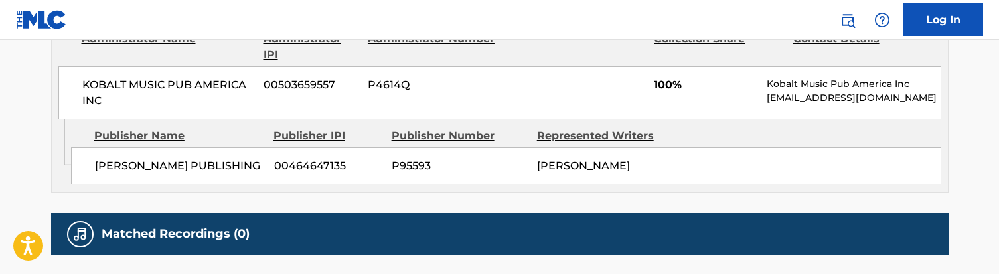
scroll to position [666, 0]
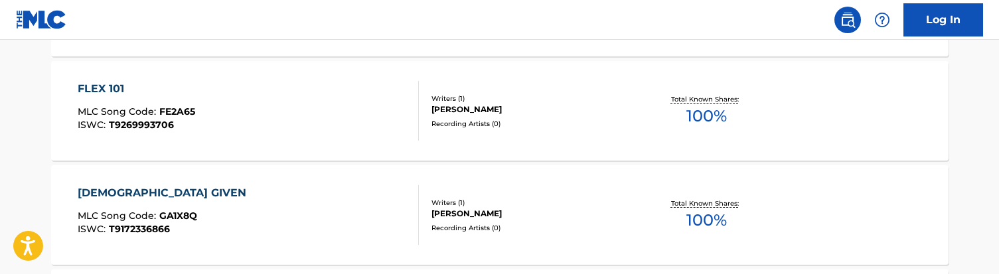
scroll to position [1028, 0]
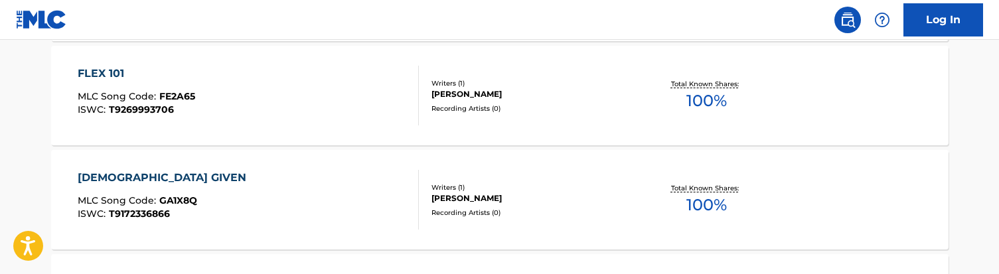
click at [279, 98] on div "FLEX 101 MLC Song Code : FE2A65 ISWC : T9269993706" at bounding box center [248, 96] width 341 height 60
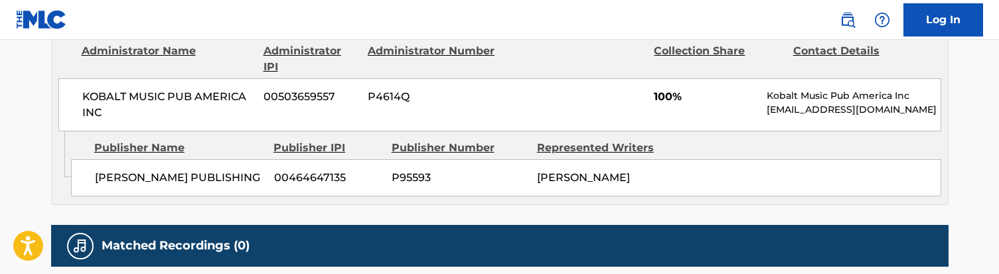
scroll to position [643, 0]
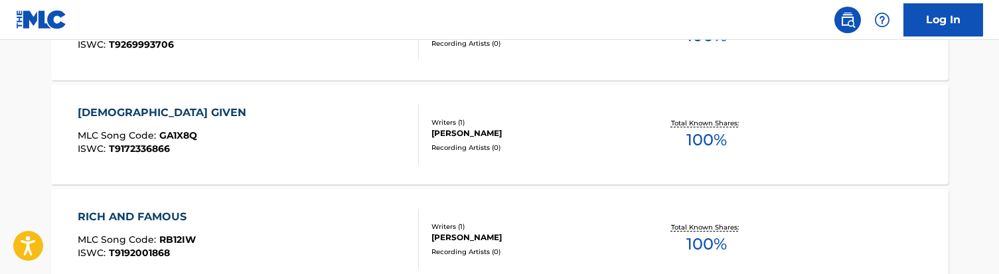
scroll to position [1077, 0]
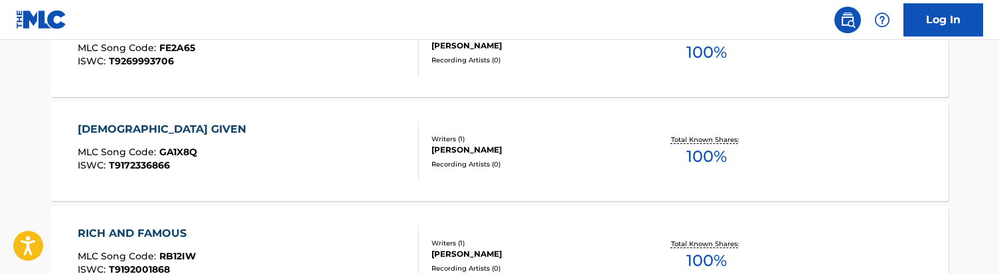
click at [254, 155] on div "[DEMOGRAPHIC_DATA] GIVEN MLC Song Code : GA1X8Q ISWC : T9172336866" at bounding box center [248, 151] width 341 height 60
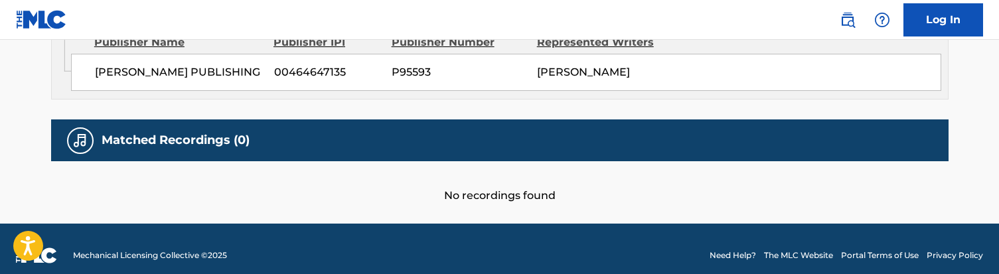
scroll to position [736, 0]
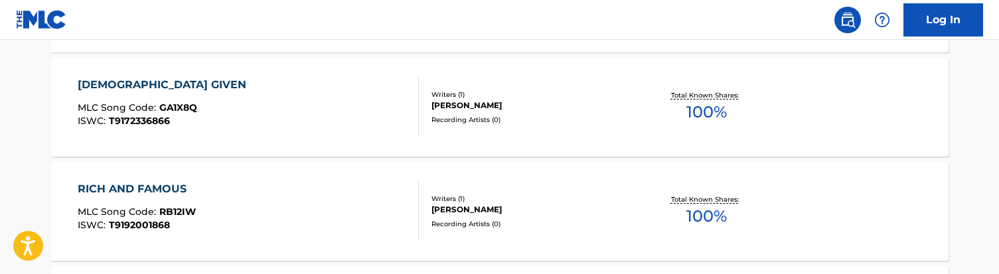
scroll to position [1140, 0]
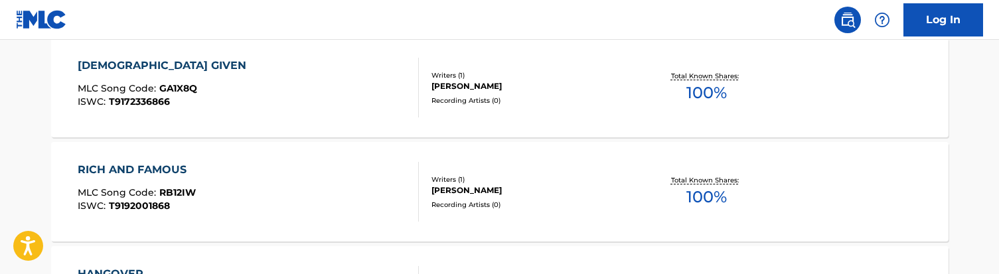
click at [252, 194] on div "RICH AND FAMOUS MLC Song Code : RB12IW ISWC : T9192001868" at bounding box center [248, 192] width 341 height 60
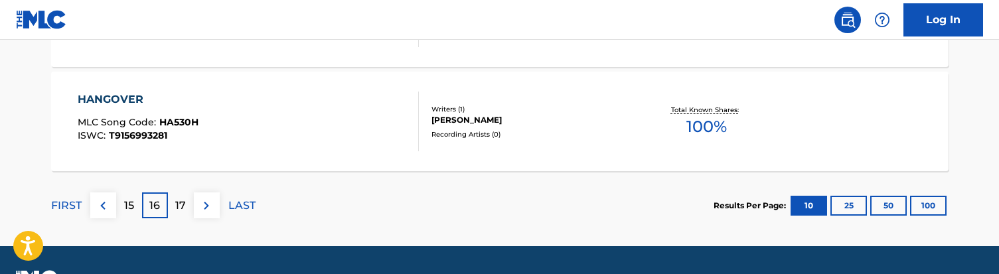
scroll to position [1317, 0]
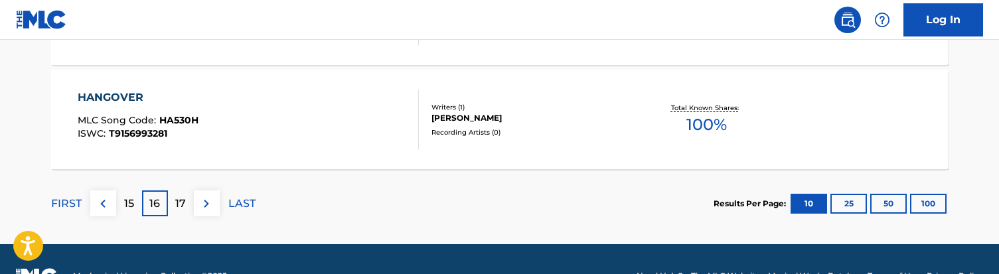
click at [284, 137] on div "HANGOVER MLC Song Code : HA530H ISWC : T9156993281" at bounding box center [248, 120] width 341 height 60
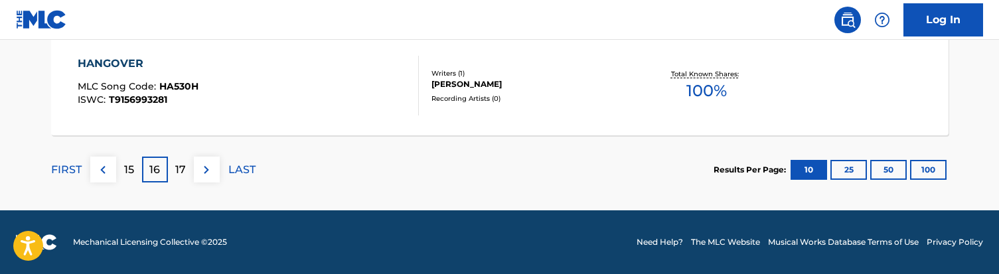
click at [181, 168] on p "17" at bounding box center [180, 170] width 11 height 16
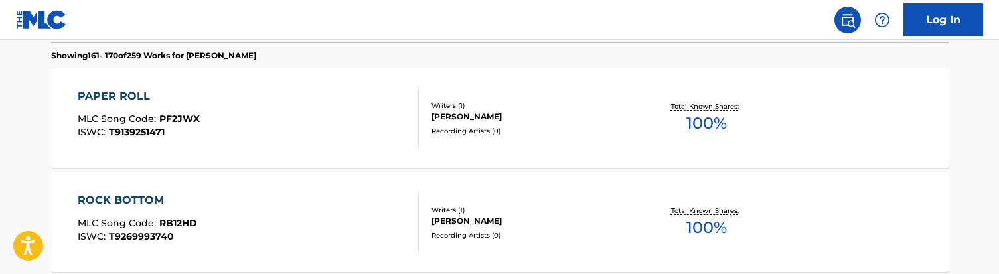
scroll to position [390, 0]
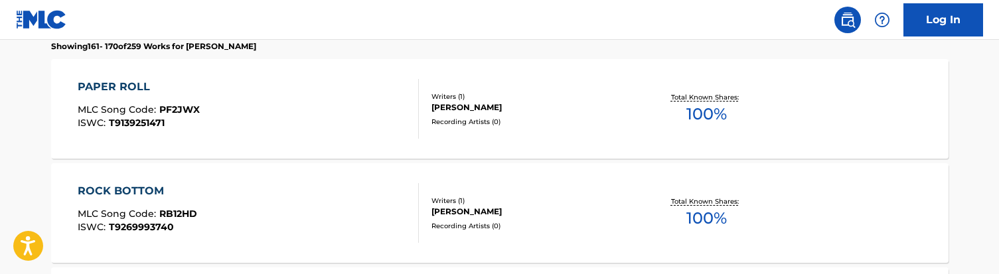
click at [344, 93] on div "PAPER ROLL MLC Song Code : PF2JWX ISWC : T9139251471" at bounding box center [248, 109] width 341 height 60
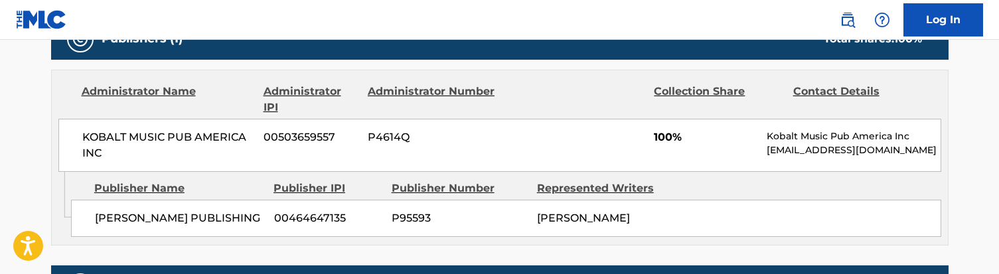
scroll to position [606, 0]
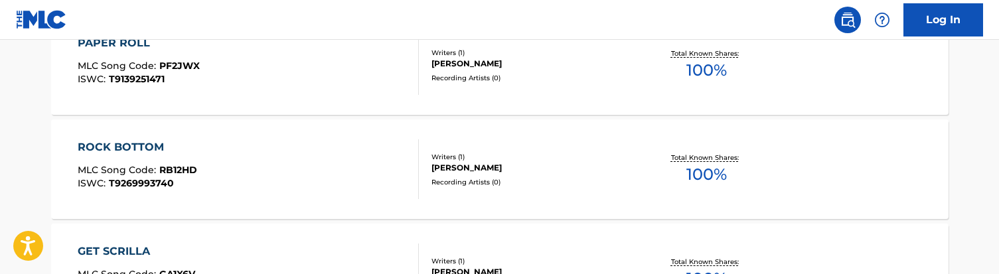
scroll to position [455, 0]
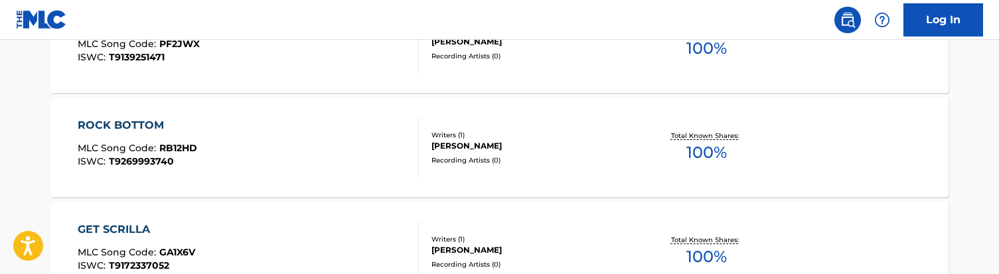
click at [293, 153] on div "ROCK BOTTOM MLC Song Code : RB12HD ISWC : T9269993740" at bounding box center [248, 147] width 341 height 60
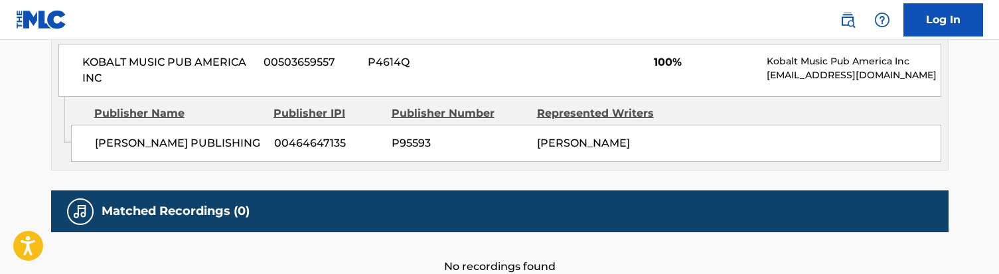
scroll to position [686, 0]
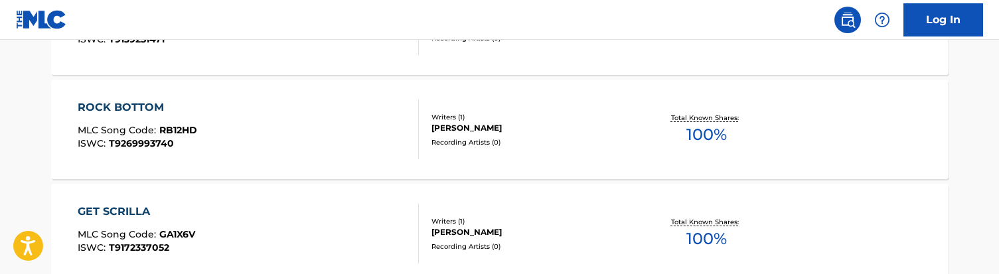
scroll to position [536, 0]
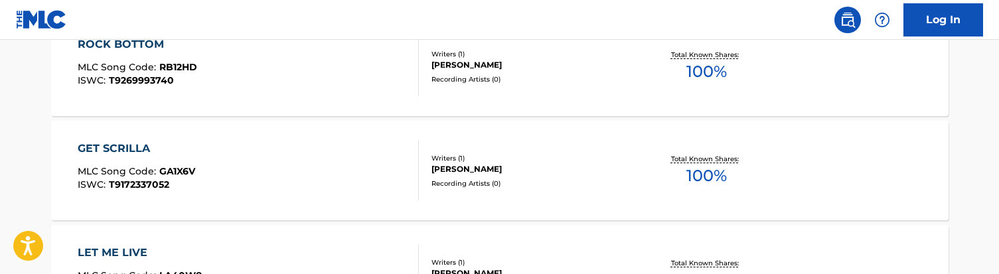
click at [286, 161] on div "GET SCRILLA MLC Song Code : GA1X6V ISWC : T9172337052" at bounding box center [248, 171] width 341 height 60
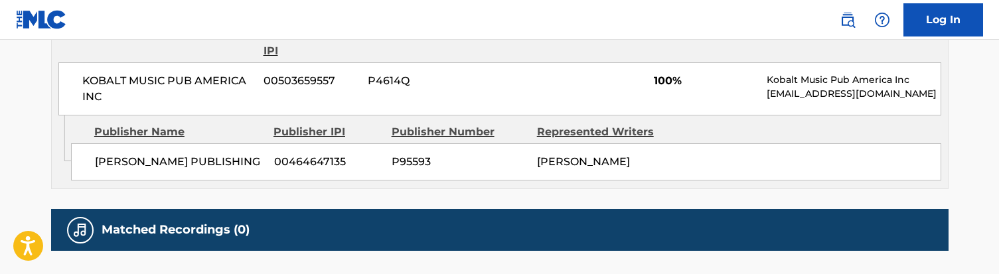
scroll to position [667, 0]
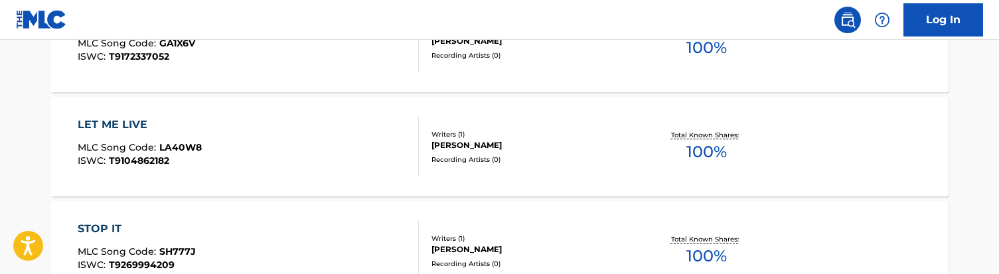
scroll to position [678, 0]
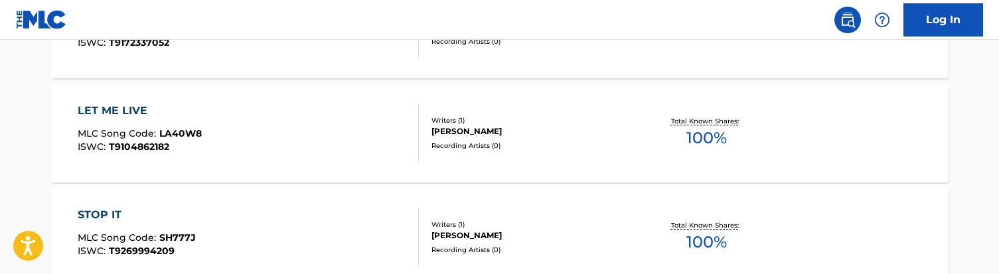
click at [251, 143] on div "LET ME LIVE MLC Song Code : LA40W8 ISWC : T9104862182" at bounding box center [248, 133] width 341 height 60
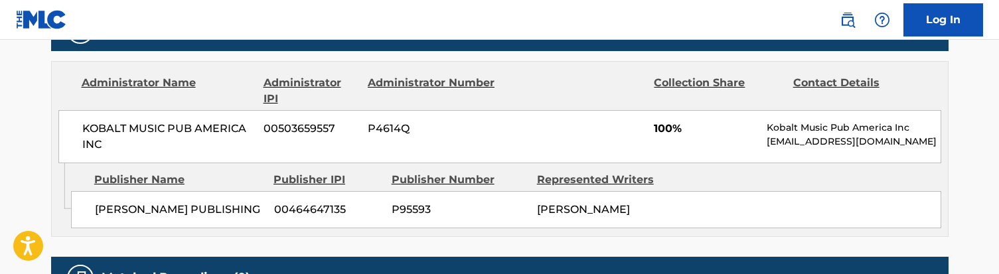
scroll to position [634, 0]
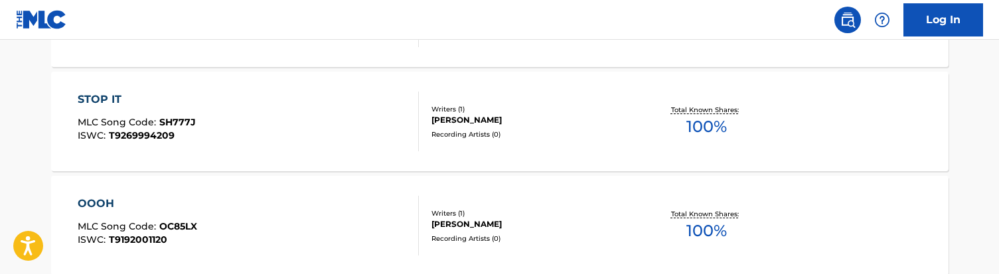
scroll to position [795, 0]
click at [337, 132] on div "STOP IT MLC Song Code : SH777J ISWC : T9269994209" at bounding box center [248, 120] width 341 height 60
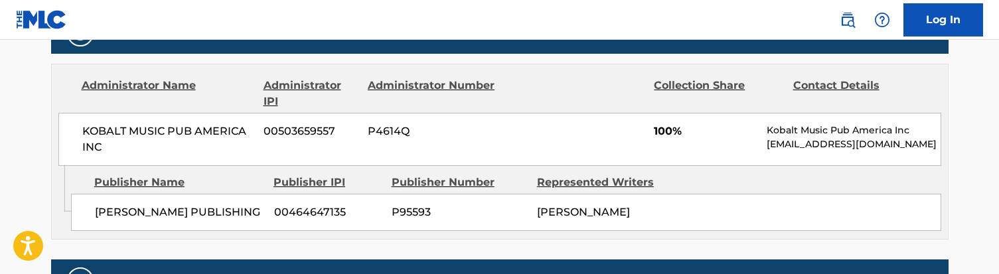
scroll to position [608, 1]
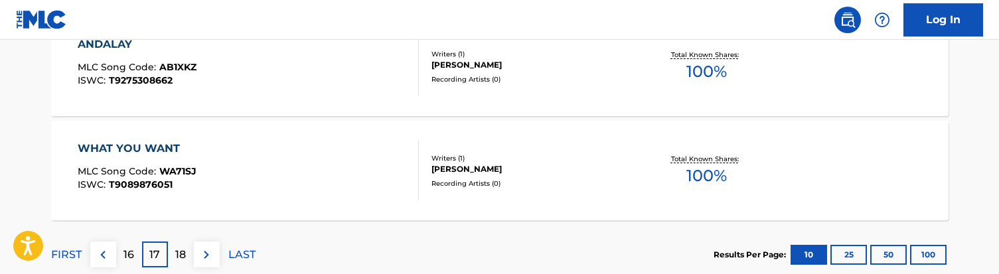
scroll to position [1272, 0]
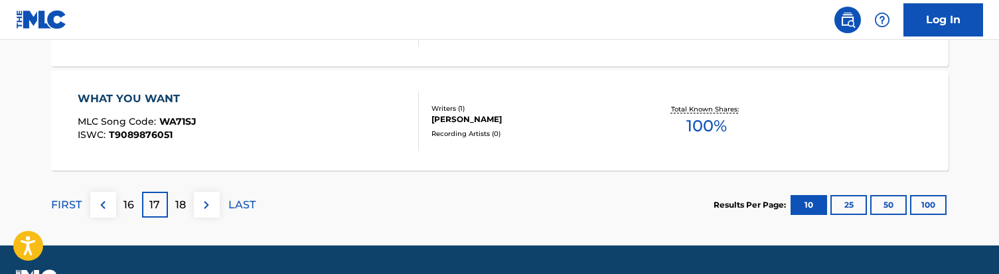
click at [168, 203] on div "18" at bounding box center [181, 205] width 26 height 26
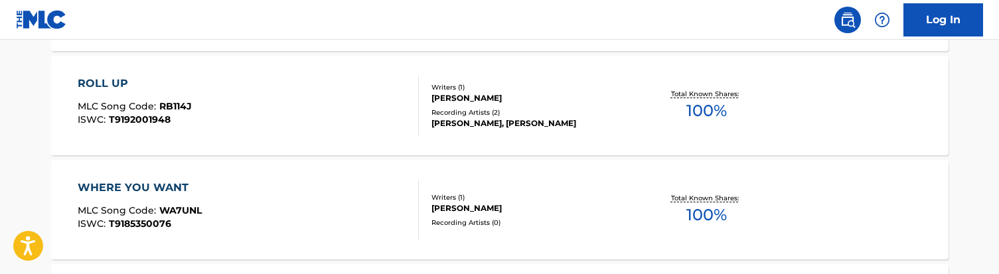
scroll to position [603, 0]
click at [260, 120] on div "ROLL UP MLC Song Code : RB114J ISWC : T9192001948" at bounding box center [248, 104] width 341 height 60
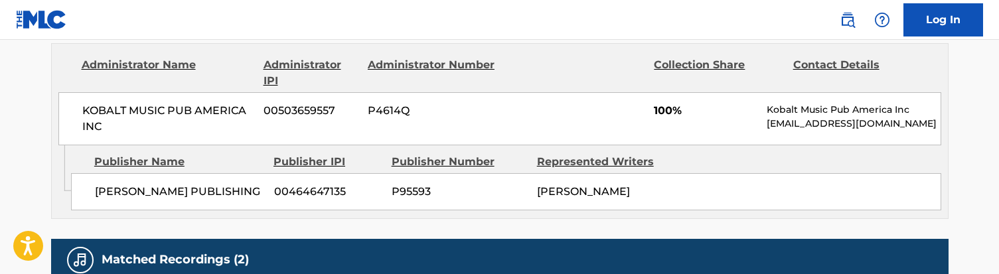
scroll to position [653, 0]
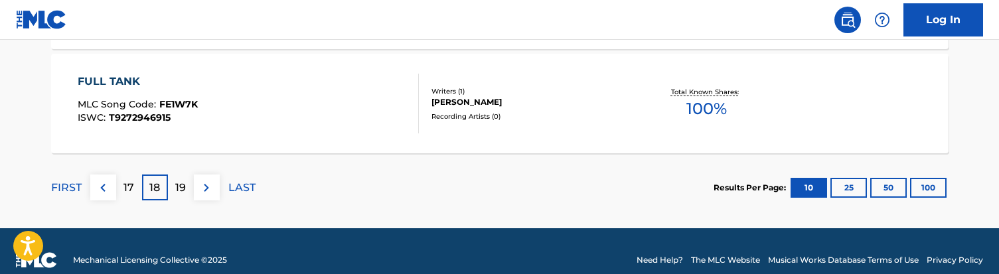
scroll to position [1345, 0]
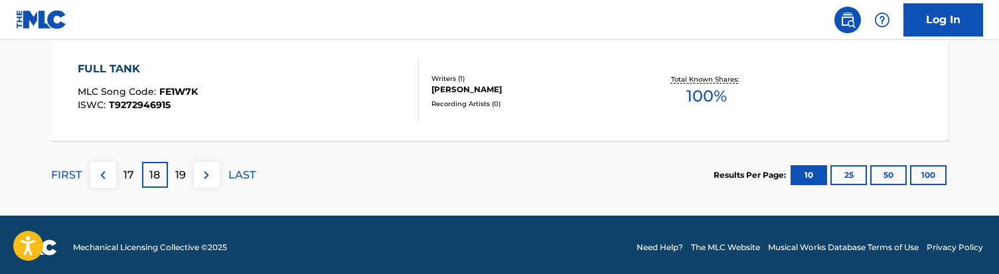
click at [258, 105] on div "FULL TANK MLC Song Code : FE1W7K ISWC : T9272946915" at bounding box center [248, 91] width 341 height 60
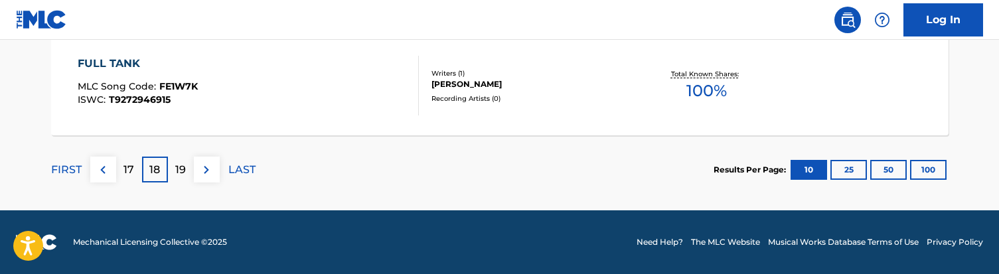
click at [177, 174] on p "19" at bounding box center [180, 170] width 11 height 16
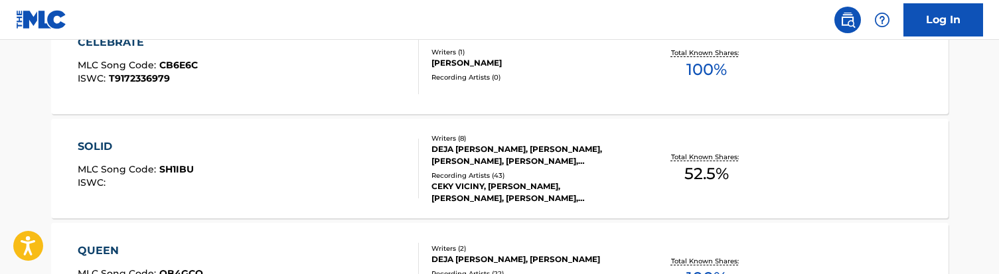
scroll to position [571, 0]
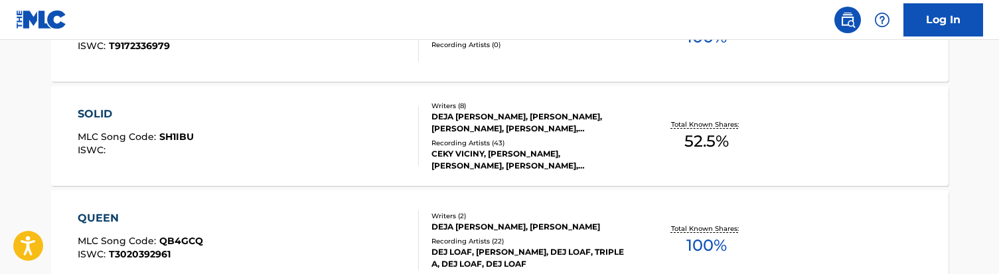
click at [329, 148] on div "SOLID MLC Song Code : SH1IBU ISWC :" at bounding box center [248, 136] width 341 height 60
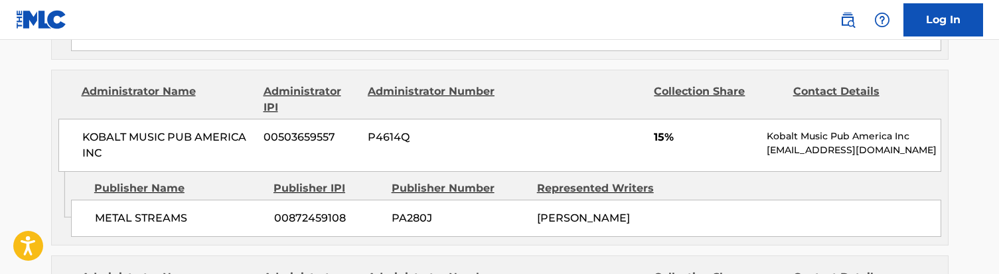
scroll to position [1719, 0]
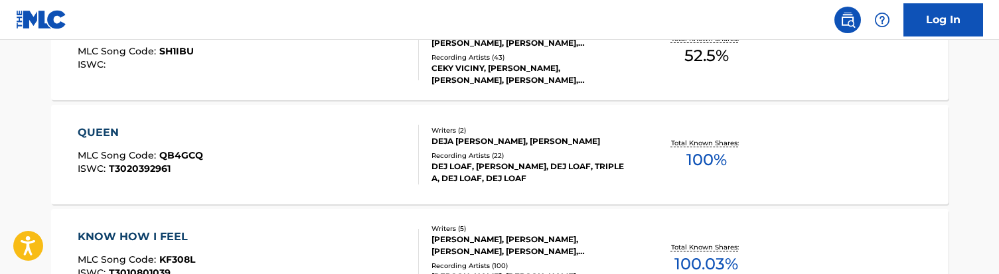
scroll to position [688, 0]
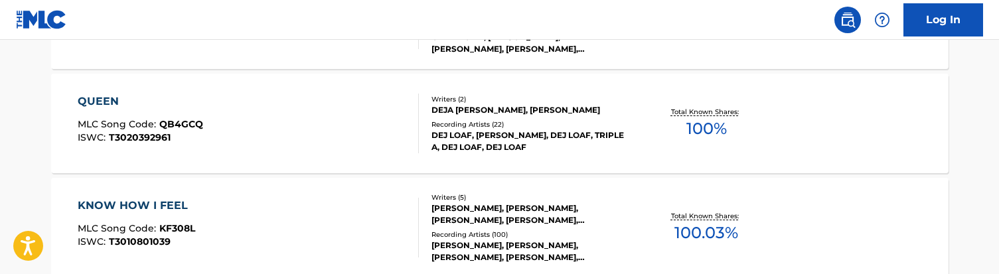
click at [257, 129] on div "QUEEN MLC Song Code : QB4GCQ ISWC : T3020392961" at bounding box center [248, 124] width 341 height 60
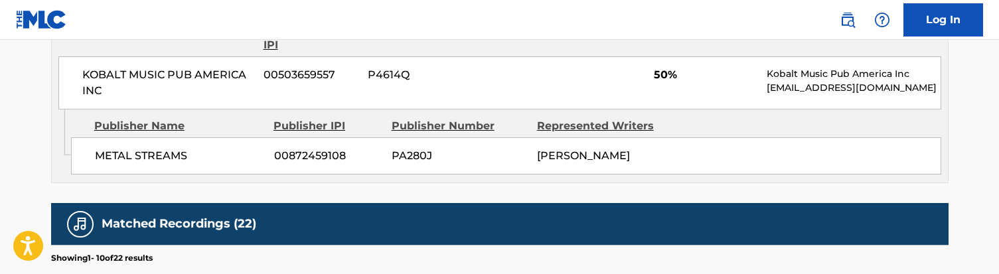
scroll to position [1123, 0]
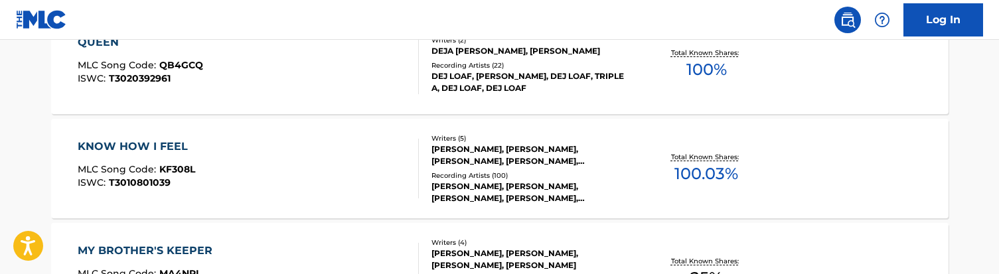
scroll to position [788, 0]
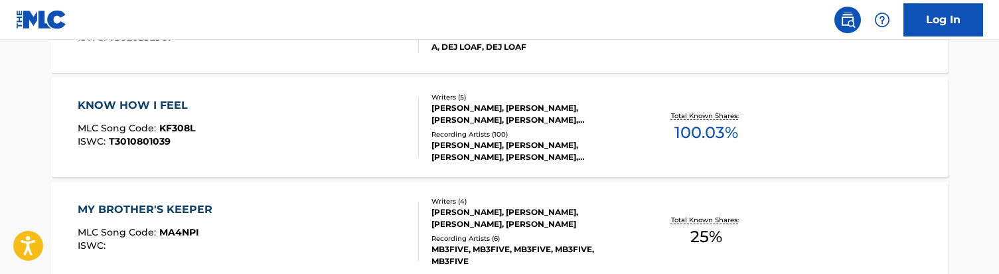
click at [263, 125] on div "KNOW HOW I FEEL MLC Song Code : KF308L ISWC : T3010801039" at bounding box center [248, 128] width 341 height 60
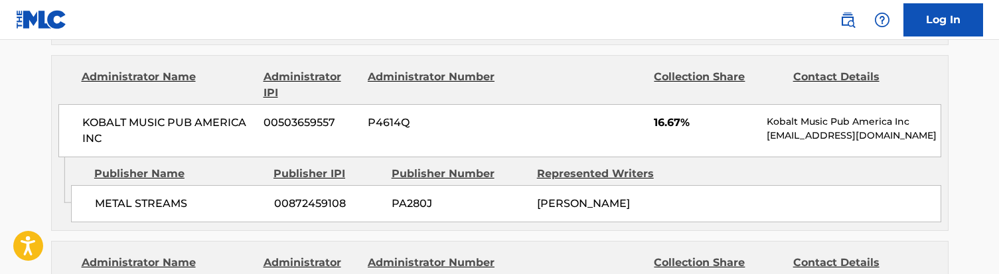
scroll to position [1563, 0]
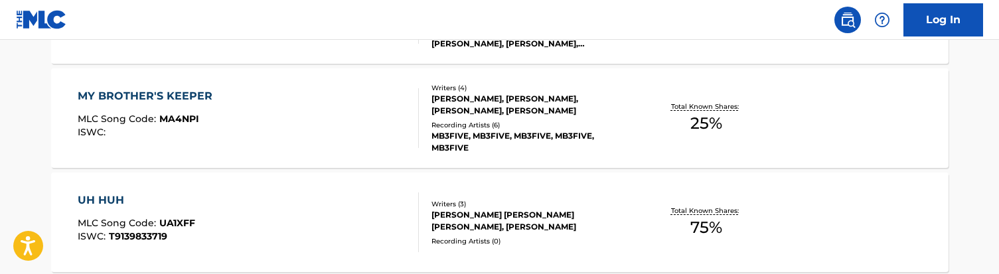
scroll to position [903, 0]
click at [337, 117] on div "MY BROTHER'S KEEPER MLC Song Code : MA4NPI ISWC :" at bounding box center [248, 117] width 341 height 60
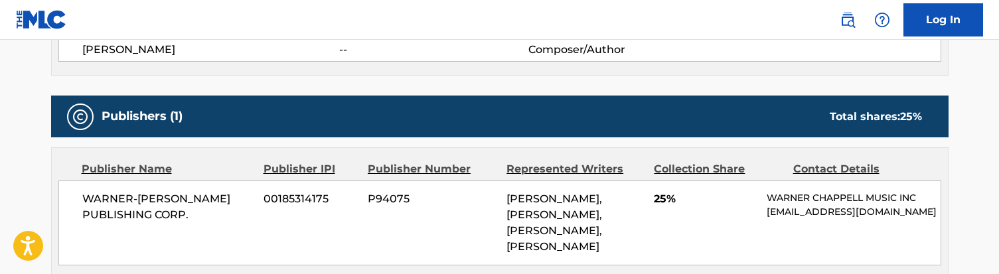
scroll to position [583, 0]
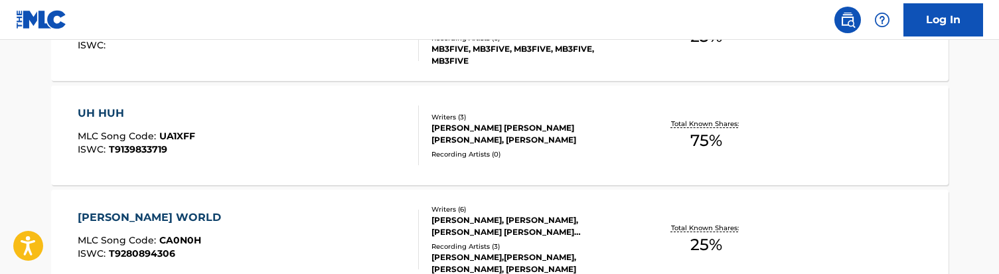
scroll to position [999, 0]
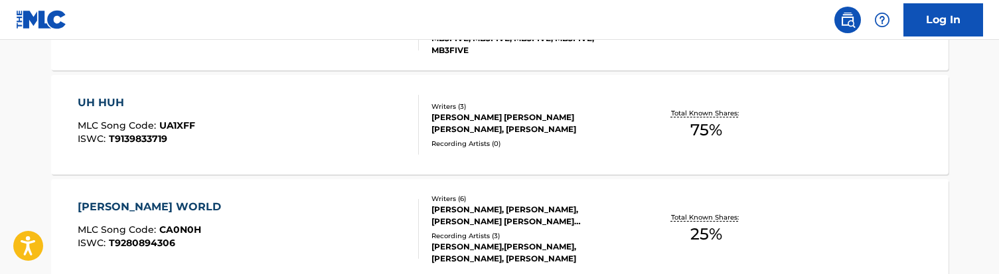
click at [324, 143] on div "UH HUH MLC Song Code : UA1XFF ISWC : T9139833719" at bounding box center [248, 125] width 341 height 60
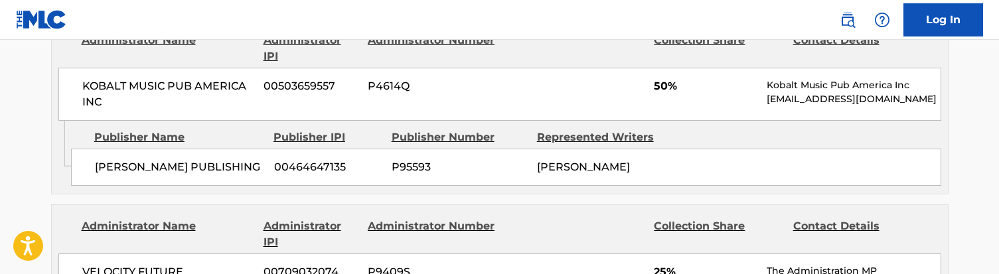
scroll to position [689, 0]
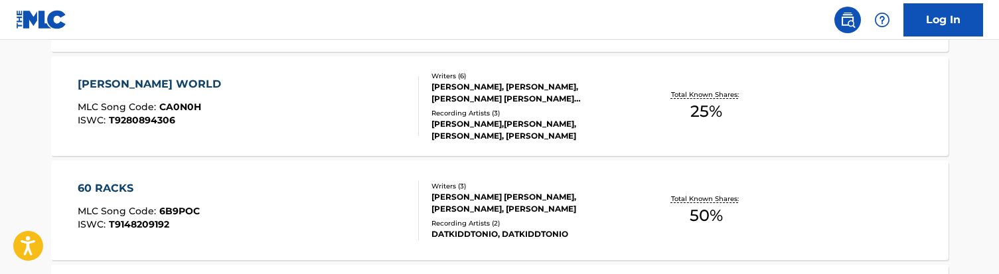
scroll to position [1131, 0]
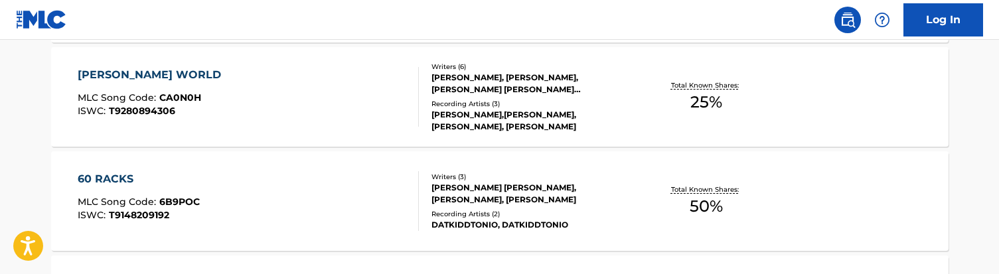
click at [273, 103] on div "[PERSON_NAME] WORLD MLC Song Code : CA0N0H ISWC : T9280894306" at bounding box center [248, 97] width 341 height 60
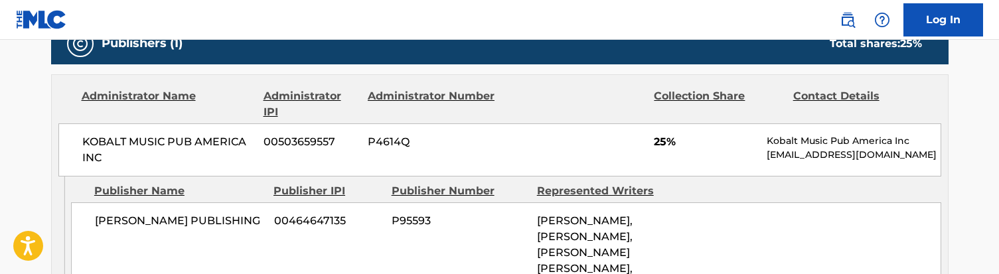
scroll to position [702, 0]
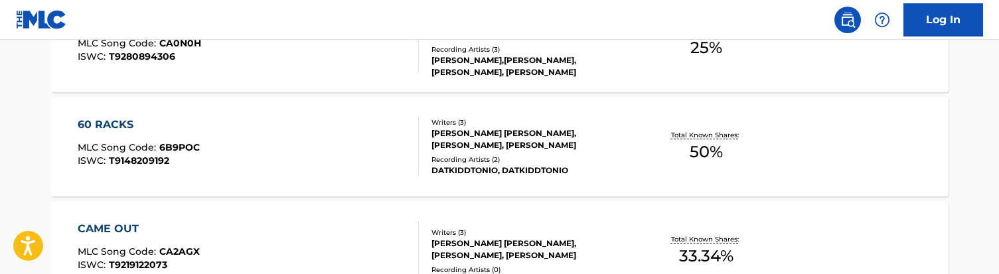
scroll to position [1197, 0]
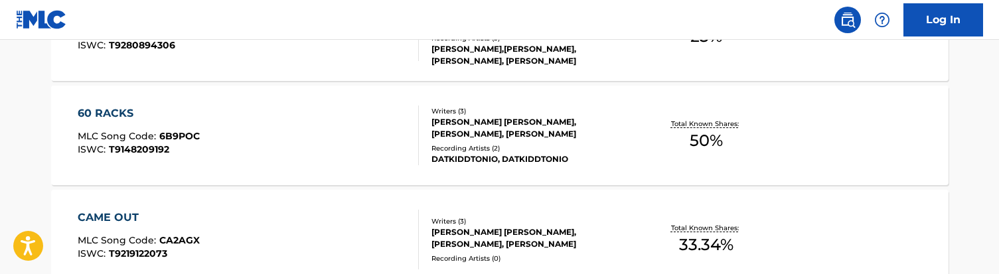
click at [257, 142] on div "60 RACKS MLC Song Code : 6B9POC ISWC : T9148209192" at bounding box center [248, 136] width 341 height 60
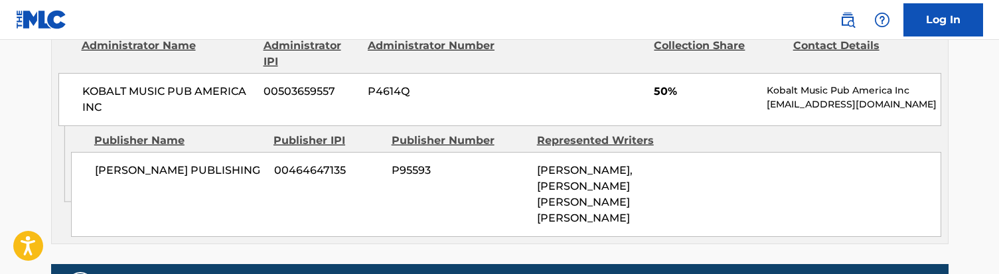
scroll to position [667, 0]
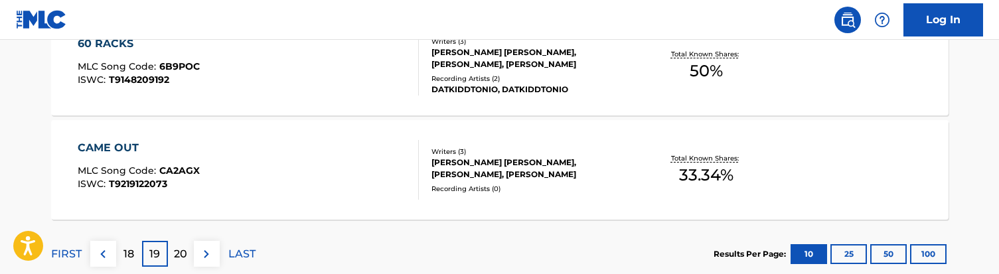
scroll to position [1284, 0]
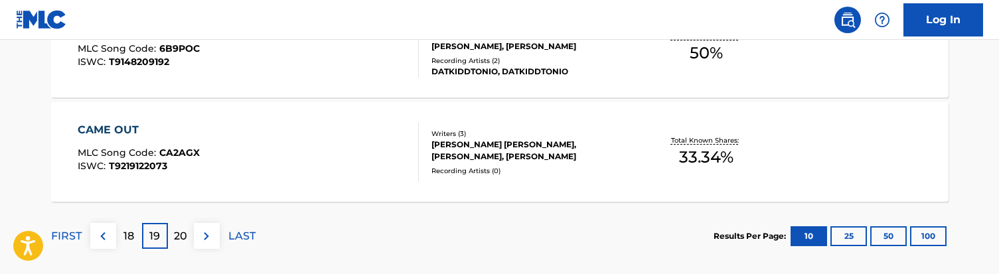
click at [268, 146] on div "CAME OUT MLC Song Code : CA2AGX ISWC : T9219122073" at bounding box center [248, 152] width 341 height 60
click at [179, 236] on p "20" at bounding box center [180, 236] width 13 height 16
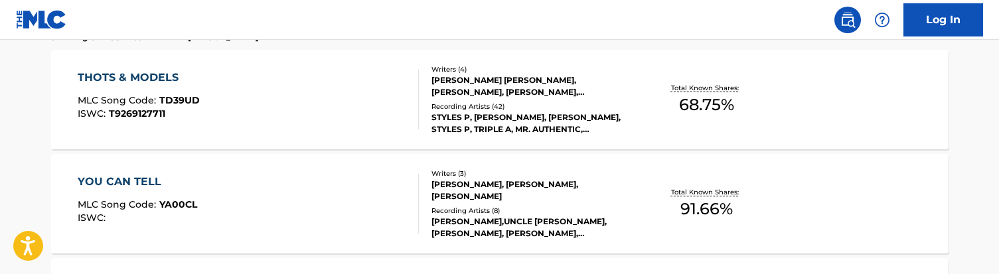
scroll to position [421, 0]
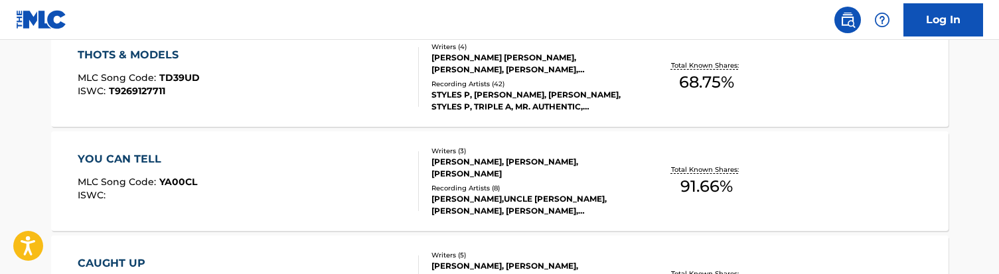
click at [289, 196] on div "YOU CAN TELL MLC Song Code : YA00CL ISWC :" at bounding box center [248, 181] width 341 height 60
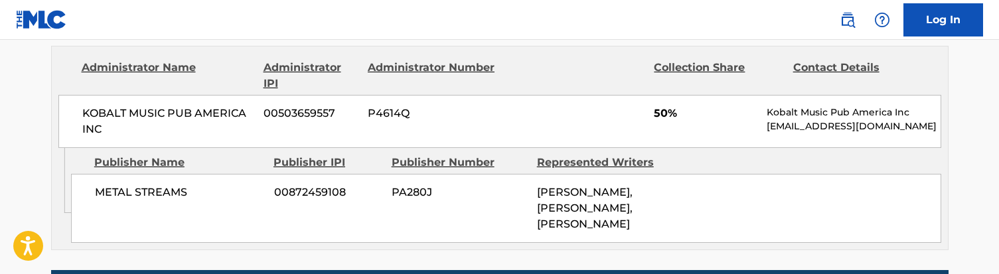
scroll to position [1136, 0]
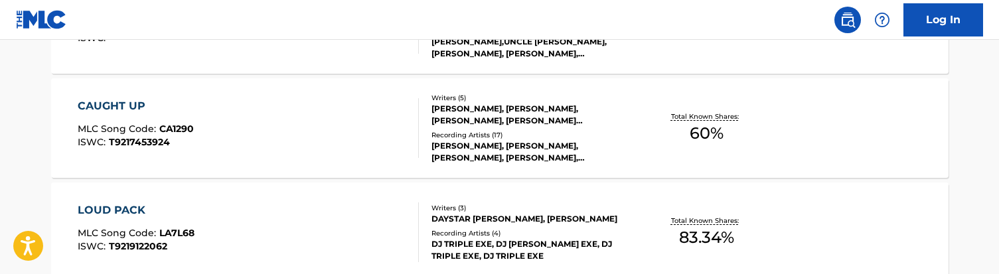
scroll to position [580, 0]
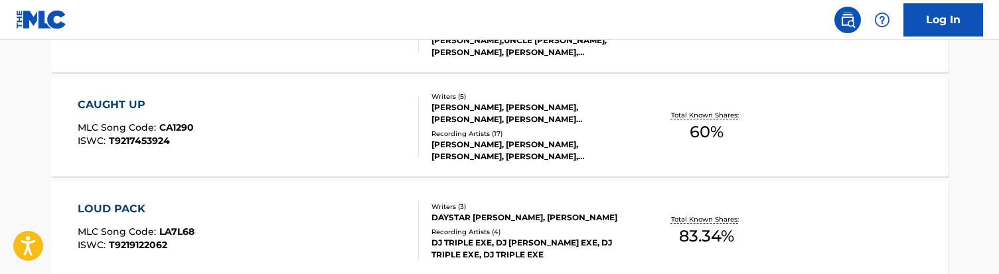
click at [285, 139] on div "CAUGHT UP MLC Song Code : CA1290 ISWC : T9217453924" at bounding box center [248, 127] width 341 height 60
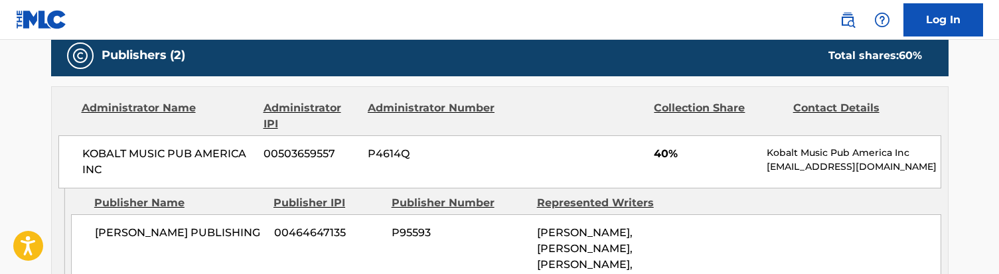
scroll to position [664, 0]
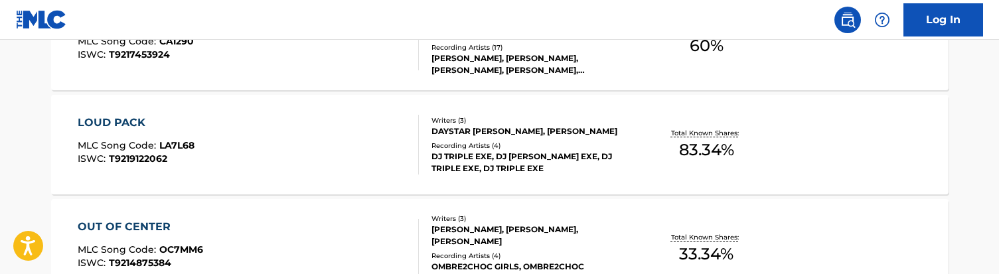
scroll to position [652, 0]
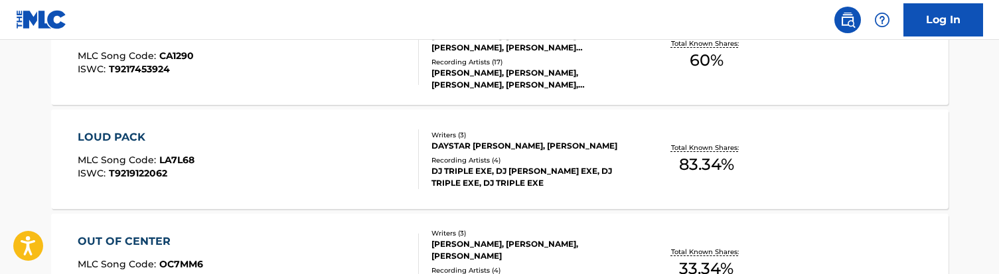
click at [296, 147] on div "LOUD PACK MLC Song Code : LA7L68 ISWC : T9219122062" at bounding box center [248, 159] width 341 height 60
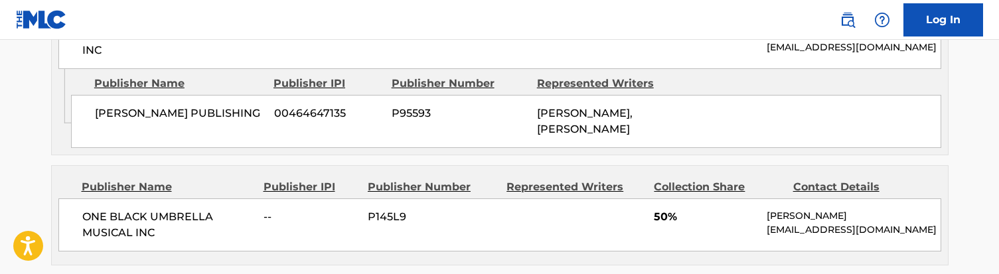
scroll to position [757, 0]
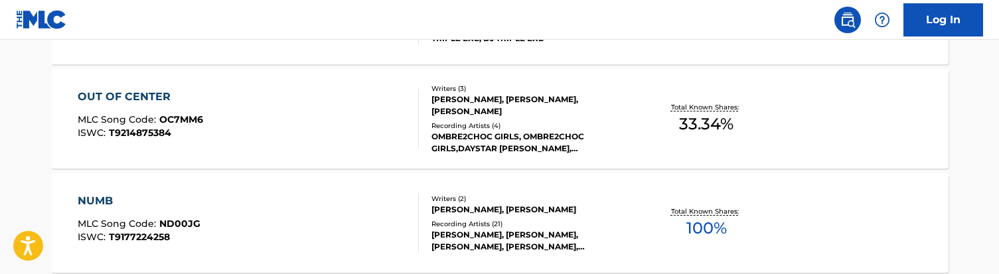
scroll to position [828, 0]
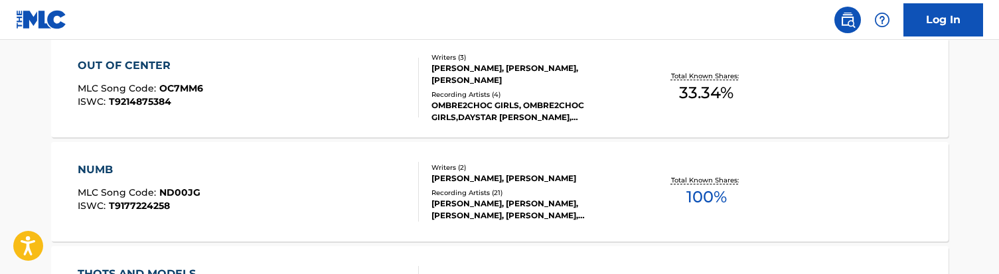
click at [263, 94] on div "OUT OF CENTER MLC Song Code : OC7MM6 ISWC : T9214875384" at bounding box center [248, 88] width 341 height 60
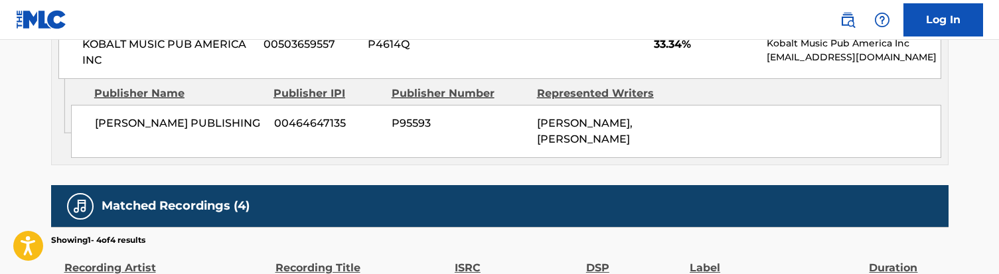
scroll to position [725, 0]
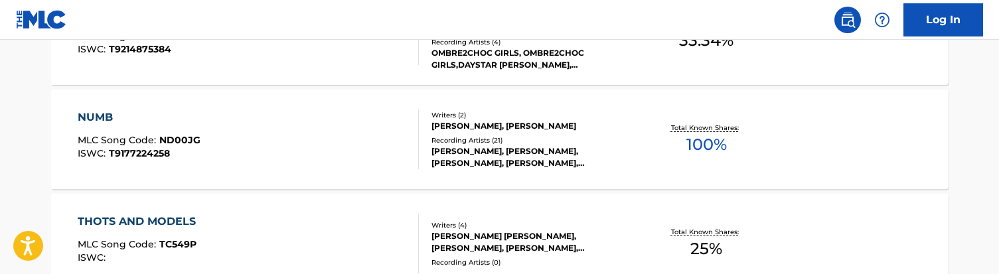
scroll to position [883, 0]
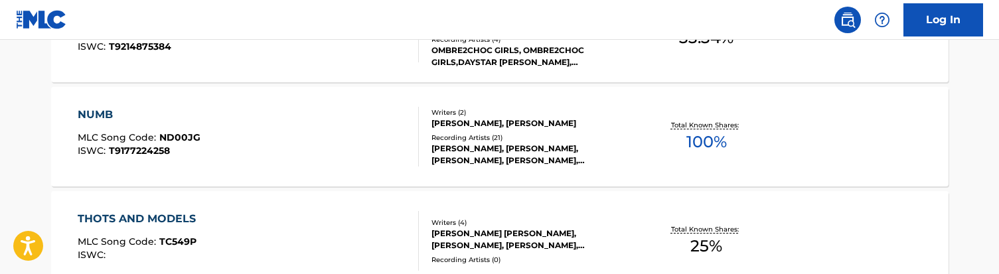
click at [264, 141] on div "NUMB MLC Song Code : ND00JG ISWC : T9177224258" at bounding box center [248, 137] width 341 height 60
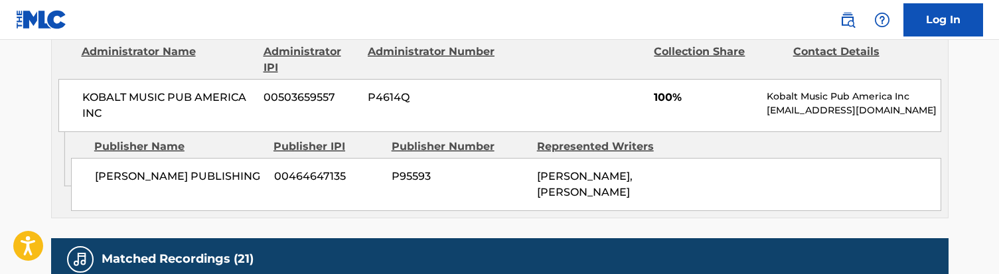
scroll to position [656, 0]
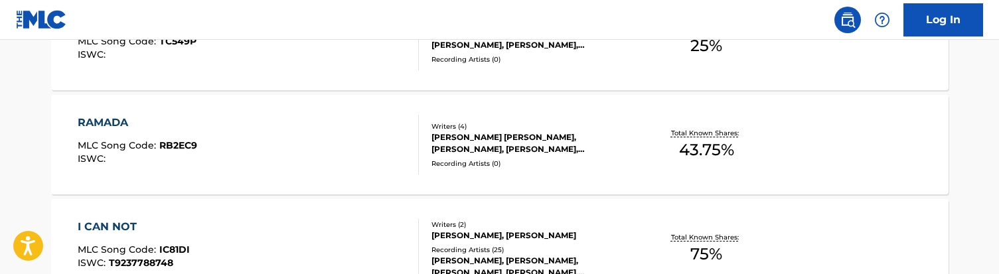
scroll to position [1101, 0]
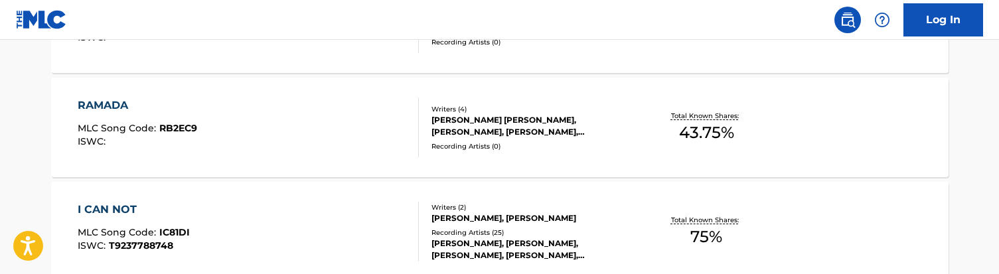
click at [287, 130] on div "RAMADA MLC Song Code : RB2EC9 ISWC :" at bounding box center [248, 128] width 341 height 60
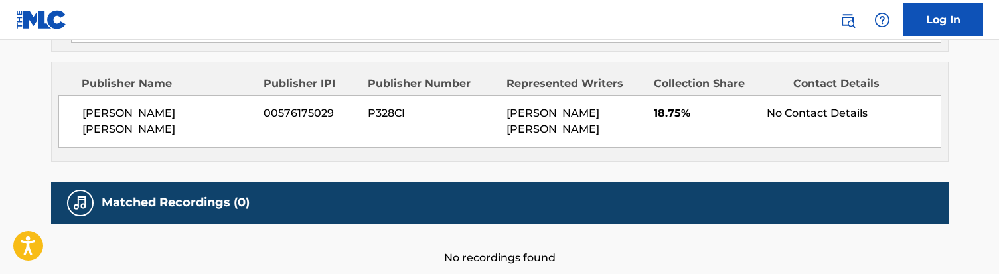
scroll to position [1155, 0]
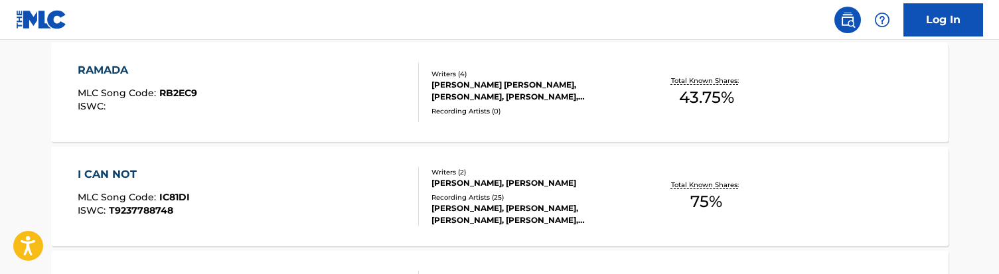
scroll to position [1162, 0]
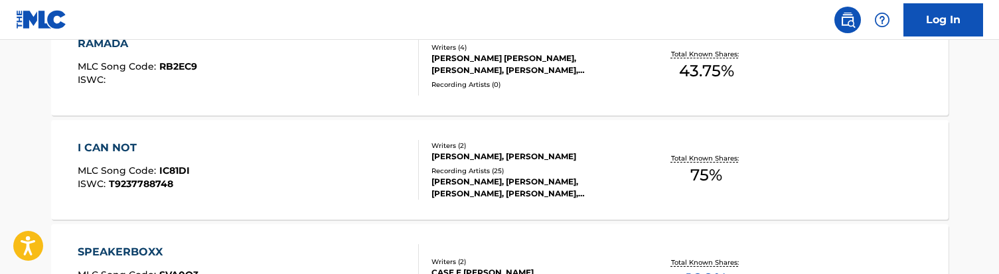
click at [269, 181] on div "I CAN NOT MLC Song Code : IC81DI ISWC : T9237788748" at bounding box center [248, 170] width 341 height 60
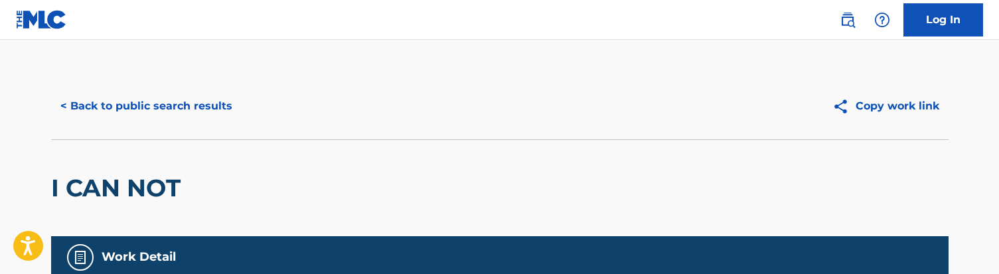
click at [242, 117] on div "< Back to public search results" at bounding box center [275, 106] width 449 height 33
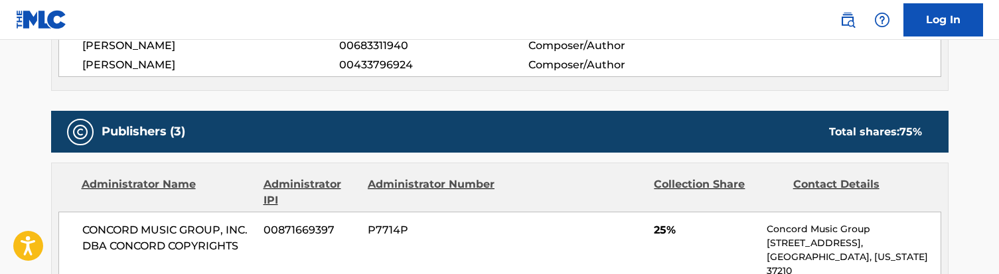
scroll to position [497, 0]
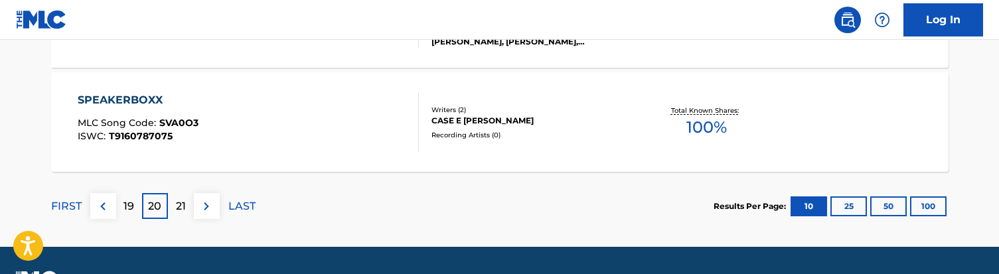
scroll to position [1325, 0]
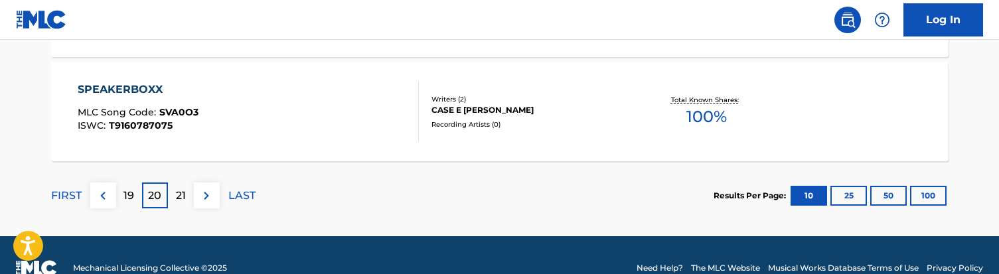
click at [239, 107] on div "SPEAKERBOXX MLC Song Code : SVA0O3 ISWC : T9160787075" at bounding box center [248, 112] width 341 height 60
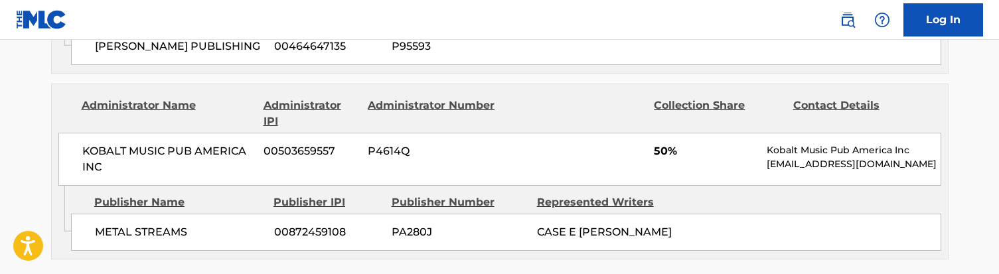
scroll to position [826, 0]
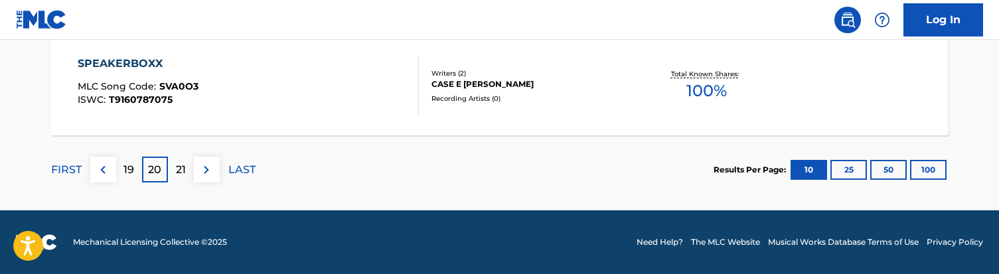
click at [179, 169] on p "21" at bounding box center [181, 170] width 10 height 16
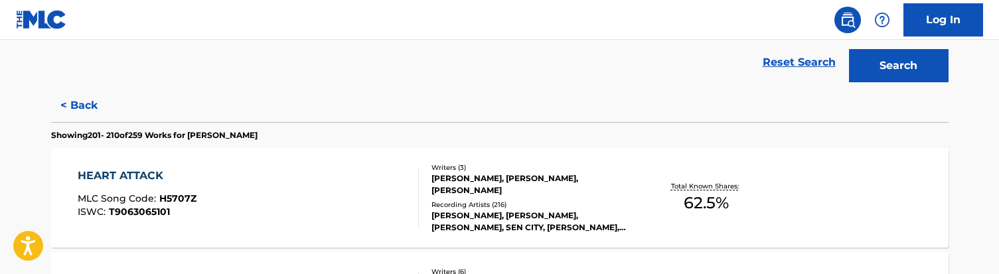
scroll to position [335, 0]
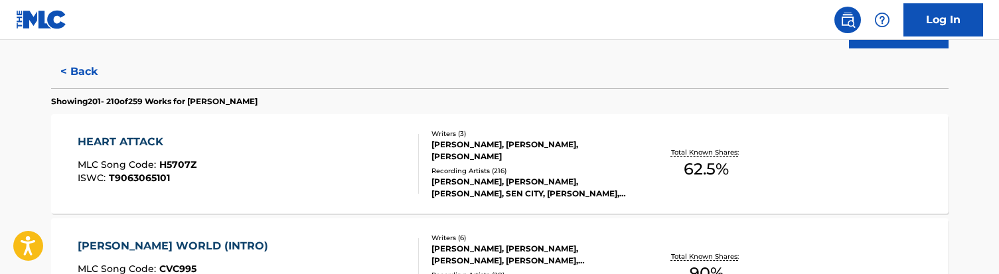
click at [717, 44] on div "Reset Search Search" at bounding box center [499, 28] width 897 height 53
click at [261, 174] on div "HEART ATTACK MLC Song Code : H5707Z ISWC : T9063065101" at bounding box center [248, 164] width 341 height 60
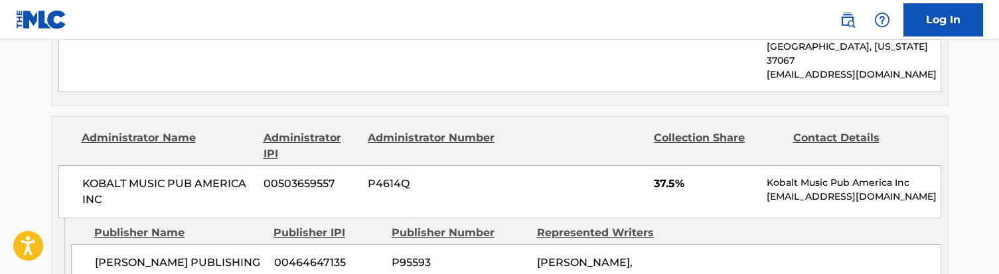
scroll to position [743, 0]
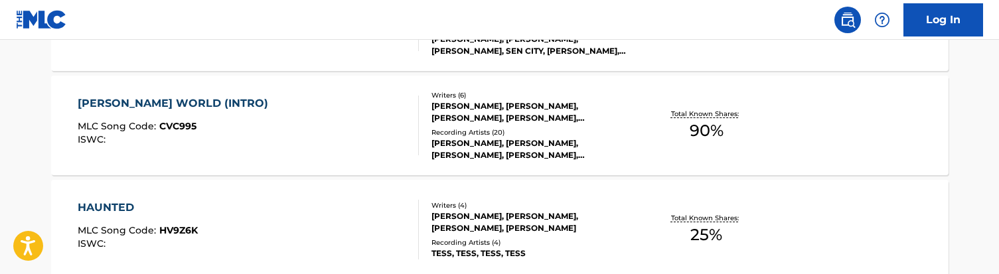
scroll to position [479, 0]
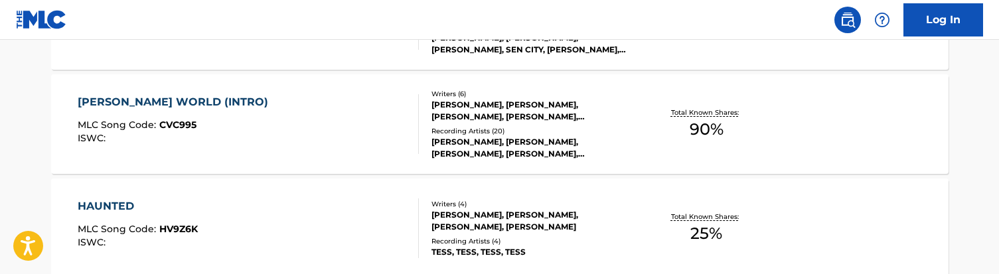
click at [343, 142] on div "[PERSON_NAME] WORLD (INTRO) MLC Song Code : CVC995 ISWC :" at bounding box center [248, 124] width 341 height 60
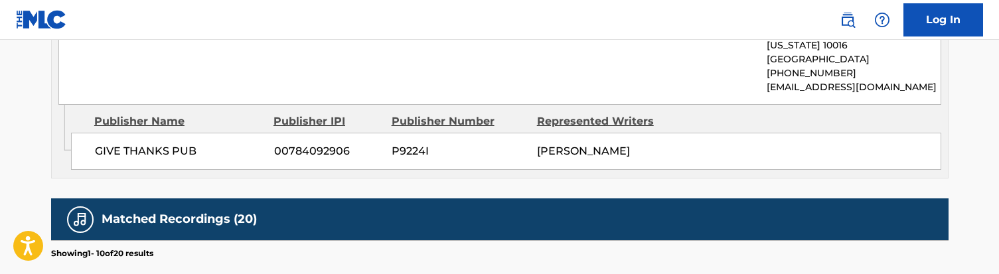
scroll to position [1822, 0]
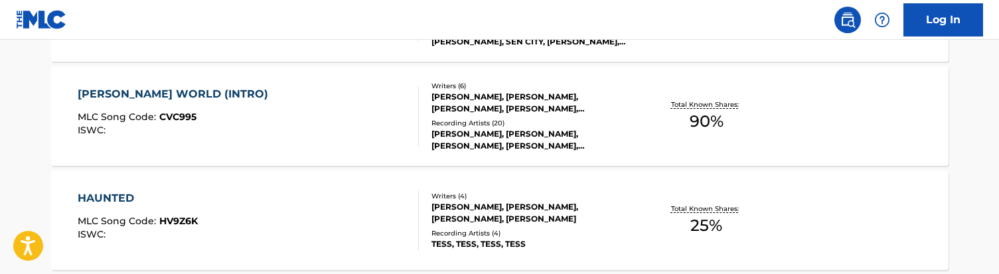
scroll to position [492, 0]
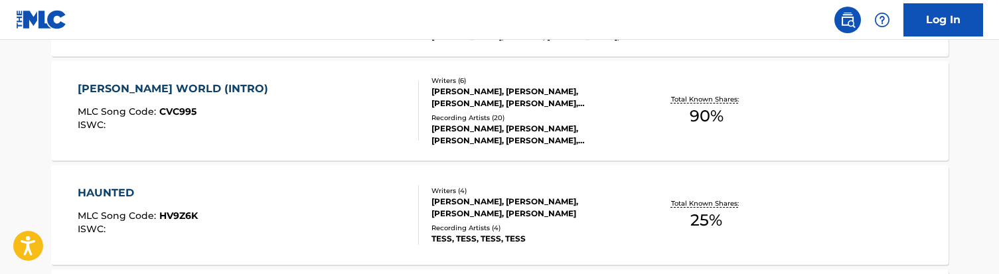
click at [254, 208] on div "HAUNTED MLC Song Code : HV9Z6K ISWC :" at bounding box center [248, 215] width 341 height 60
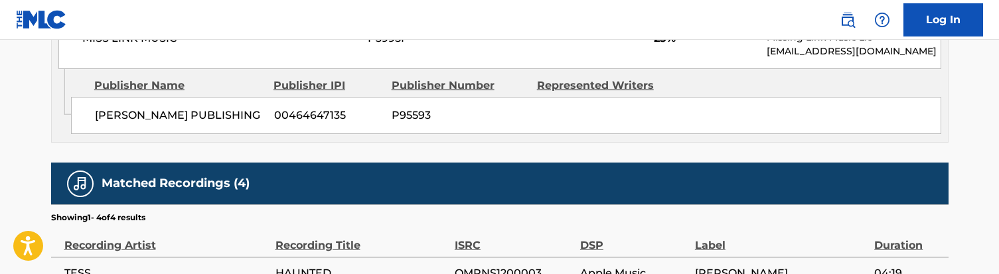
scroll to position [858, 0]
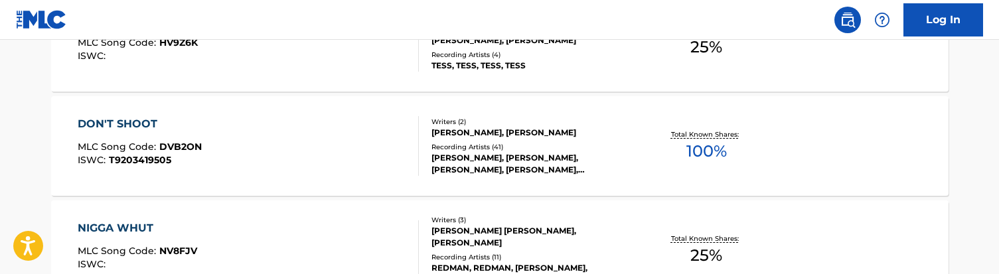
scroll to position [668, 0]
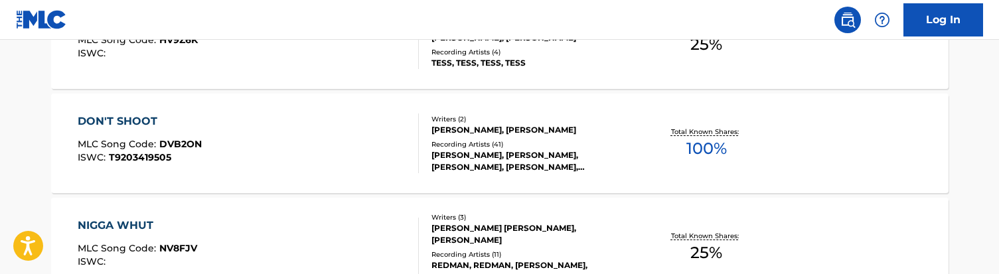
click at [236, 144] on div "DON'T SHOOT MLC Song Code : DVB2ON ISWC : T9203419505" at bounding box center [248, 144] width 341 height 60
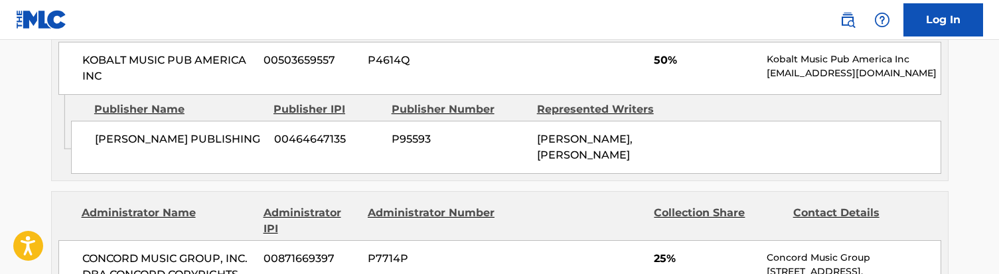
scroll to position [688, 0]
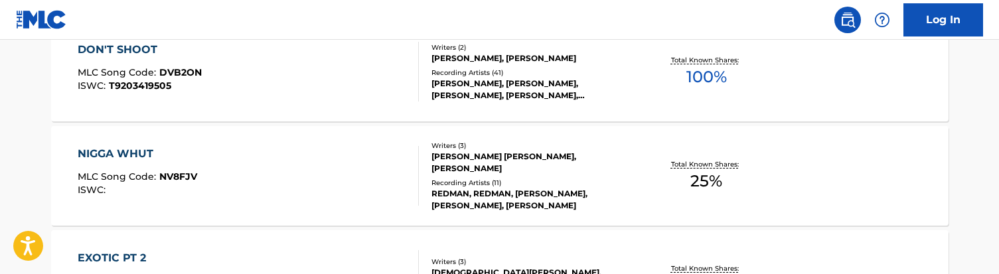
scroll to position [741, 0]
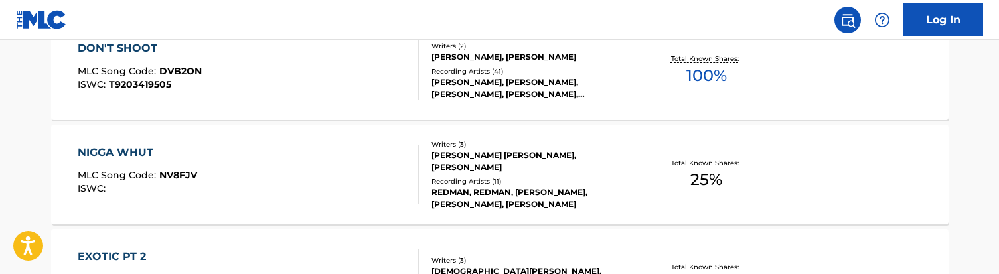
click at [266, 168] on div "NIGGA WHUT MLC Song Code : NV8FJV ISWC :" at bounding box center [248, 175] width 341 height 60
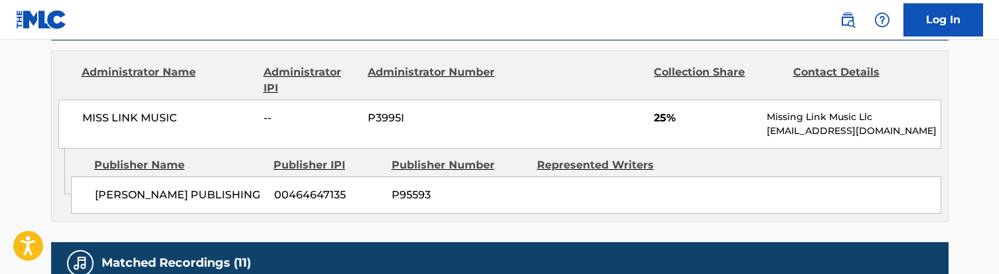
scroll to position [649, 0]
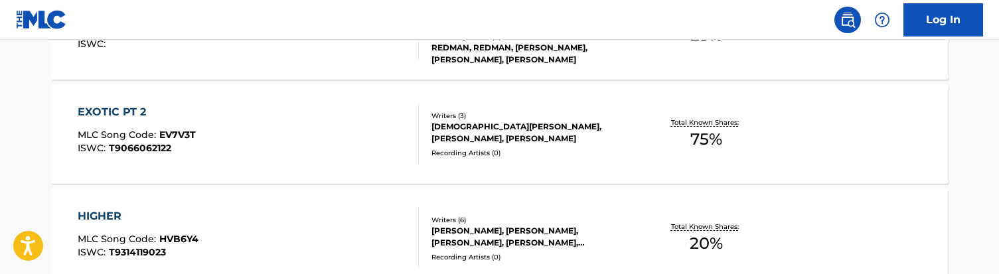
scroll to position [896, 0]
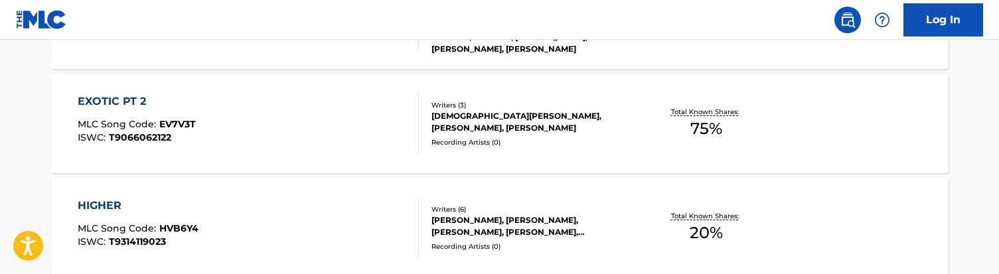
click at [271, 133] on div "EXOTIC PT 2 MLC Song Code : EV7V3T ISWC : T9066062122" at bounding box center [248, 124] width 341 height 60
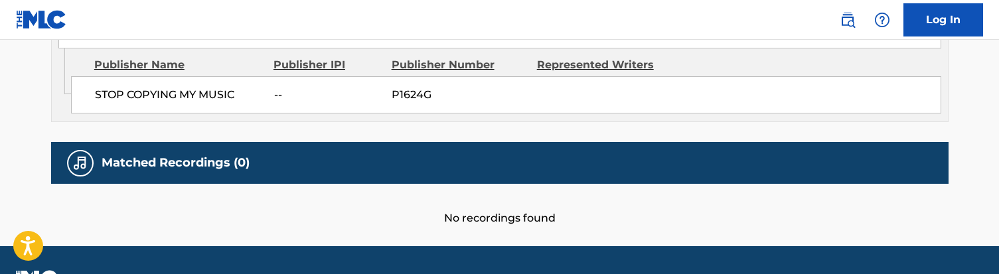
scroll to position [1037, 0]
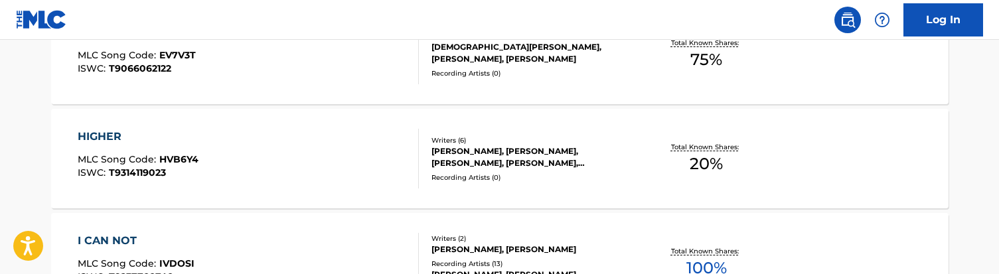
scroll to position [980, 0]
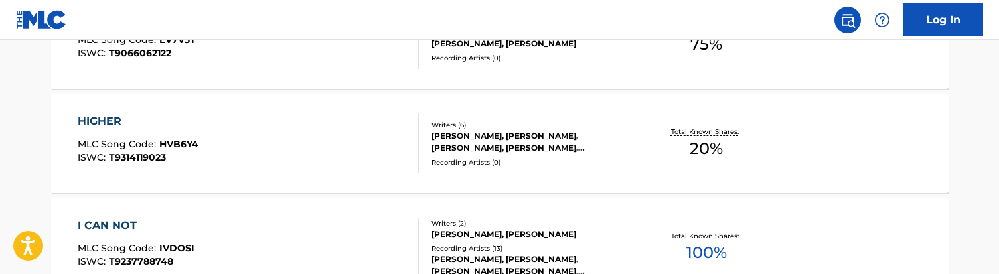
click at [288, 156] on div "HIGHER MLC Song Code : HVB6Y4 ISWC : T9314119023" at bounding box center [248, 144] width 341 height 60
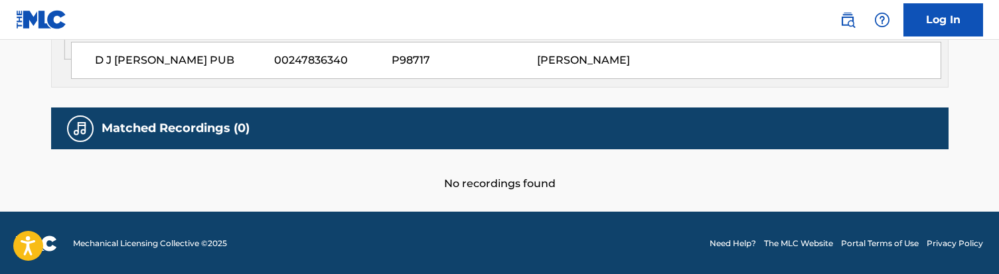
scroll to position [845, 0]
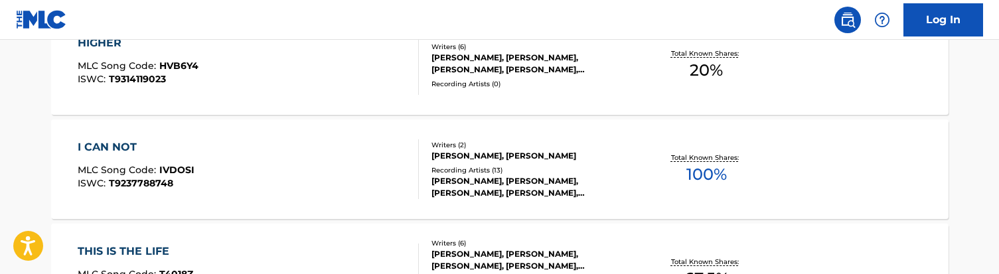
scroll to position [1061, 0]
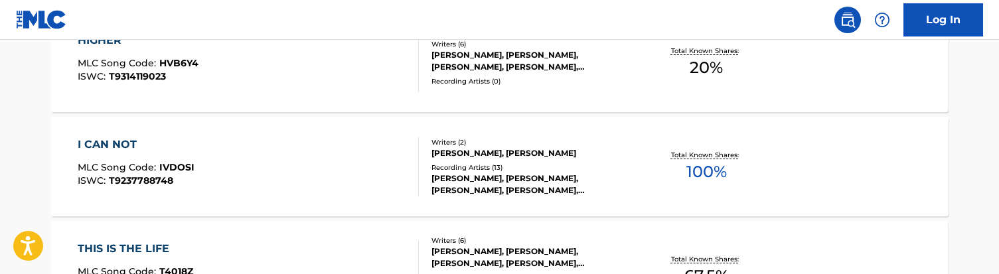
click at [259, 176] on div "I CAN NOT MLC Song Code : IVDOSI ISWC : T9237788748" at bounding box center [248, 167] width 341 height 60
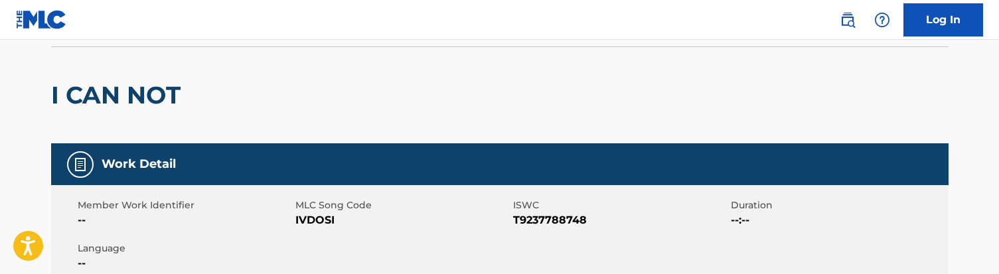
scroll to position [12, 0]
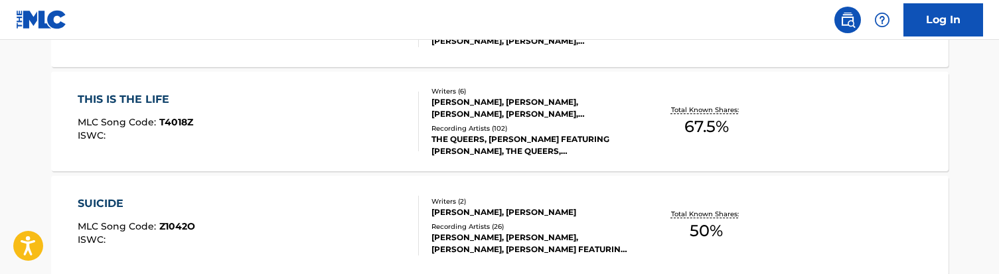
scroll to position [1213, 0]
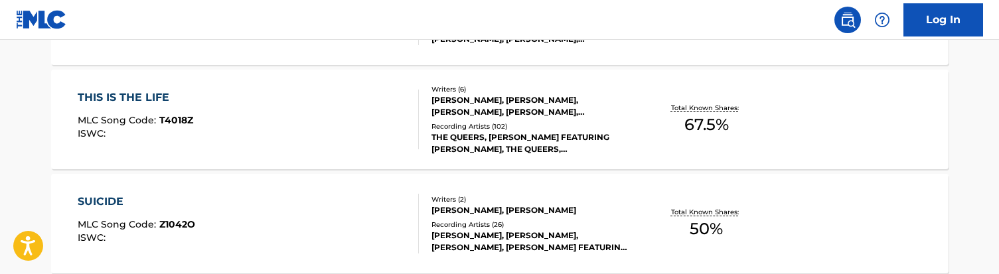
click at [271, 122] on div "THIS IS THE LIFE MLC Song Code : T4018Z ISWC :" at bounding box center [248, 120] width 341 height 60
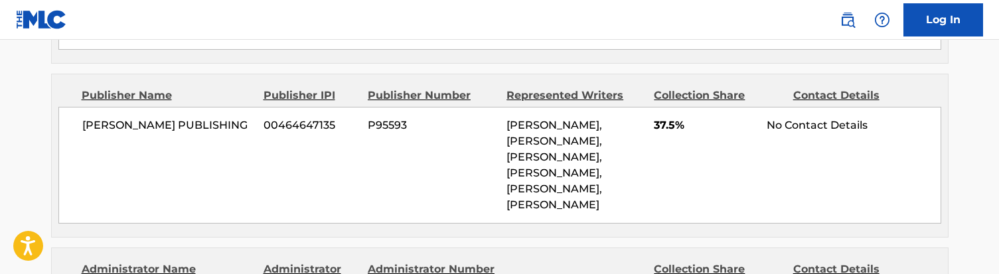
scroll to position [863, 0]
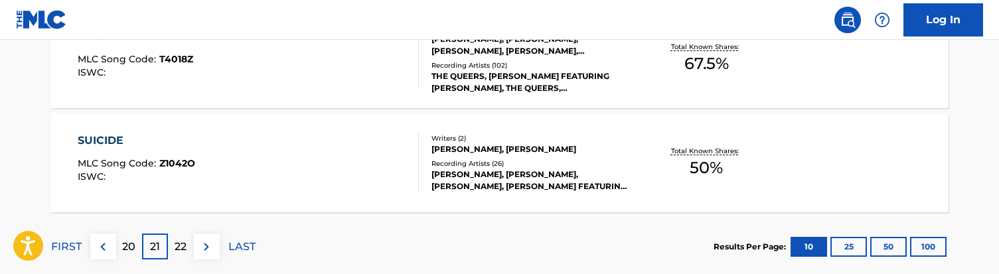
scroll to position [1287, 0]
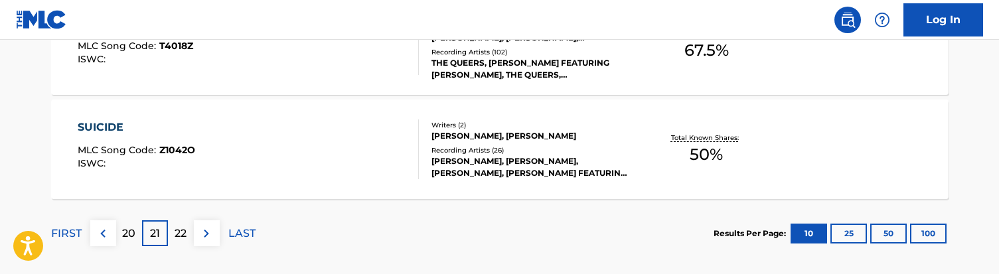
click at [301, 144] on div "SUICIDE MLC Song Code : Z1042O ISWC :" at bounding box center [248, 149] width 341 height 60
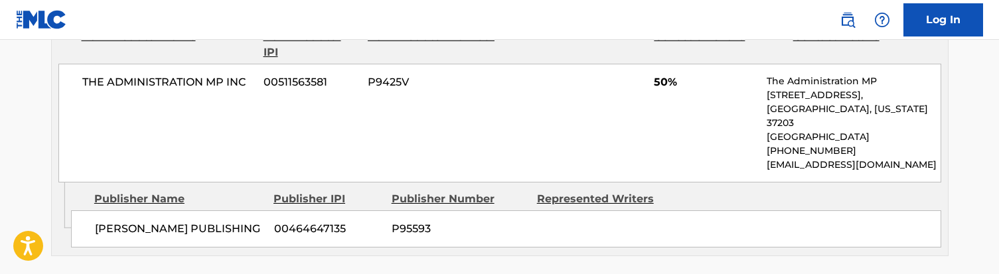
scroll to position [677, 0]
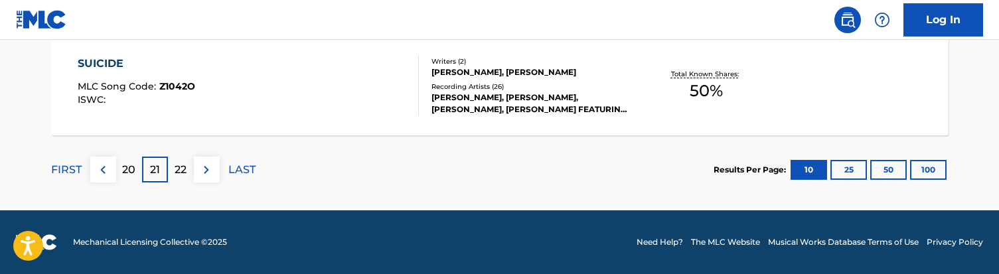
click at [175, 169] on p "22" at bounding box center [181, 170] width 12 height 16
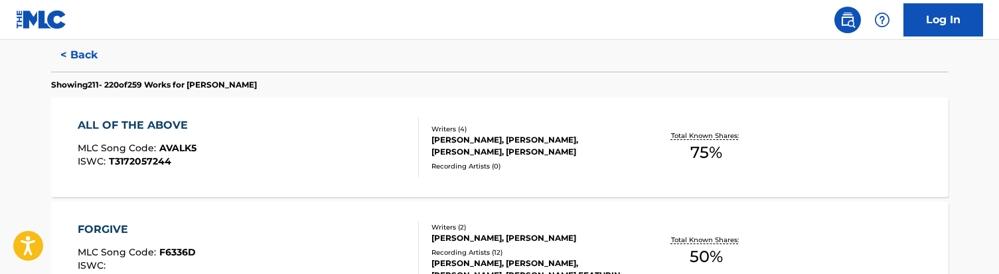
scroll to position [365, 0]
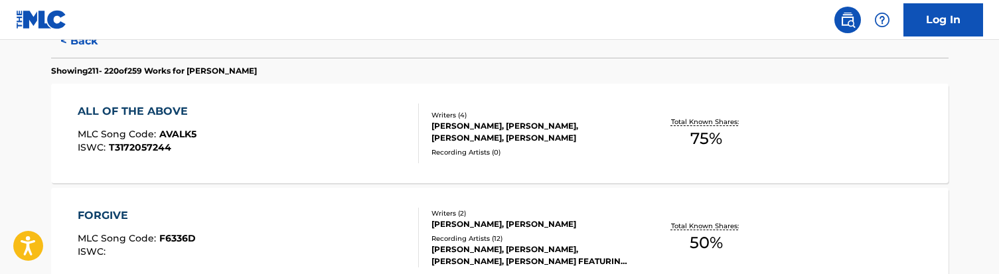
click at [283, 130] on div "ALL OF THE ABOVE MLC Song Code : AVALK5 ISWC : T3172057244" at bounding box center [248, 134] width 341 height 60
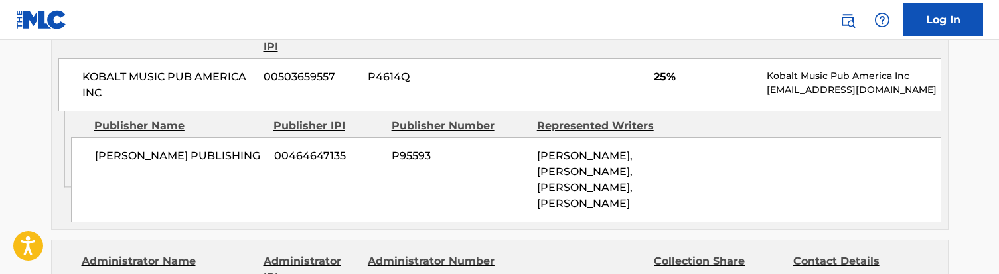
scroll to position [976, 0]
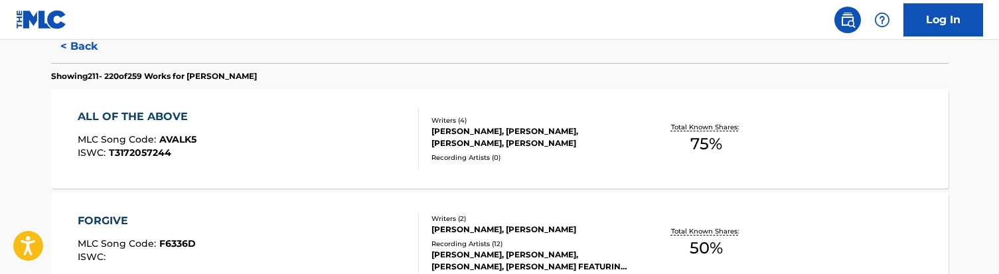
scroll to position [418, 0]
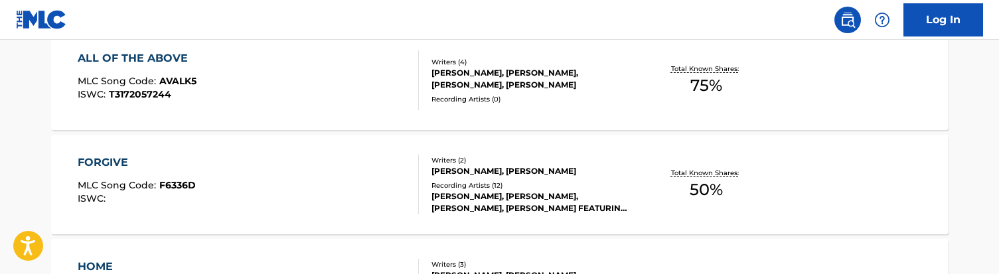
click at [301, 173] on div "FORGIVE MLC Song Code : F6336D ISWC :" at bounding box center [248, 185] width 341 height 60
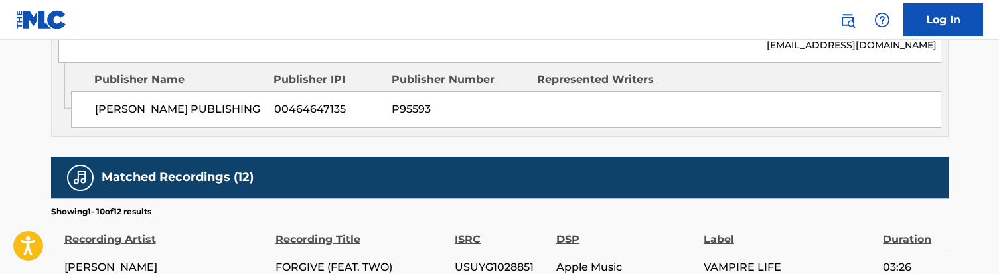
scroll to position [816, 0]
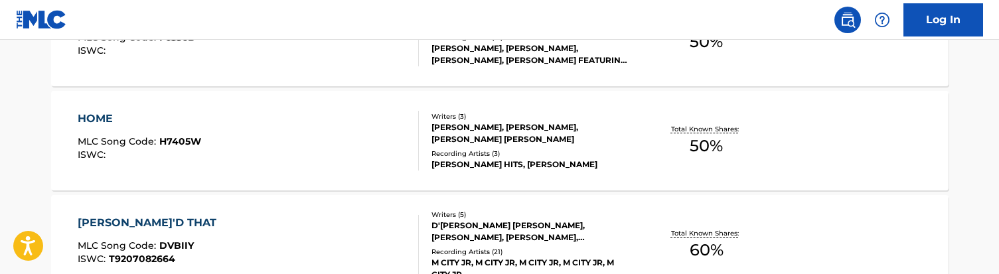
scroll to position [567, 0]
click at [271, 145] on div "HOME MLC Song Code : H7405W ISWC :" at bounding box center [248, 140] width 341 height 60
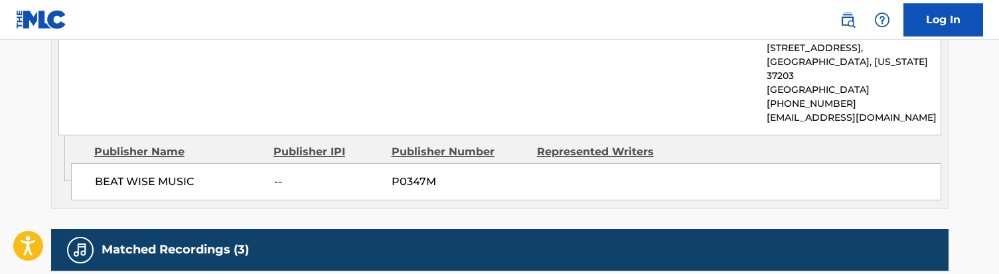
scroll to position [989, 0]
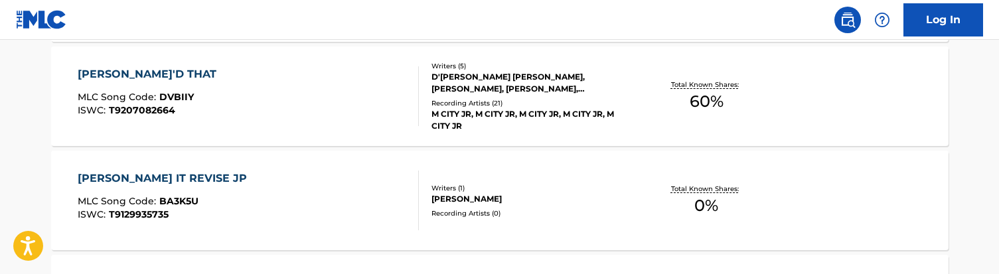
scroll to position [729, 0]
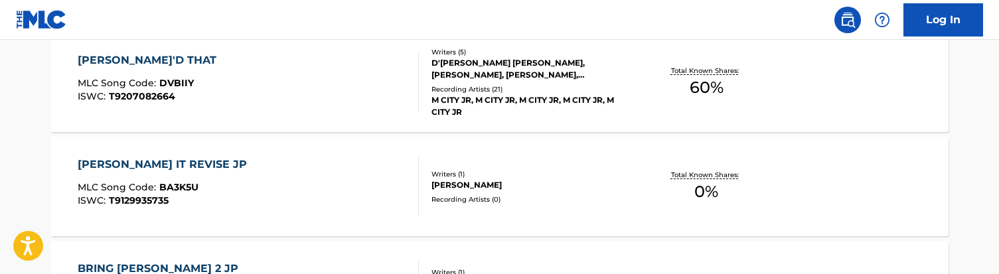
click at [271, 91] on div "[PERSON_NAME]'D THAT MLC Song Code : DVBIIY ISWC : T9207082664" at bounding box center [248, 82] width 341 height 60
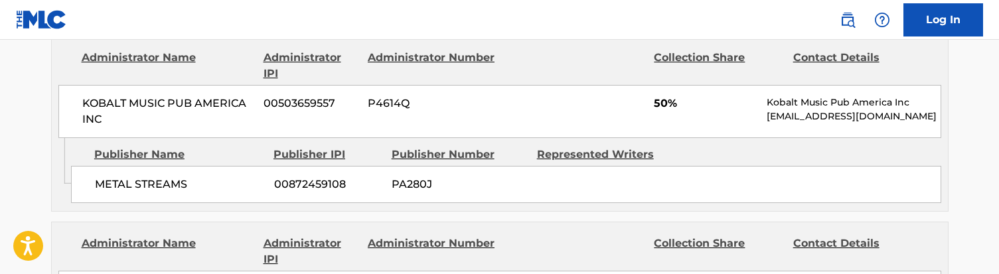
scroll to position [941, 0]
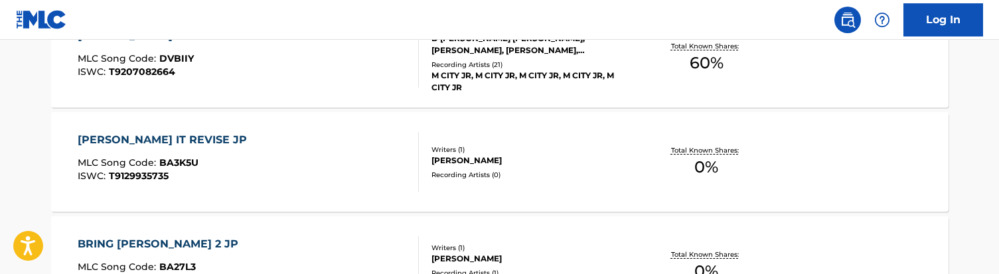
scroll to position [765, 0]
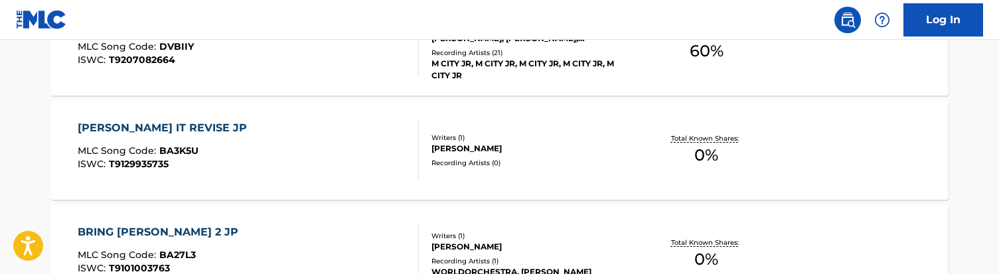
click at [272, 155] on div "[PERSON_NAME] IT REVISE JP MLC Song Code : BA3K5U ISWC : T9129935735" at bounding box center [248, 150] width 341 height 60
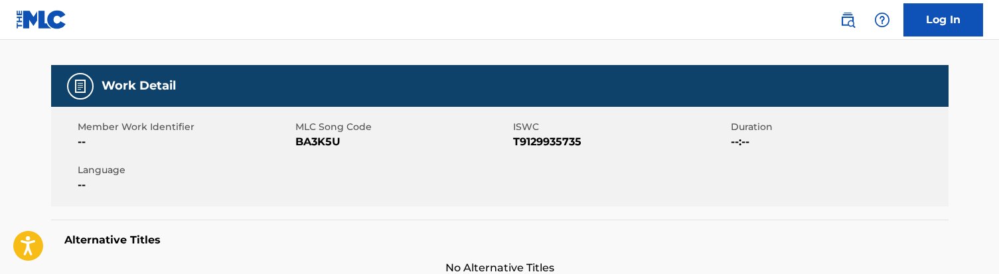
scroll to position [165, 0]
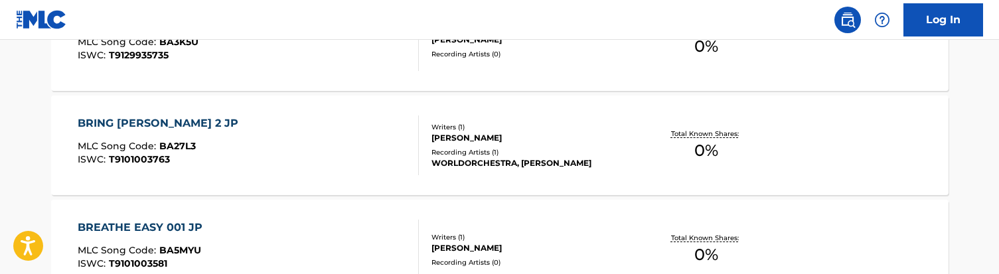
scroll to position [876, 0]
click at [268, 142] on div "BRING [PERSON_NAME] 2 JP MLC Song Code : BA27L3 ISWC : T9101003763" at bounding box center [248, 144] width 341 height 60
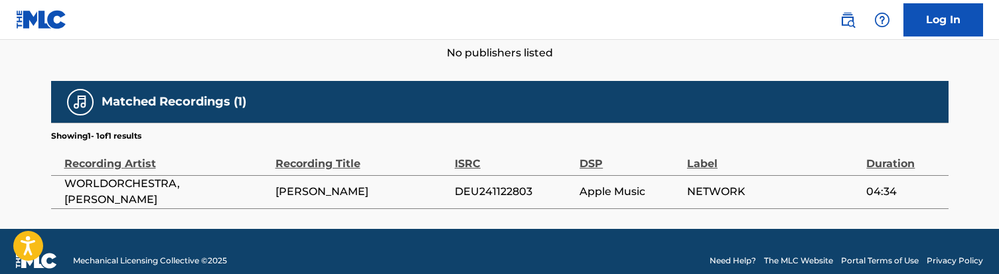
scroll to position [615, 0]
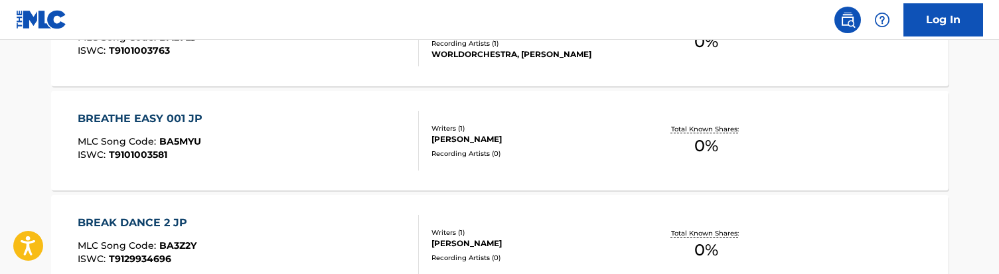
scroll to position [990, 0]
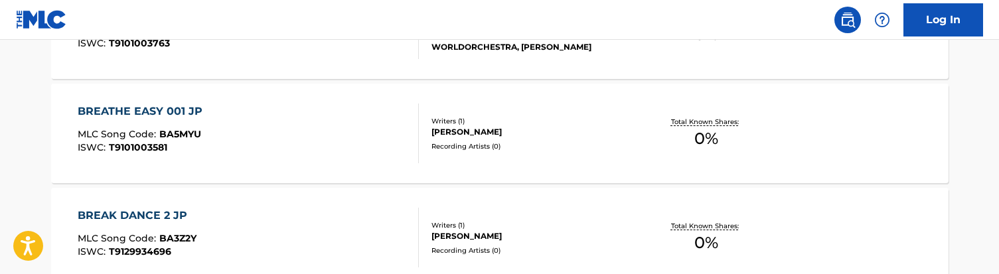
click at [279, 133] on div "BREATHE EASY 001 JP MLC Song Code : BA5MYU ISWC : T9101003581" at bounding box center [248, 134] width 341 height 60
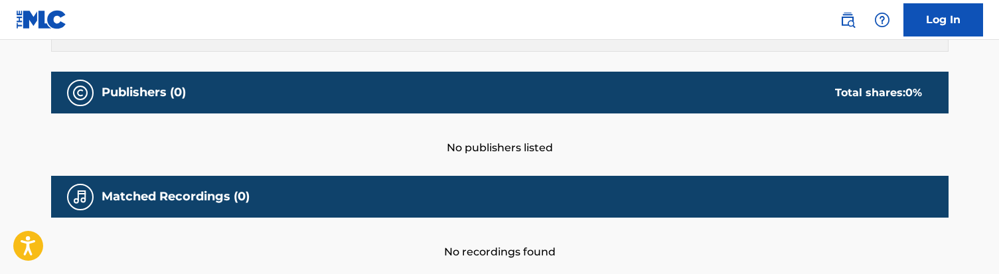
scroll to position [551, 0]
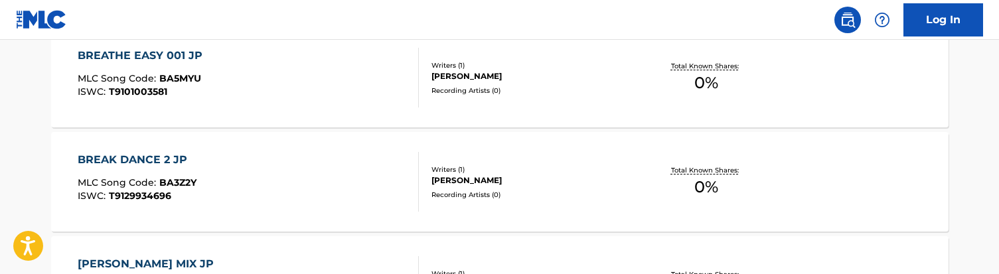
scroll to position [1062, 0]
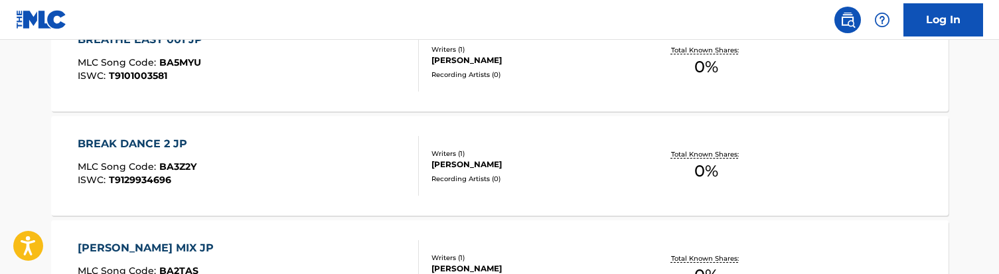
click at [284, 159] on div "BREAK DANCE 2 JP MLC Song Code : BA3Z2Y ISWC : T9129934696" at bounding box center [248, 166] width 341 height 60
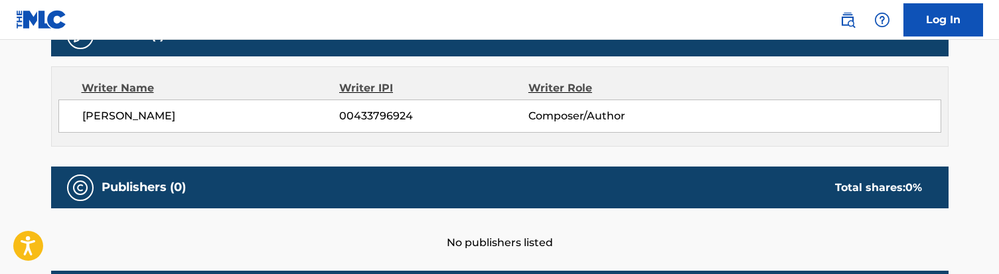
scroll to position [447, 0]
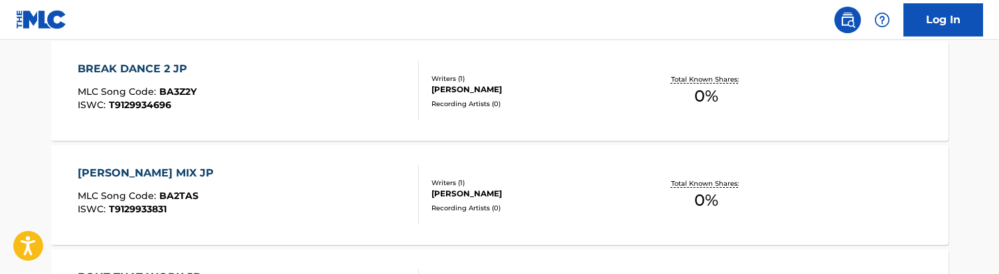
scroll to position [1168, 0]
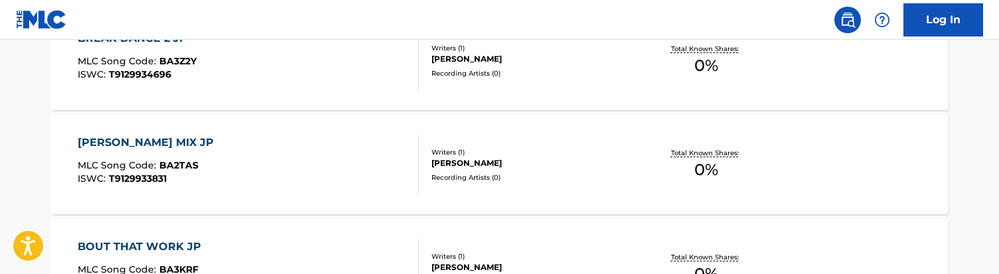
click at [247, 159] on div "[PERSON_NAME] MIX JP MLC Song Code : BA2TAS ISWC : T9129933831" at bounding box center [248, 165] width 341 height 60
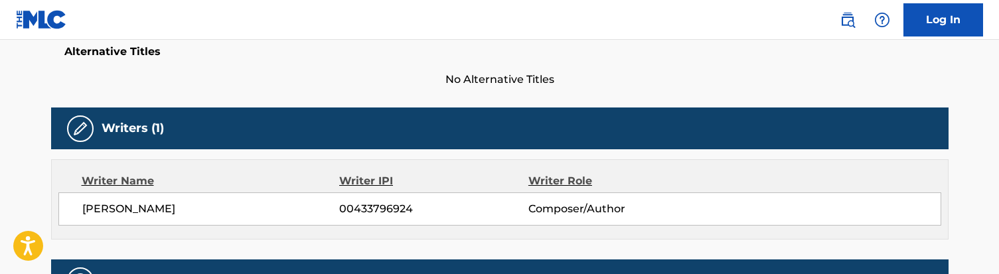
scroll to position [358, 0]
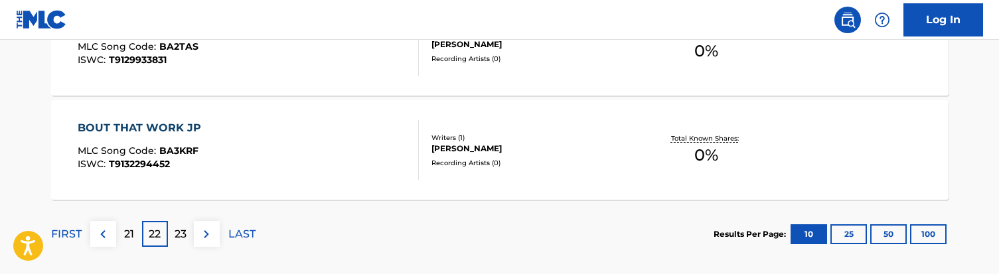
scroll to position [1289, 0]
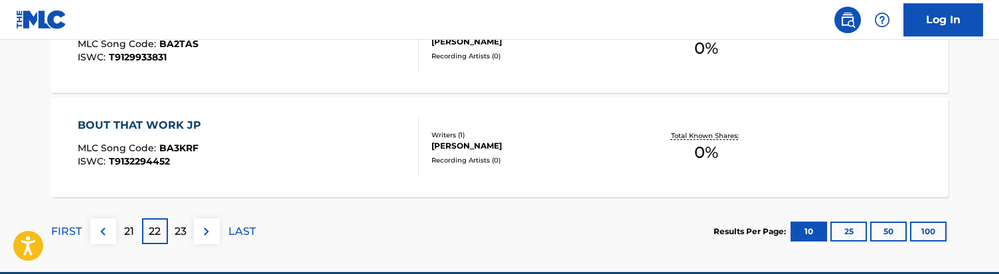
click at [279, 147] on div "BOUT THAT WORK JP MLC Song Code : BA3KRF ISWC : T9132294452" at bounding box center [248, 147] width 341 height 60
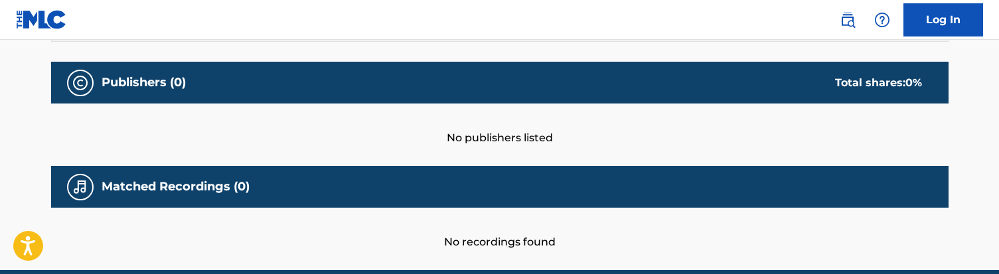
scroll to position [575, 0]
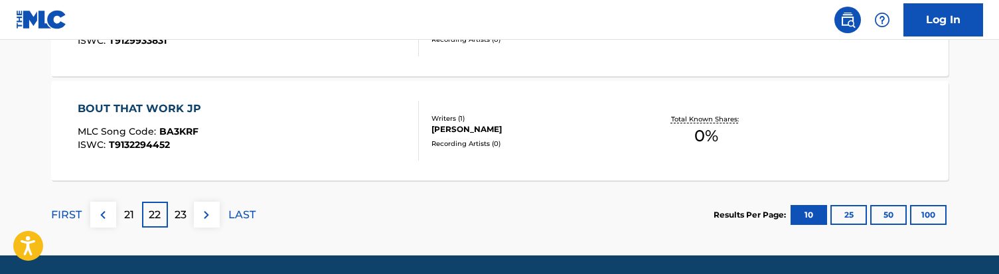
scroll to position [1285, 0]
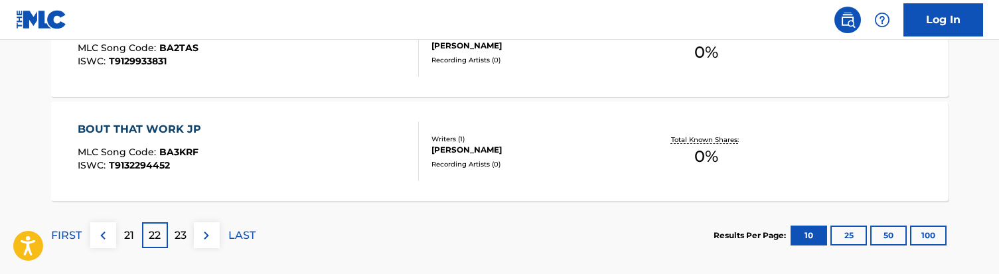
click at [177, 236] on p "23" at bounding box center [181, 236] width 12 height 16
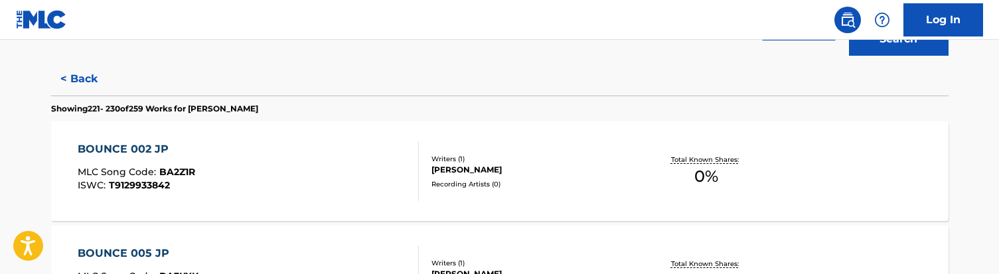
scroll to position [335, 0]
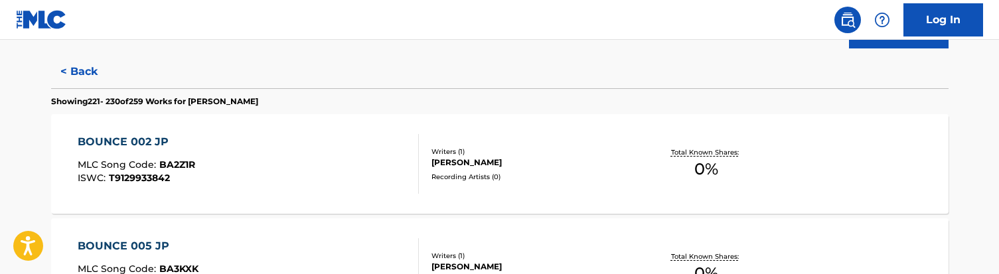
click at [273, 164] on div "BOUNCE 002 JP MLC Song Code : BA2Z1R ISWC : T9129933842" at bounding box center [248, 164] width 341 height 60
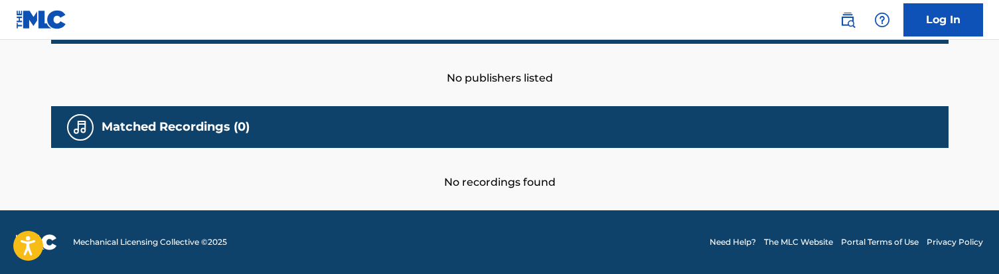
scroll to position [617, 0]
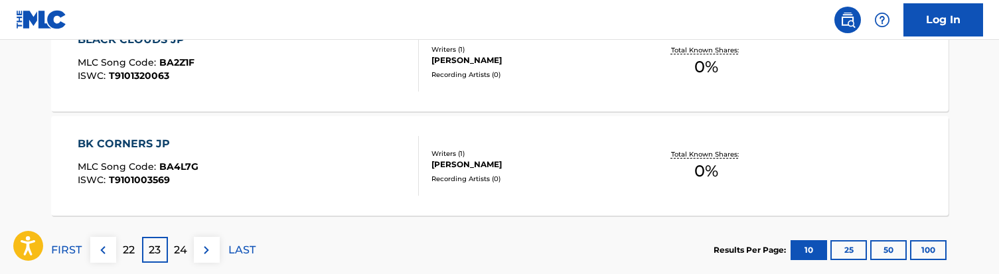
scroll to position [1272, 0]
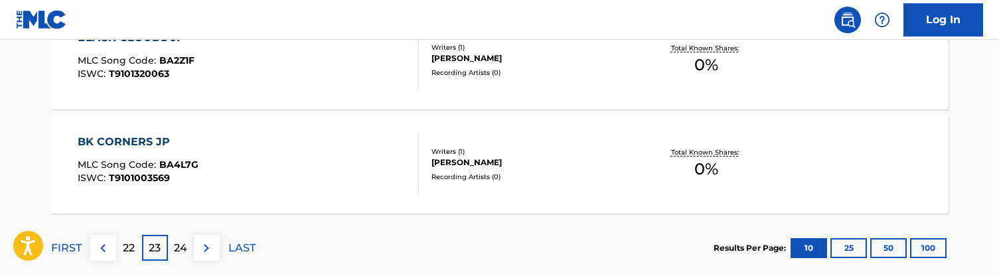
click at [182, 246] on p "24" at bounding box center [180, 248] width 13 height 16
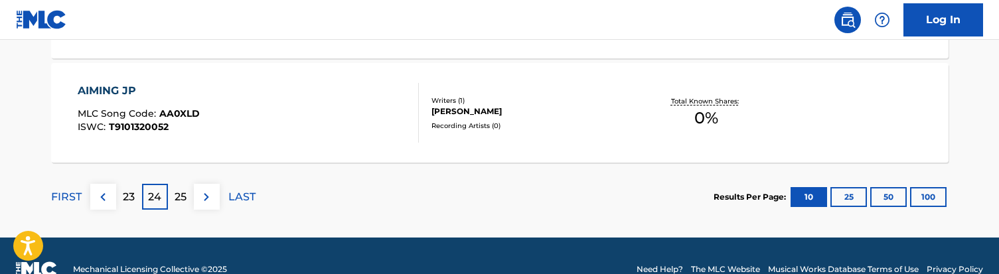
scroll to position [1334, 0]
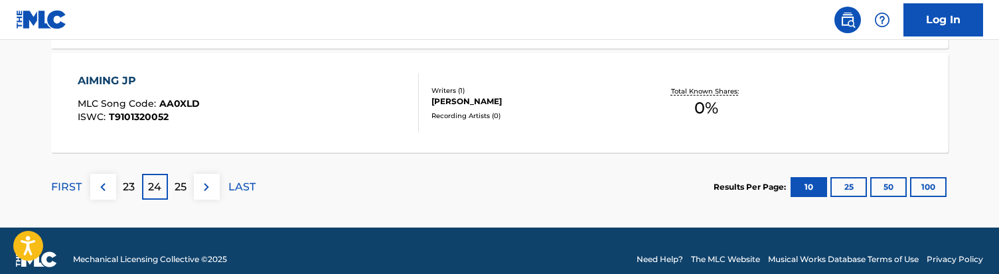
click at [179, 189] on p "25" at bounding box center [181, 187] width 12 height 16
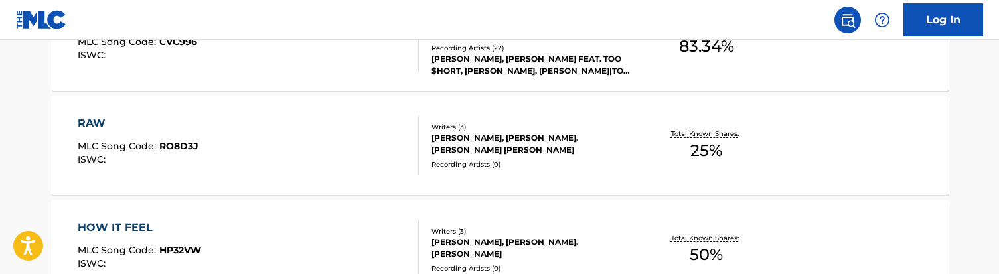
scroll to position [1187, 0]
click at [285, 144] on div "RAW MLC Song Code : RO8D3J ISWC :" at bounding box center [248, 145] width 341 height 60
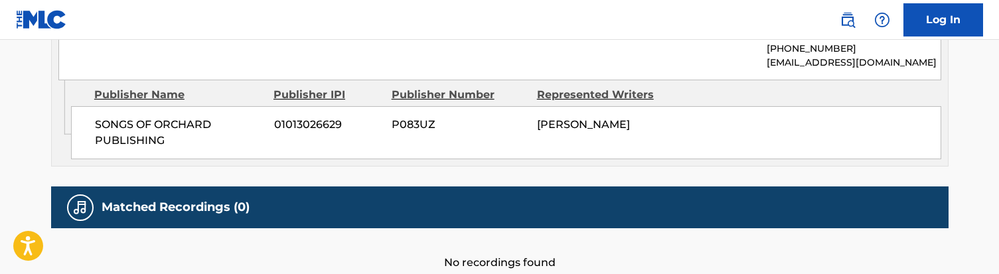
scroll to position [824, 0]
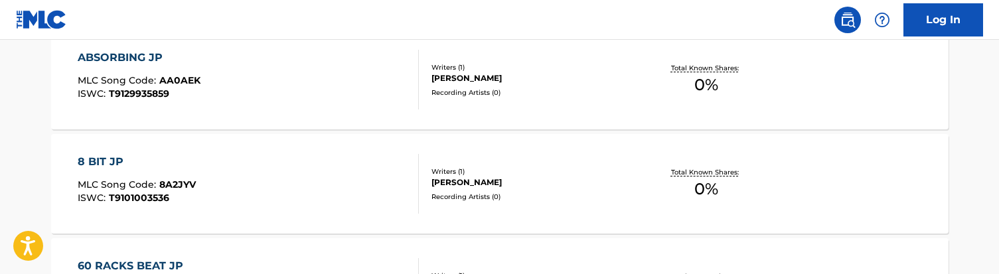
scroll to position [528, 0]
